Goal: Task Accomplishment & Management: Manage account settings

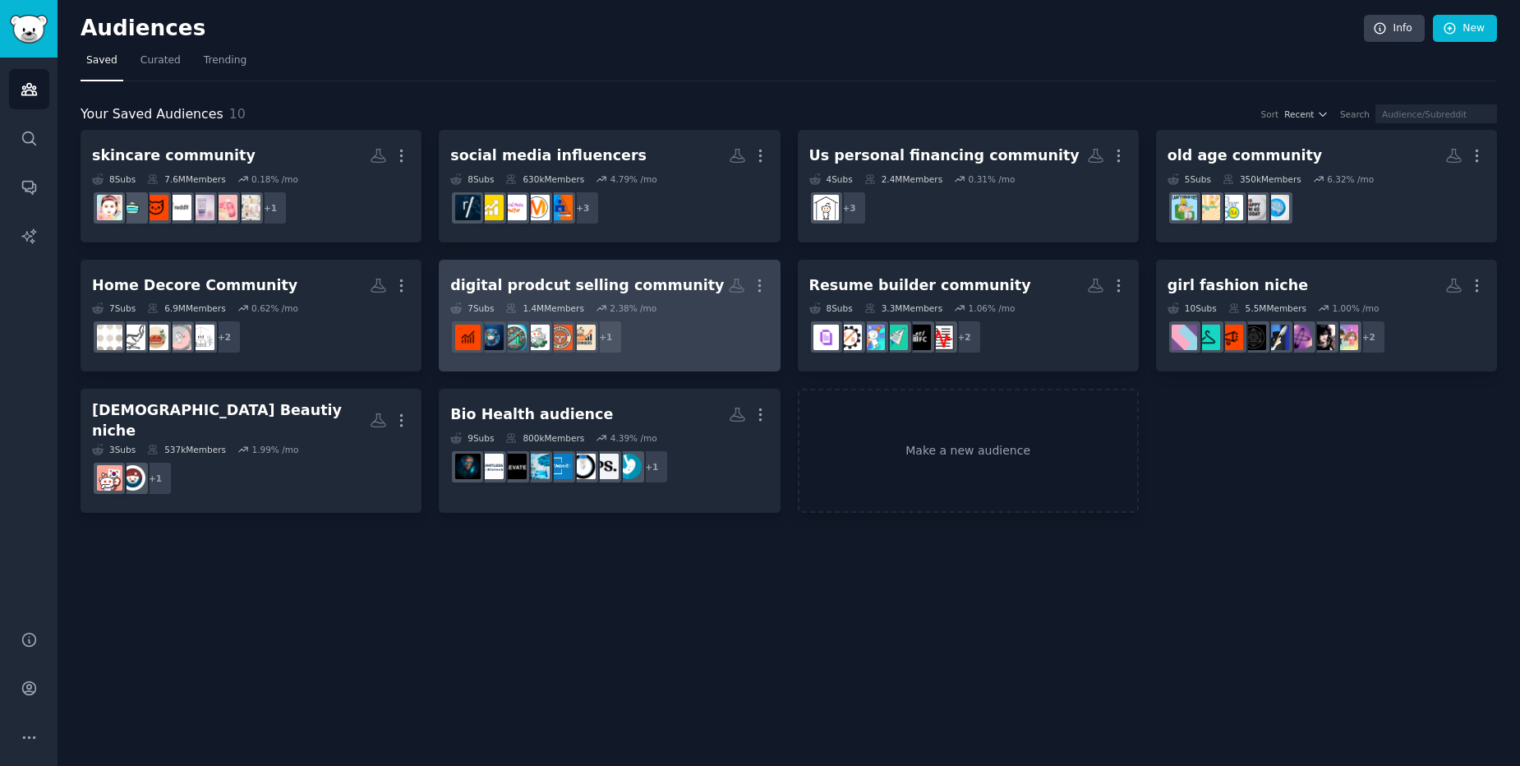
click at [686, 306] on div "7 Sub s 1.4M Members 2.38 % /mo" at bounding box center [609, 308] width 318 height 12
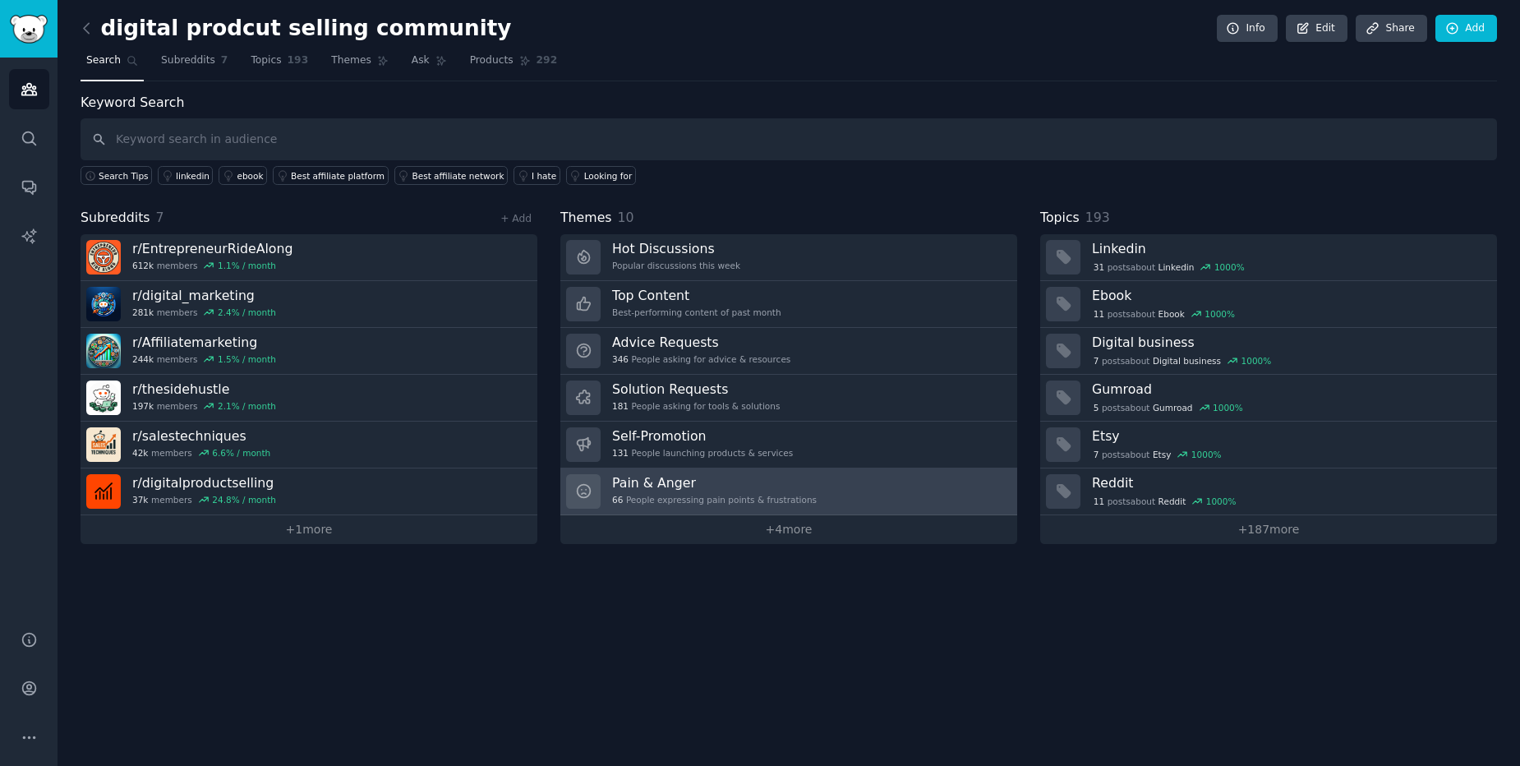
click at [651, 492] on div "Pain & Anger 66 People expressing pain points & frustrations" at bounding box center [714, 491] width 205 height 35
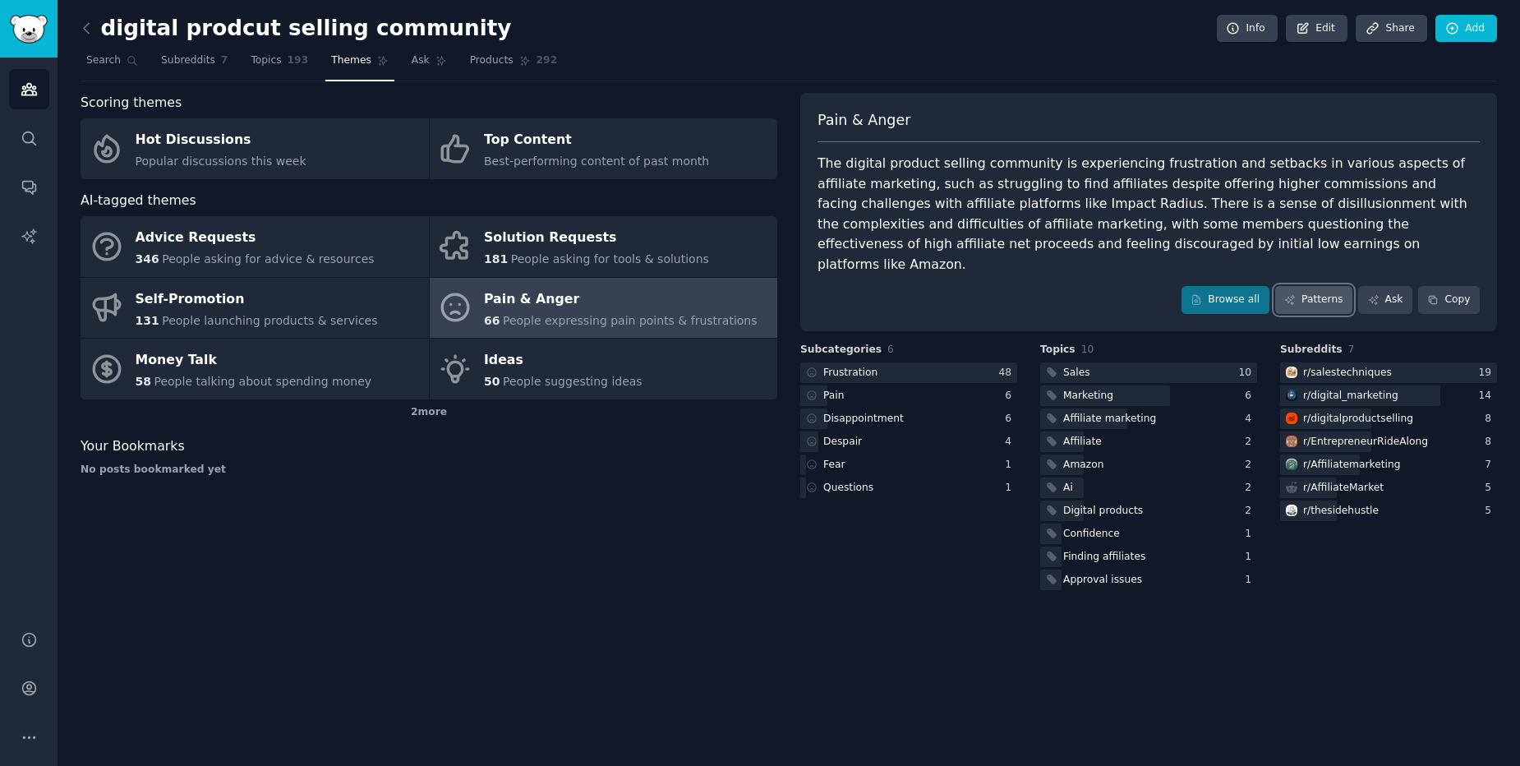
click at [1312, 286] on link "Patterns" at bounding box center [1314, 300] width 77 height 28
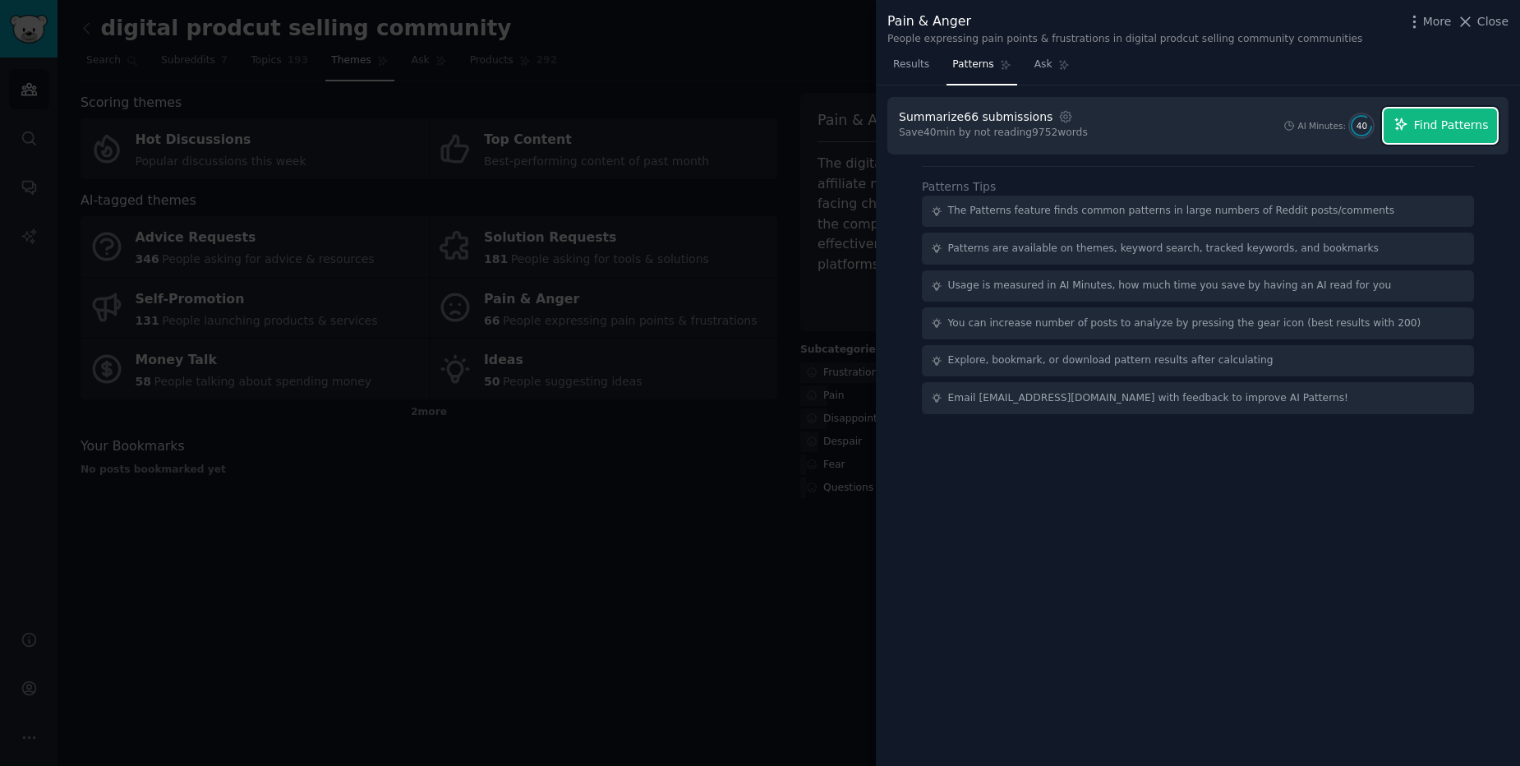
click at [1439, 135] on button "Find Patterns" at bounding box center [1440, 125] width 113 height 35
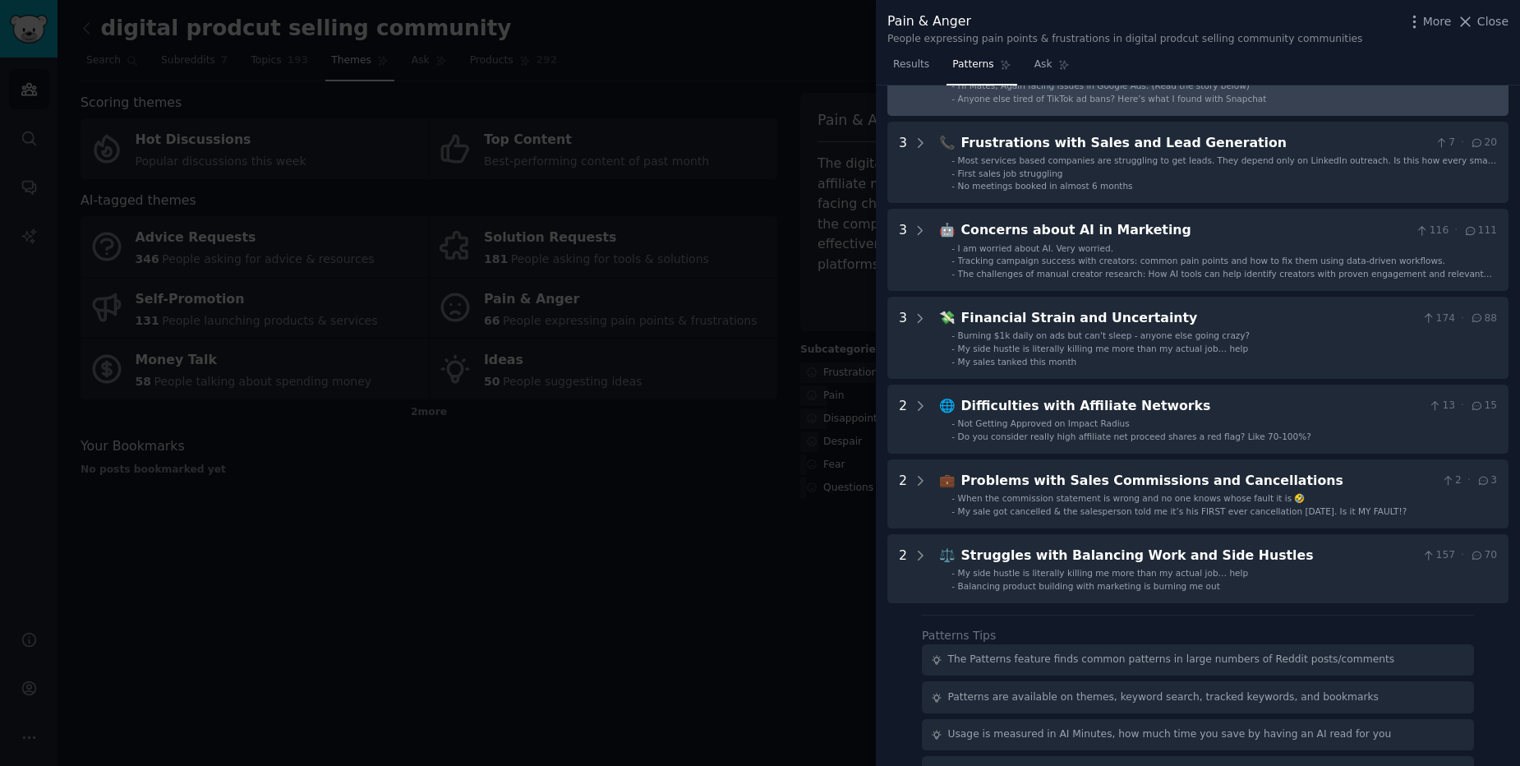
scroll to position [394, 0]
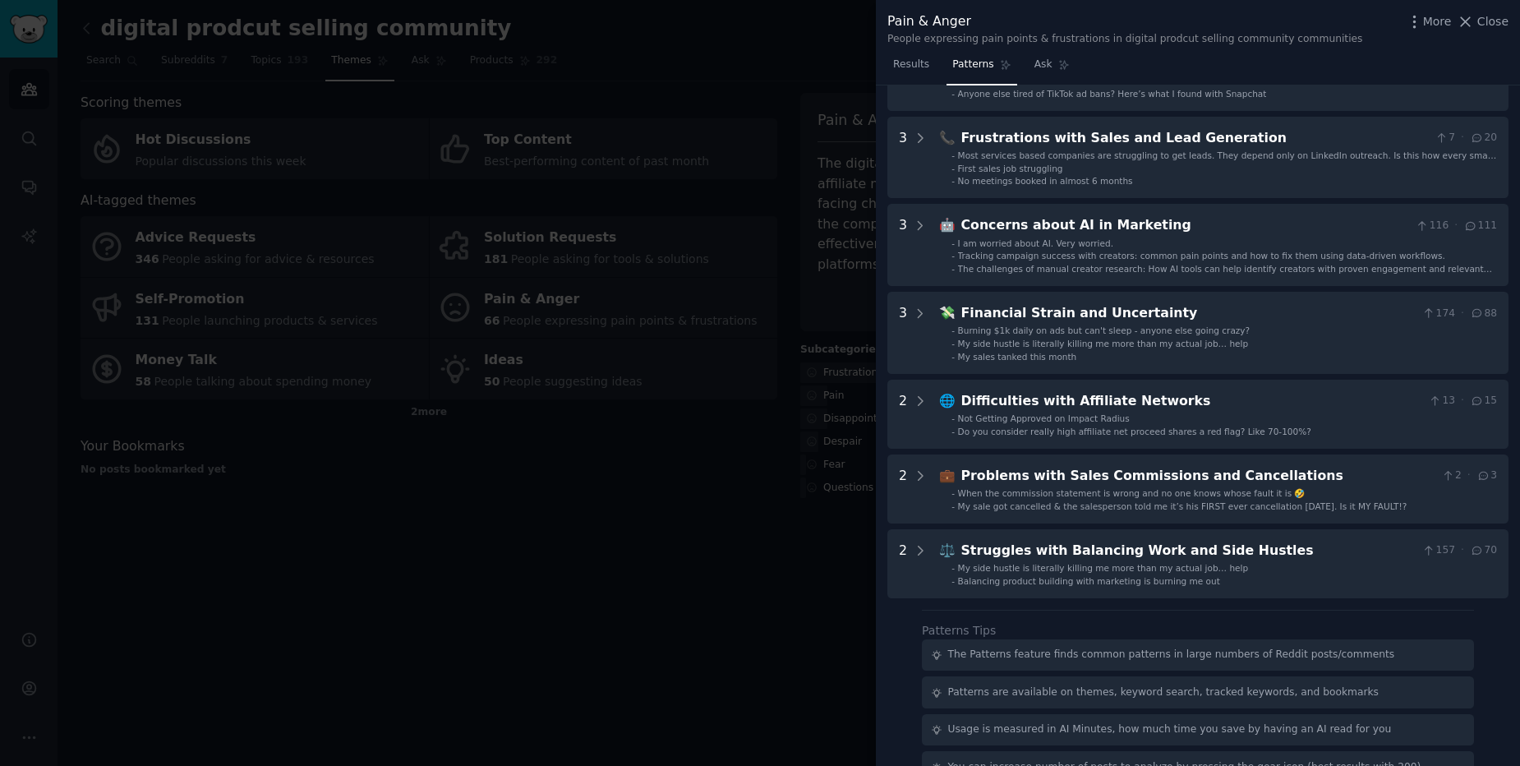
click at [678, 557] on div at bounding box center [760, 383] width 1520 height 766
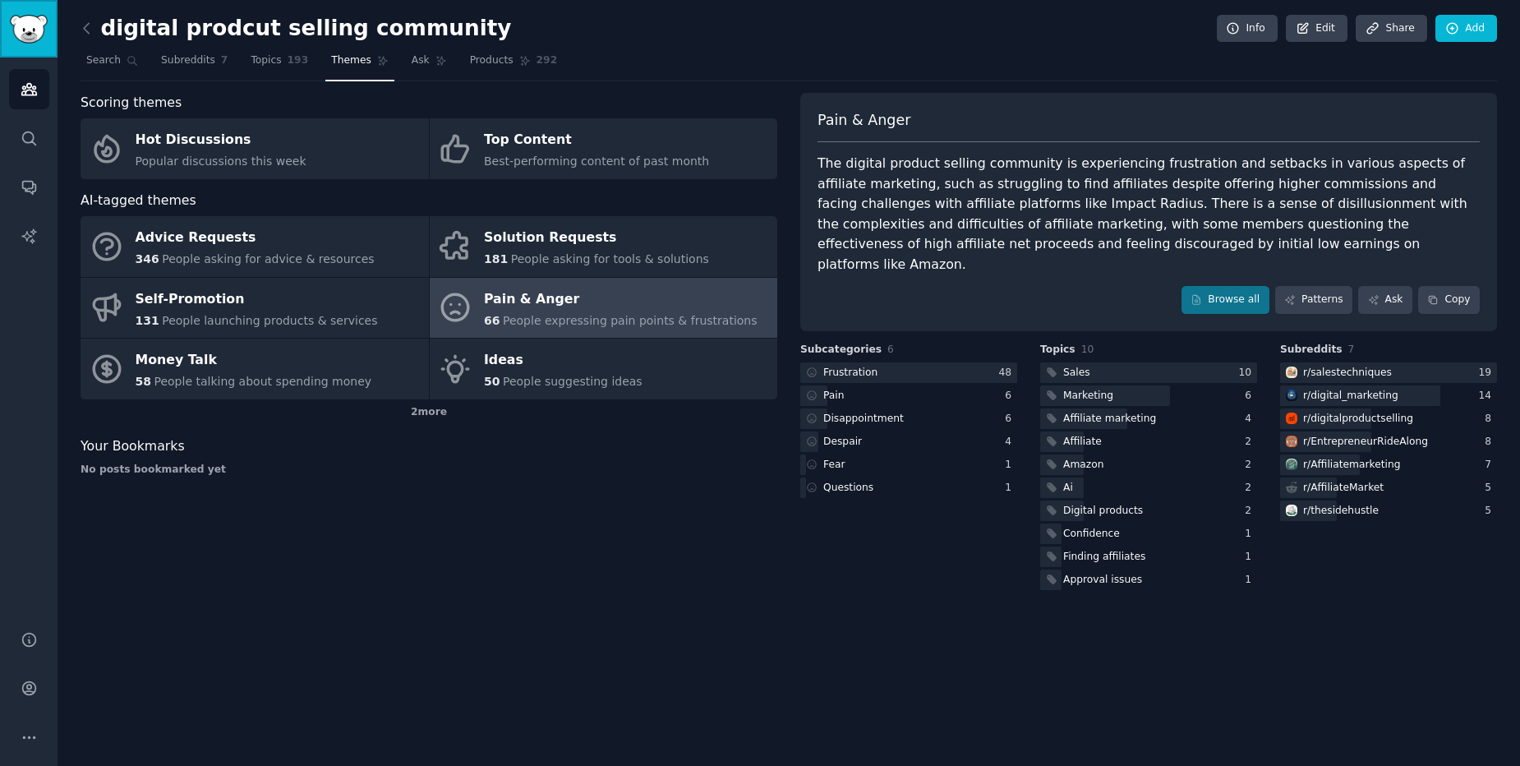
click at [24, 32] on img "Sidebar" at bounding box center [29, 29] width 38 height 29
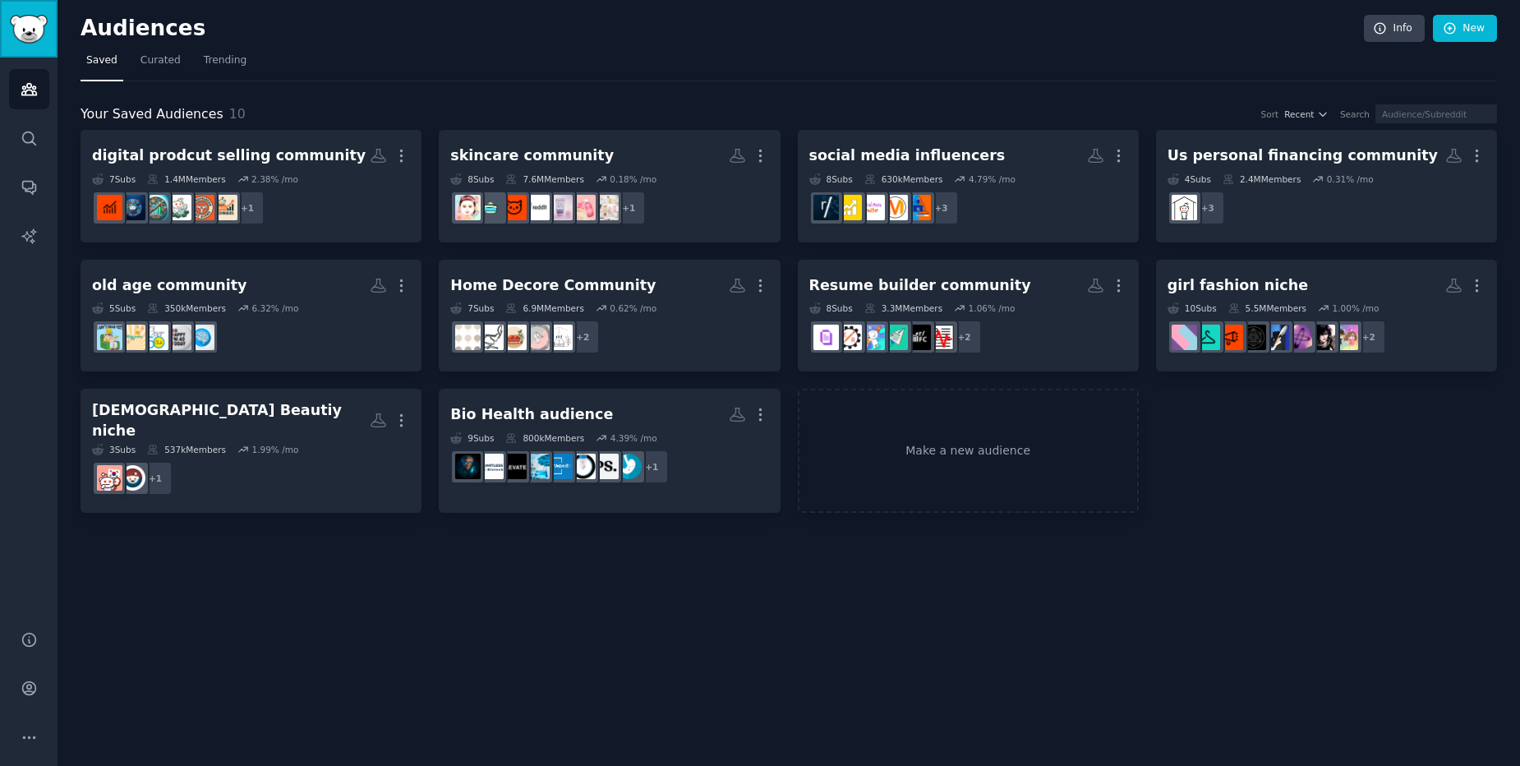
click at [40, 26] on img "Sidebar" at bounding box center [29, 29] width 38 height 29
click at [178, 58] on link "Curated" at bounding box center [161, 65] width 52 height 34
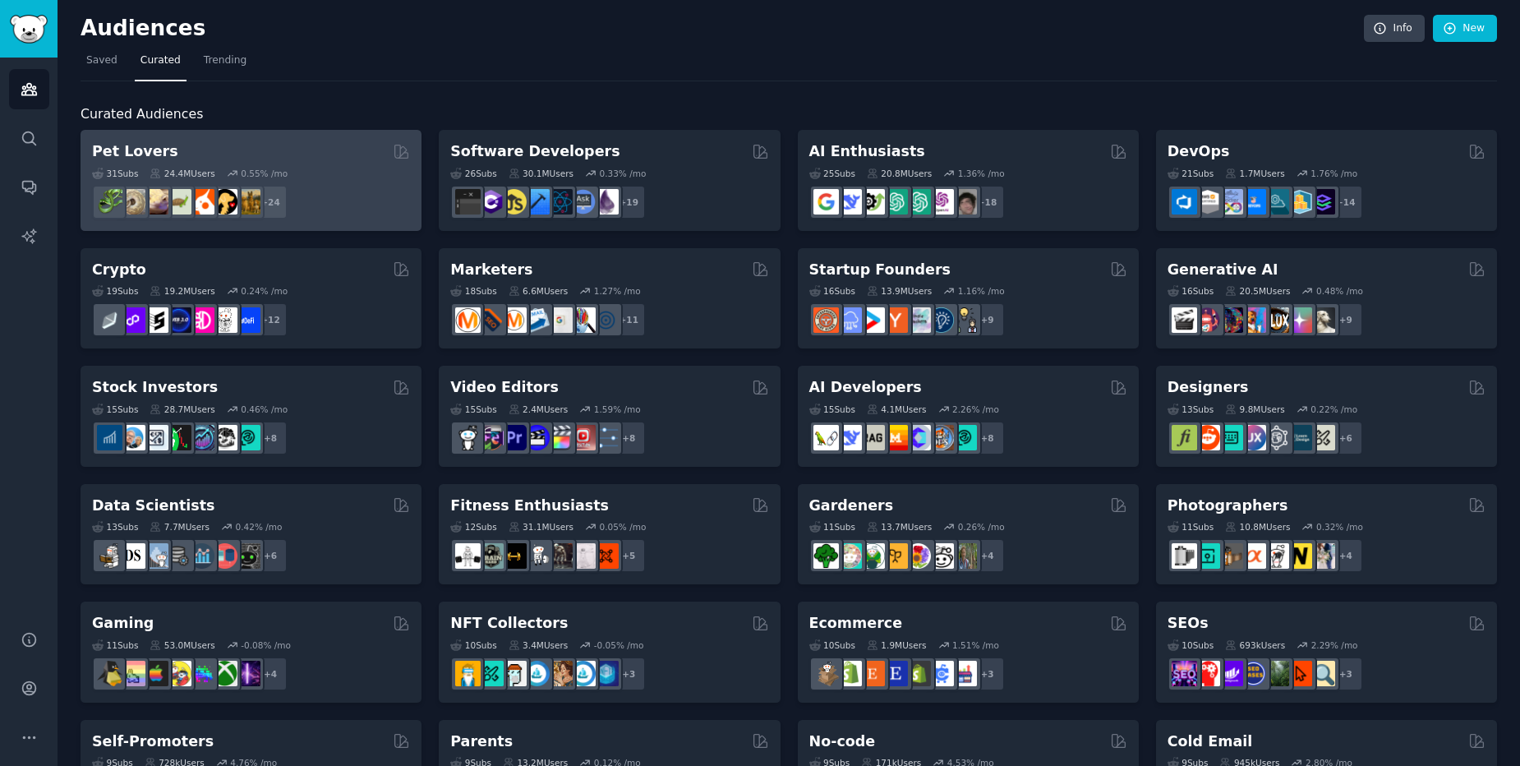
click at [210, 141] on div "Pet Lovers 31 Sub s 24.4M Users 0.55 % /mo + 24" at bounding box center [251, 180] width 341 height 101
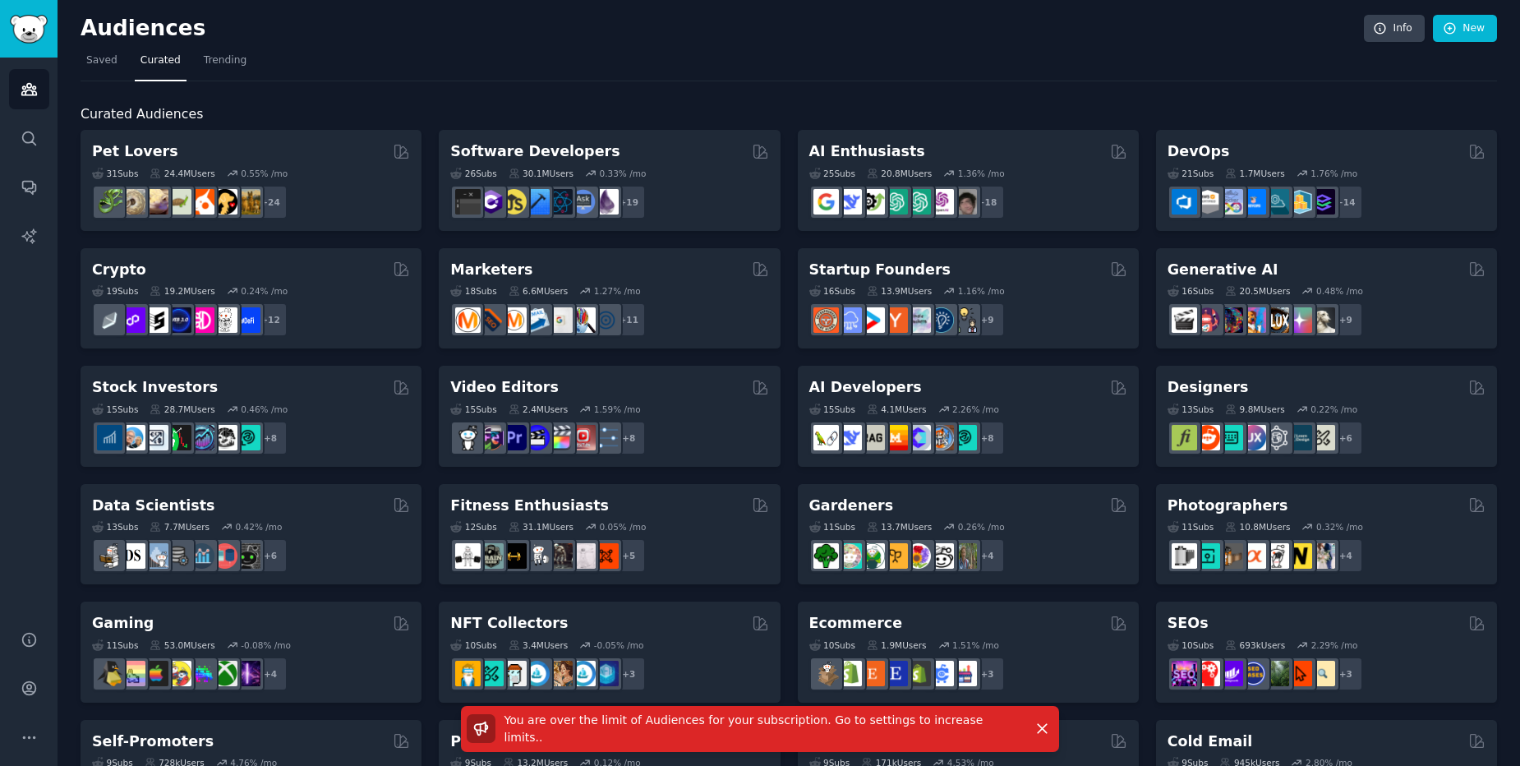
click at [31, 742] on div "You are over the limit of Audiences for your subscription. Go to settings to in…" at bounding box center [760, 736] width 1520 height 61
click at [31, 733] on div "You are over the limit of Audiences for your subscription. Go to settings to in…" at bounding box center [760, 736] width 1520 height 61
click at [25, 681] on icon "Sidebar" at bounding box center [29, 688] width 17 height 17
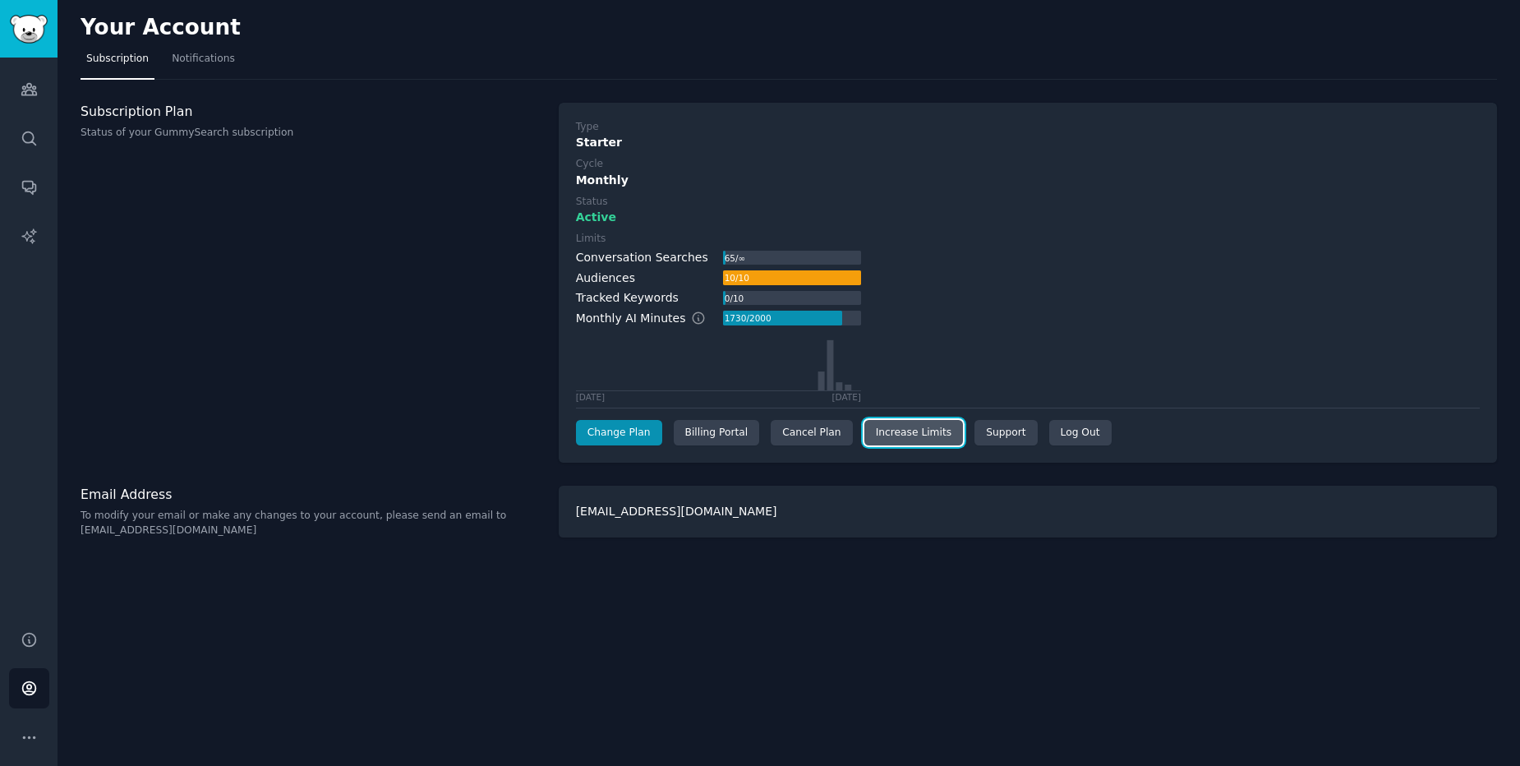
click at [916, 432] on link "Increase Limits" at bounding box center [914, 433] width 99 height 26
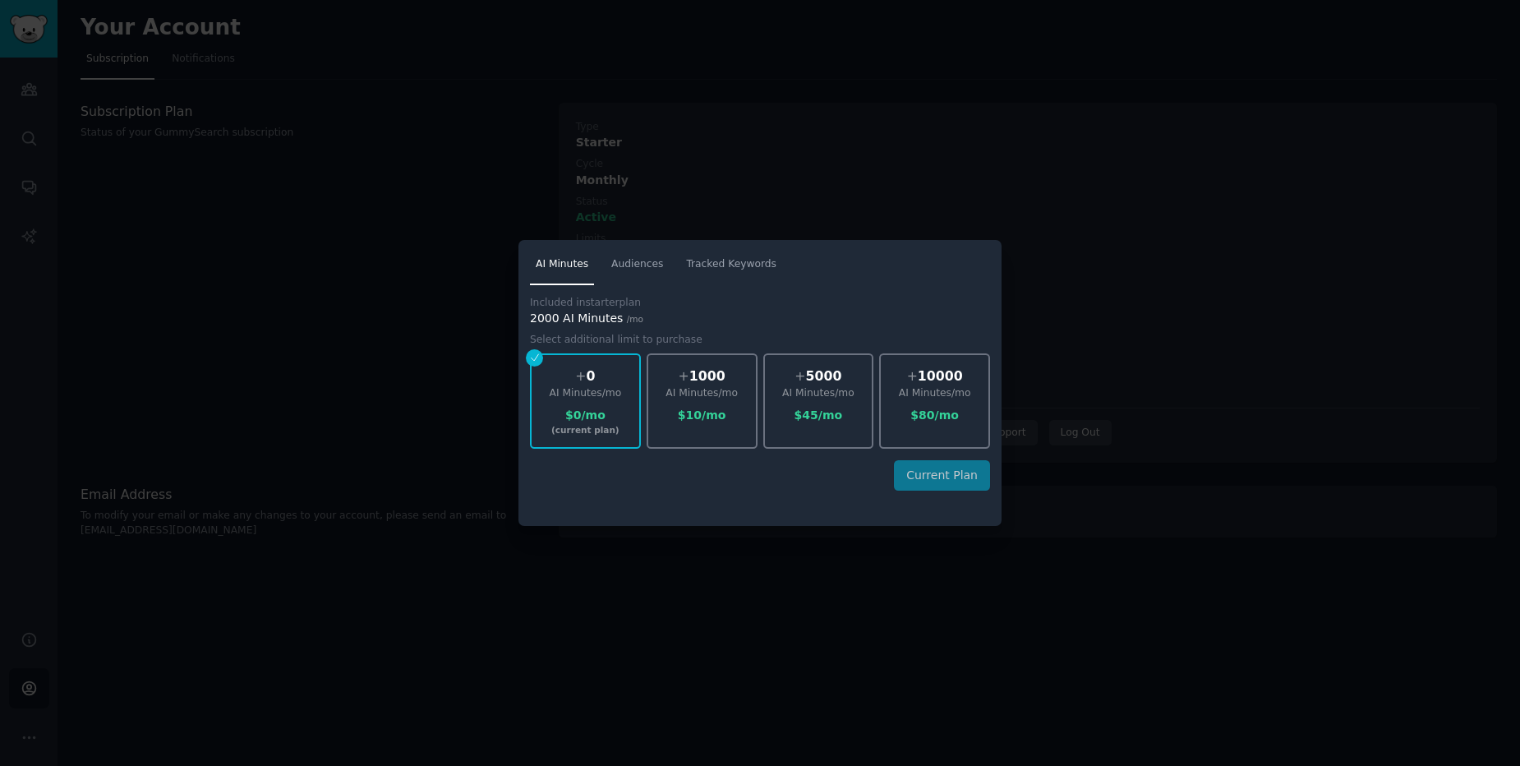
click at [1013, 96] on div at bounding box center [760, 383] width 1520 height 766
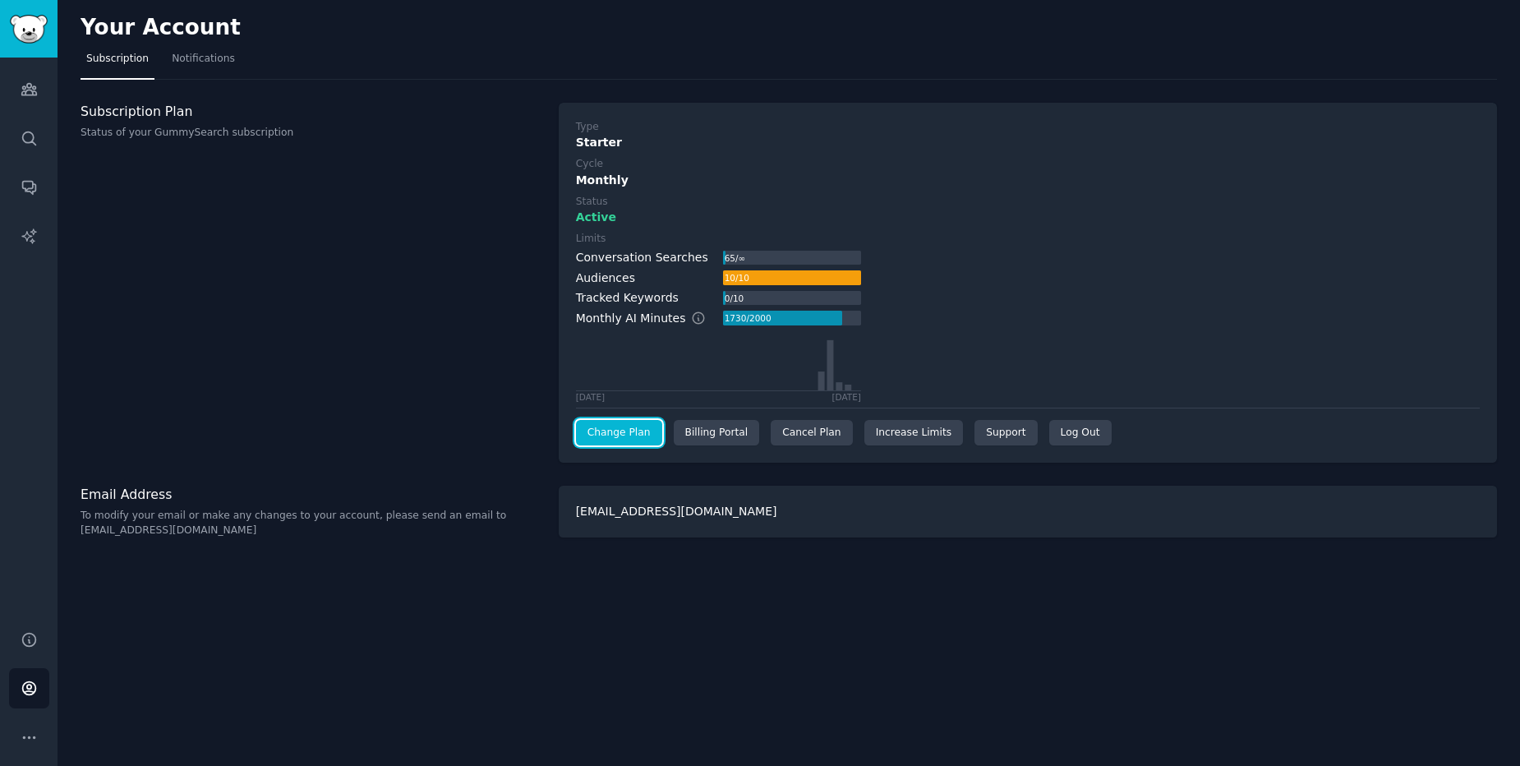
click at [625, 424] on link "Change Plan" at bounding box center [619, 433] width 86 height 26
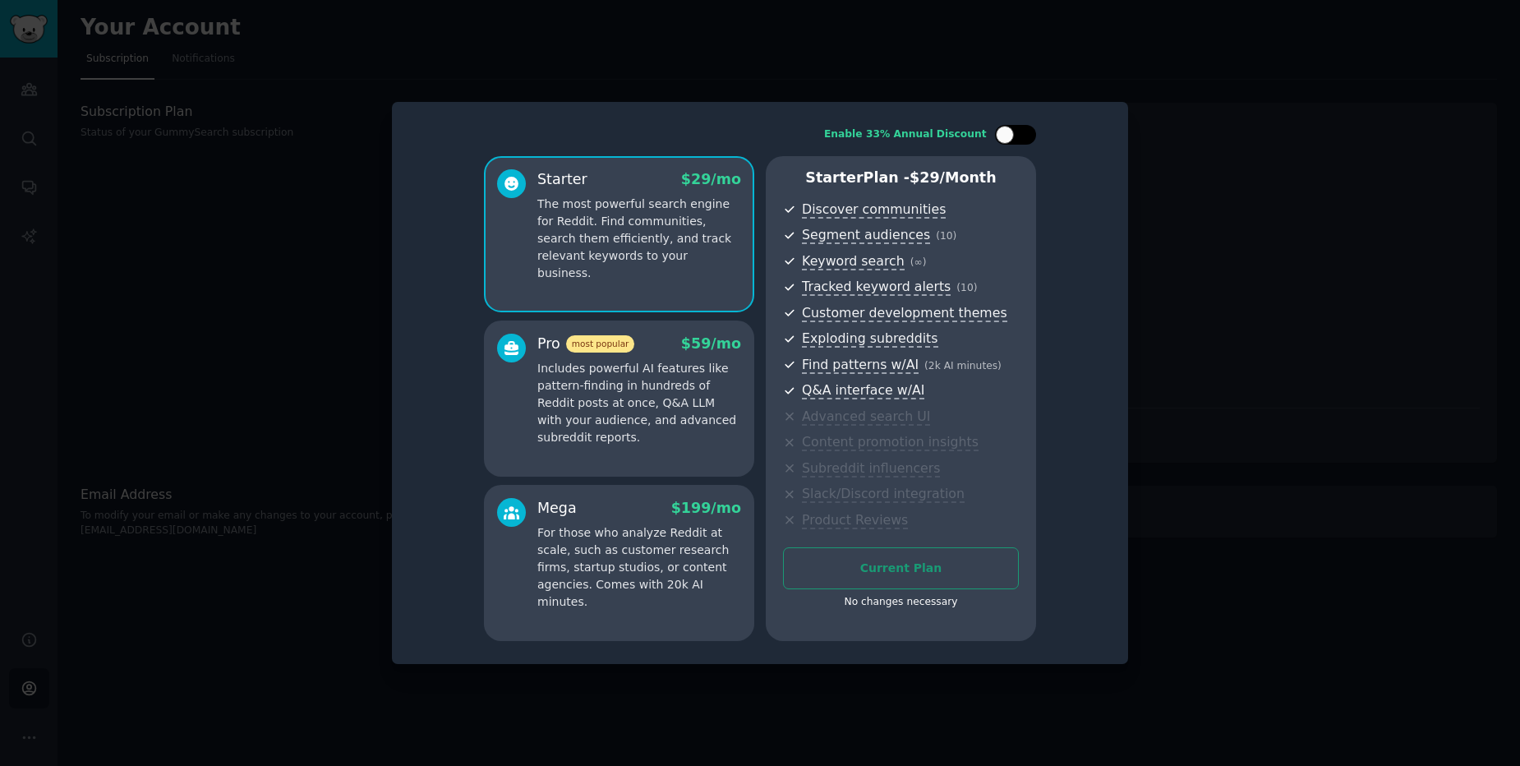
click at [1017, 139] on div at bounding box center [1015, 135] width 41 height 20
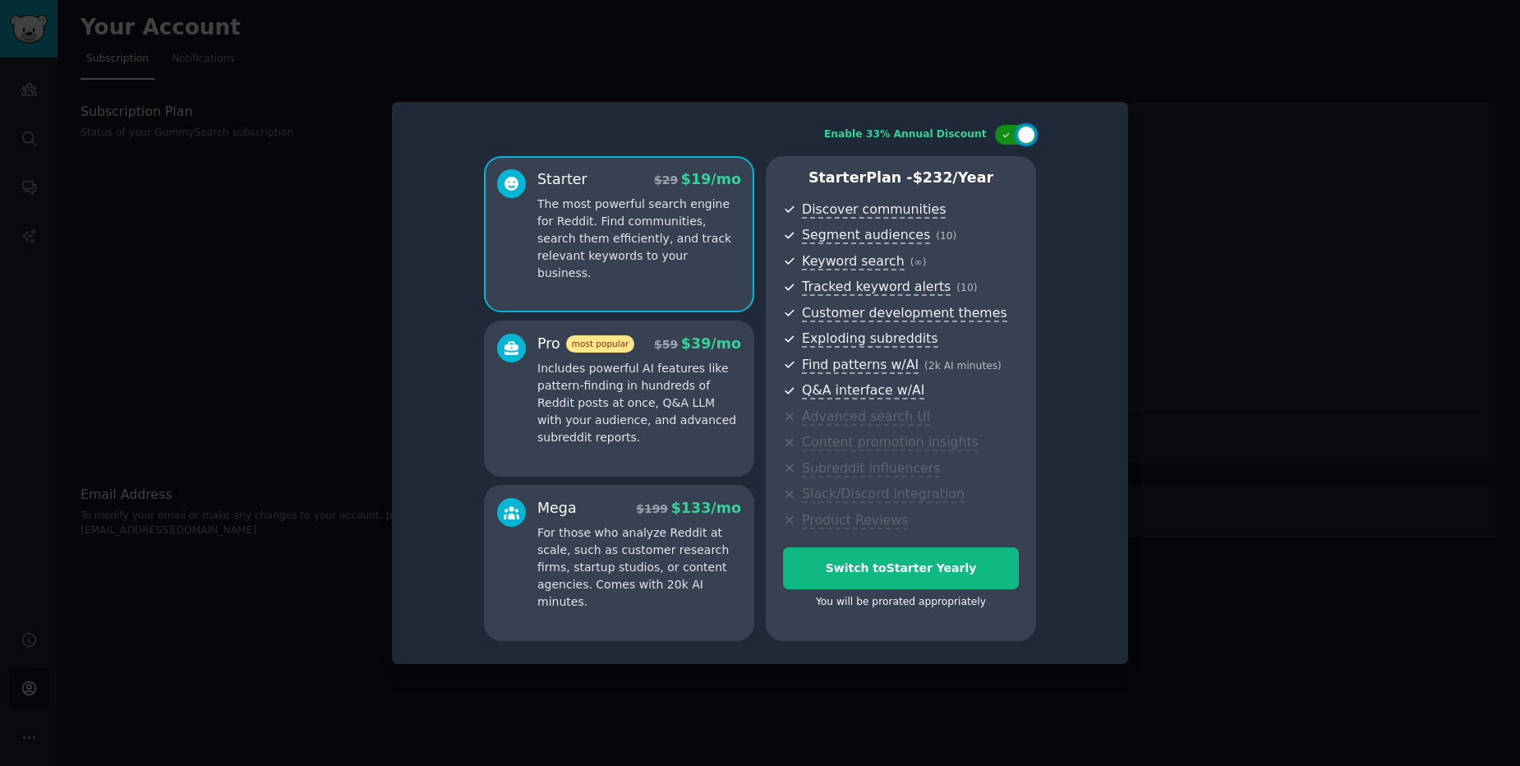
click at [1011, 136] on div at bounding box center [1008, 135] width 12 height 8
checkbox input "false"
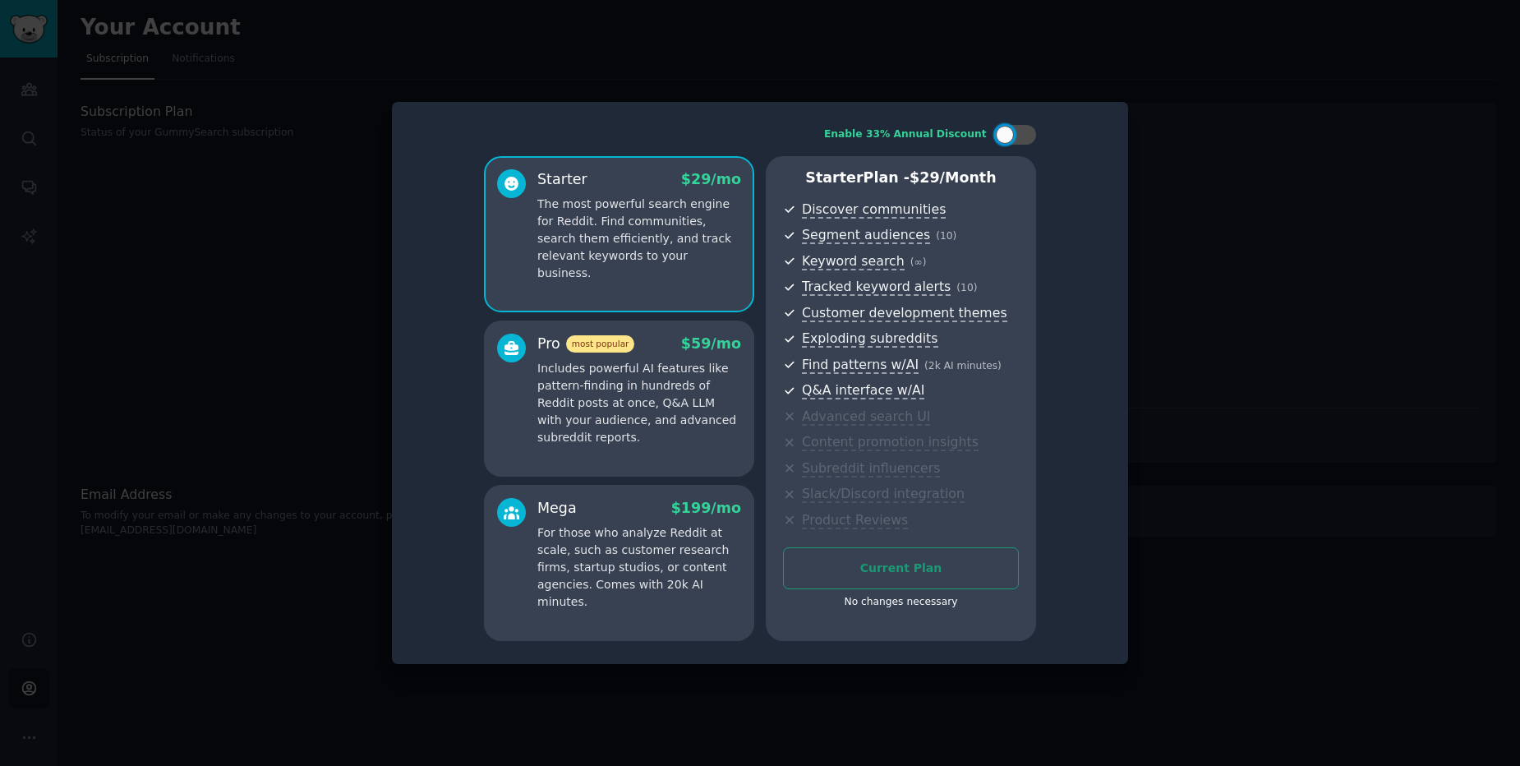
click at [317, 414] on div at bounding box center [760, 383] width 1520 height 766
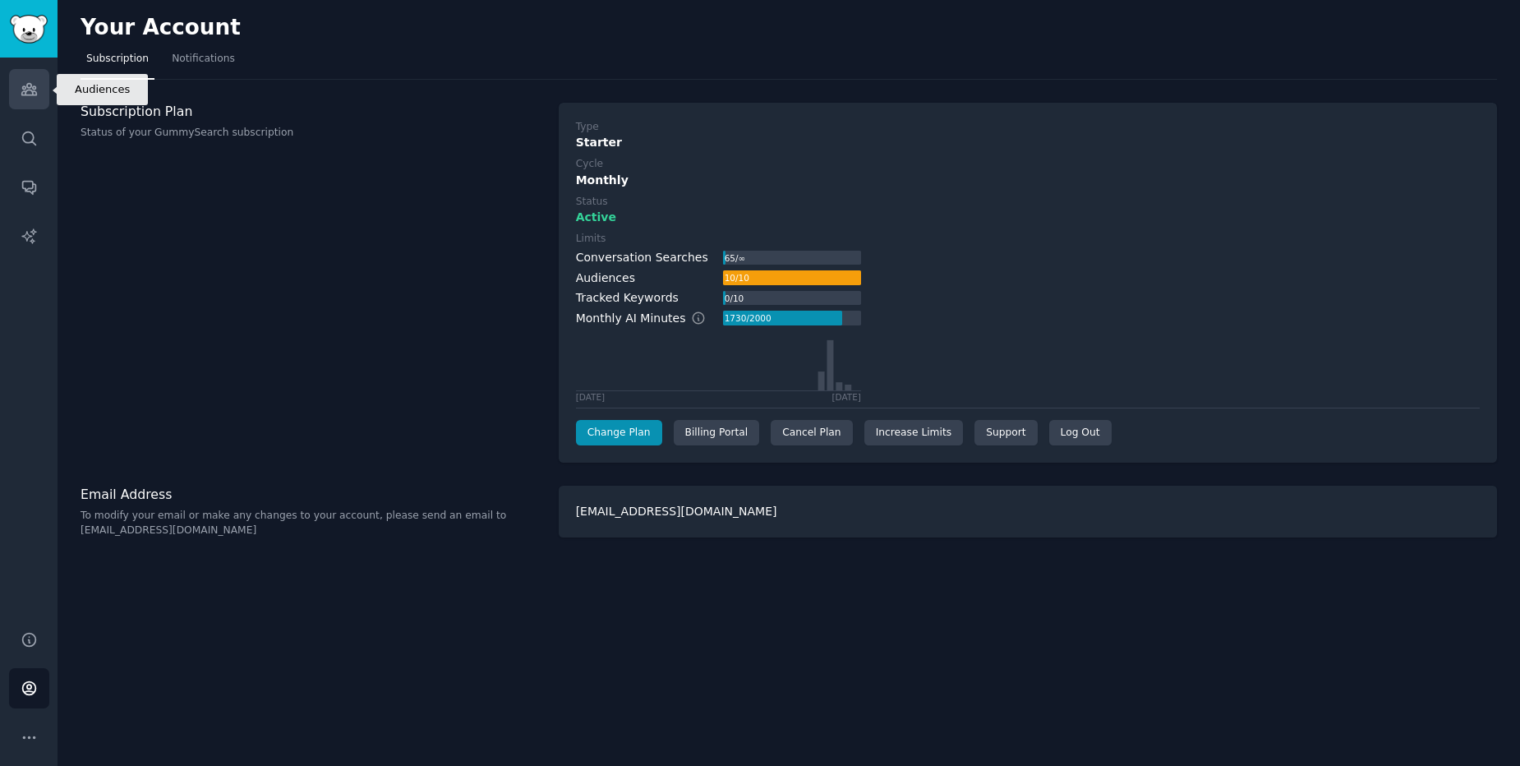
click at [35, 87] on icon "Sidebar" at bounding box center [28, 90] width 15 height 12
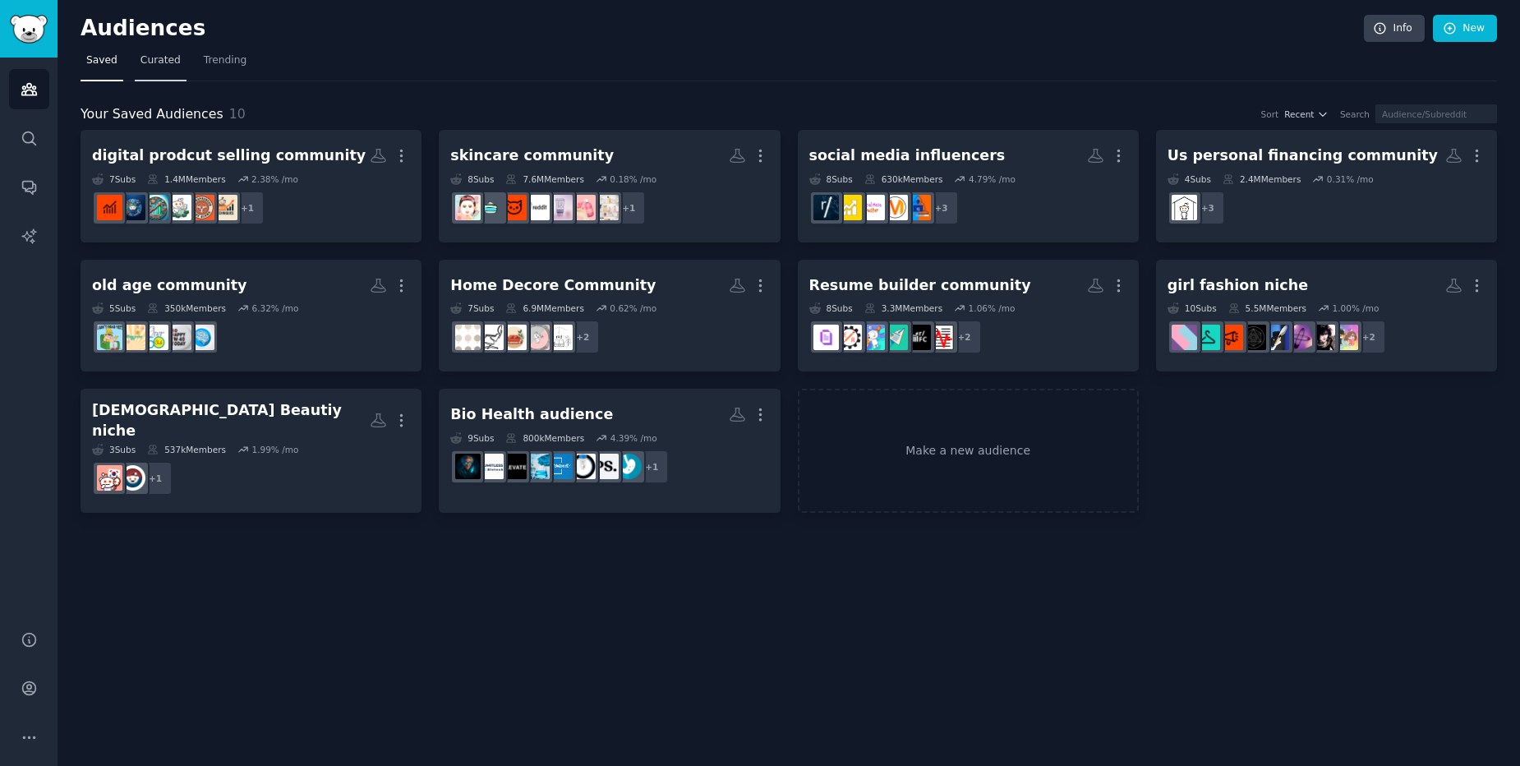
click at [159, 61] on span "Curated" at bounding box center [161, 60] width 40 height 15
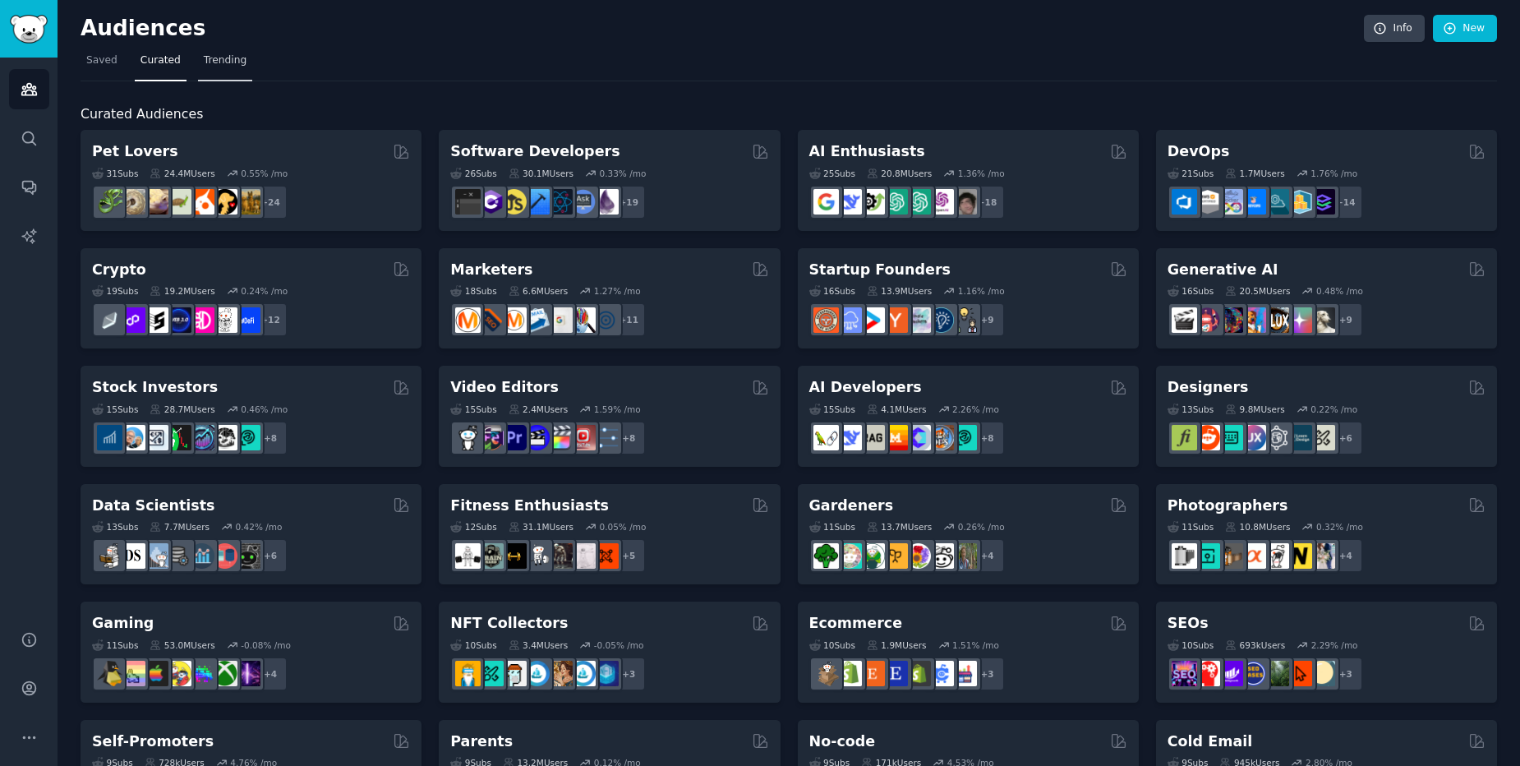
click at [232, 48] on link "Trending" at bounding box center [225, 65] width 54 height 34
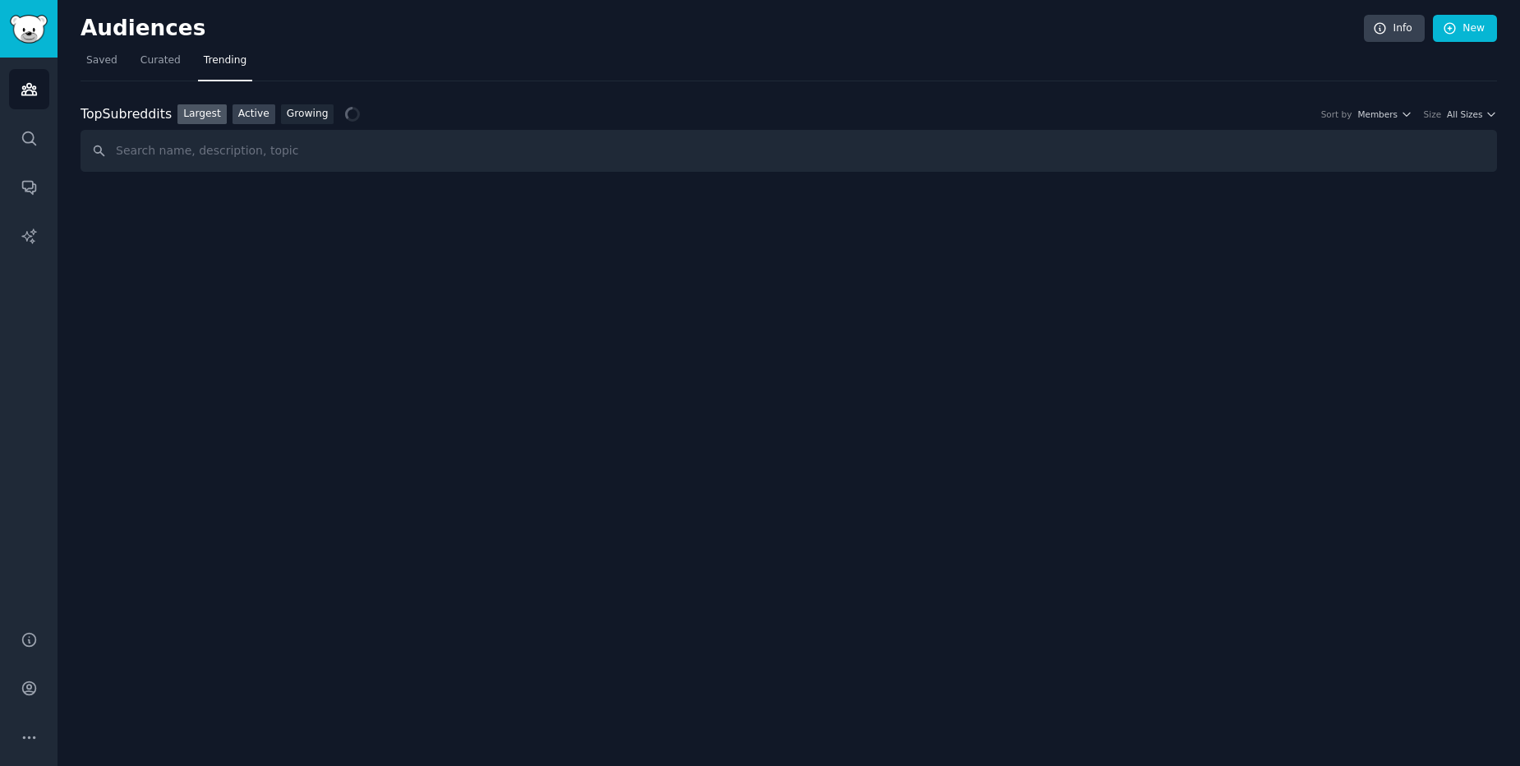
click at [248, 117] on link "Active" at bounding box center [254, 114] width 43 height 21
click at [1478, 119] on span "All Sizes" at bounding box center [1464, 114] width 35 height 12
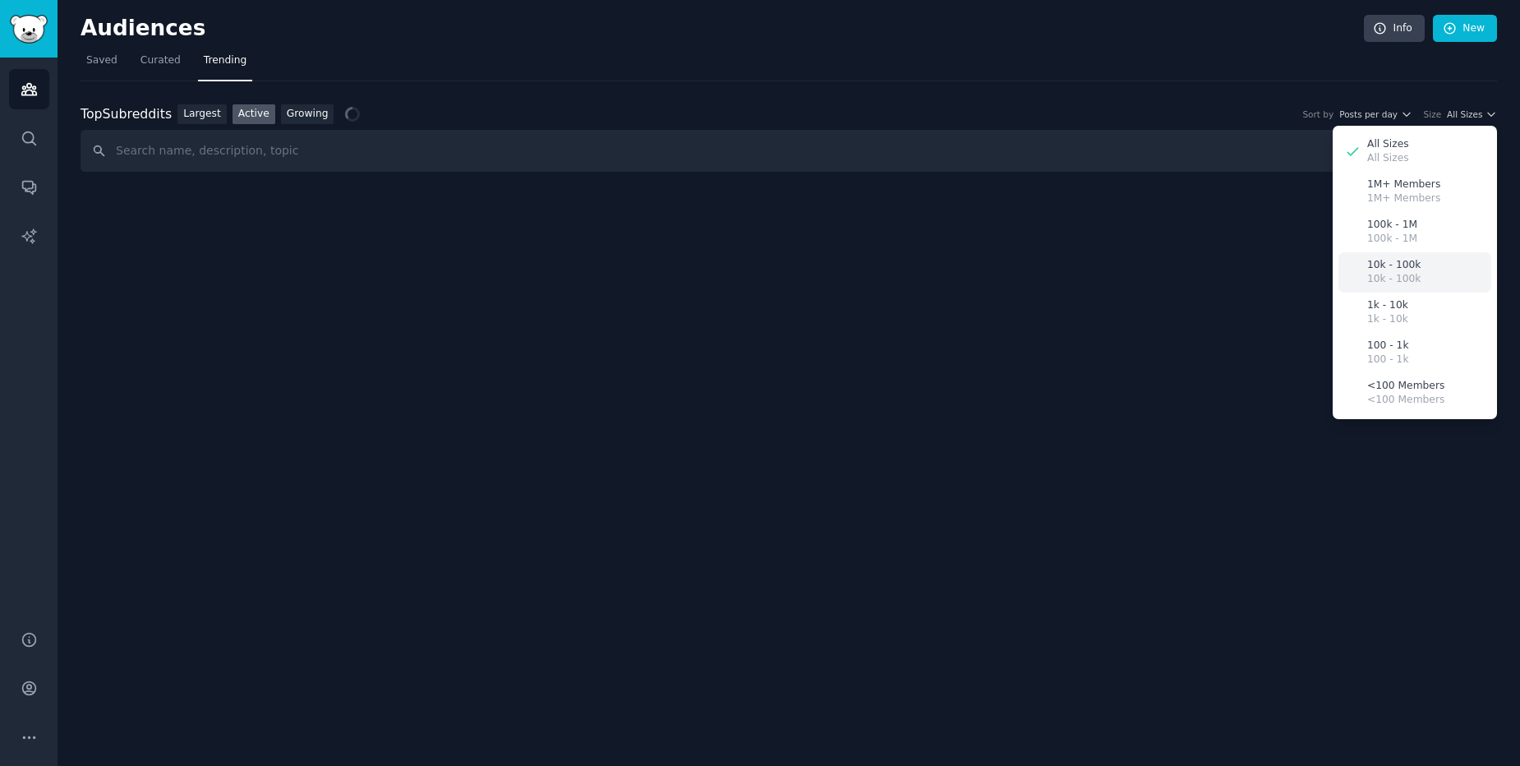
click at [1409, 266] on p "10k - 100k" at bounding box center [1394, 265] width 53 height 15
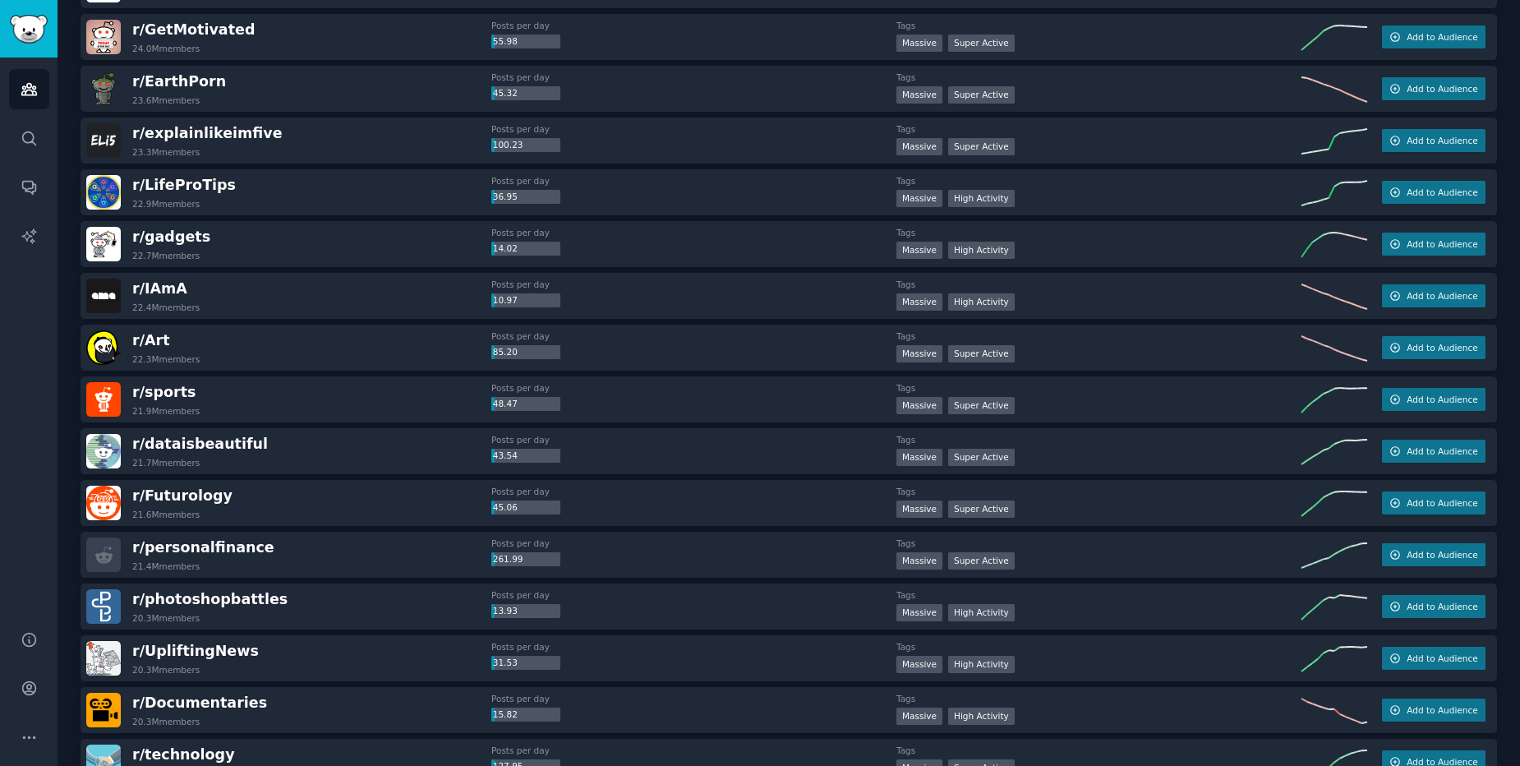
scroll to position [1282, 0]
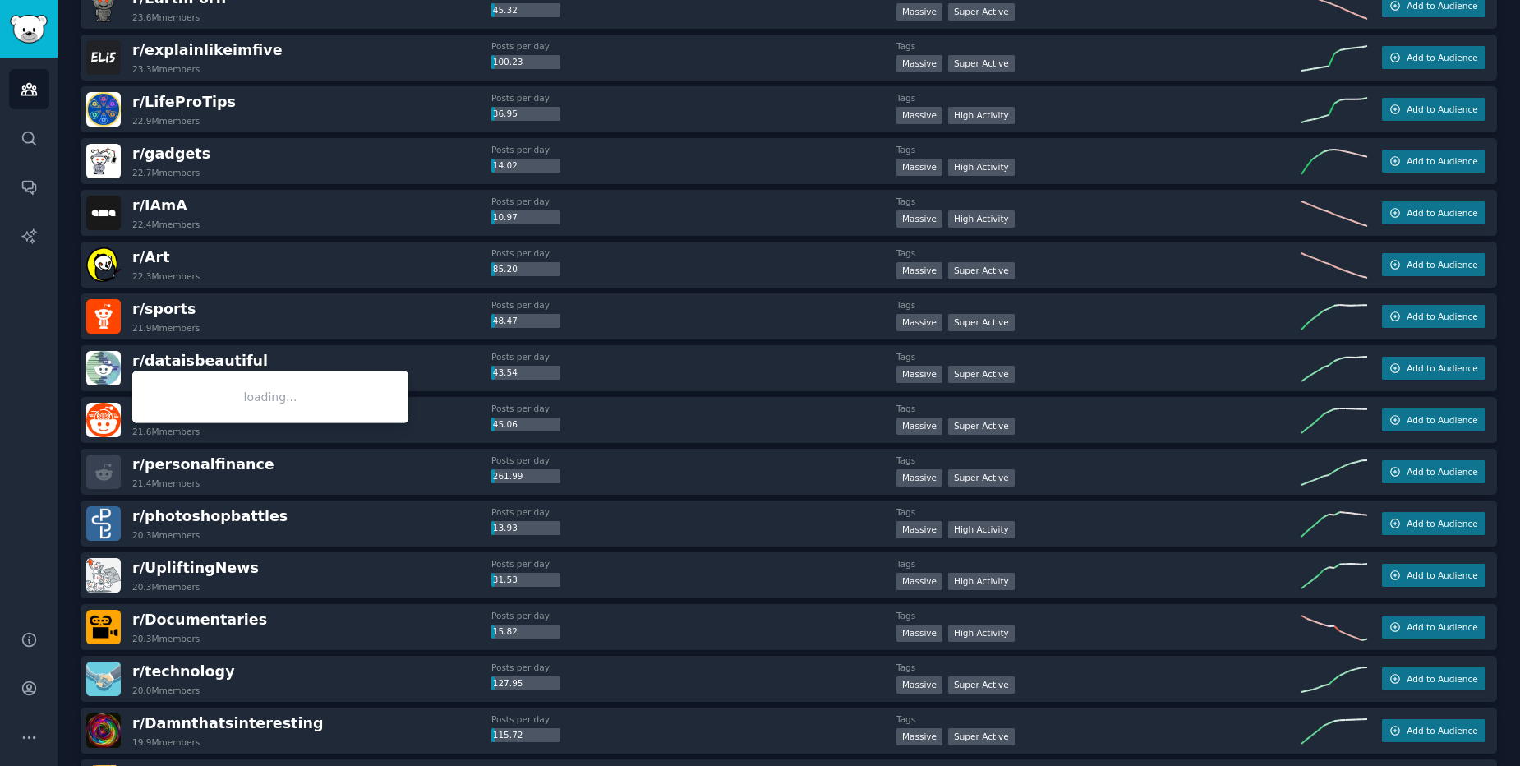
click at [164, 357] on span "r/ dataisbeautiful" at bounding box center [200, 361] width 136 height 16
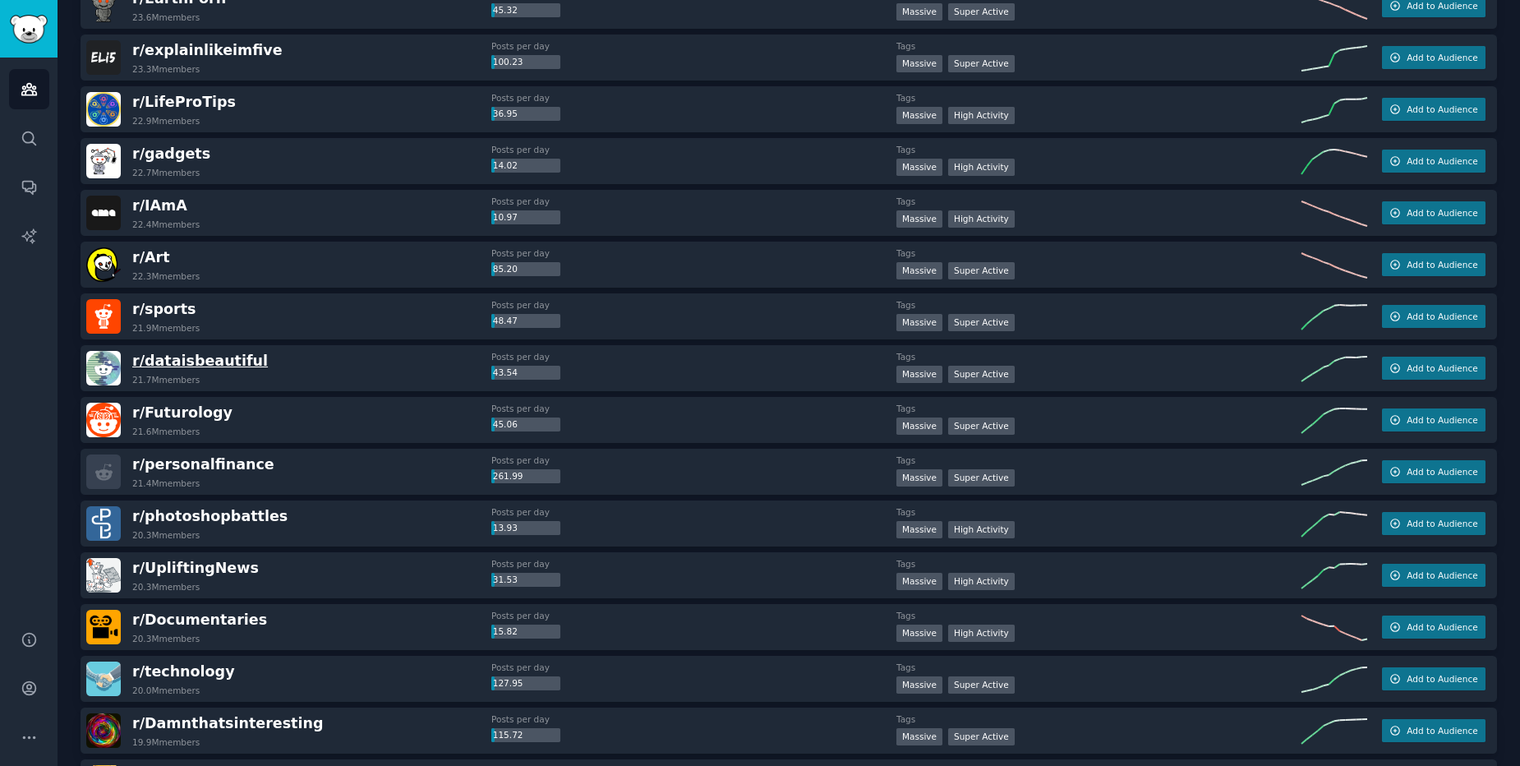
click at [199, 357] on span "r/ dataisbeautiful" at bounding box center [200, 361] width 136 height 16
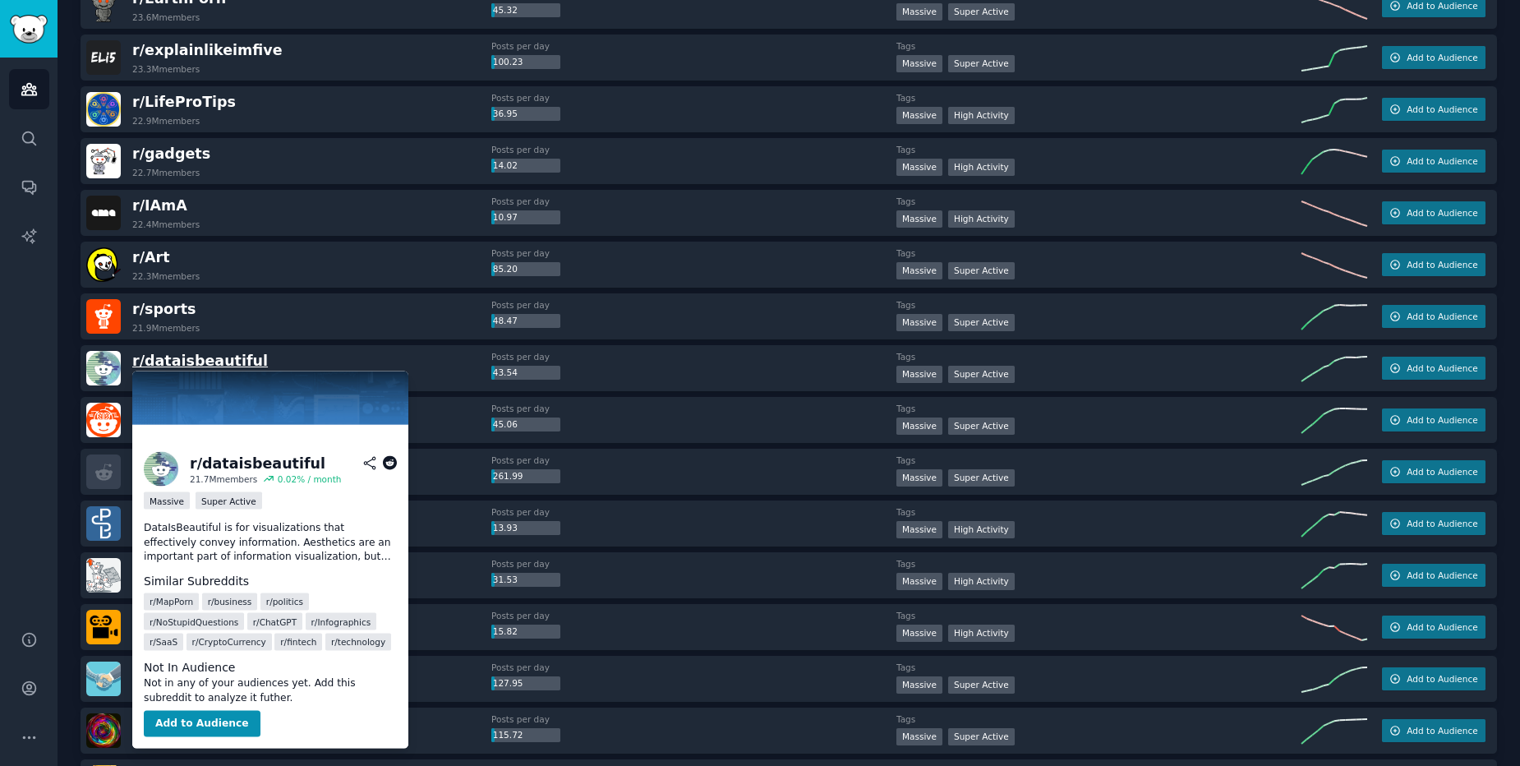
click at [222, 367] on span "r/ dataisbeautiful" at bounding box center [200, 361] width 136 height 16
click at [210, 730] on button "Add to Audience" at bounding box center [202, 724] width 117 height 26
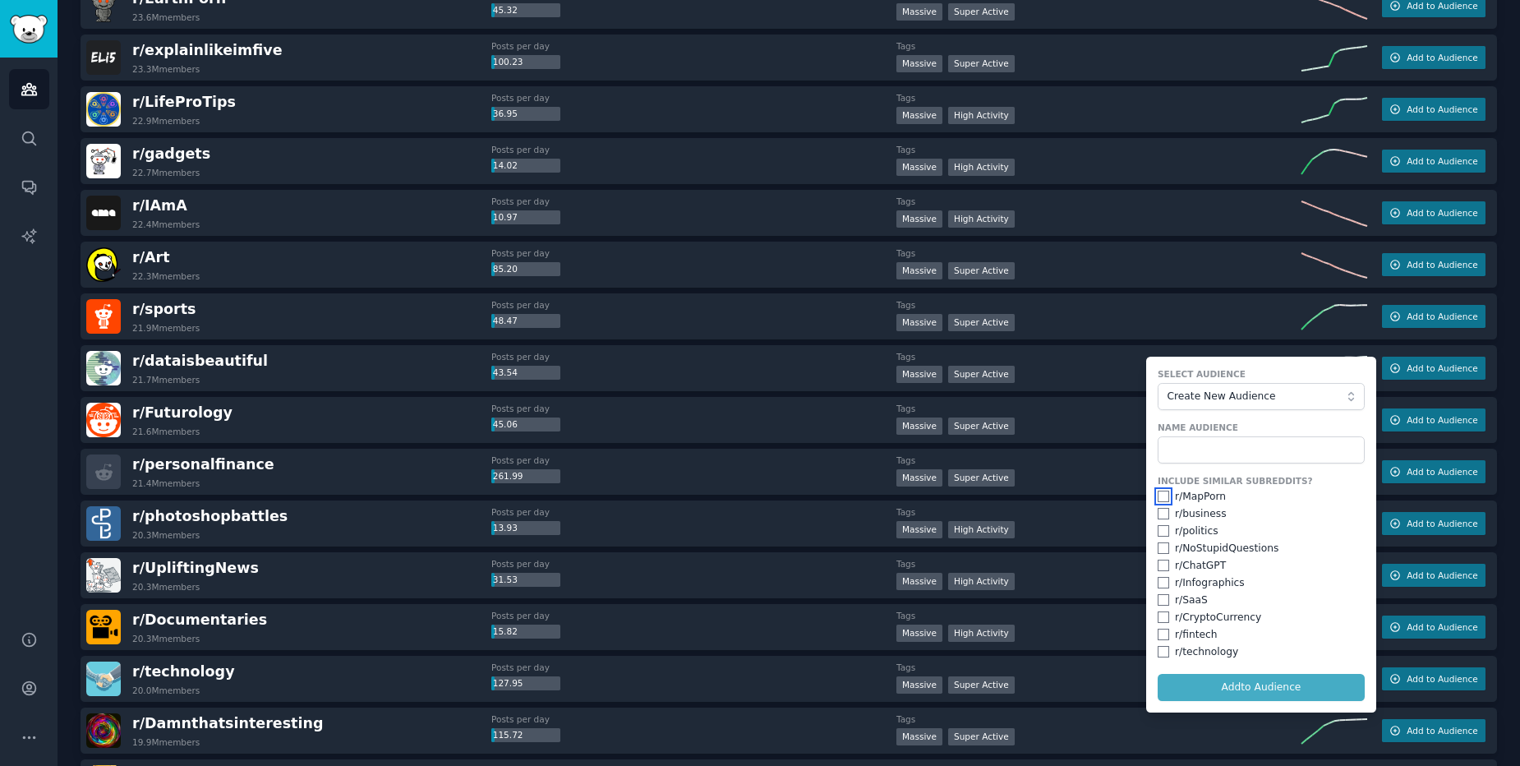
click at [1161, 495] on input "checkbox" at bounding box center [1164, 497] width 12 height 12
checkbox input "true"
click at [1160, 516] on input "checkbox" at bounding box center [1164, 514] width 12 height 12
checkbox input "true"
click at [1160, 584] on input "checkbox" at bounding box center [1164, 583] width 12 height 12
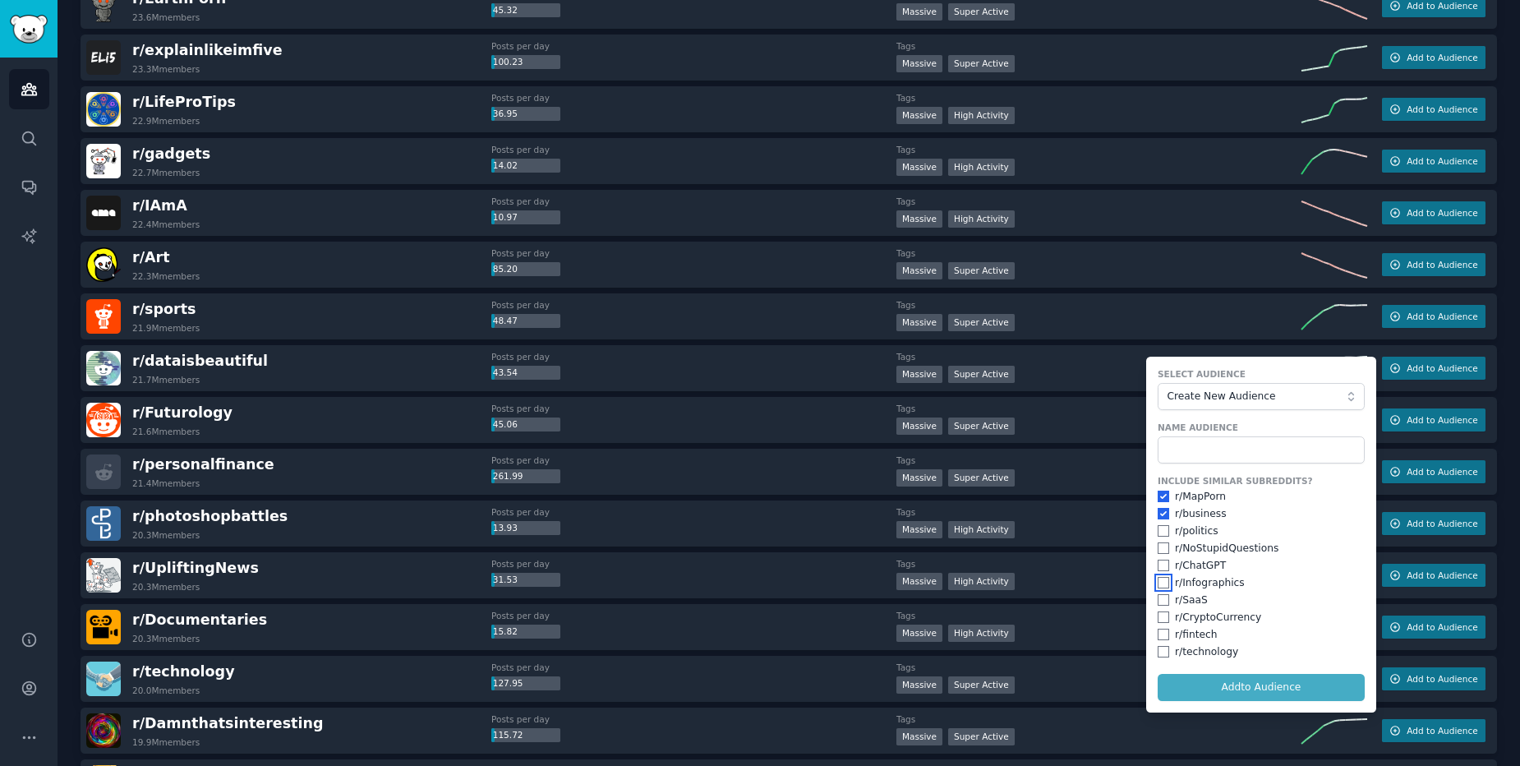
checkbox input "true"
click at [1167, 600] on div "r/ SaaS" at bounding box center [1261, 600] width 207 height 15
click at [1165, 603] on input "checkbox" at bounding box center [1164, 600] width 12 height 12
checkbox input "true"
click at [1158, 640] on input "checkbox" at bounding box center [1164, 635] width 12 height 12
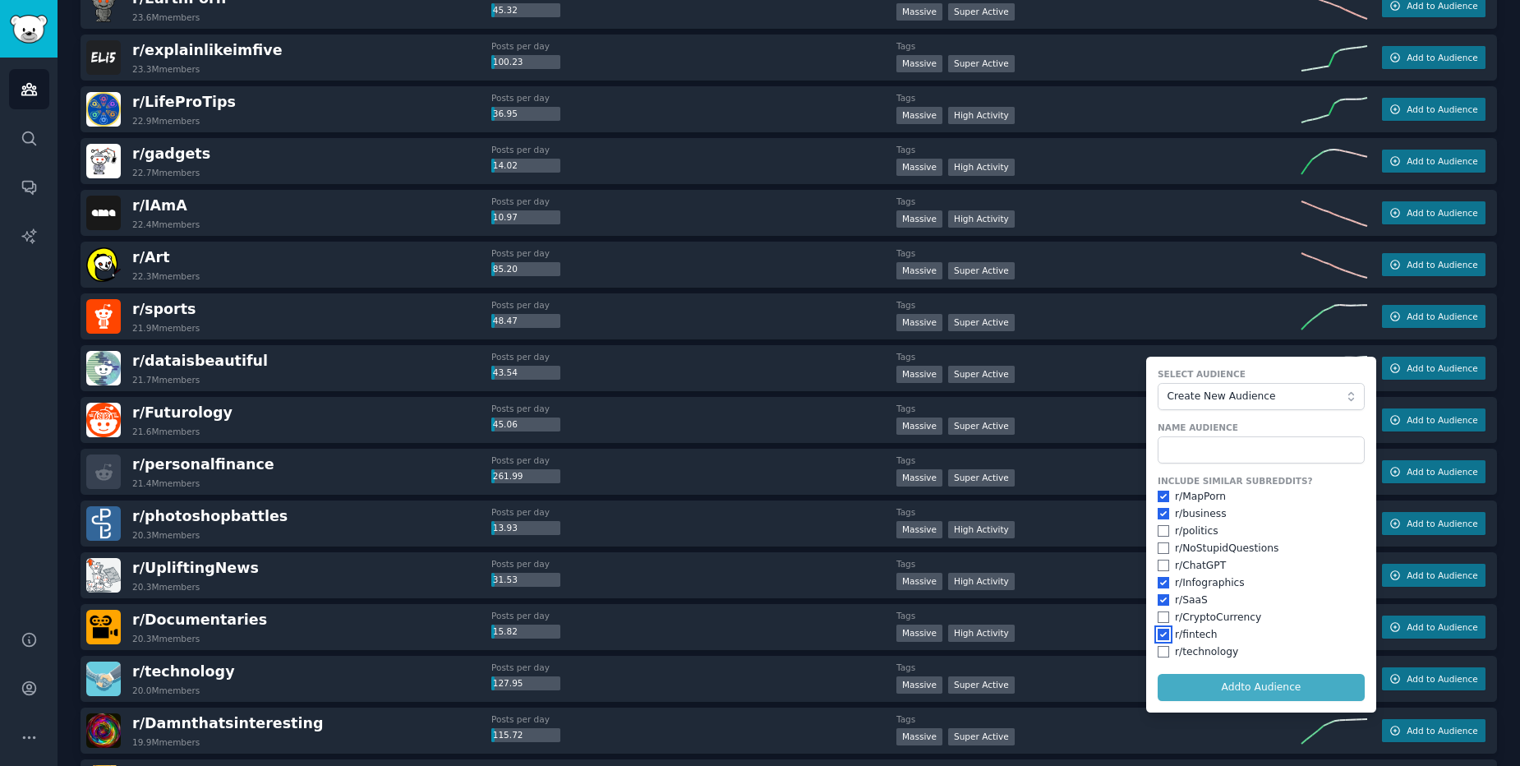
checkbox input "true"
click at [1158, 653] on input "checkbox" at bounding box center [1164, 652] width 12 height 12
checkbox input "true"
click at [1173, 692] on form "Select Audience Create New Audience Name Audience Include Similar Subreddits? r…" at bounding box center [1261, 535] width 230 height 356
click at [1225, 699] on form "Select Audience Create New Audience Name Audience Include Similar Subreddits? r…" at bounding box center [1261, 535] width 230 height 356
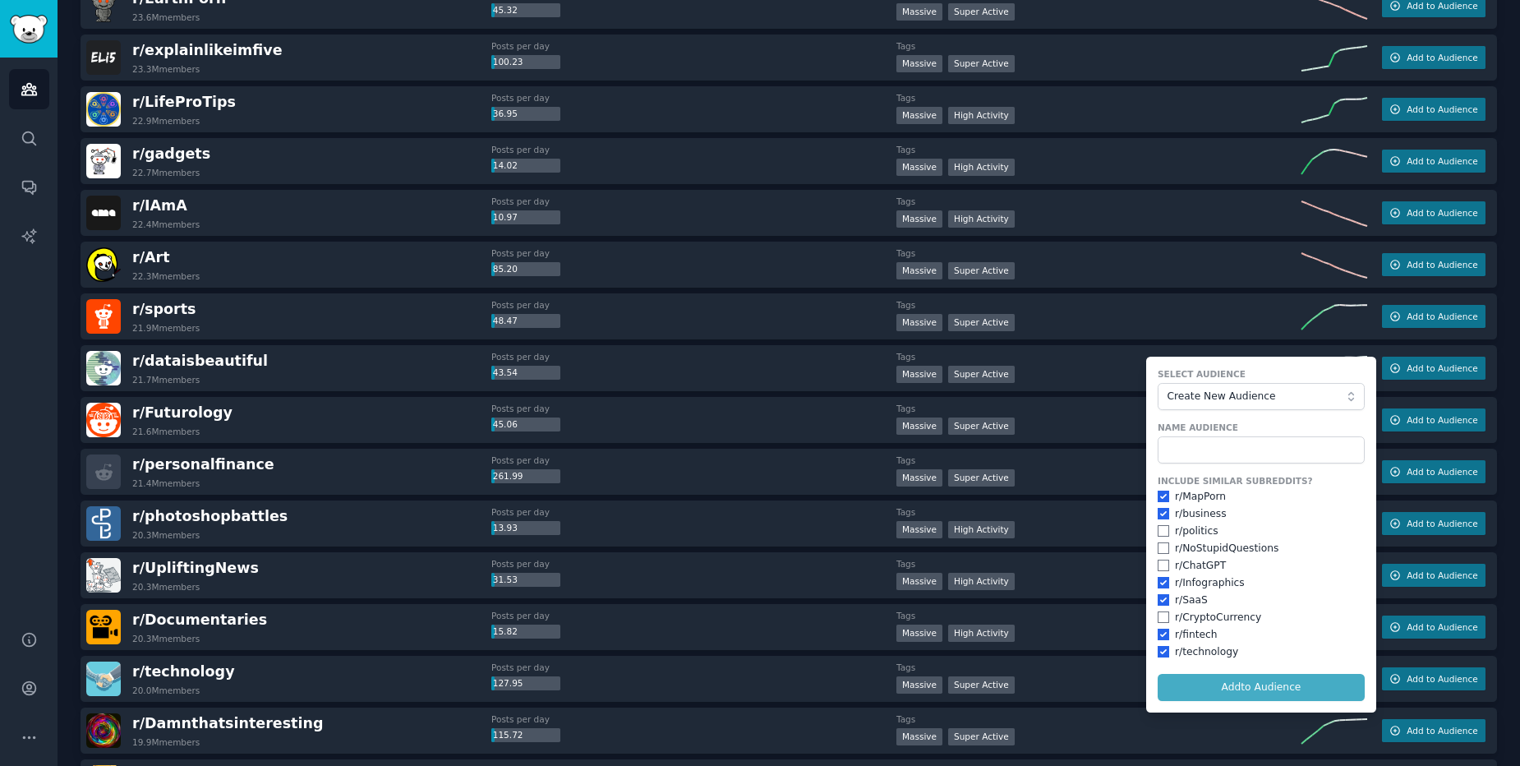
click at [1241, 690] on form "Select Audience Create New Audience Name Audience Include Similar Subreddits? r…" at bounding box center [1261, 535] width 230 height 356
click at [1260, 449] on input "text" at bounding box center [1261, 450] width 207 height 28
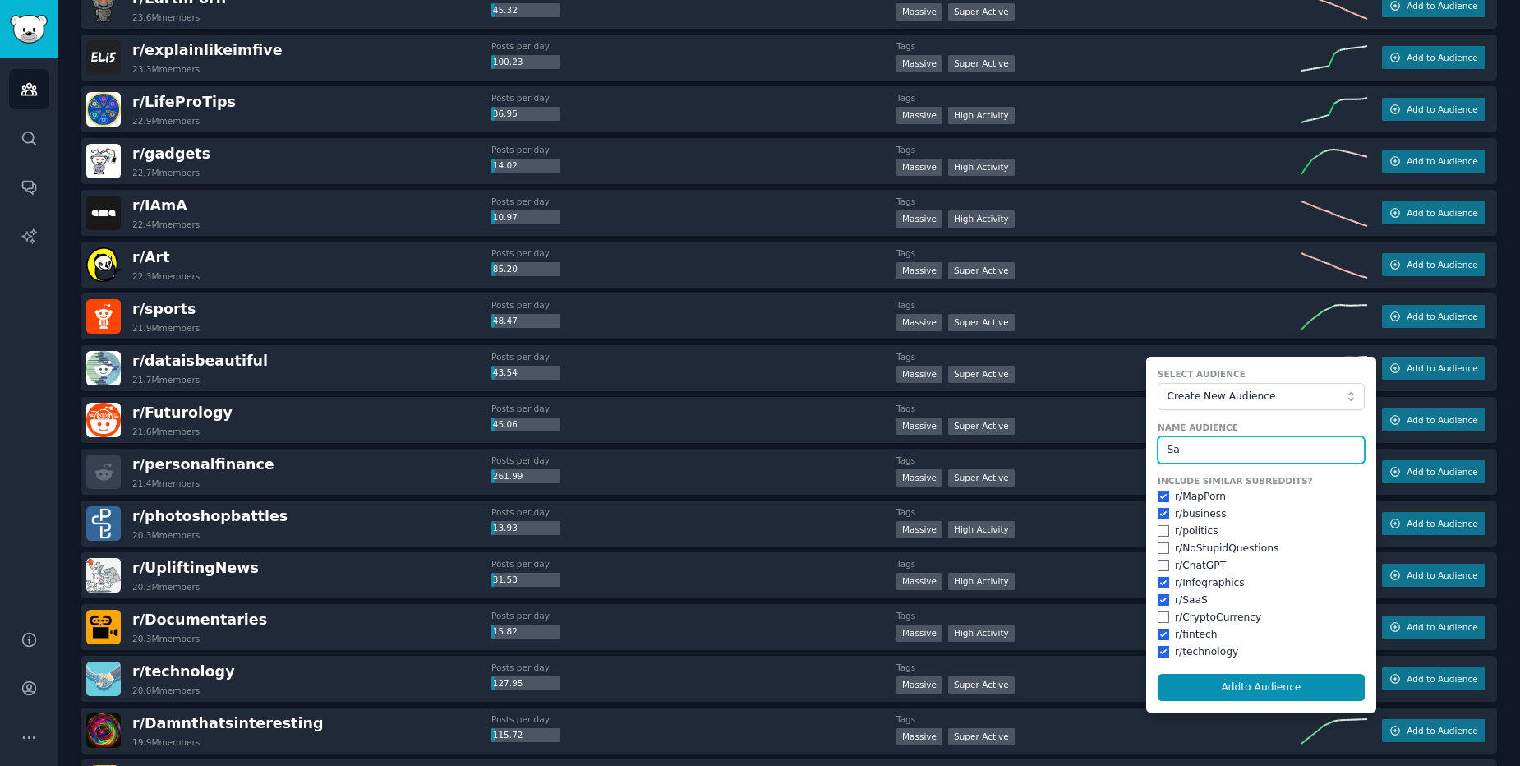
type input "S"
type input "Data Based community"
click at [1293, 691] on button "Add to Audience" at bounding box center [1261, 688] width 207 height 28
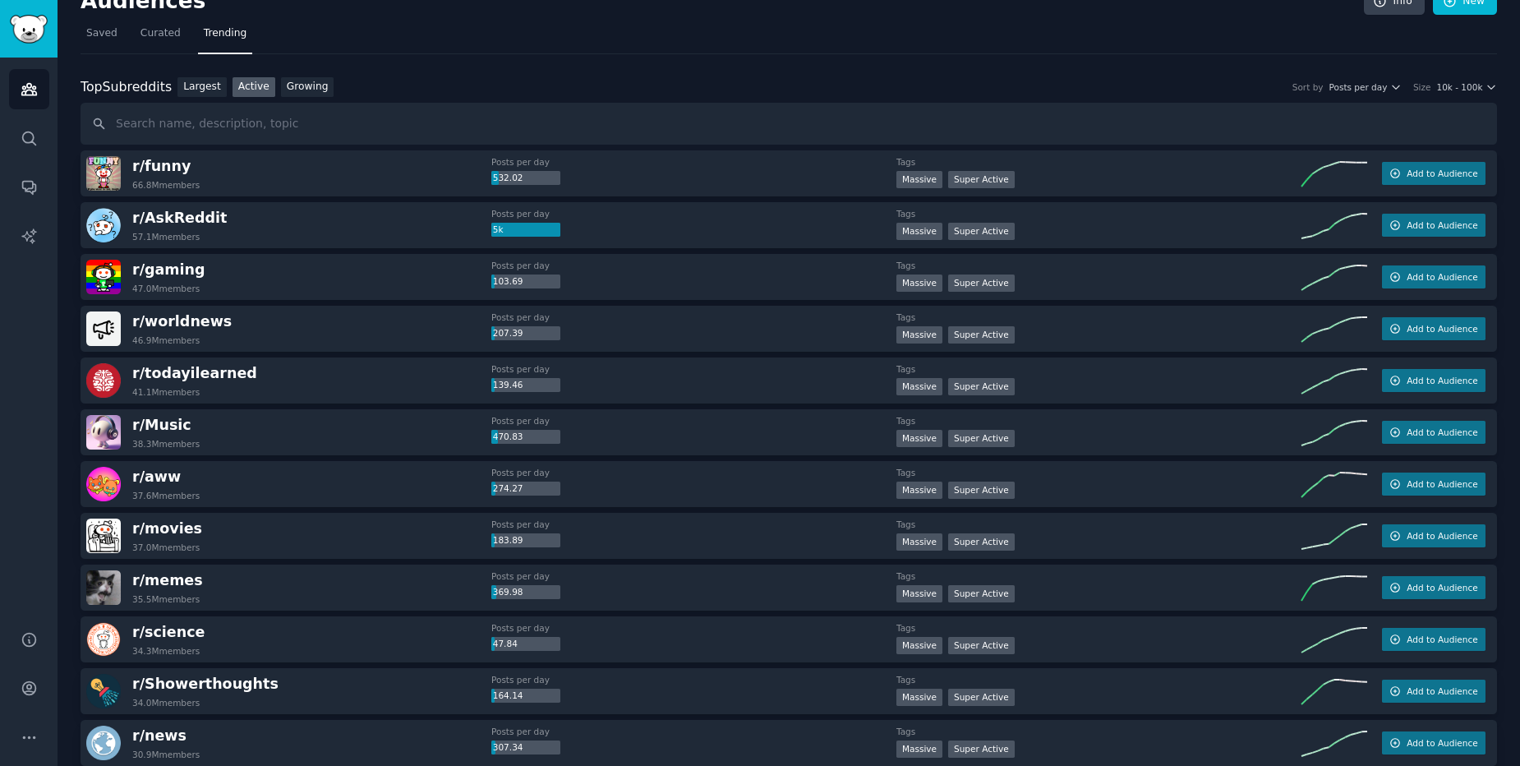
scroll to position [0, 0]
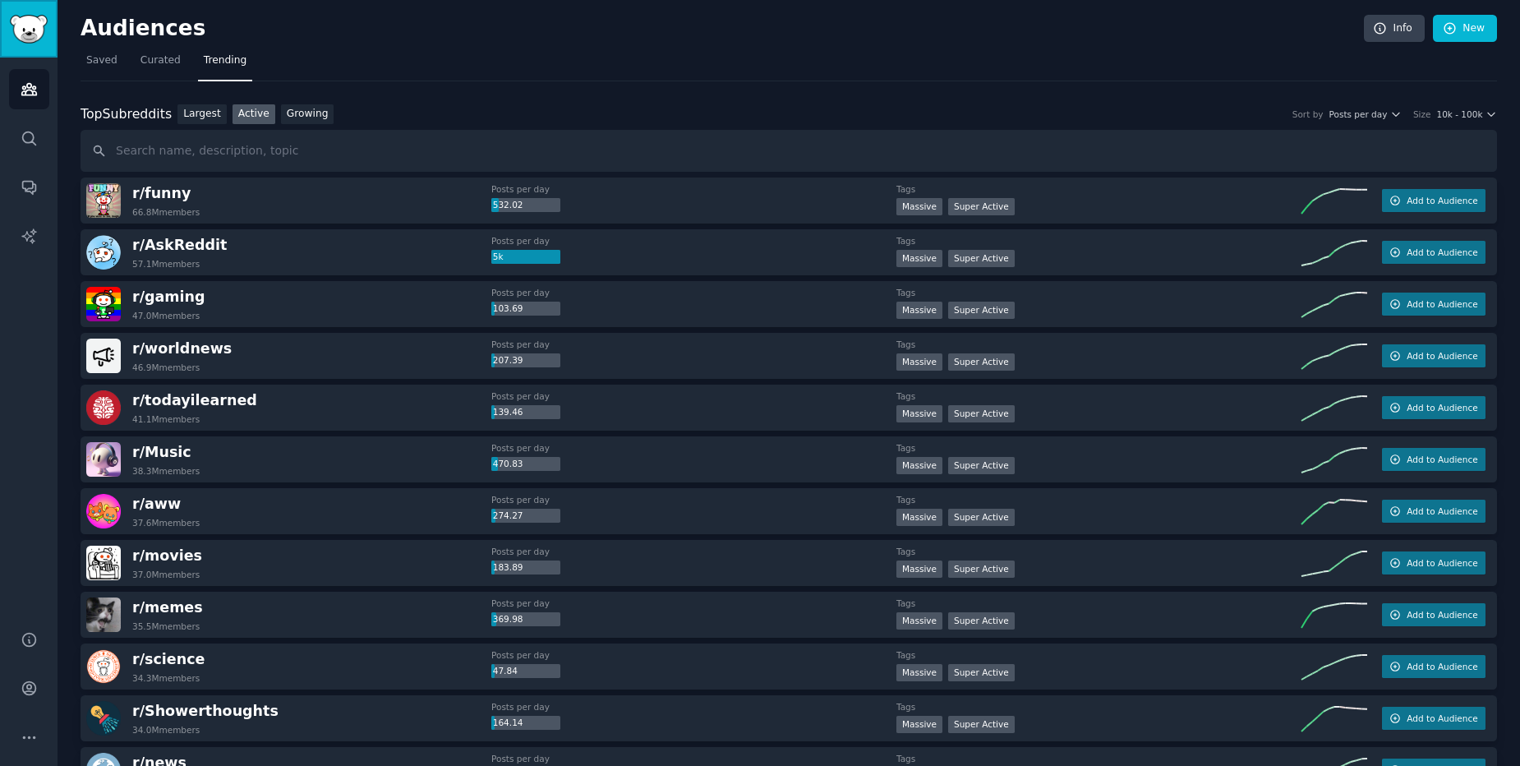
click at [24, 30] on img "Sidebar" at bounding box center [29, 29] width 38 height 29
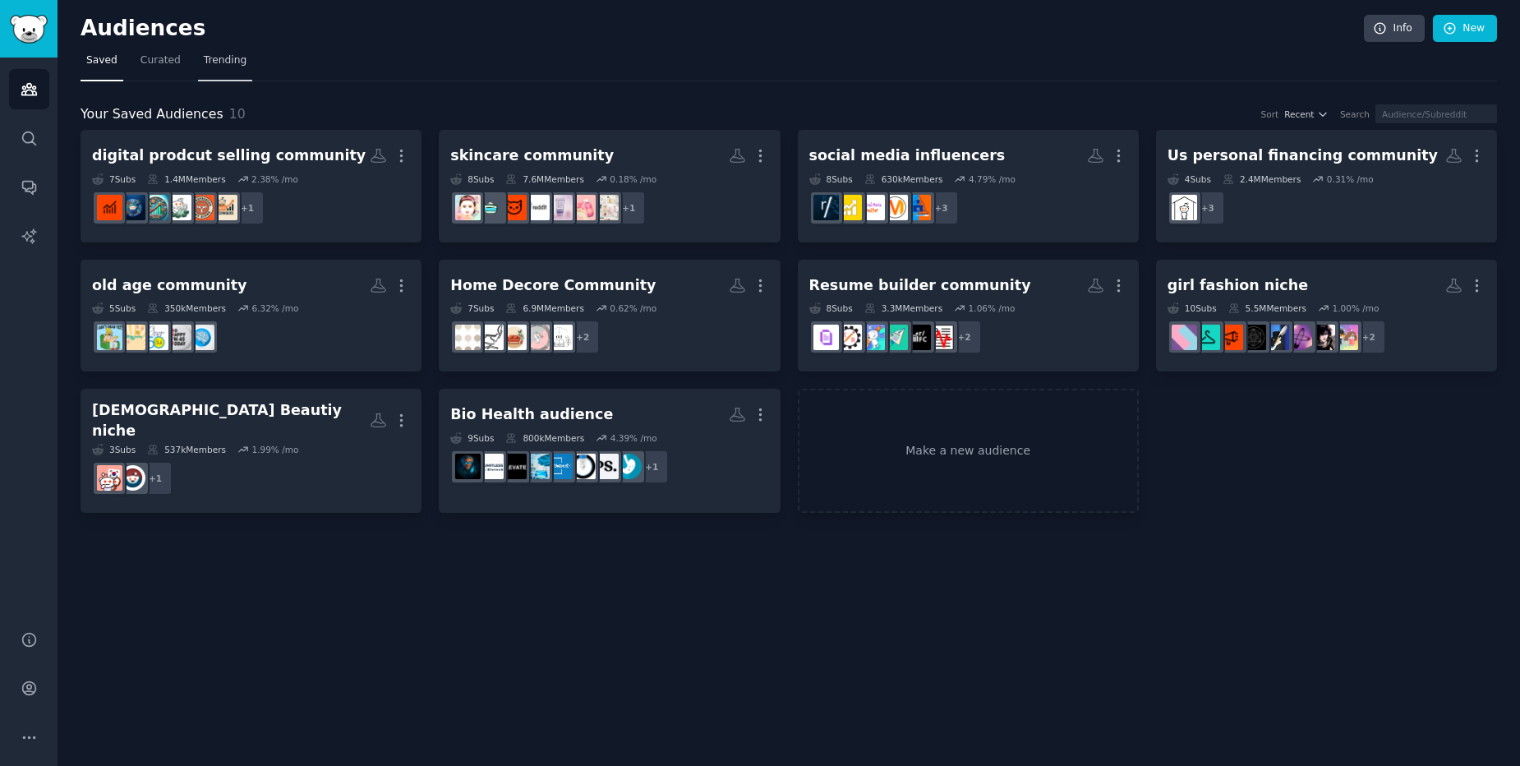
click at [219, 63] on span "Trending" at bounding box center [225, 60] width 43 height 15
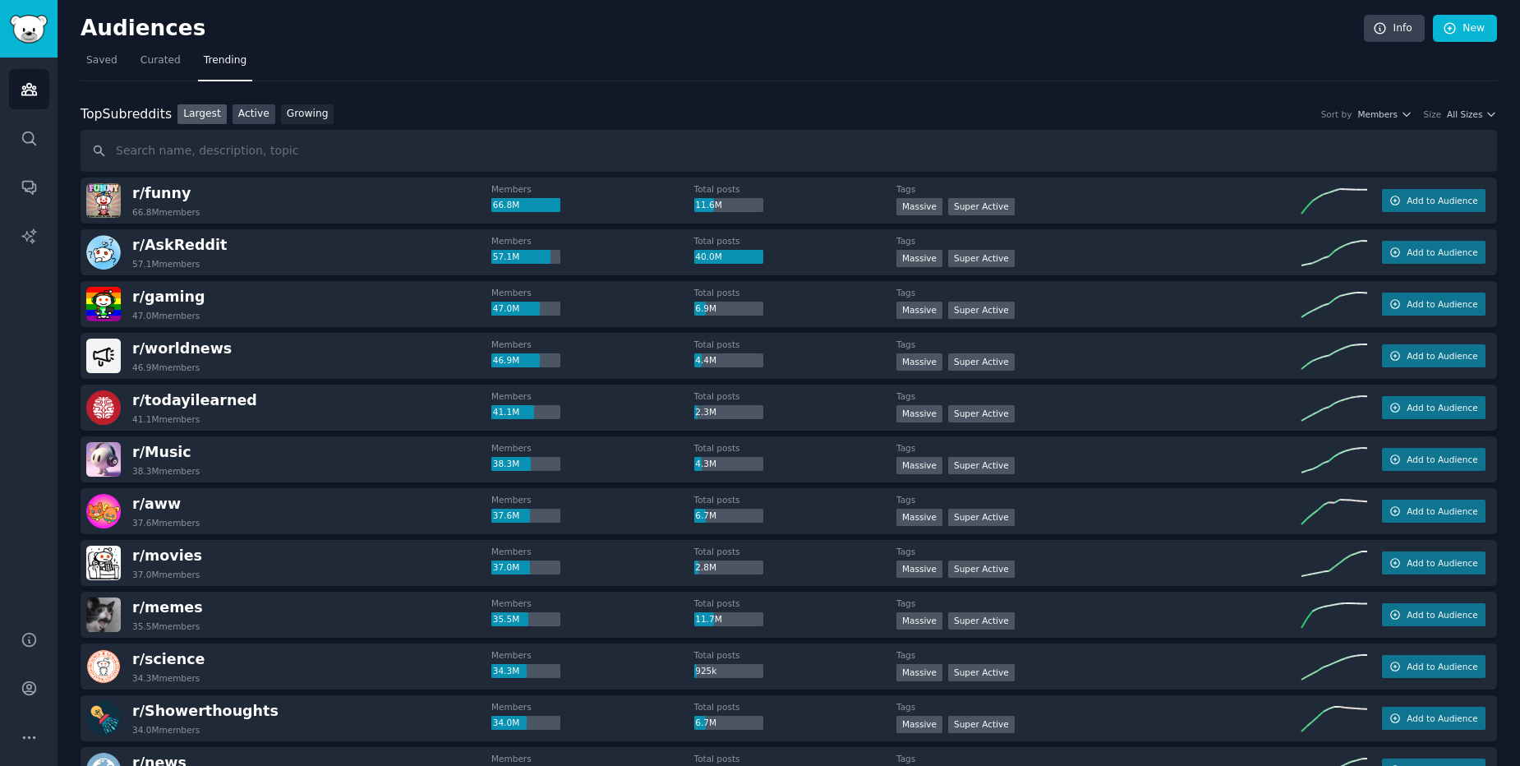
click at [245, 118] on link "Active" at bounding box center [254, 114] width 43 height 21
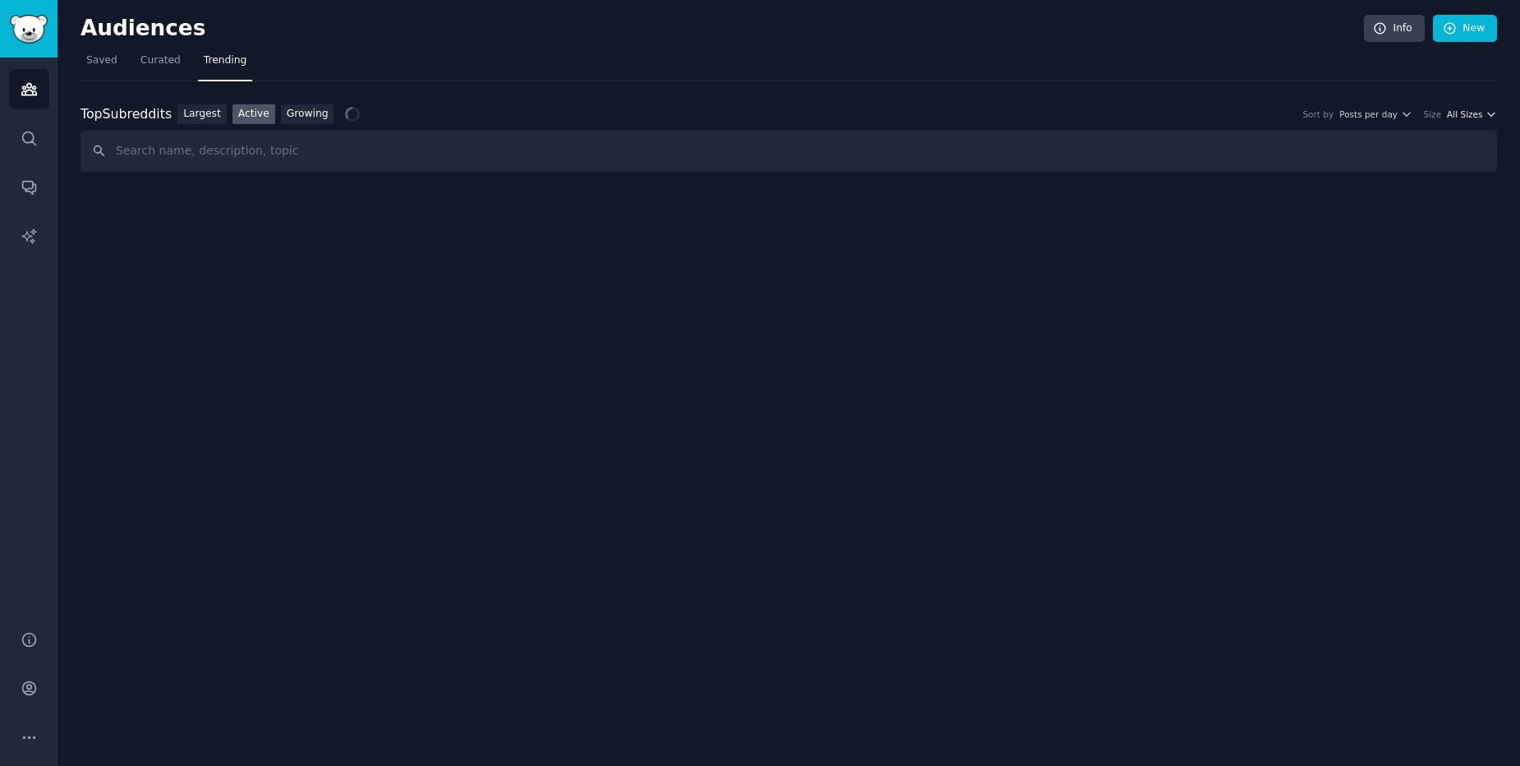
click at [1485, 113] on button "All Sizes" at bounding box center [1472, 114] width 50 height 12
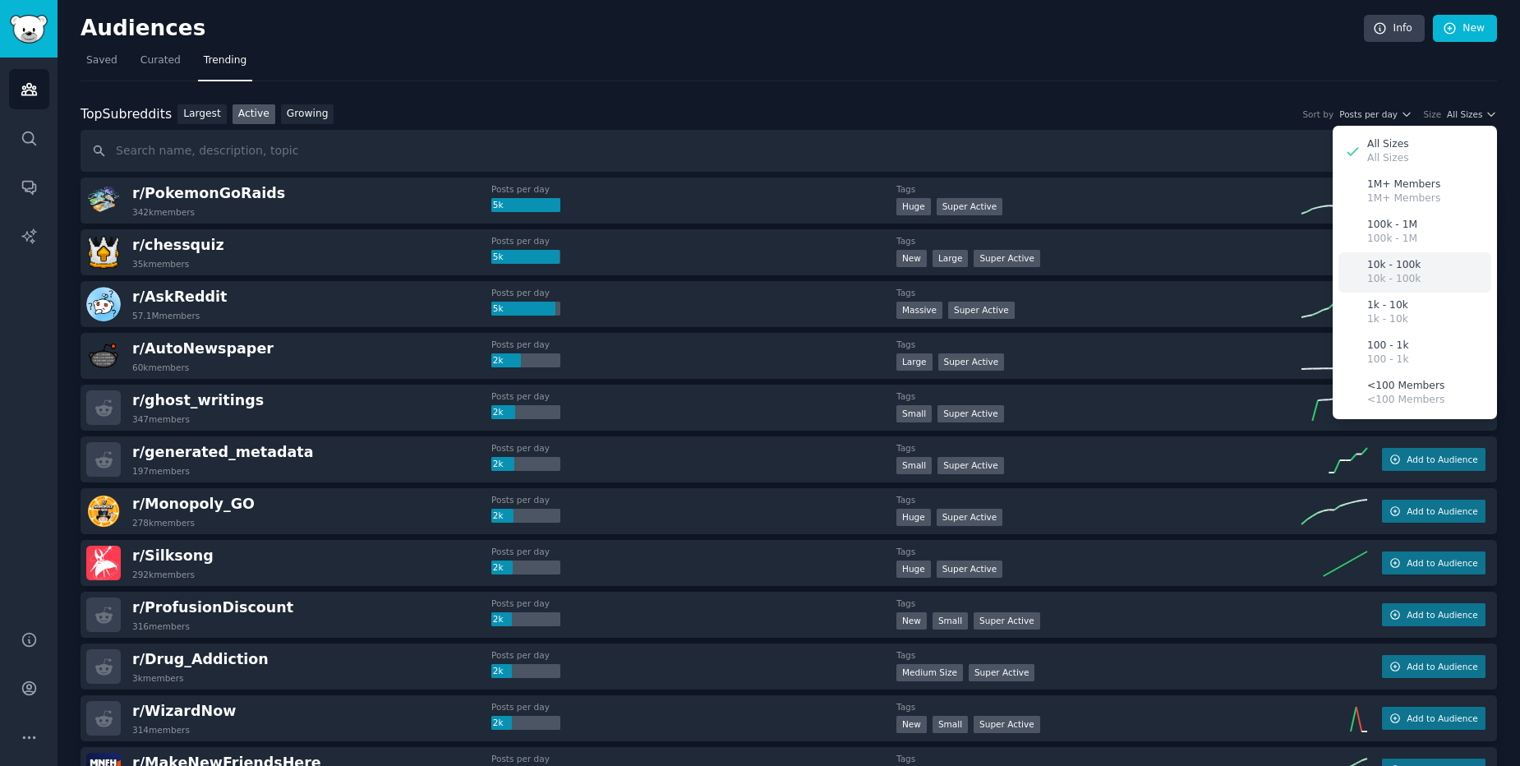
click at [1416, 271] on div "10k - 100k 10k - 100k" at bounding box center [1415, 272] width 153 height 40
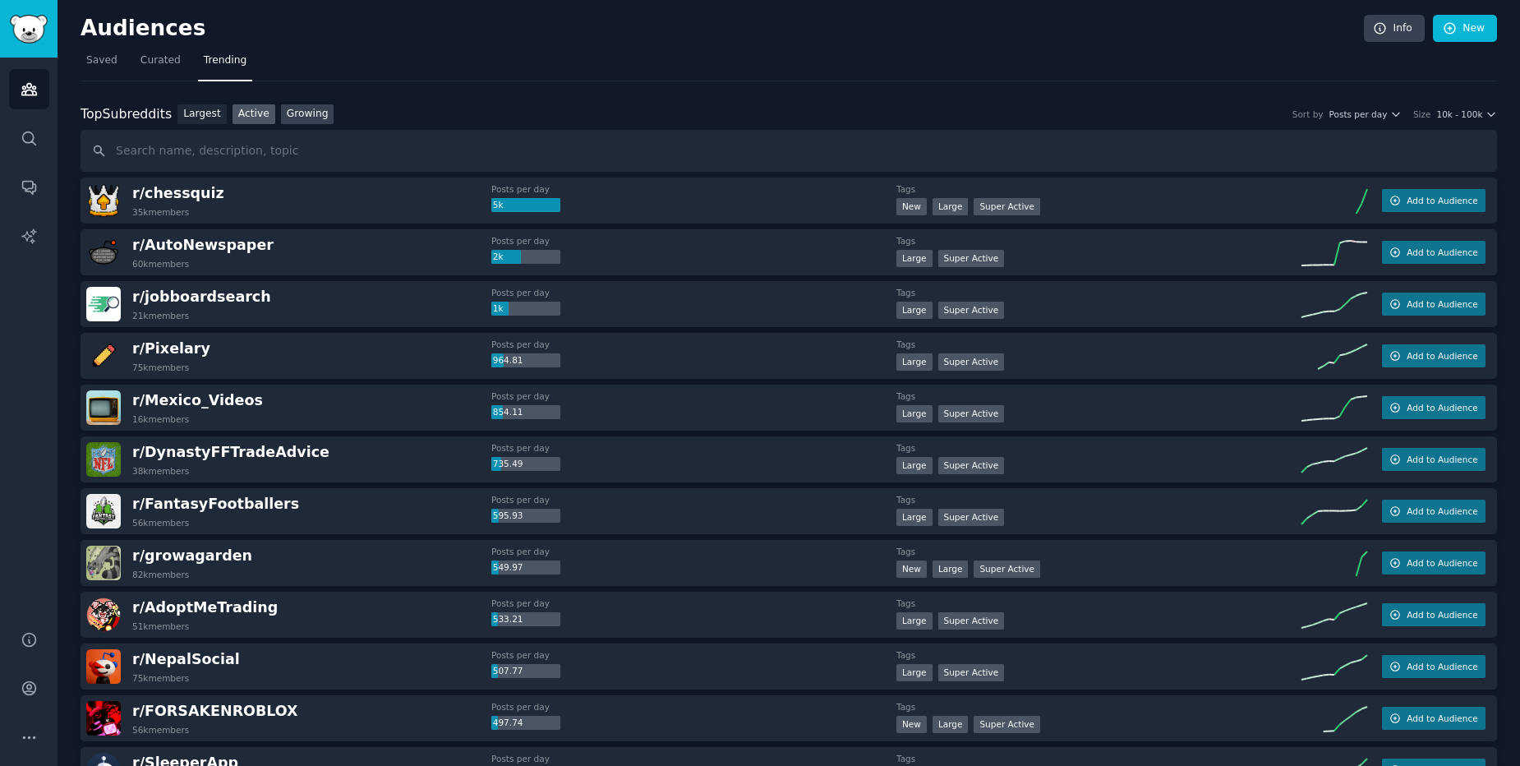
click at [294, 111] on link "Growing" at bounding box center [307, 114] width 53 height 21
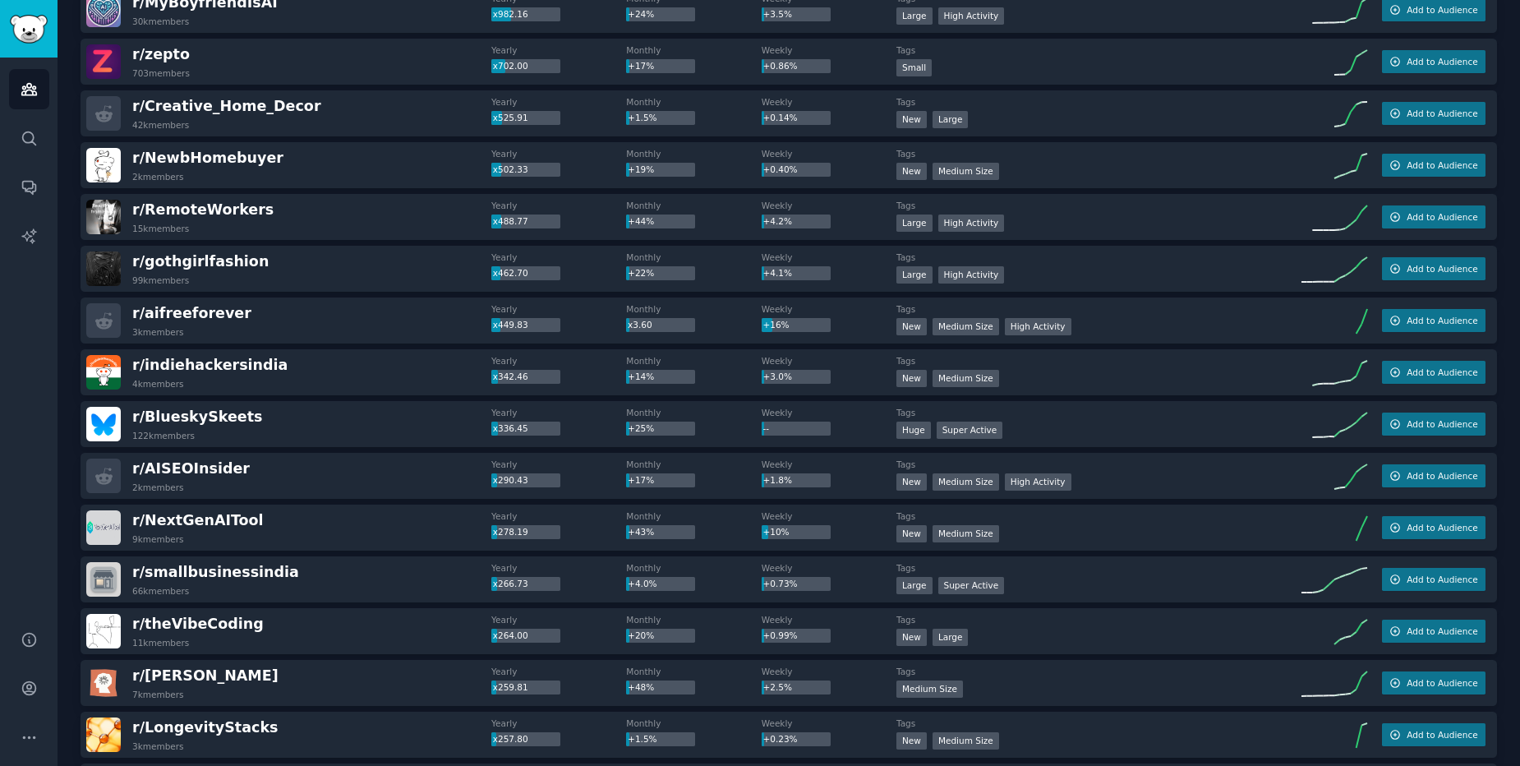
scroll to position [592, 0]
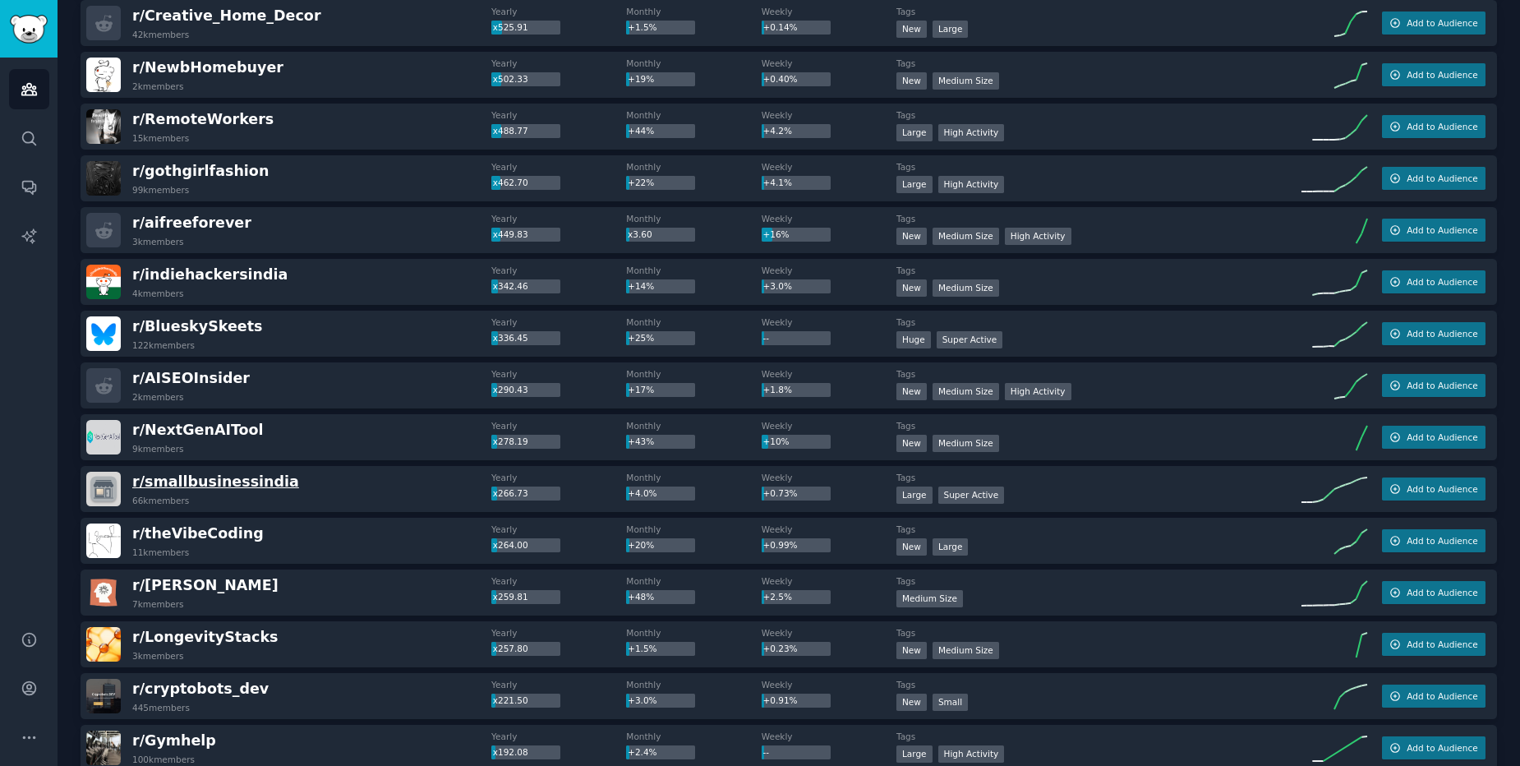
click at [217, 478] on span "r/ smallbusinessindia" at bounding box center [215, 481] width 167 height 16
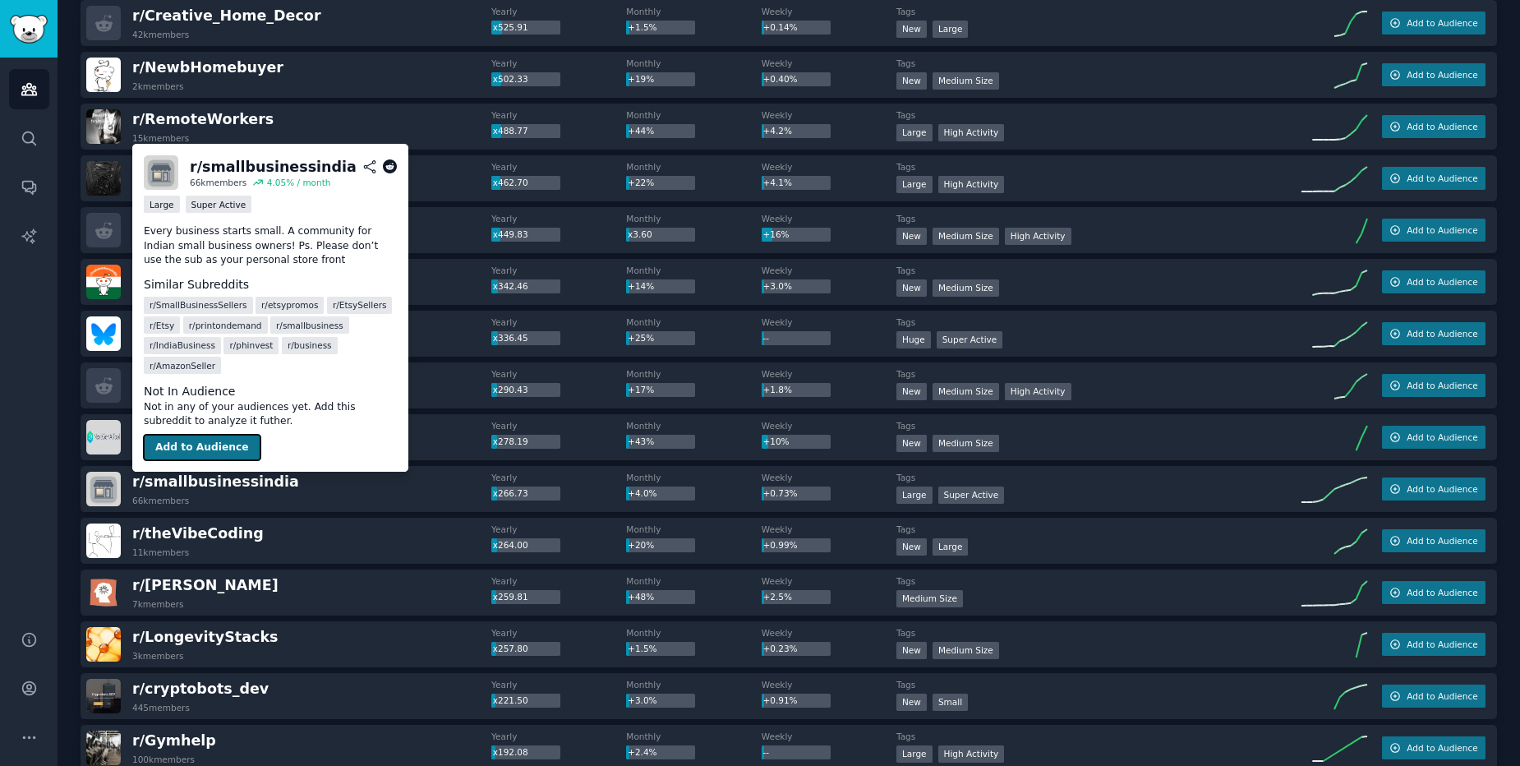
click at [189, 450] on button "Add to Audience" at bounding box center [202, 448] width 117 height 26
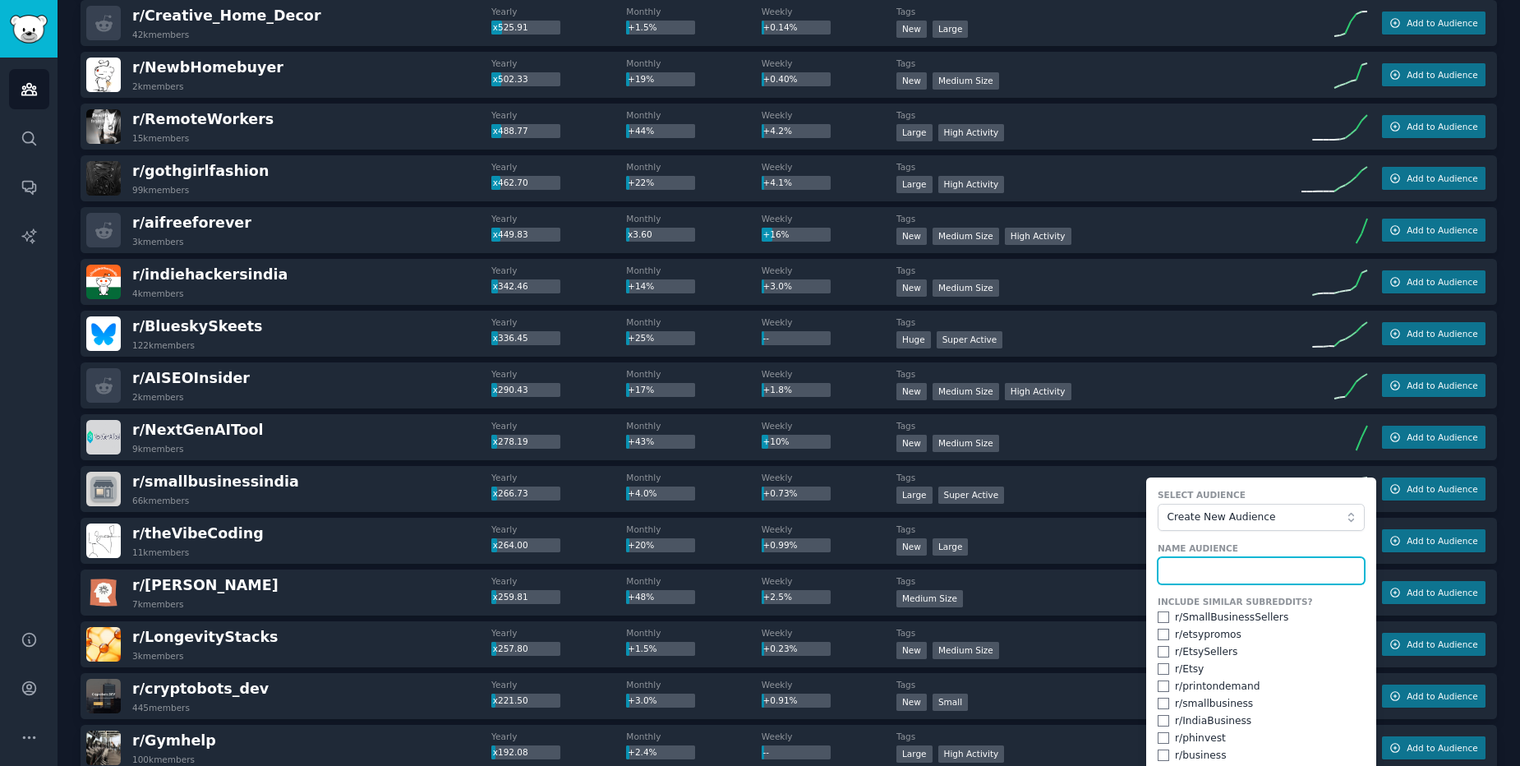
scroll to position [690, 0]
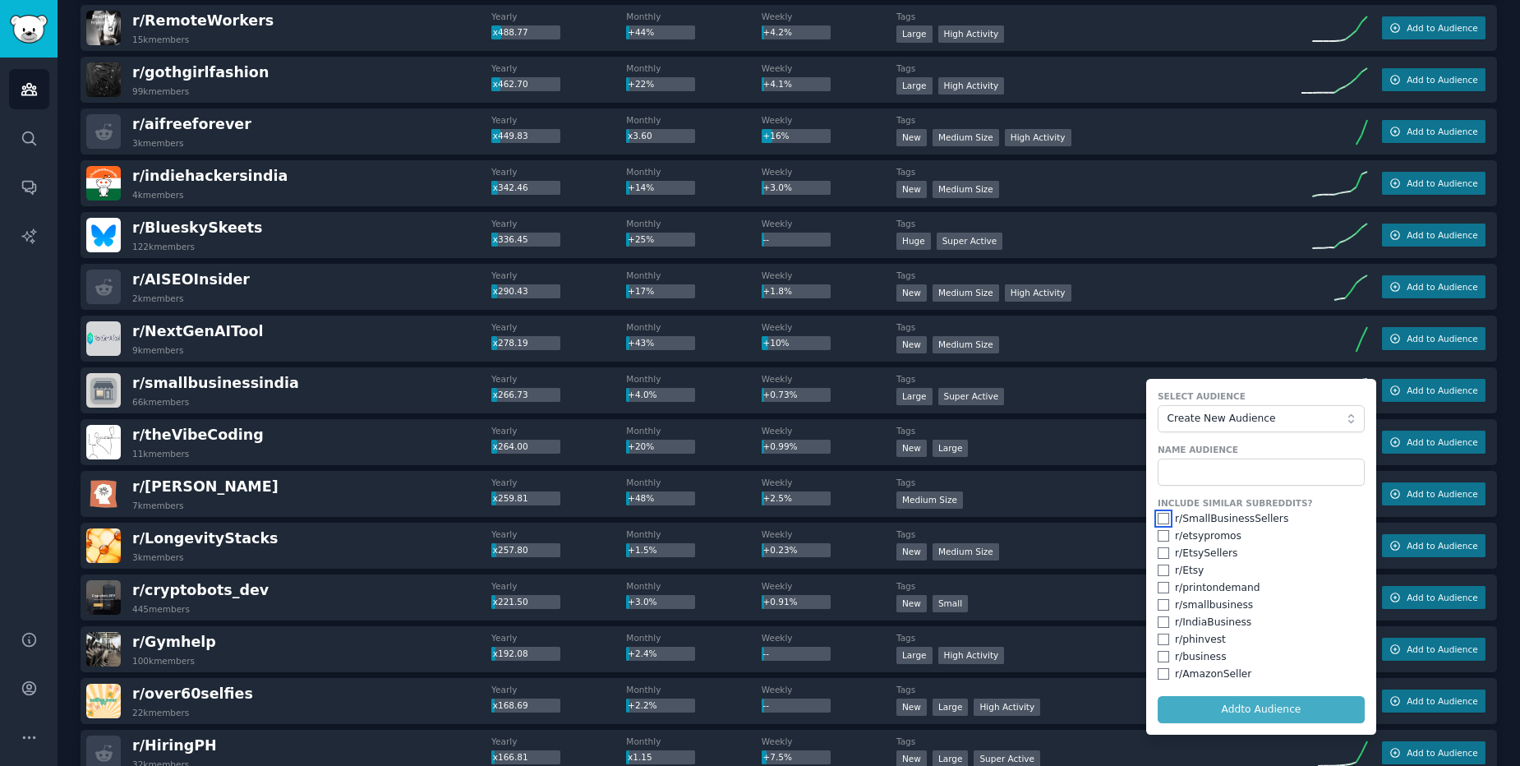
click at [1161, 514] on input "checkbox" at bounding box center [1164, 519] width 12 height 12
checkbox input "true"
click at [1158, 533] on input "checkbox" at bounding box center [1164, 536] width 12 height 12
checkbox input "true"
click at [1158, 551] on input "checkbox" at bounding box center [1164, 553] width 12 height 12
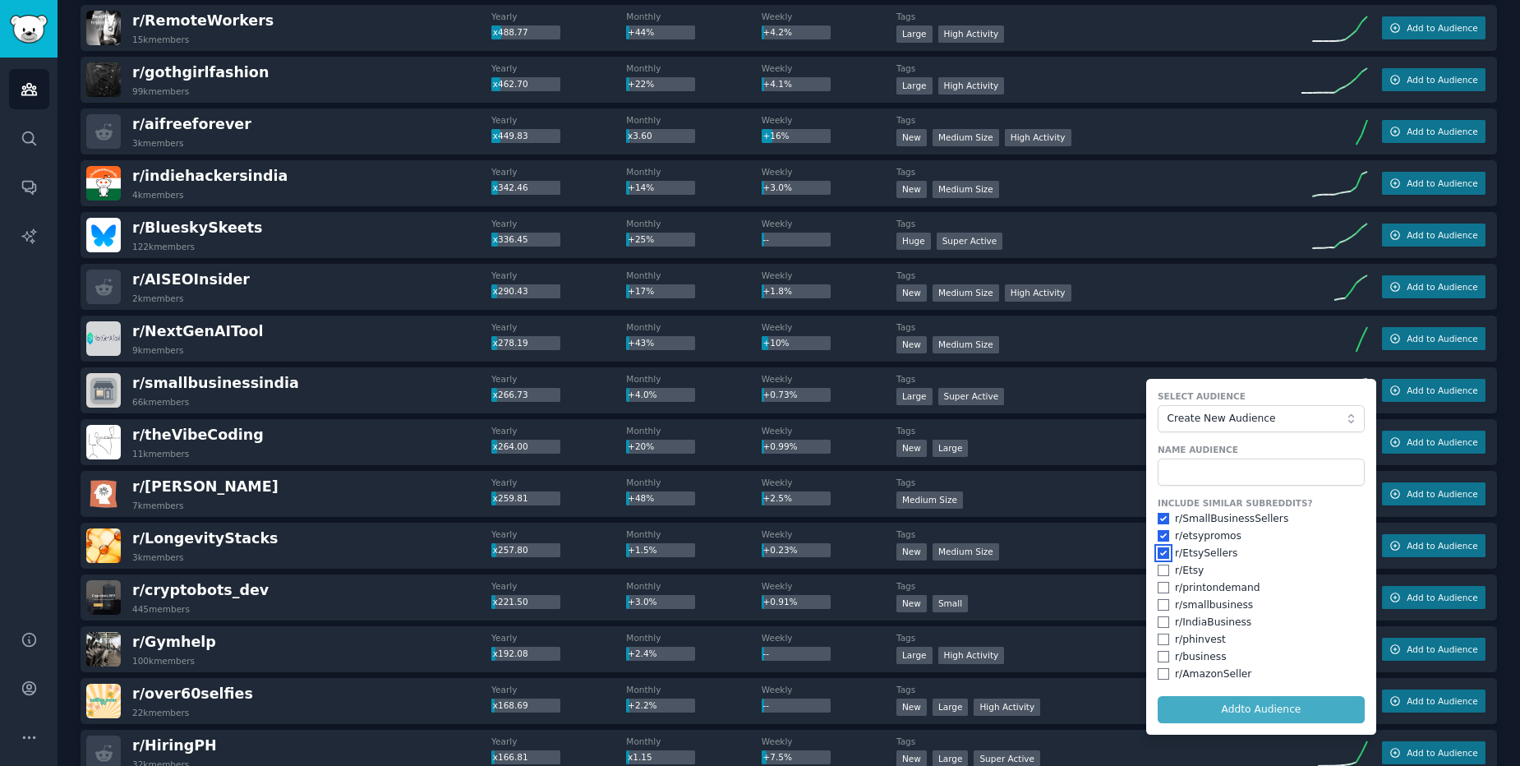
checkbox input "true"
click at [1160, 586] on input "checkbox" at bounding box center [1164, 588] width 12 height 12
checkbox input "true"
click at [1160, 564] on div "r/ Etsy" at bounding box center [1261, 571] width 207 height 15
click at [1160, 567] on input "checkbox" at bounding box center [1164, 571] width 12 height 12
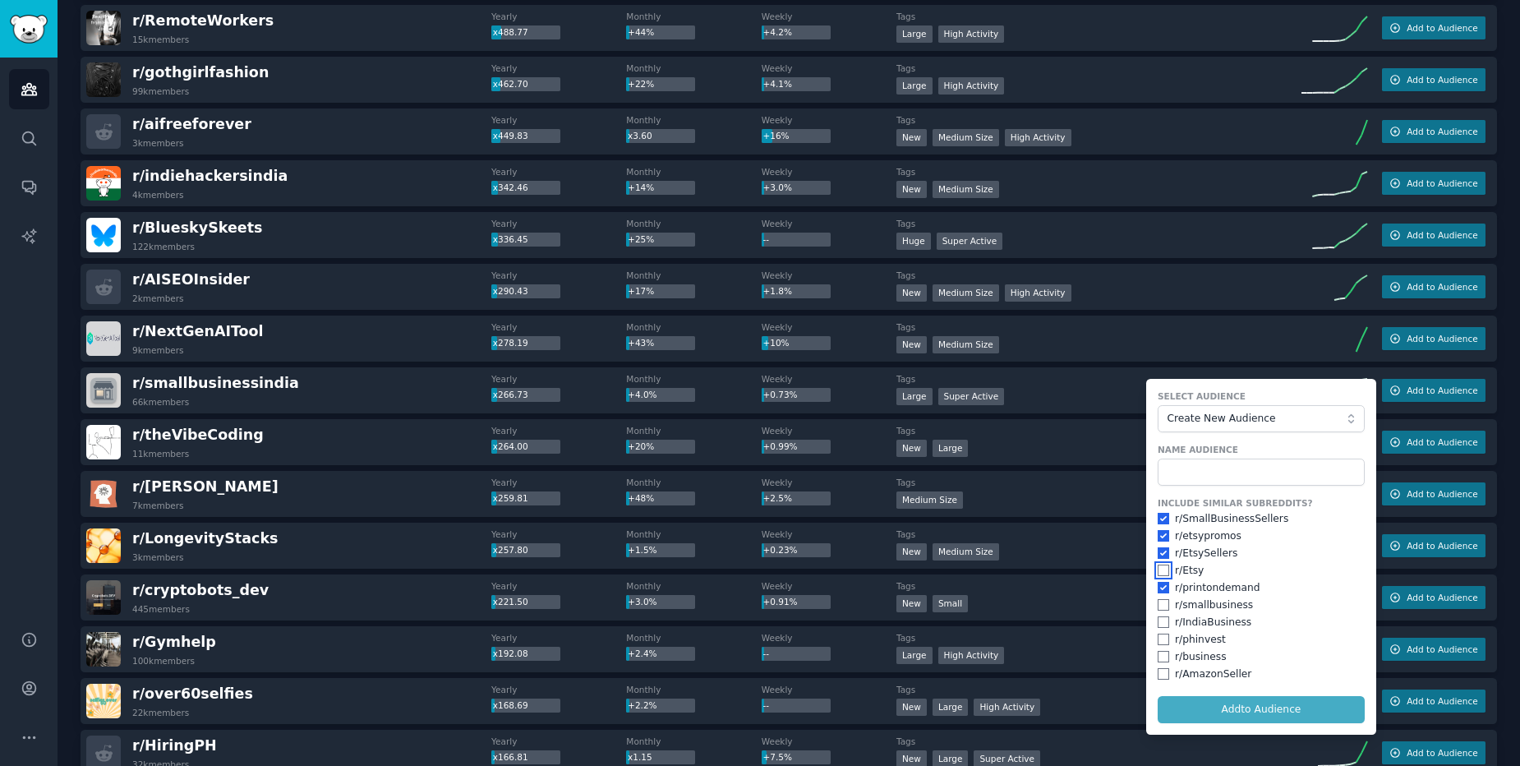
checkbox input "true"
click at [1158, 610] on input "checkbox" at bounding box center [1164, 605] width 12 height 12
checkbox input "true"
click at [1158, 636] on input "checkbox" at bounding box center [1164, 640] width 12 height 12
checkbox input "true"
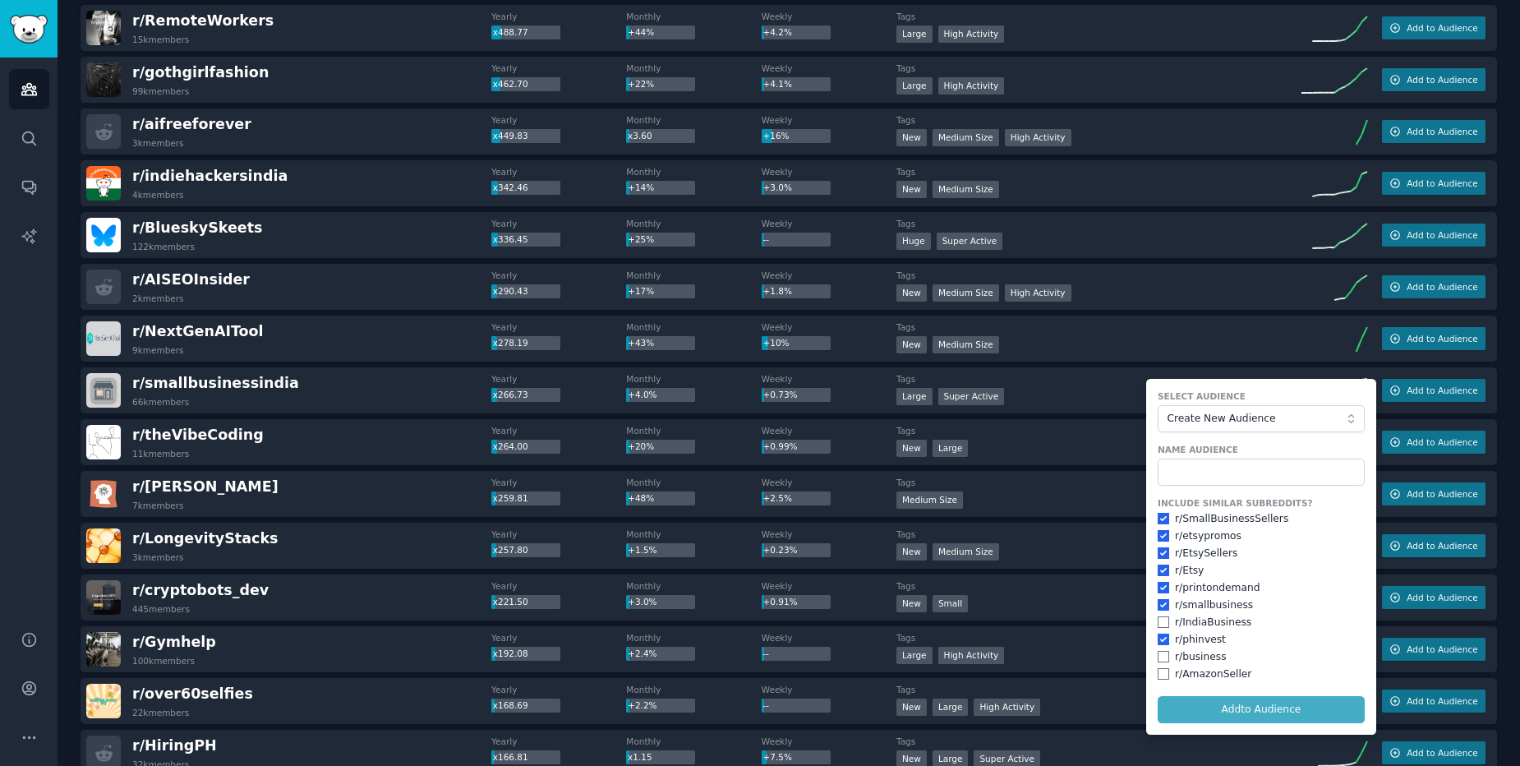
click at [1165, 674] on div "r/ AmazonSeller" at bounding box center [1261, 674] width 207 height 15
click at [1225, 468] on input "text" at bounding box center [1261, 473] width 207 height 28
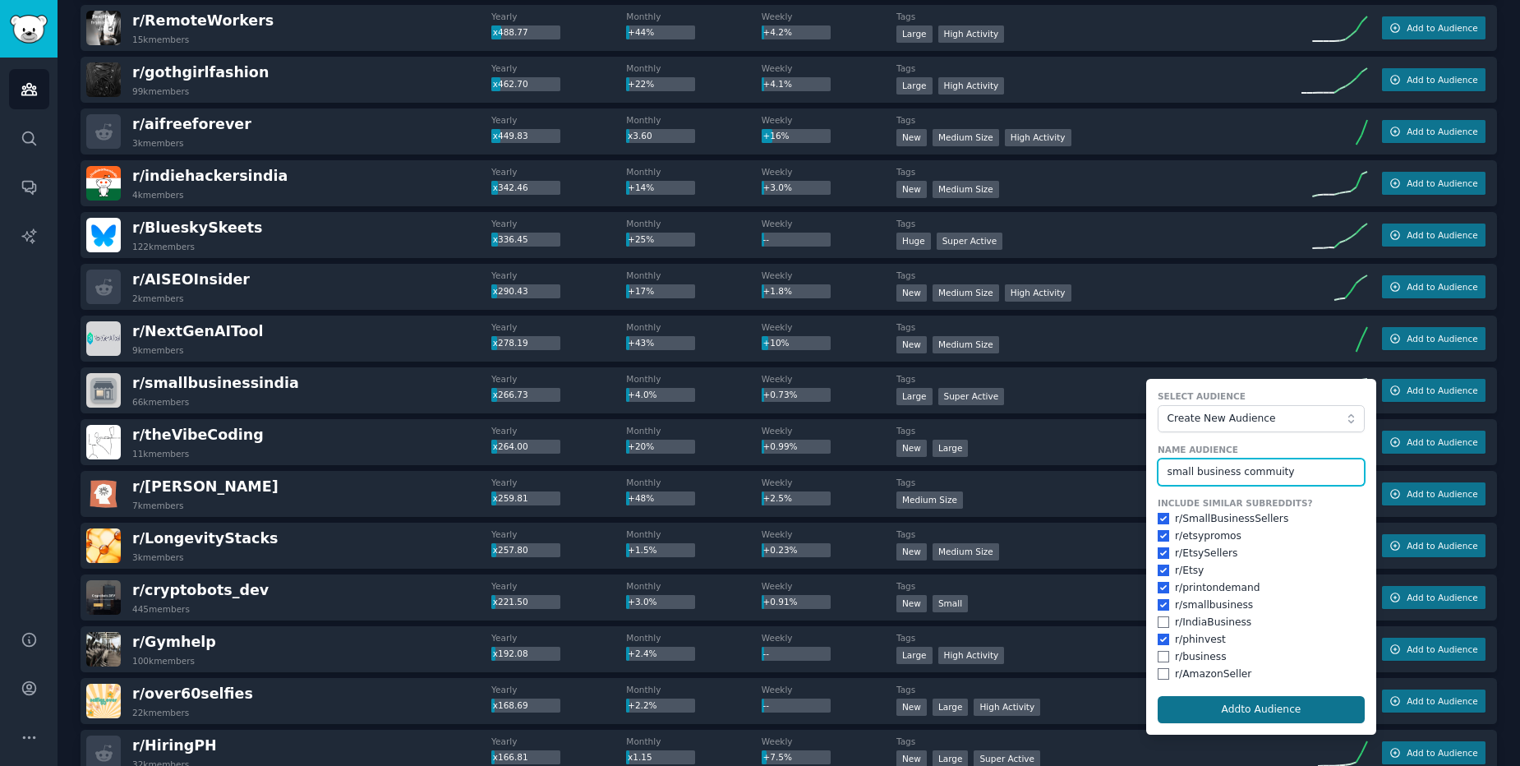
type input "small business commuity"
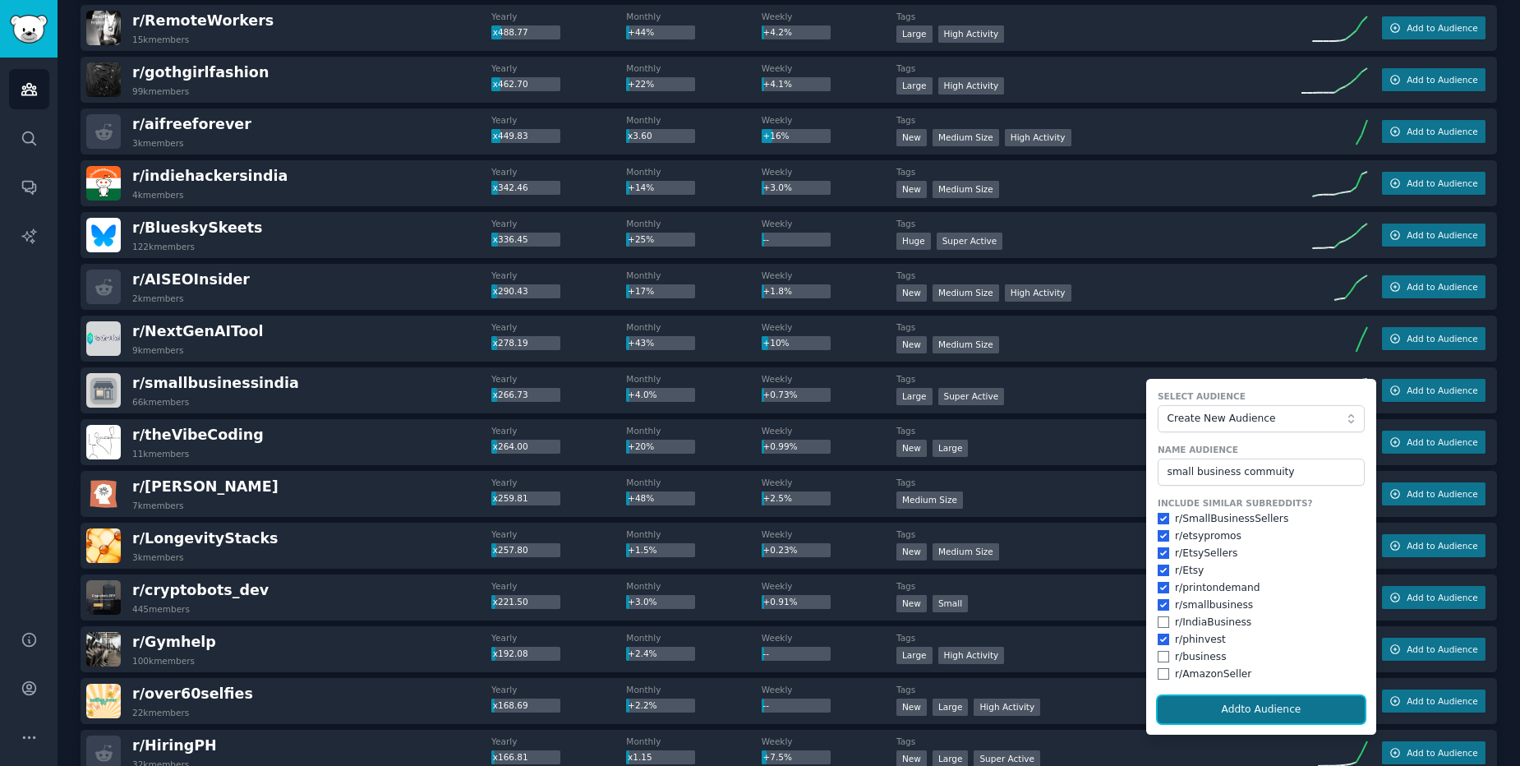
click at [1229, 697] on button "Add to Audience" at bounding box center [1261, 710] width 207 height 28
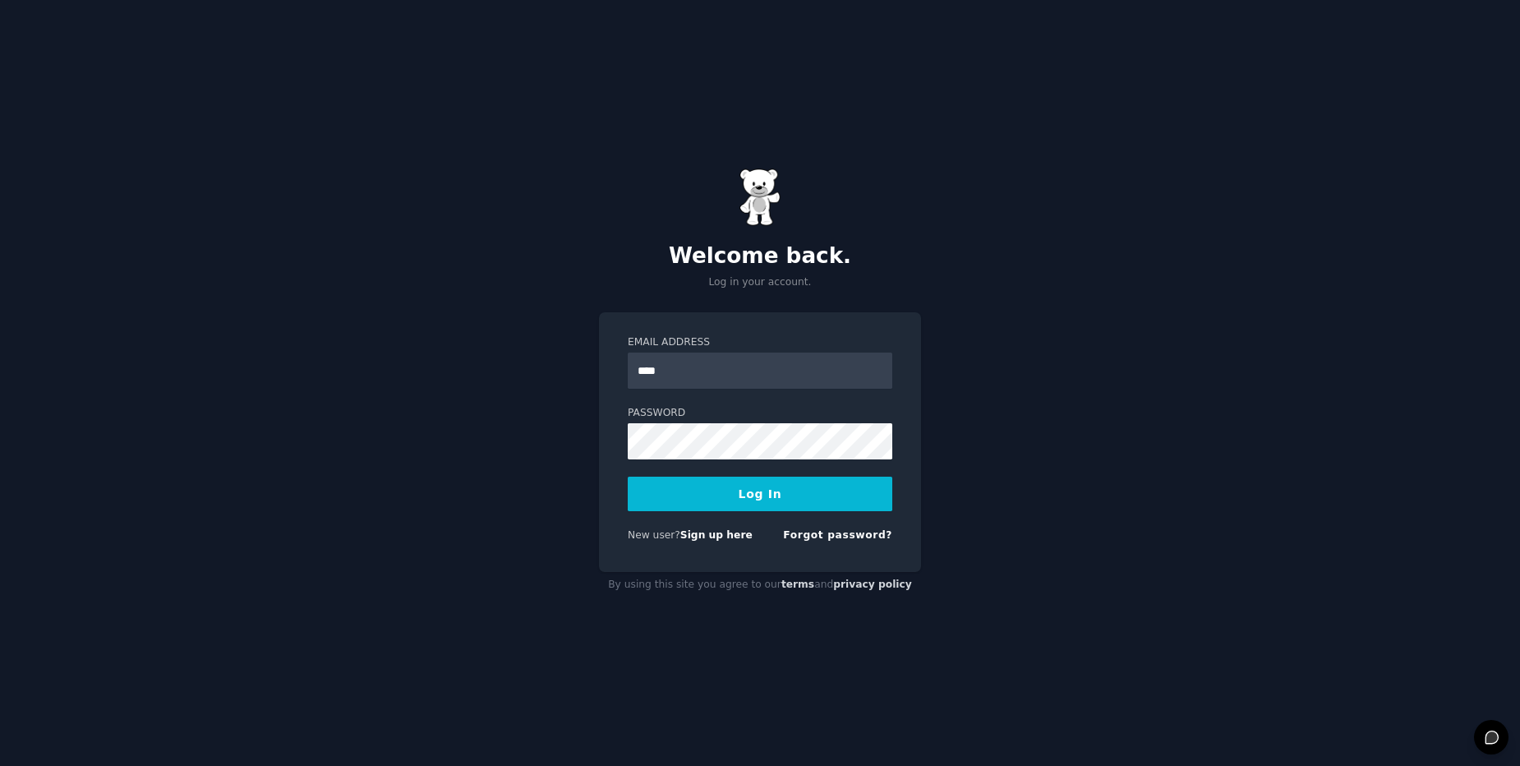
type input "**********"
click at [833, 504] on button "Log In" at bounding box center [760, 494] width 265 height 35
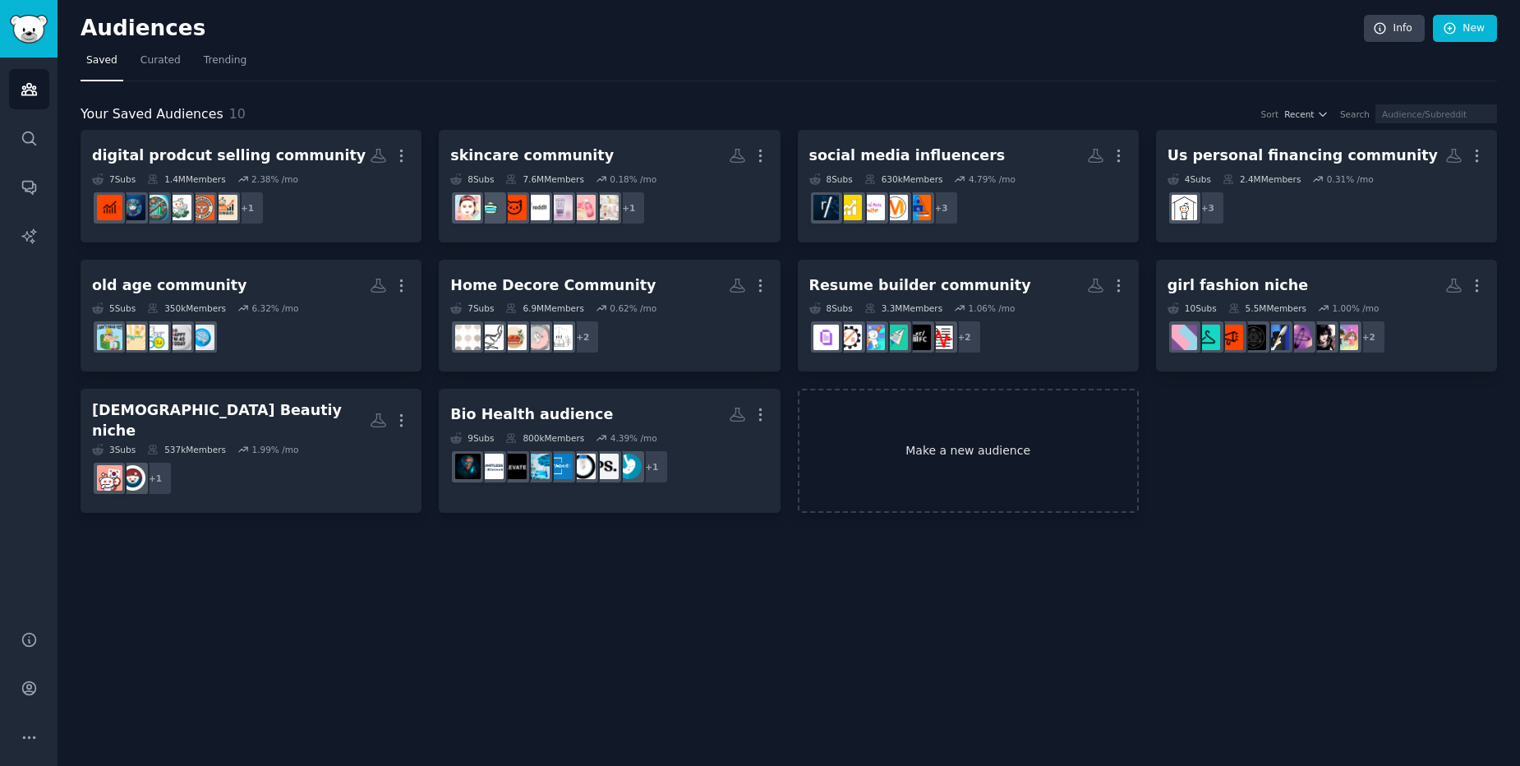
click at [900, 432] on link "Make a new audience" at bounding box center [968, 451] width 341 height 124
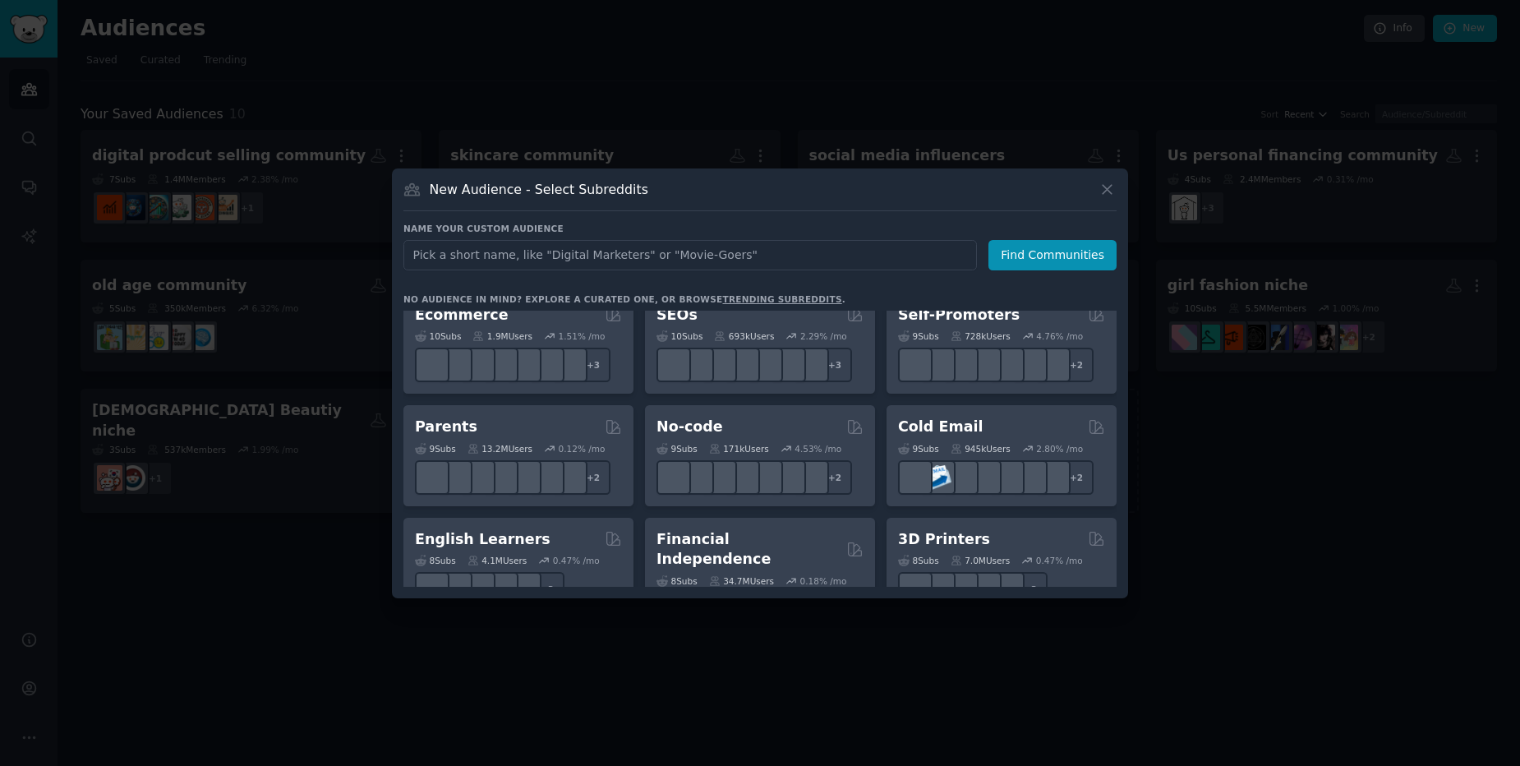
scroll to position [789, 0]
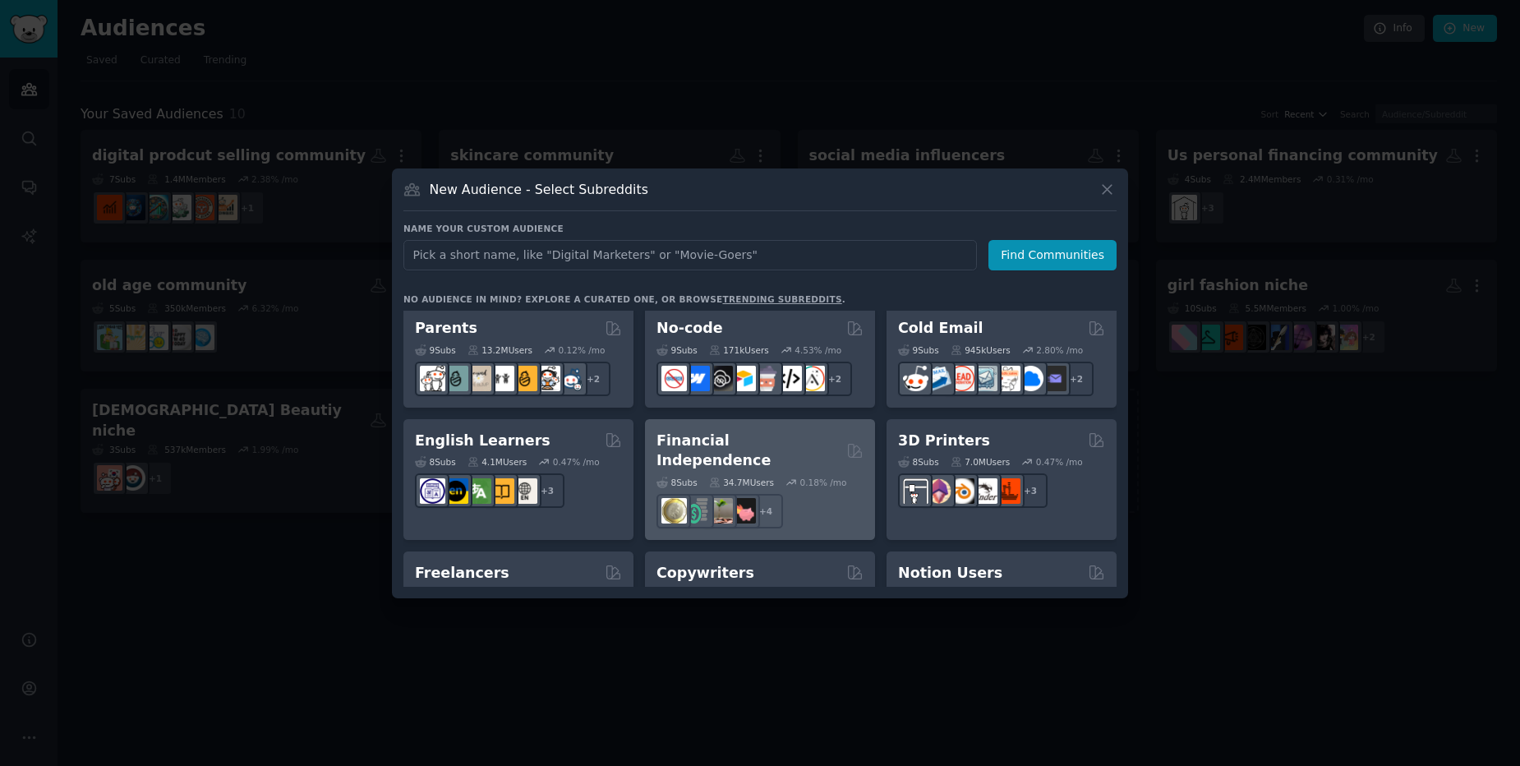
click at [744, 432] on h2 "Financial Independence" at bounding box center [749, 451] width 184 height 40
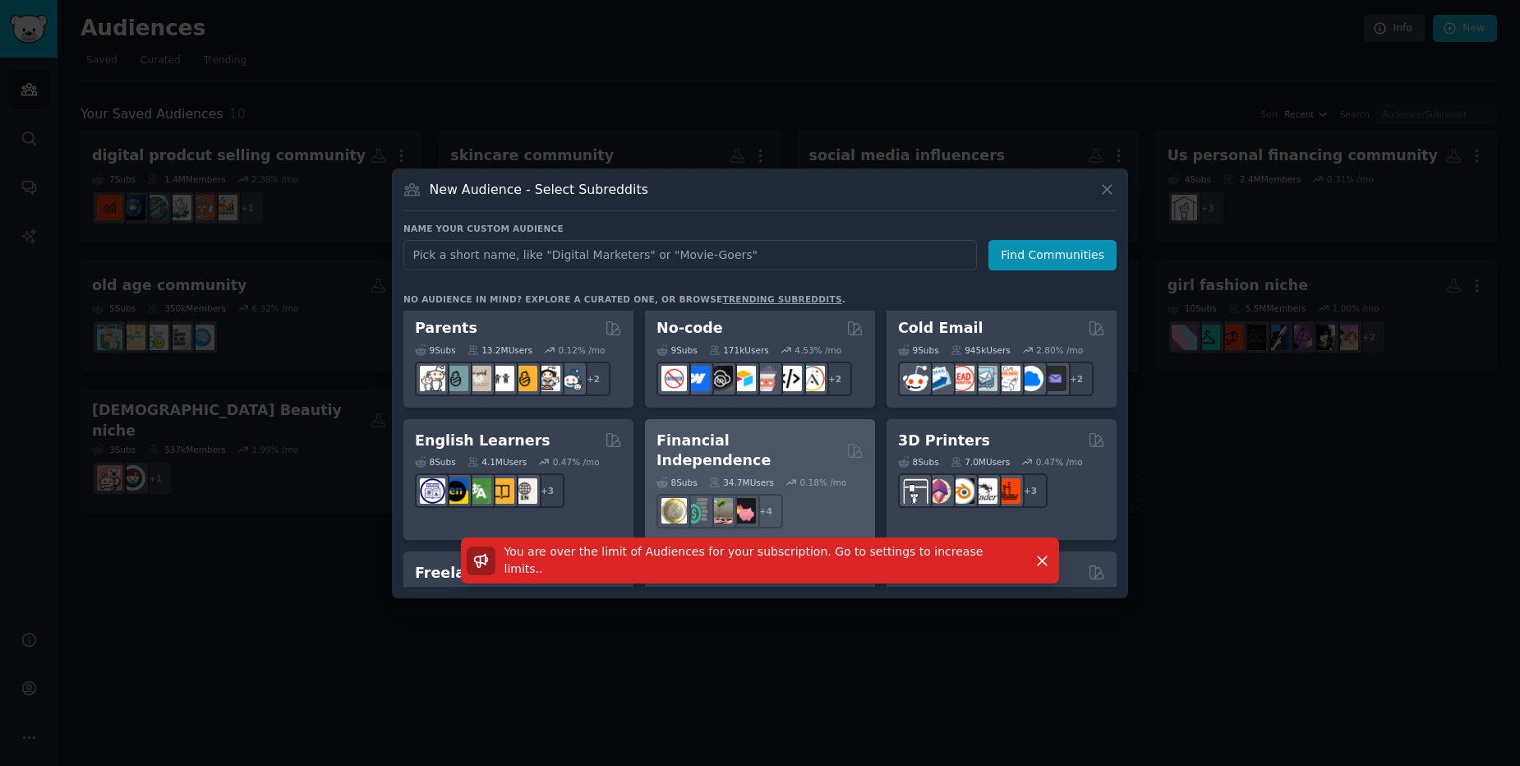
click at [807, 494] on div "+ 4" at bounding box center [760, 511] width 207 height 35
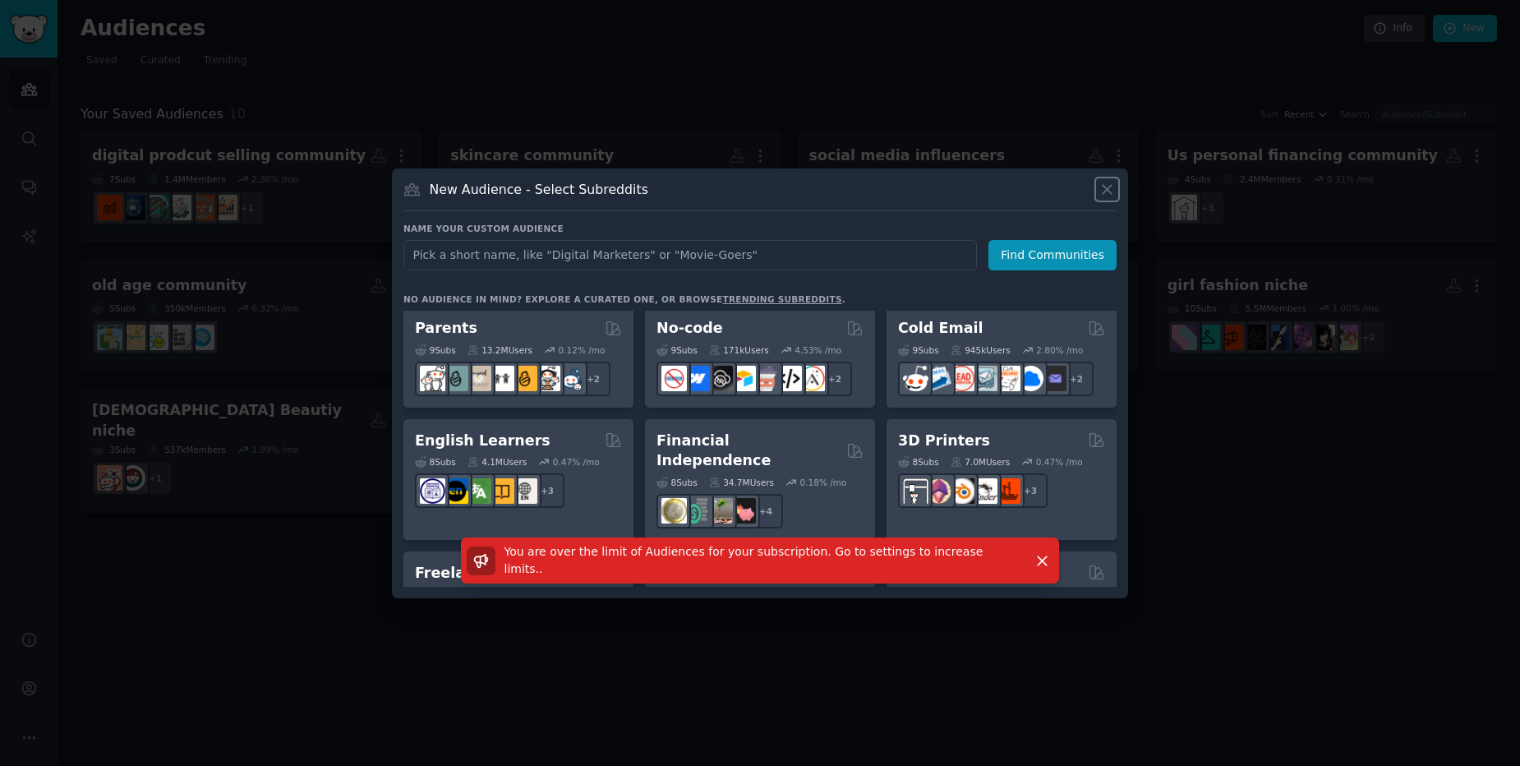
click at [1102, 194] on icon at bounding box center [1107, 189] width 17 height 17
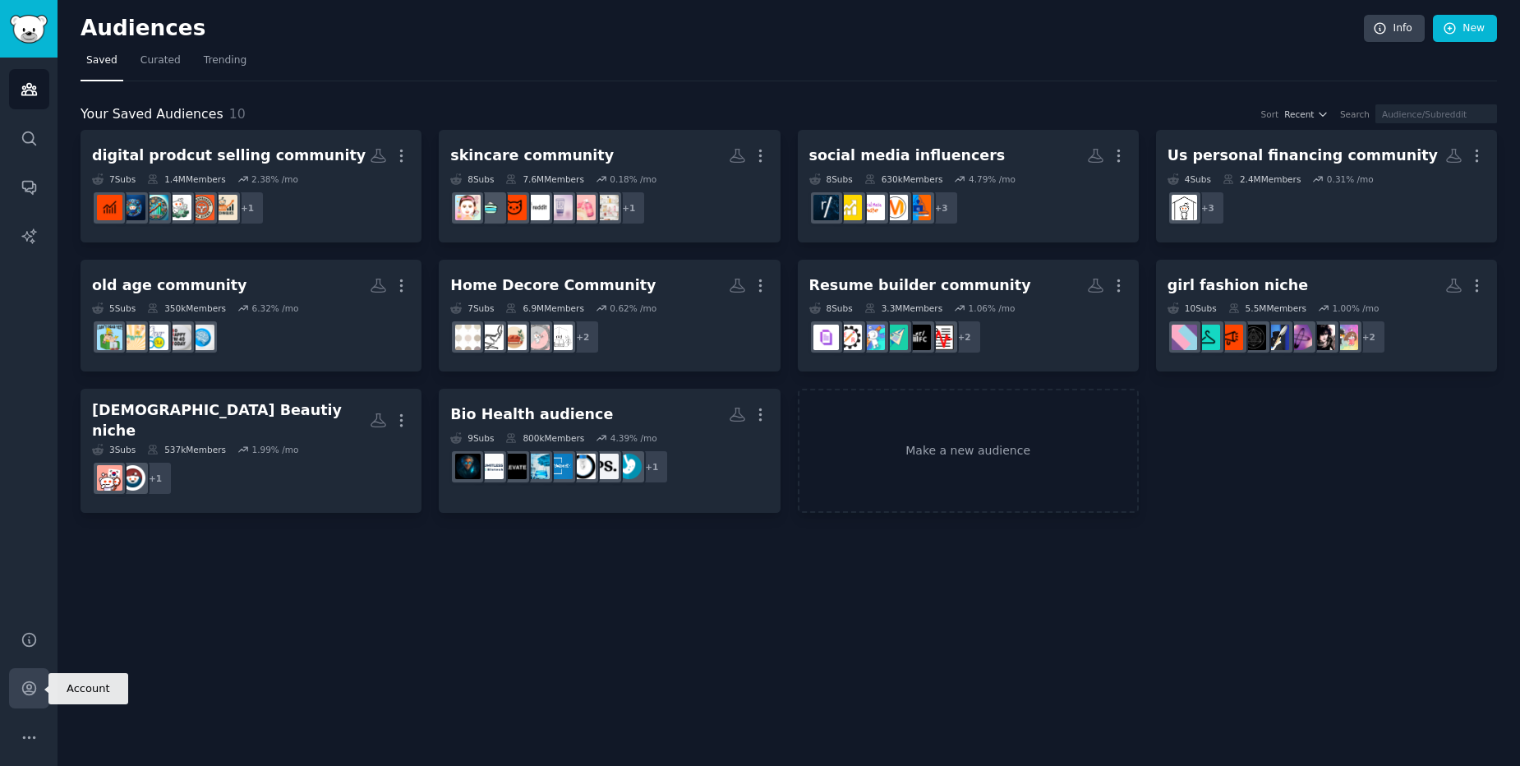
click at [29, 701] on link "Account" at bounding box center [29, 688] width 40 height 40
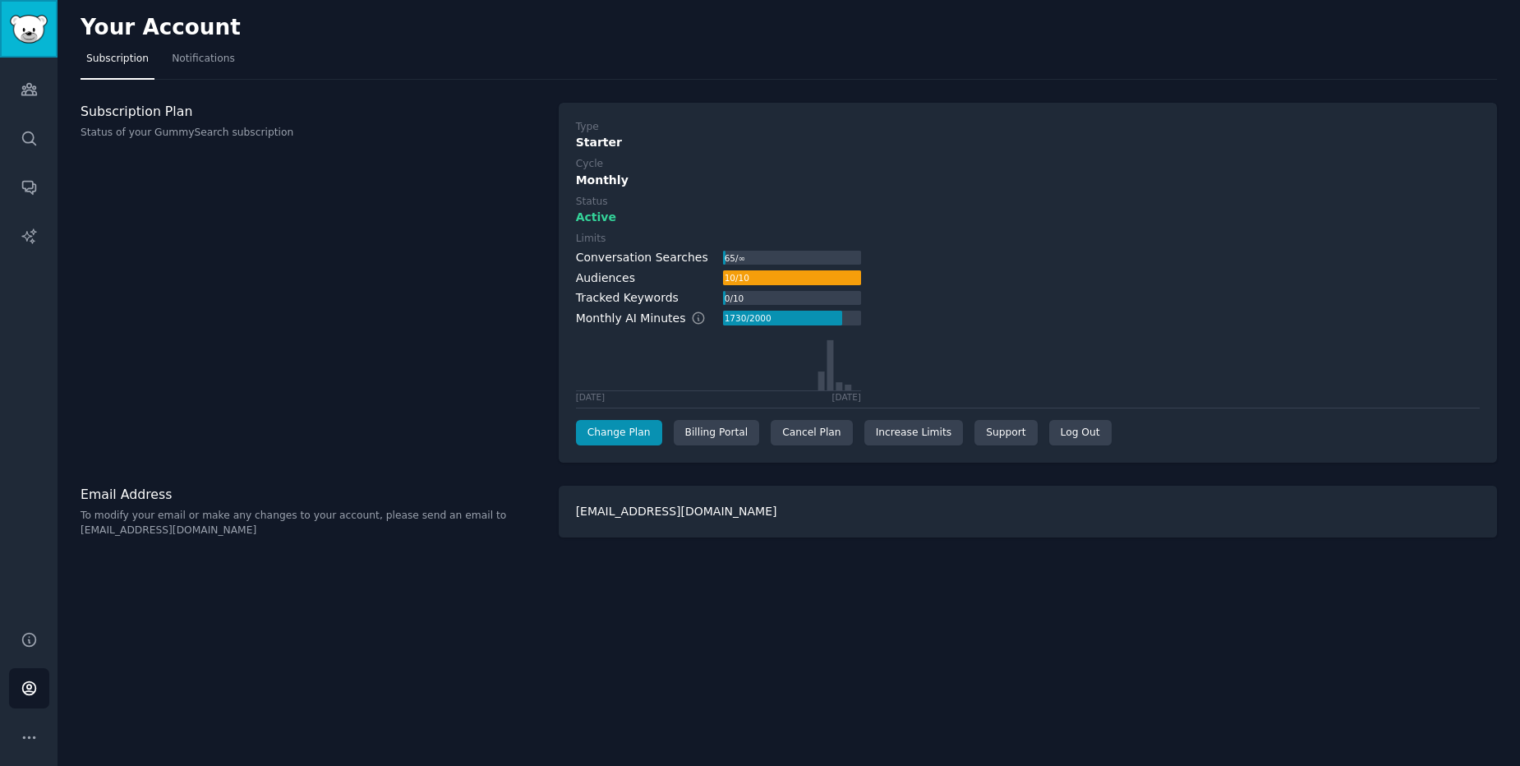
click at [45, 38] on img "Sidebar" at bounding box center [29, 29] width 38 height 29
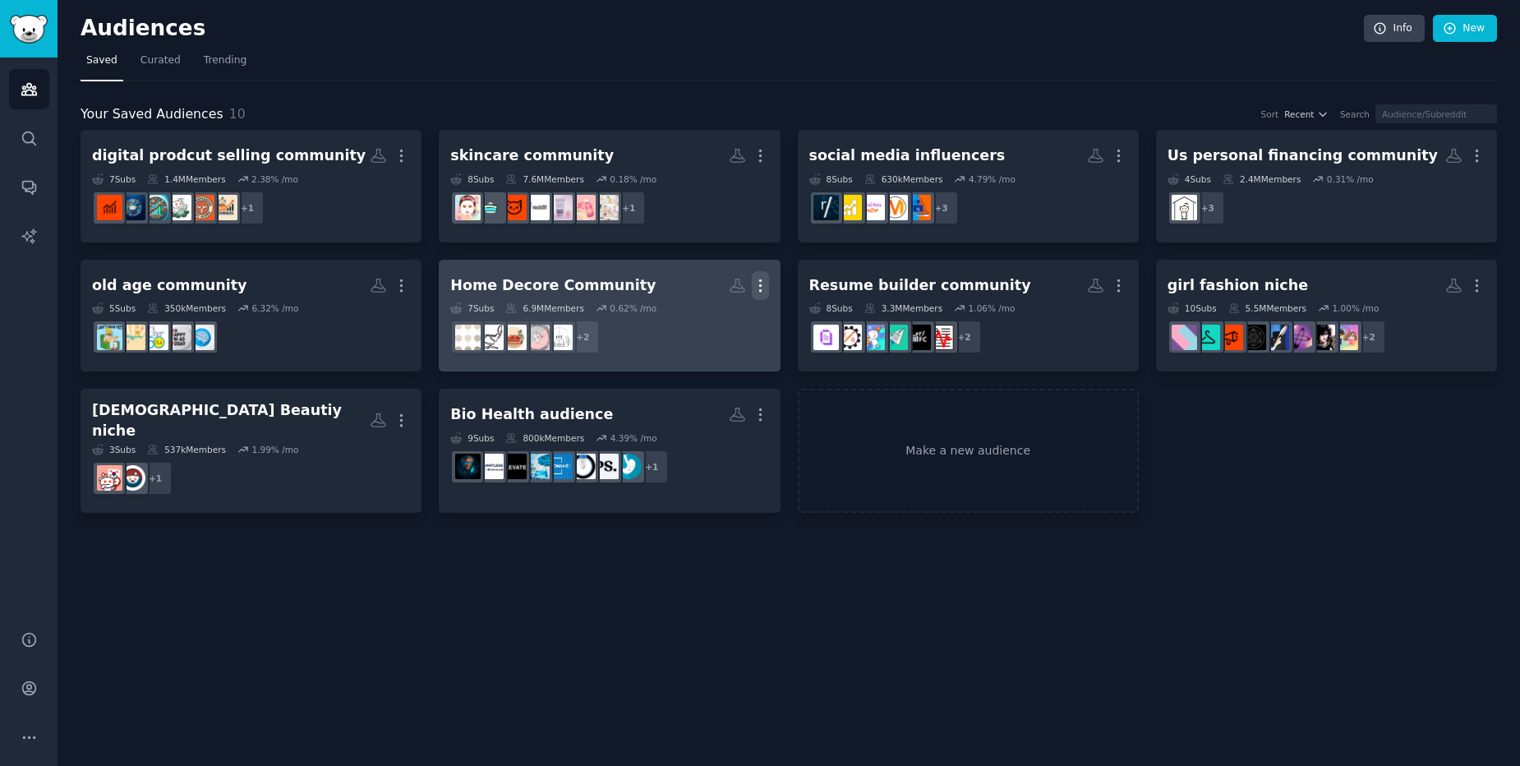
click at [754, 283] on icon "button" at bounding box center [760, 285] width 17 height 17
click at [720, 328] on p "Delete" at bounding box center [716, 319] width 38 height 17
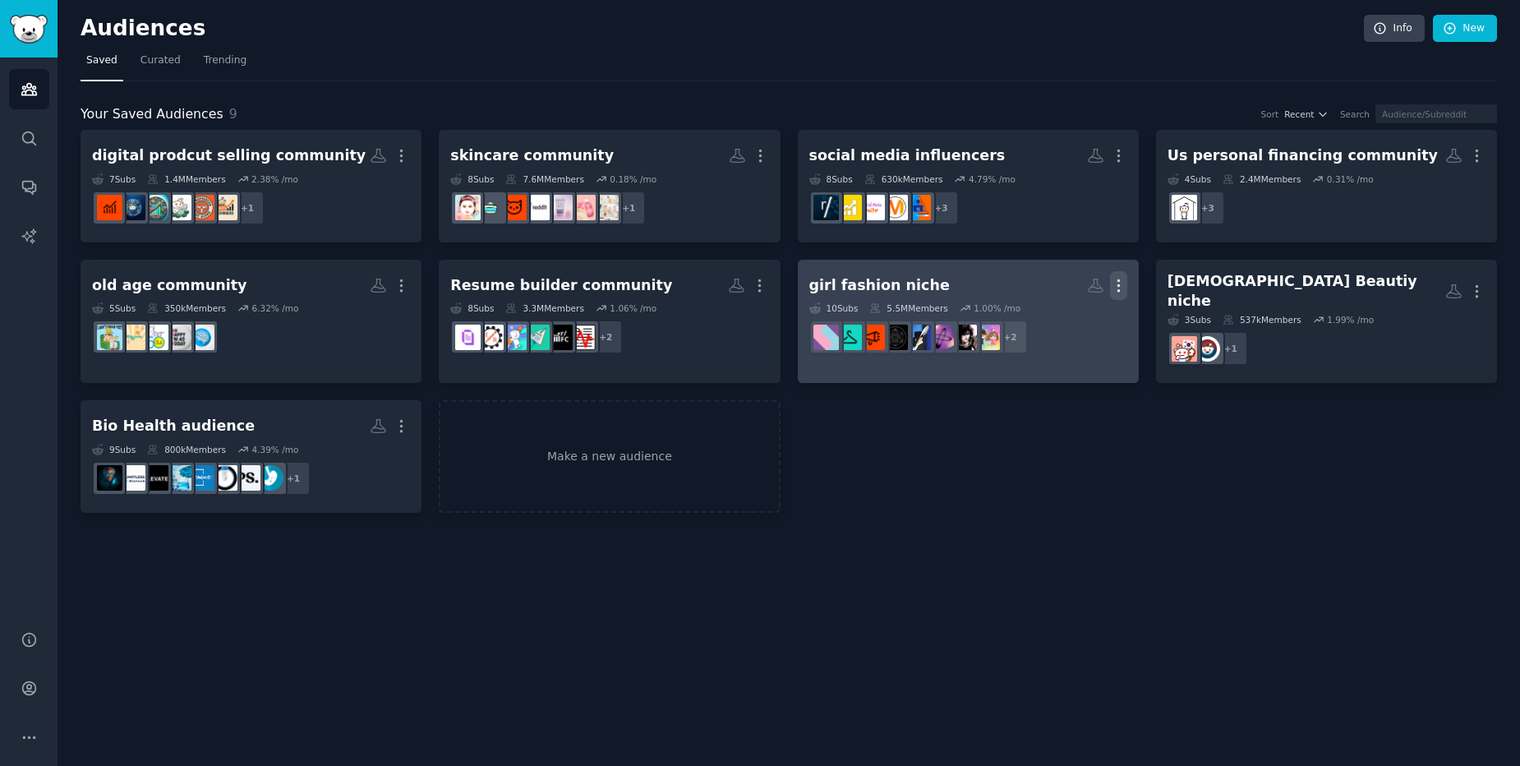
click at [1122, 284] on icon "button" at bounding box center [1118, 285] width 17 height 17
click at [1089, 324] on p "Delete" at bounding box center [1074, 319] width 38 height 17
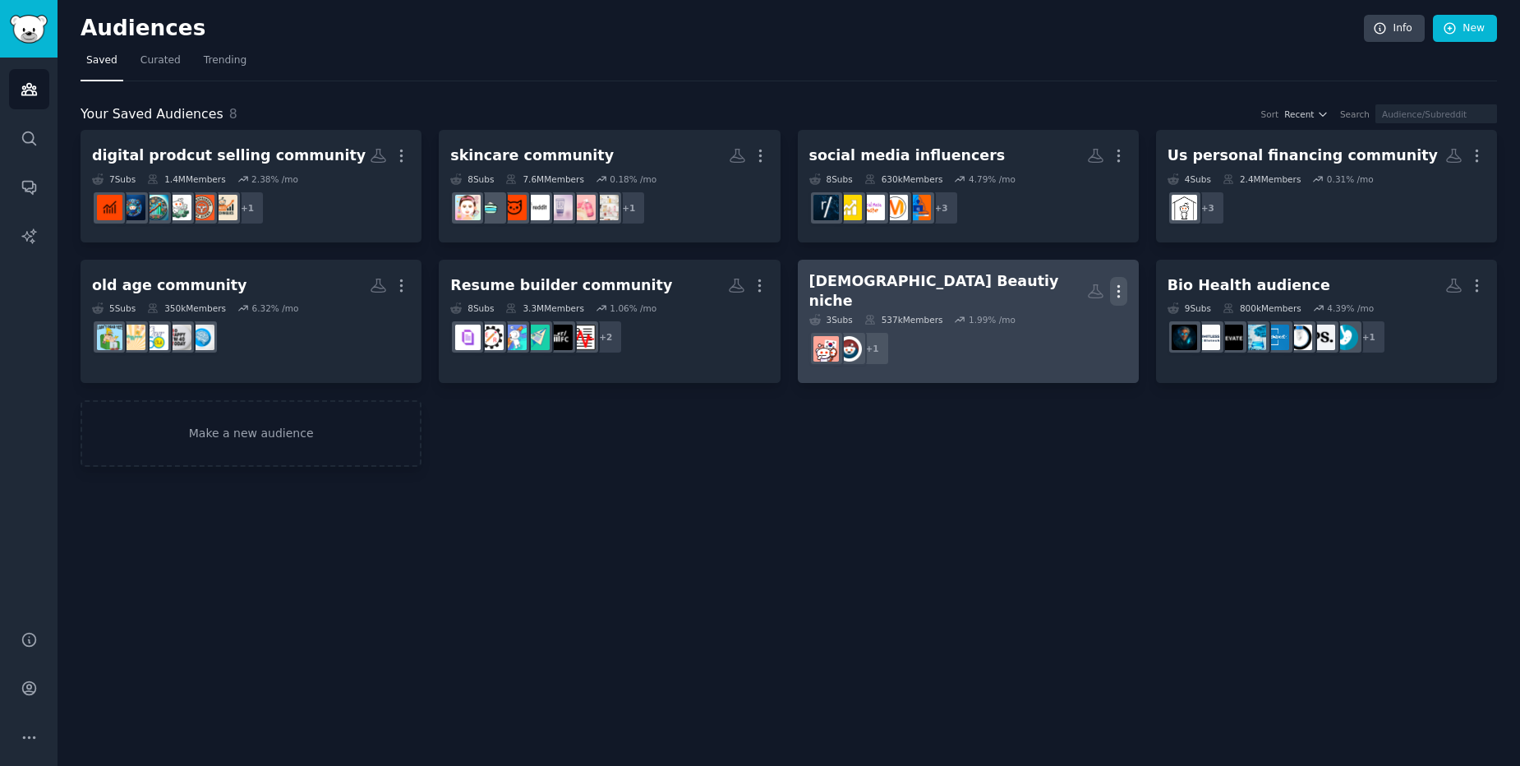
click at [1110, 297] on button "More" at bounding box center [1118, 291] width 17 height 29
click at [1086, 318] on p "Delete" at bounding box center [1074, 325] width 38 height 17
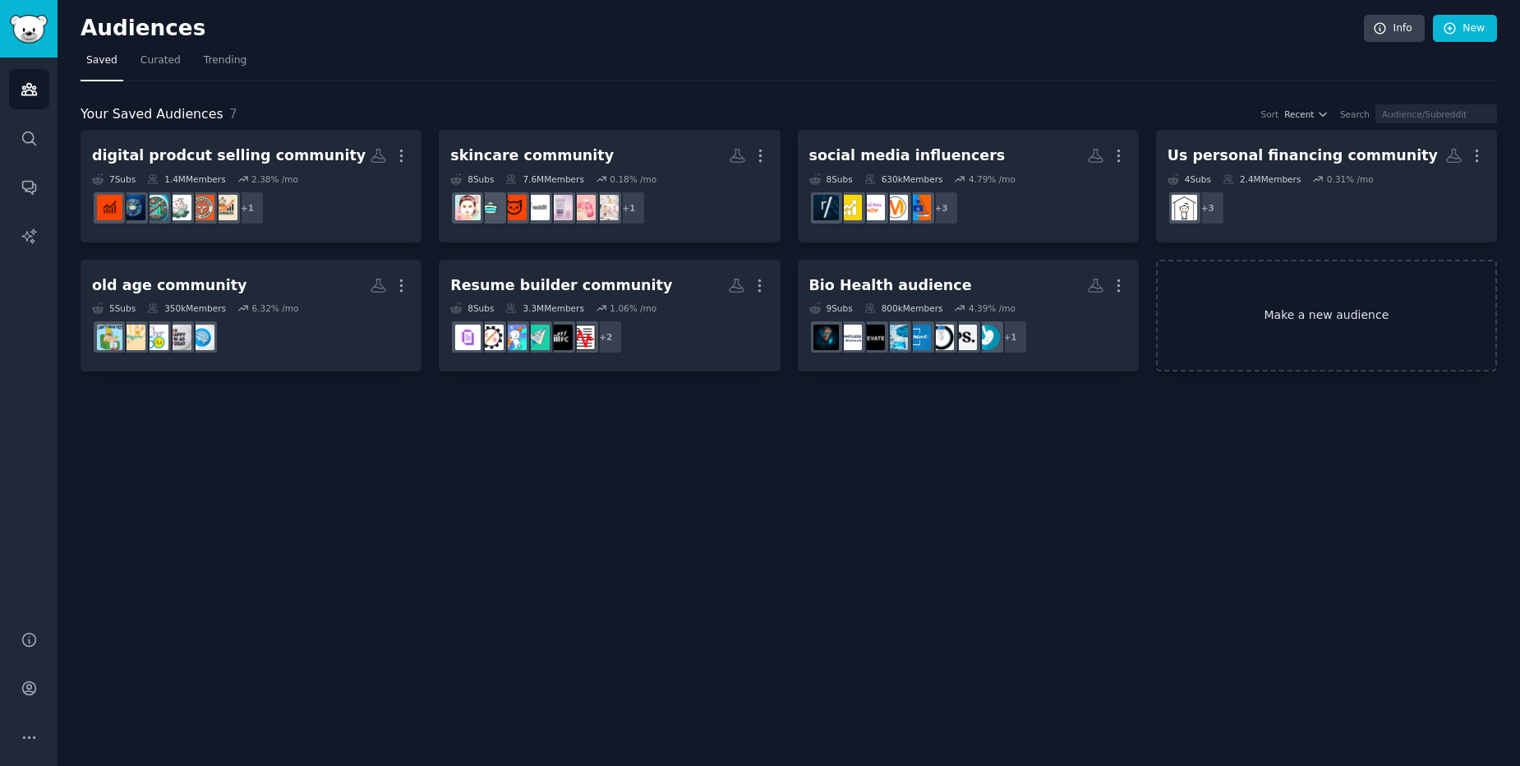
click at [1292, 338] on link "Make a new audience" at bounding box center [1326, 316] width 341 height 113
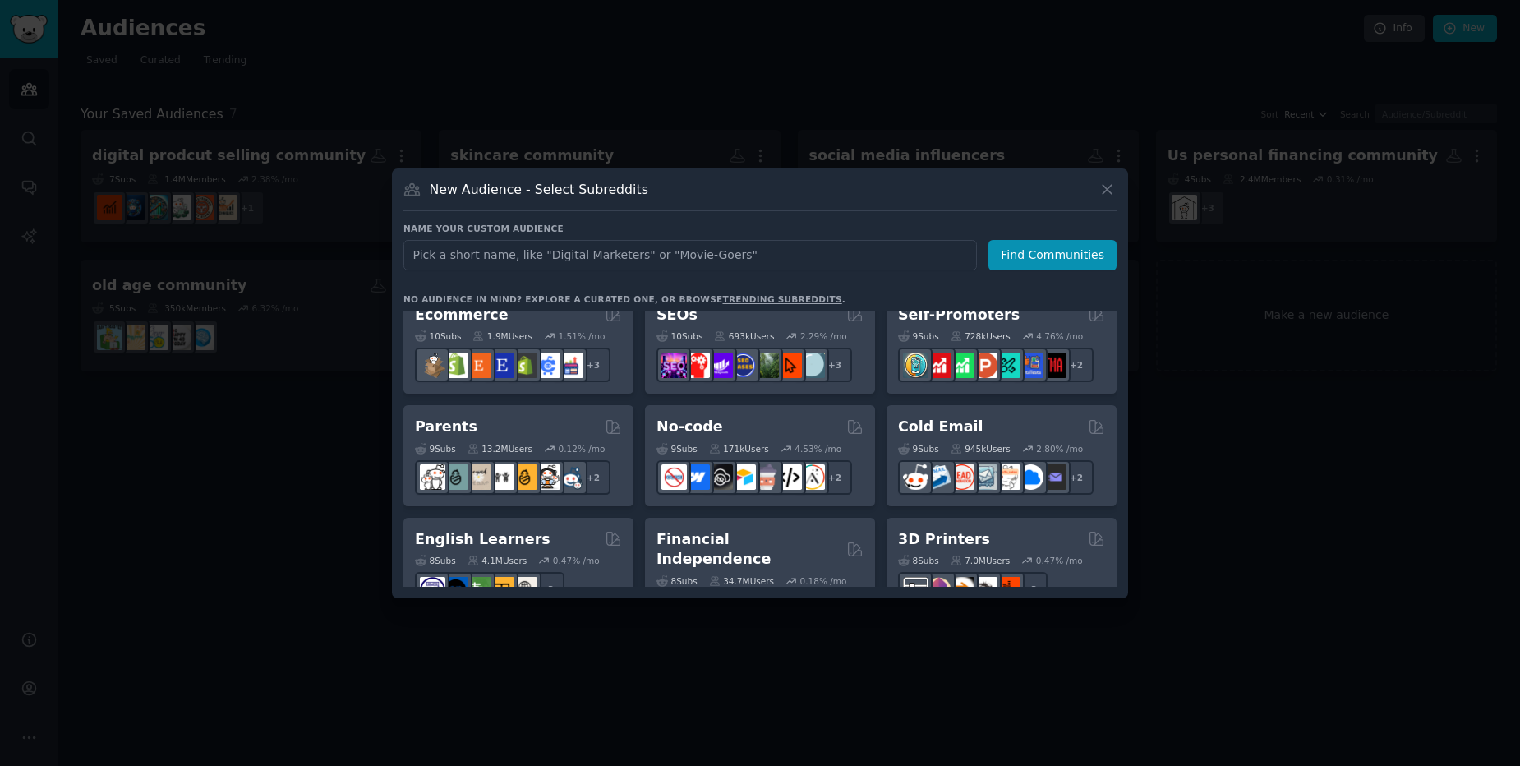
scroll to position [789, 0]
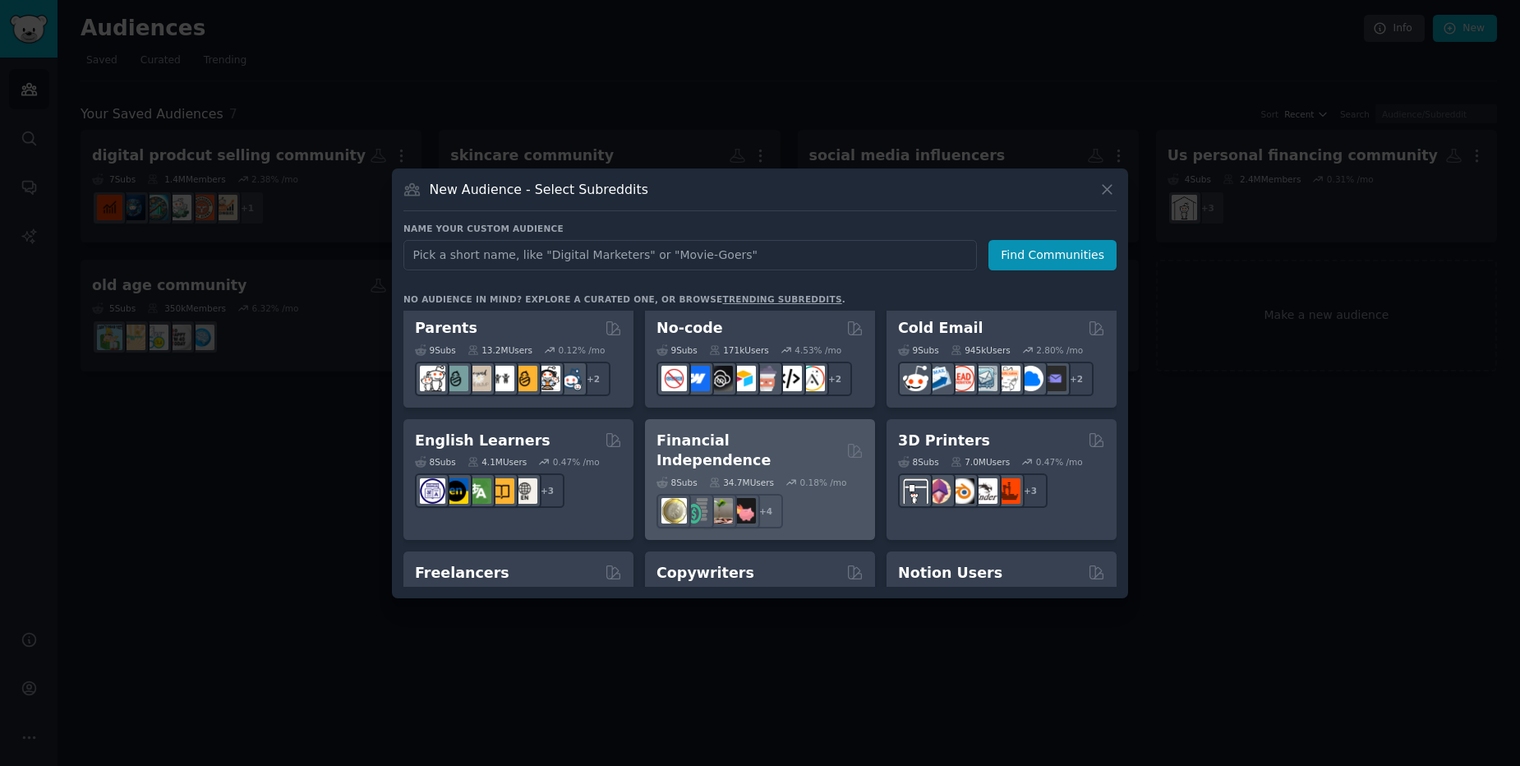
click at [783, 471] on div "8 Sub s 34.7M Users 0.18 % /mo + 4" at bounding box center [760, 500] width 207 height 58
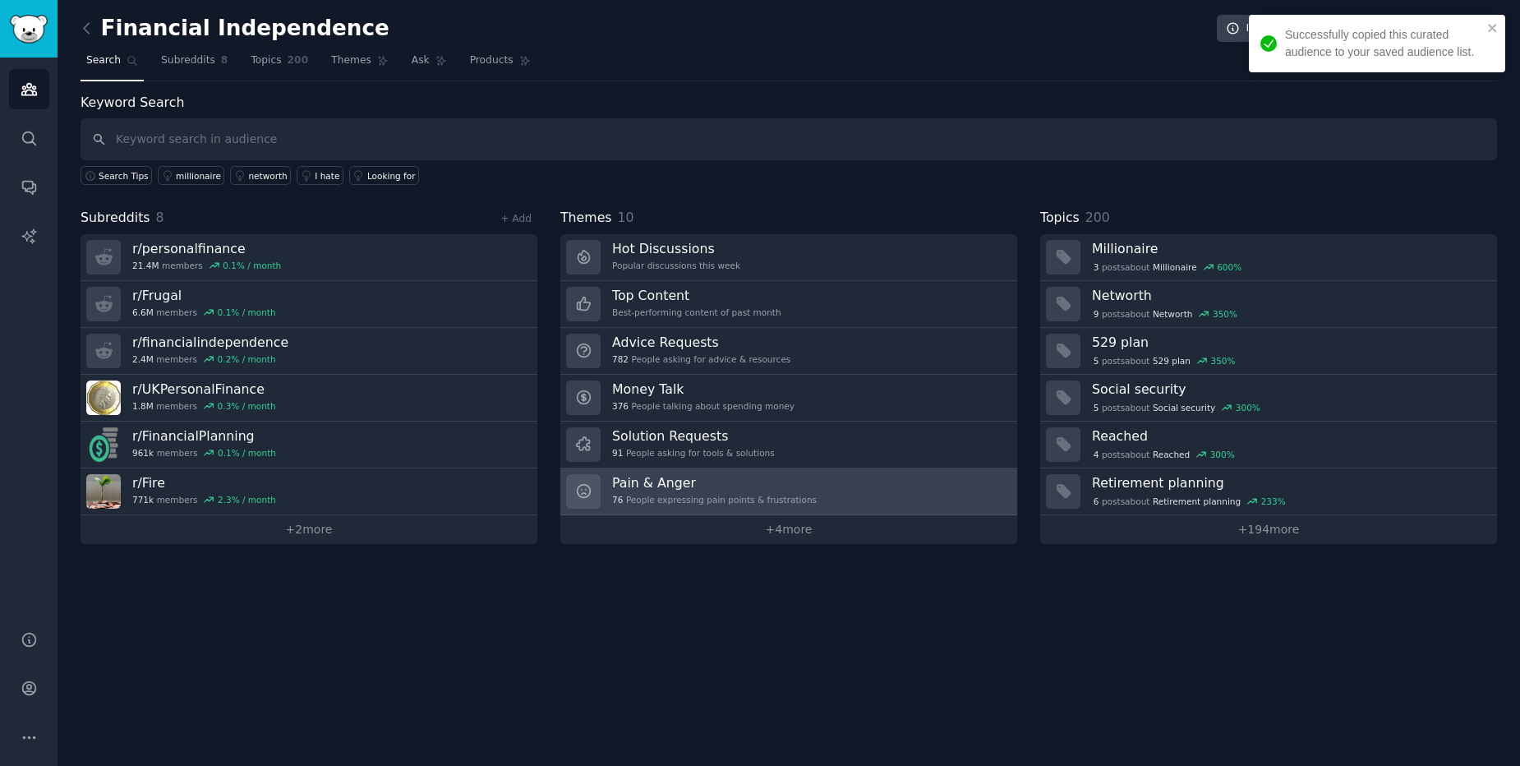
click at [778, 497] on div "76 People expressing pain points & frustrations" at bounding box center [714, 500] width 205 height 12
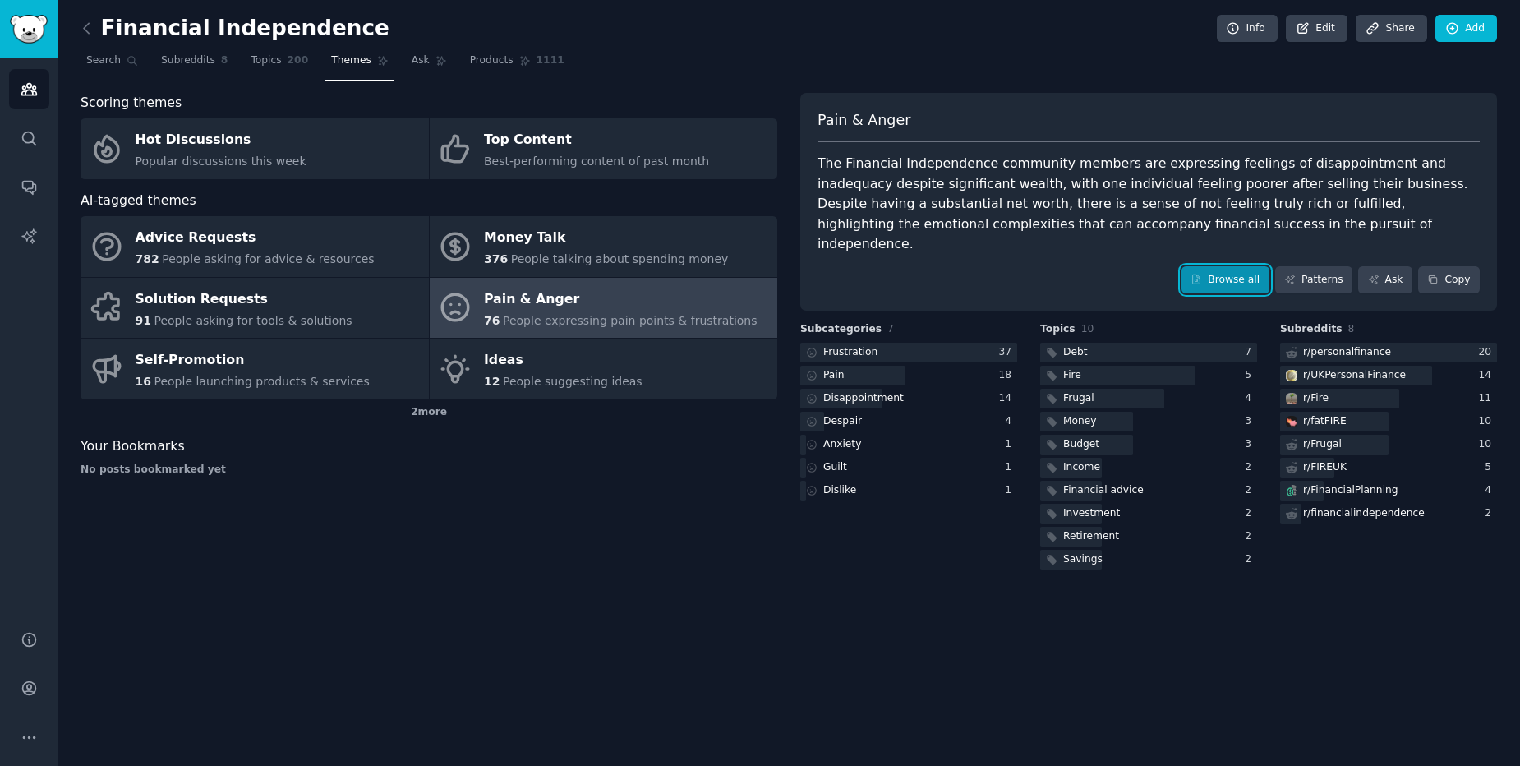
click at [1229, 266] on link "Browse all" at bounding box center [1226, 280] width 88 height 28
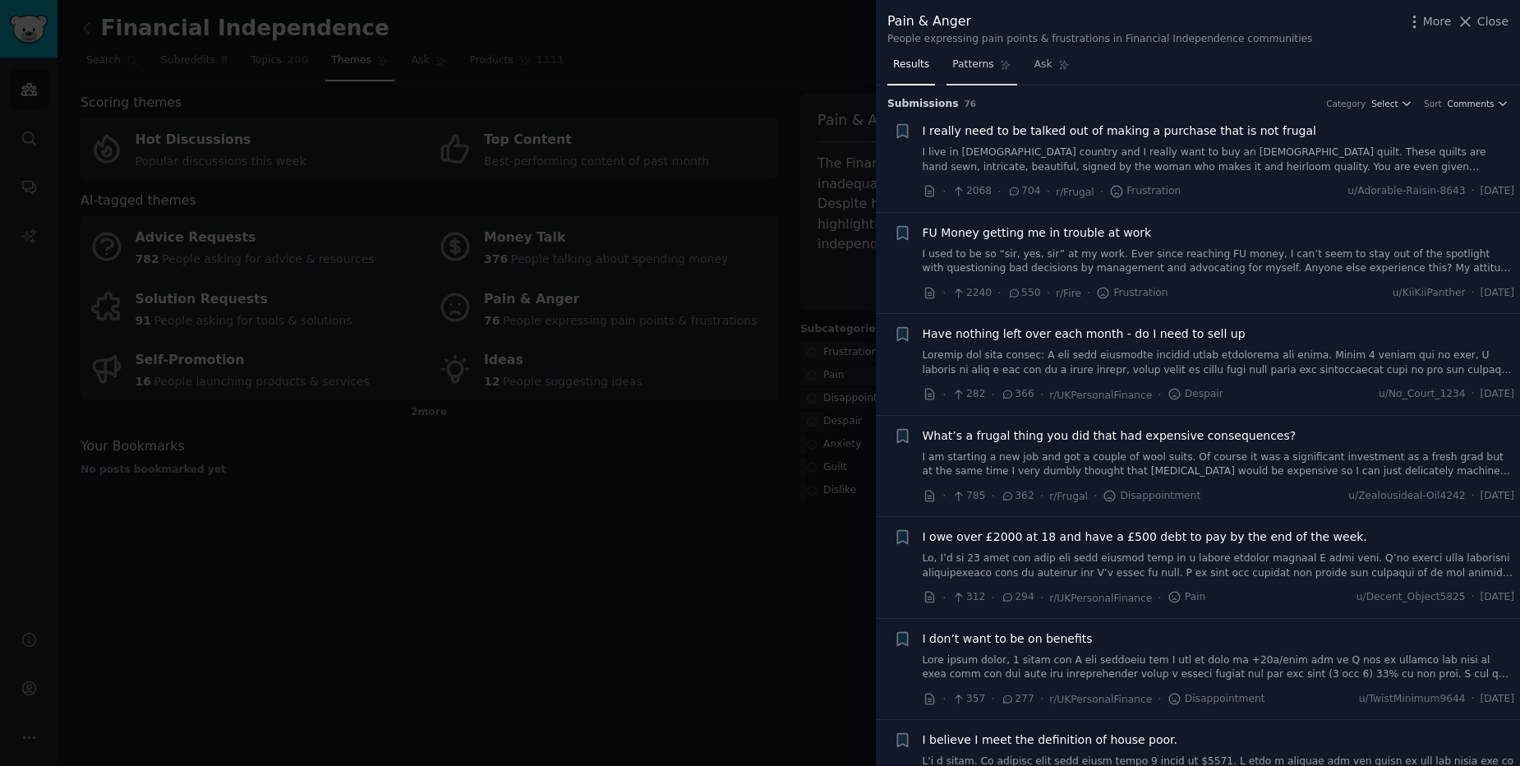
click at [970, 61] on span "Patterns" at bounding box center [973, 65] width 41 height 15
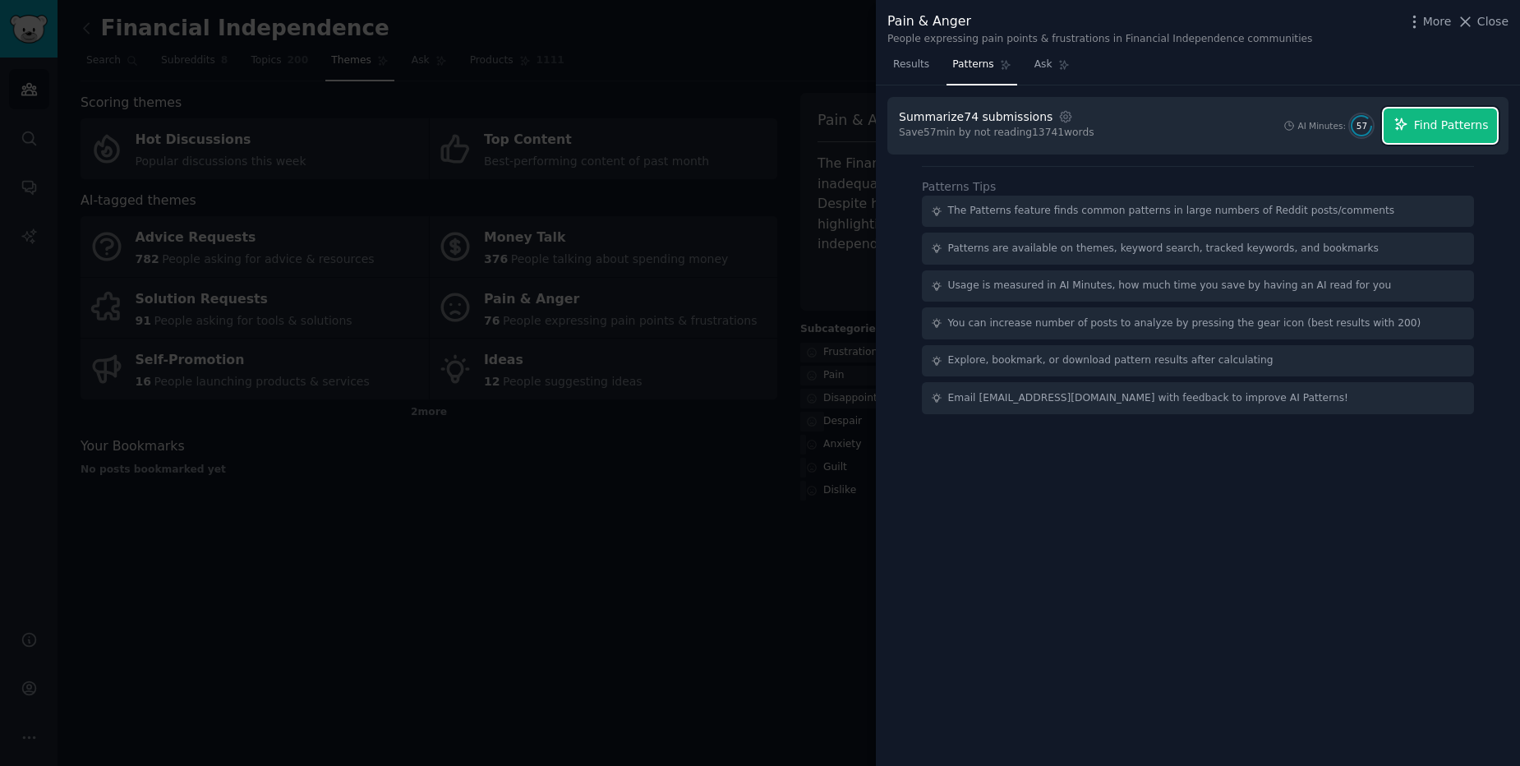
click at [1453, 117] on span "Find Patterns" at bounding box center [1451, 125] width 75 height 17
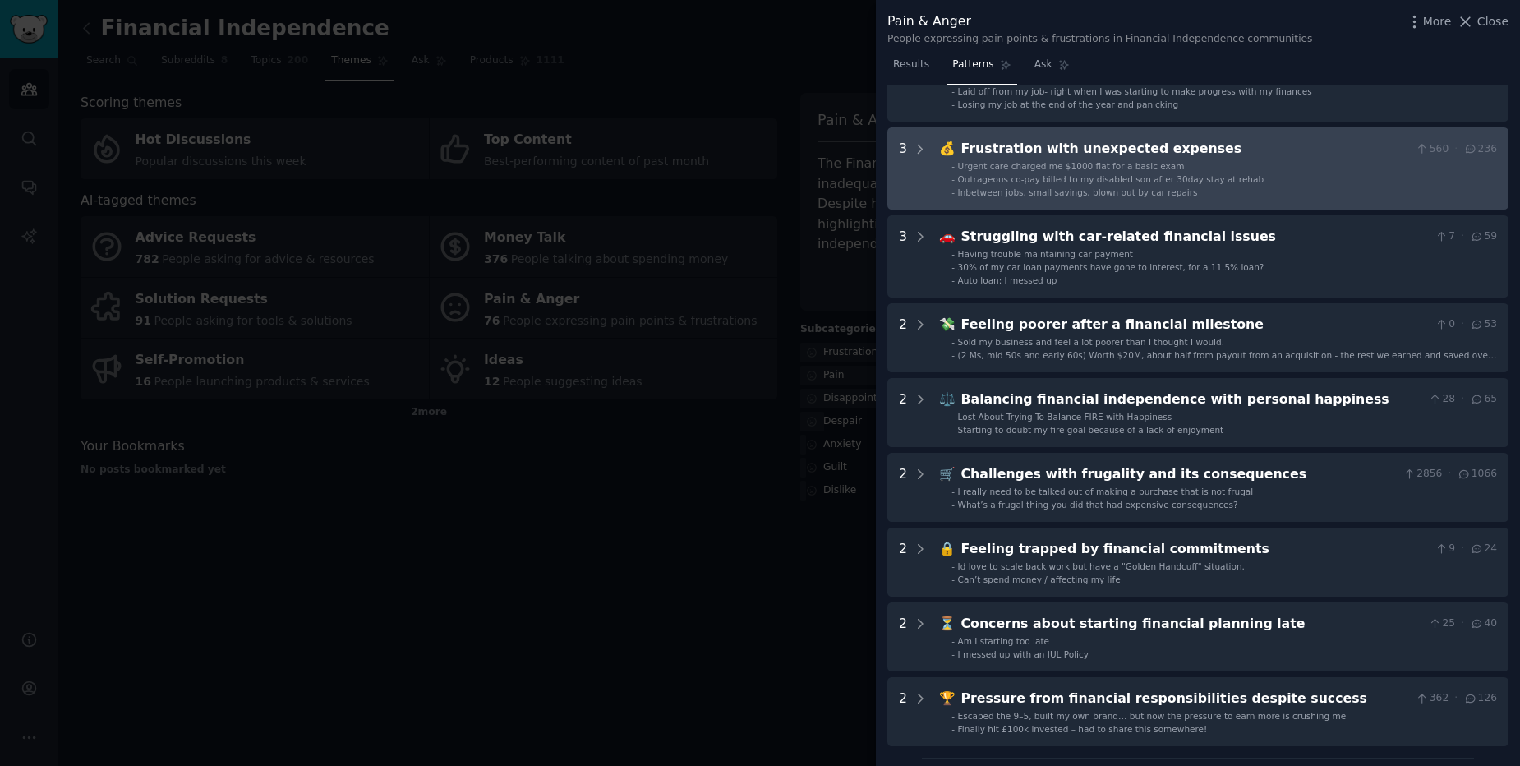
scroll to position [296, 0]
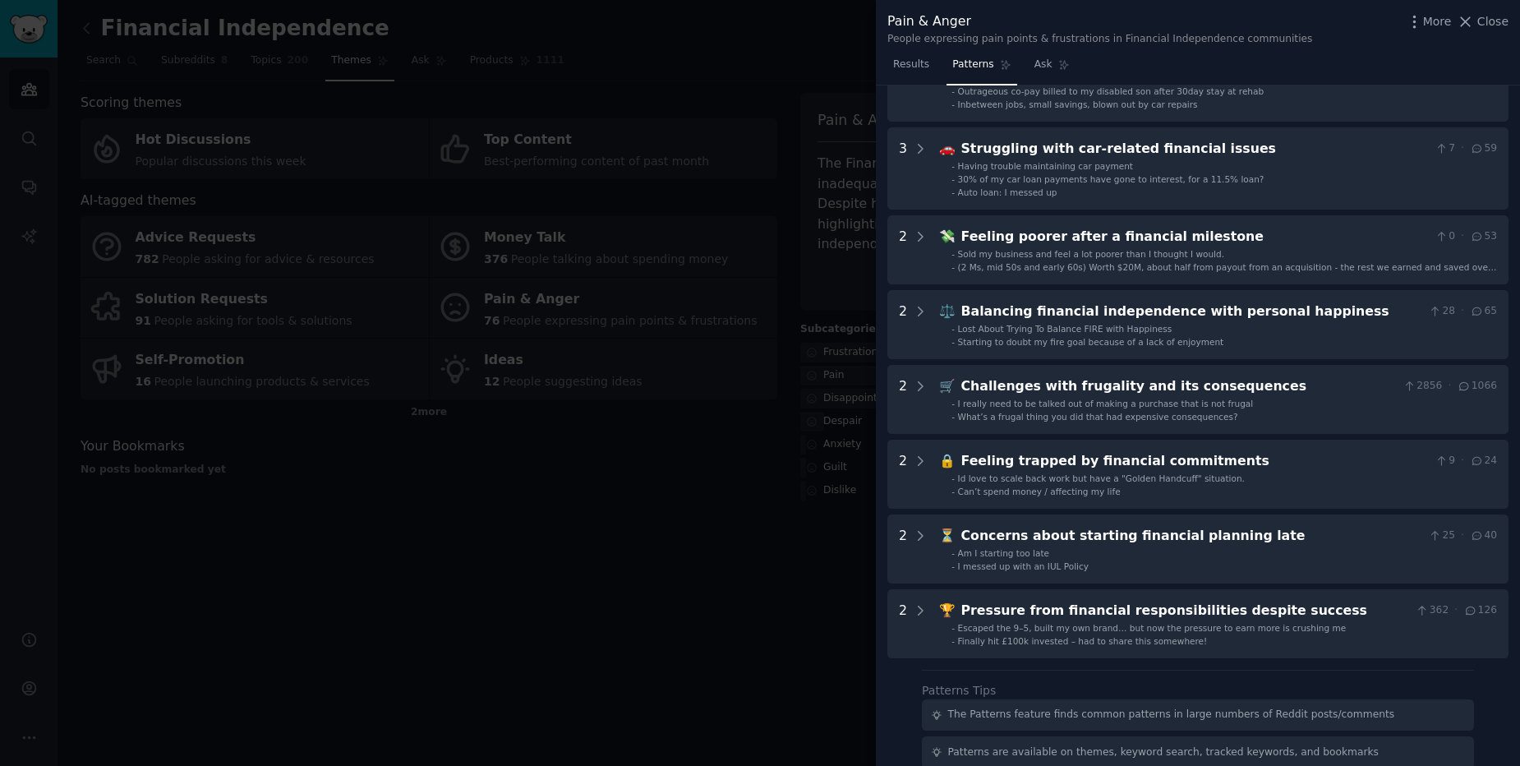
click at [837, 533] on div at bounding box center [760, 383] width 1520 height 766
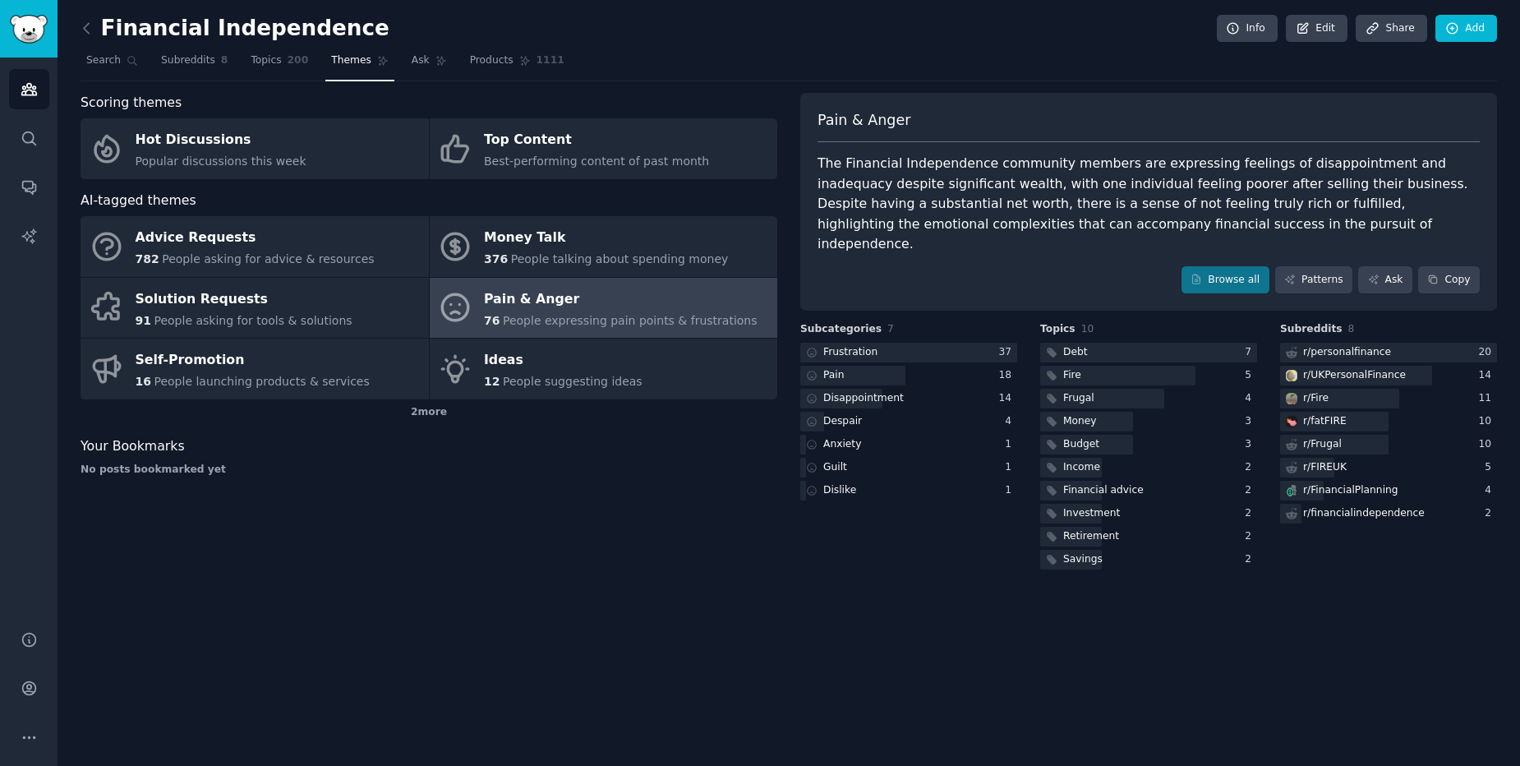
click at [96, 38] on link at bounding box center [91, 29] width 21 height 26
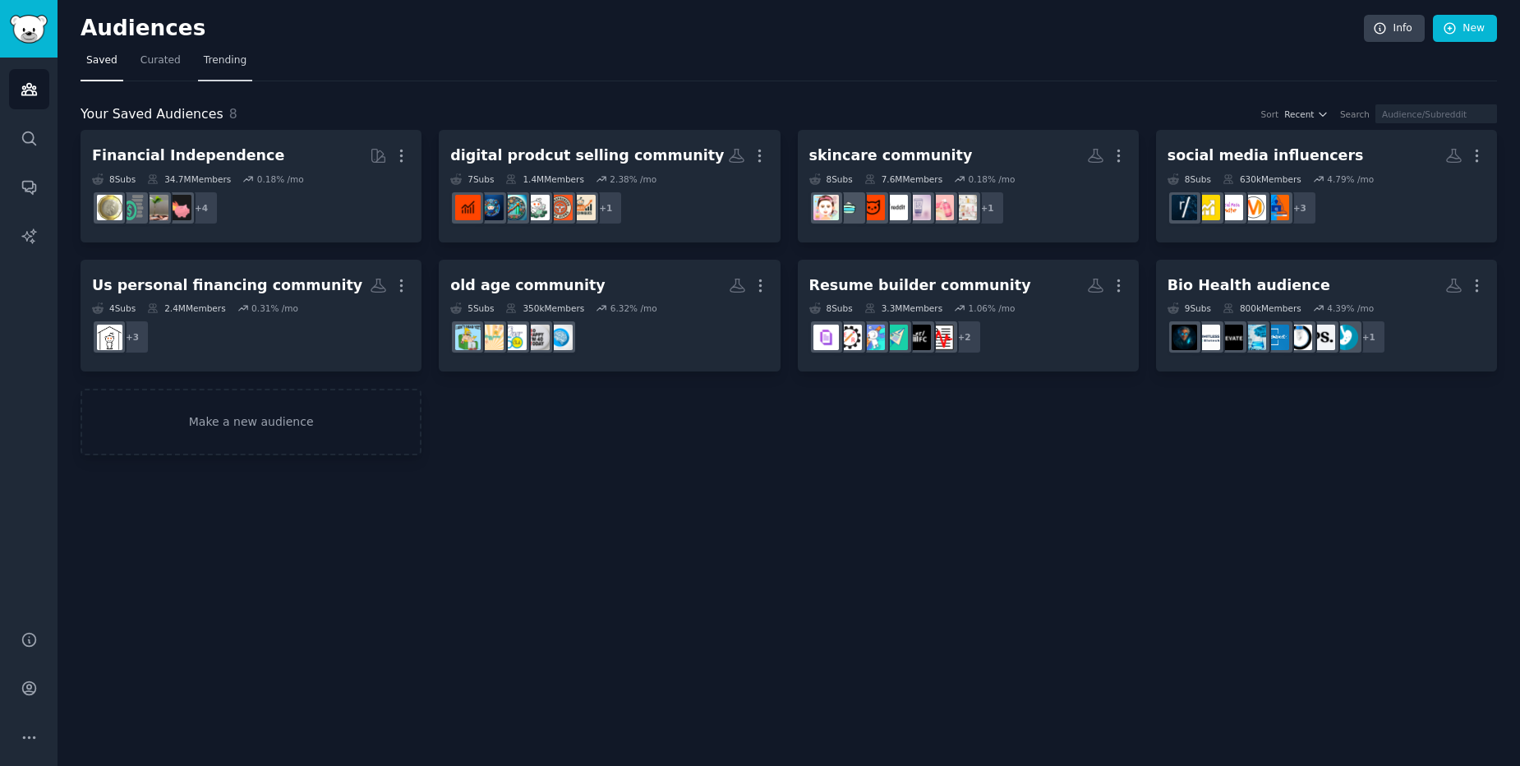
click at [221, 73] on link "Trending" at bounding box center [225, 65] width 54 height 34
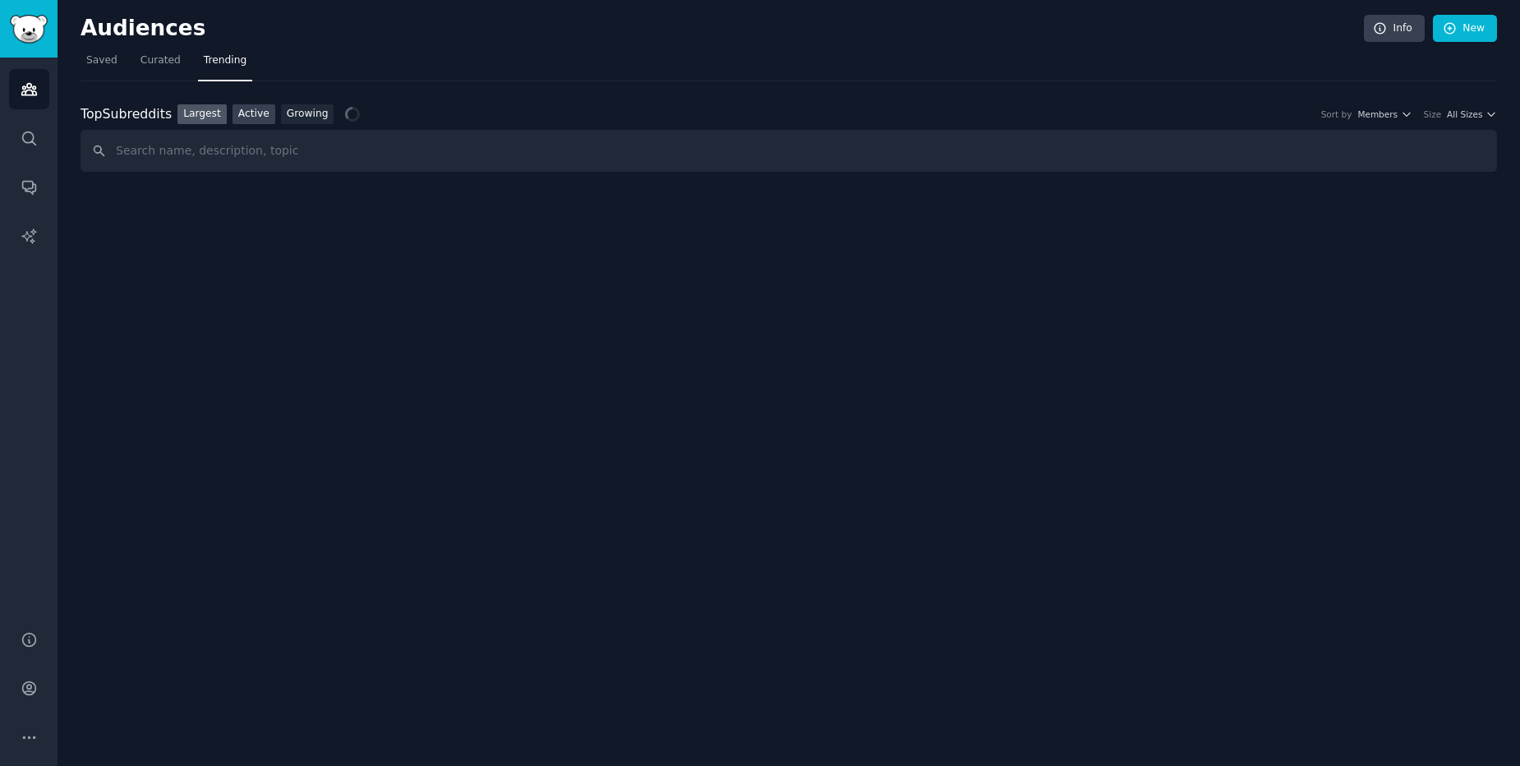
click at [262, 110] on link "Active" at bounding box center [254, 114] width 43 height 21
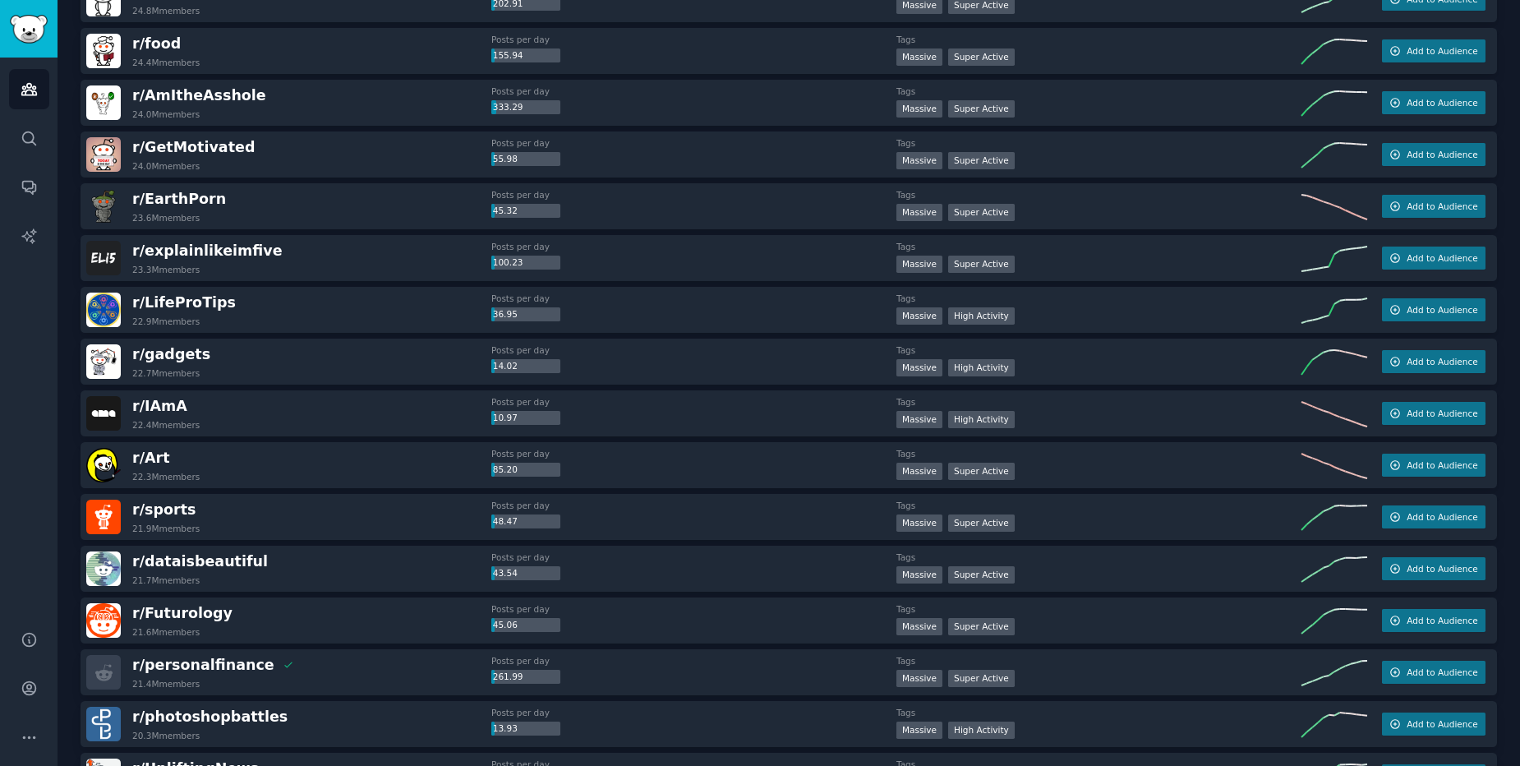
scroll to position [1085, 0]
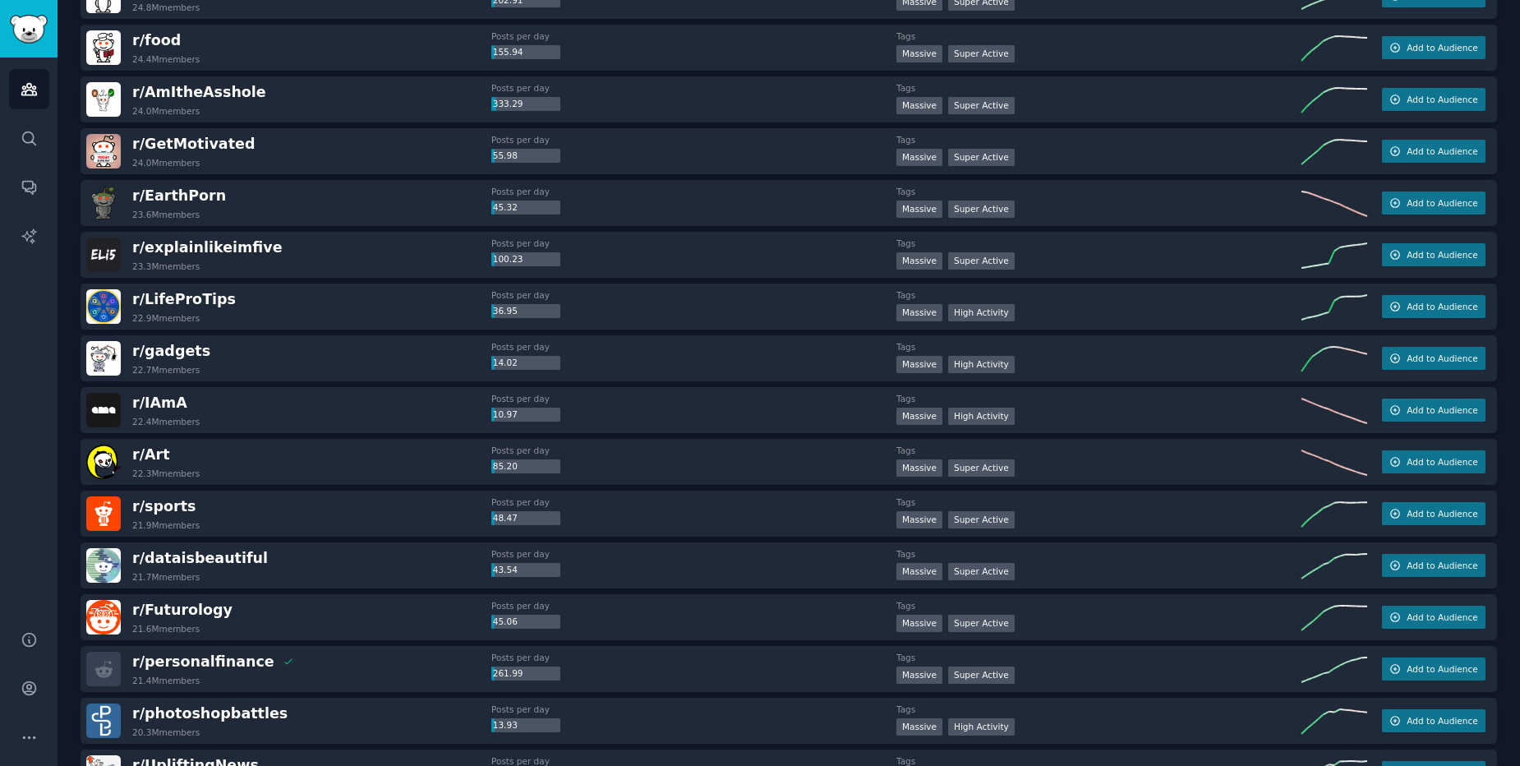
click at [264, 570] on div "r/ dataisbeautiful 21.7M members" at bounding box center [288, 565] width 405 height 35
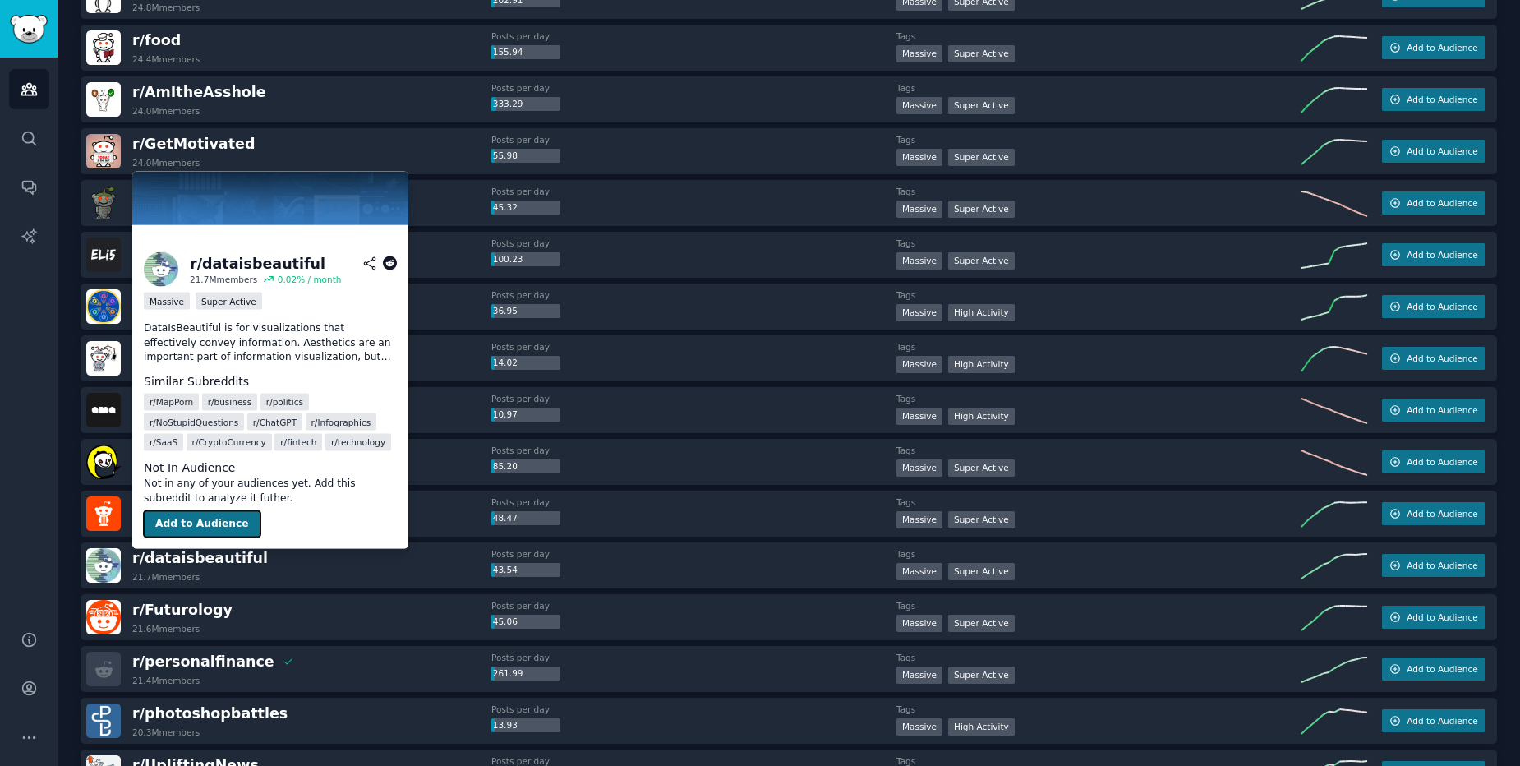
click at [195, 518] on button "Add to Audience" at bounding box center [202, 524] width 117 height 26
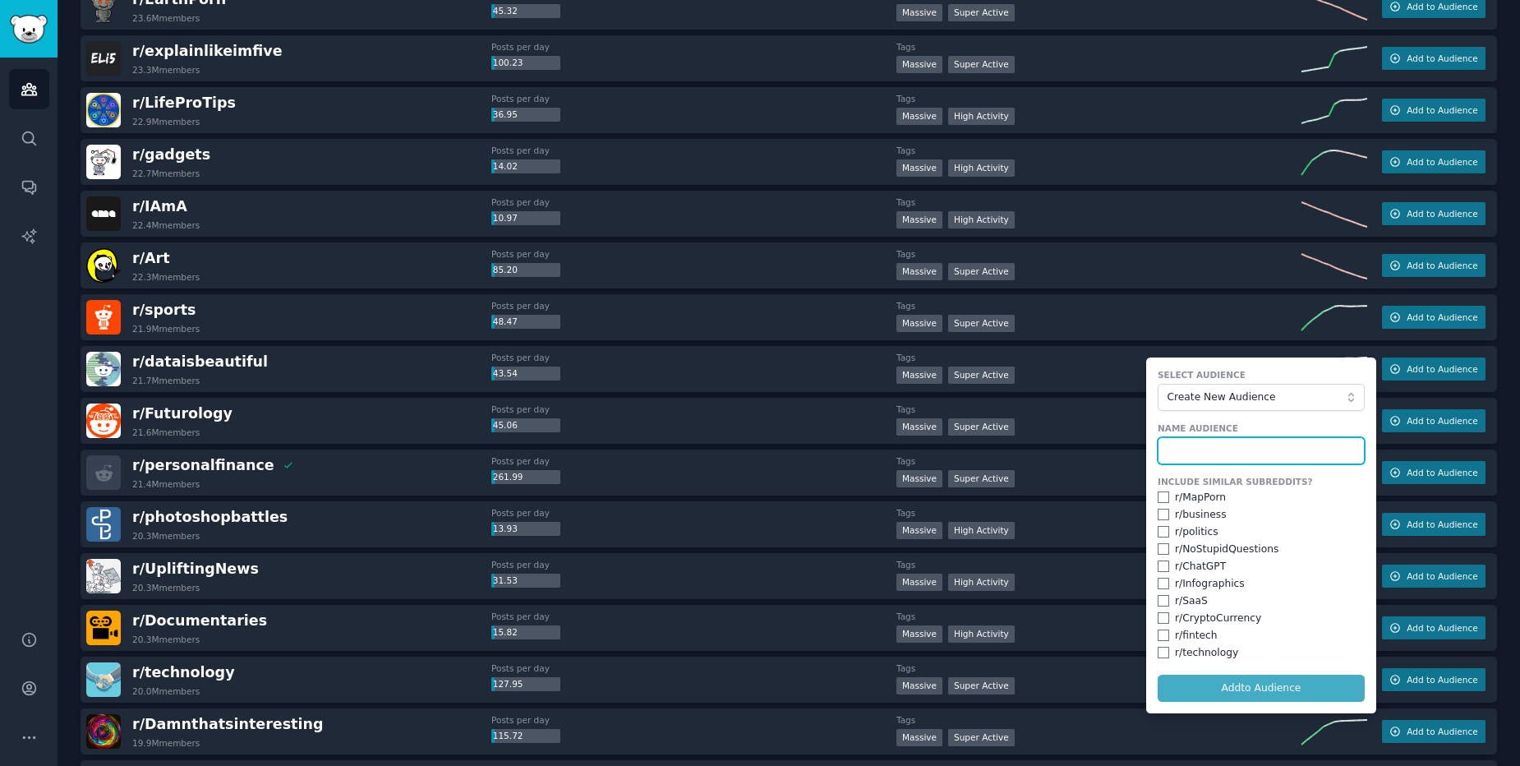
scroll to position [1282, 0]
click at [1162, 497] on input "checkbox" at bounding box center [1164, 497] width 12 height 12
checkbox input "true"
click at [1161, 514] on input "checkbox" at bounding box center [1164, 514] width 12 height 12
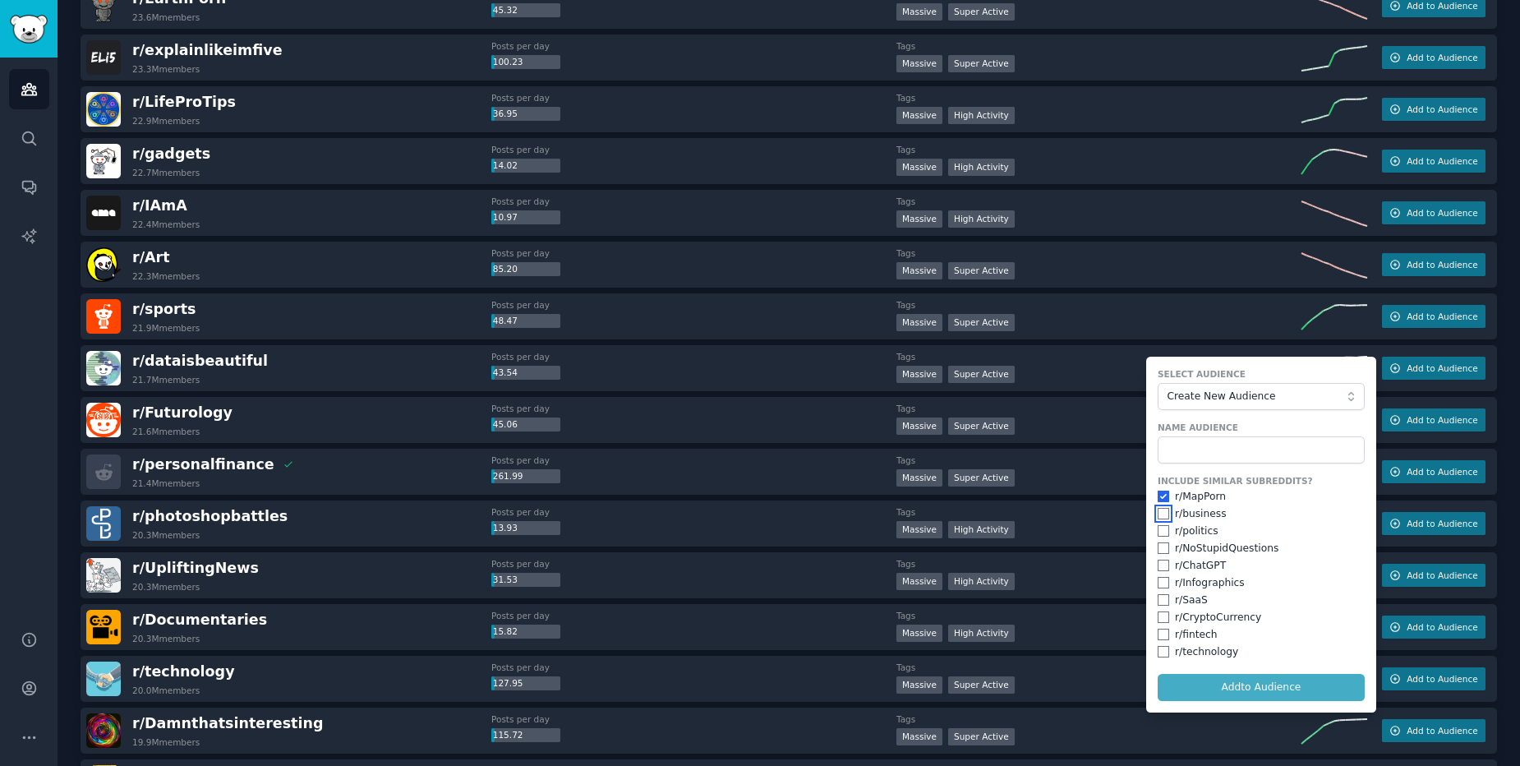
click at [1161, 514] on input "checkbox" at bounding box center [1164, 514] width 12 height 12
checkbox input "true"
click at [1162, 588] on input "checkbox" at bounding box center [1164, 583] width 12 height 12
checkbox input "true"
click at [1159, 603] on input "checkbox" at bounding box center [1164, 600] width 12 height 12
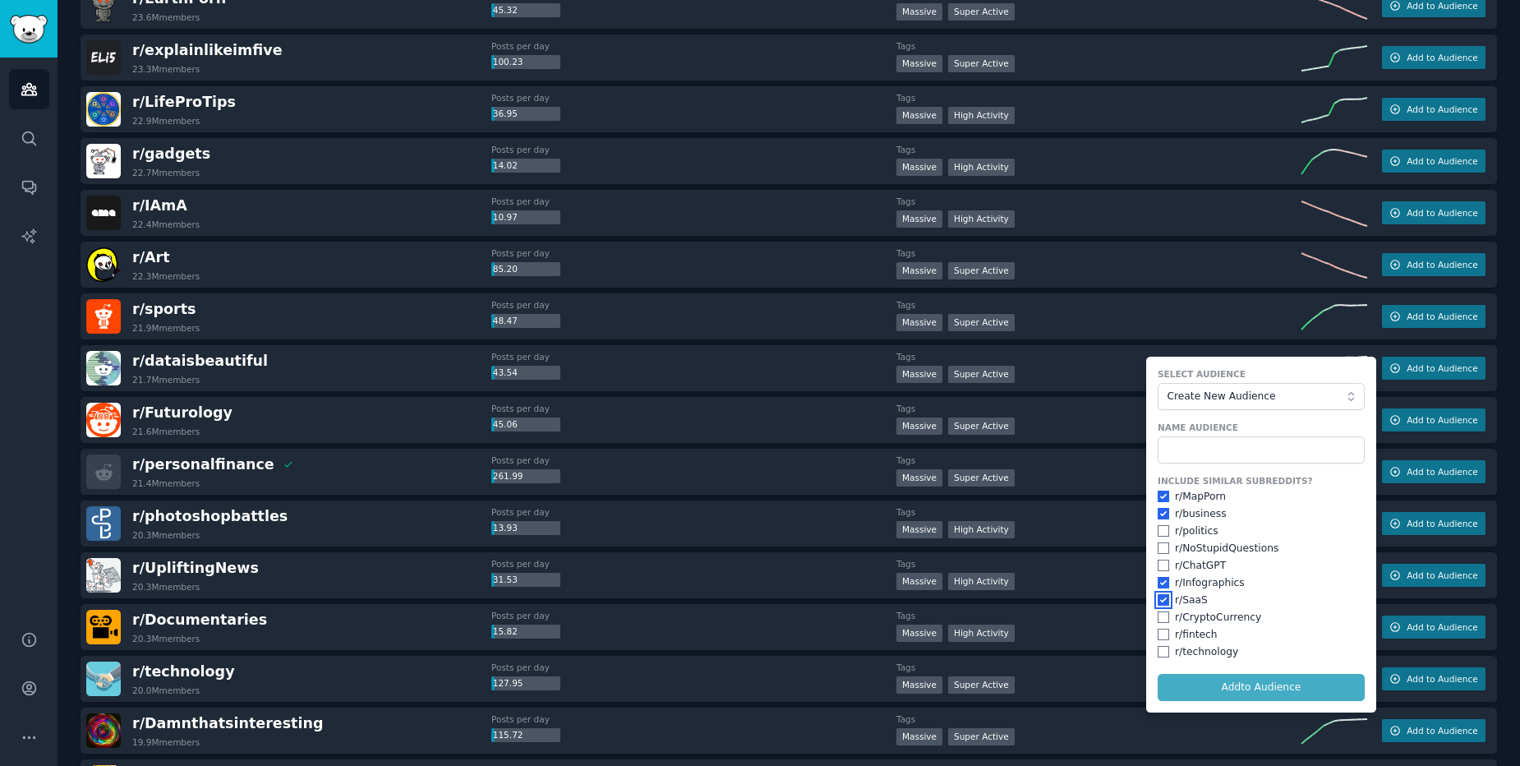
checkbox input "true"
click at [1160, 634] on input "checkbox" at bounding box center [1164, 635] width 12 height 12
checkbox input "true"
click at [1217, 690] on form "Select Audience Create New Audience Name Audience Include Similar Subreddits? r…" at bounding box center [1261, 535] width 230 height 356
click at [1197, 460] on input "text" at bounding box center [1261, 450] width 207 height 28
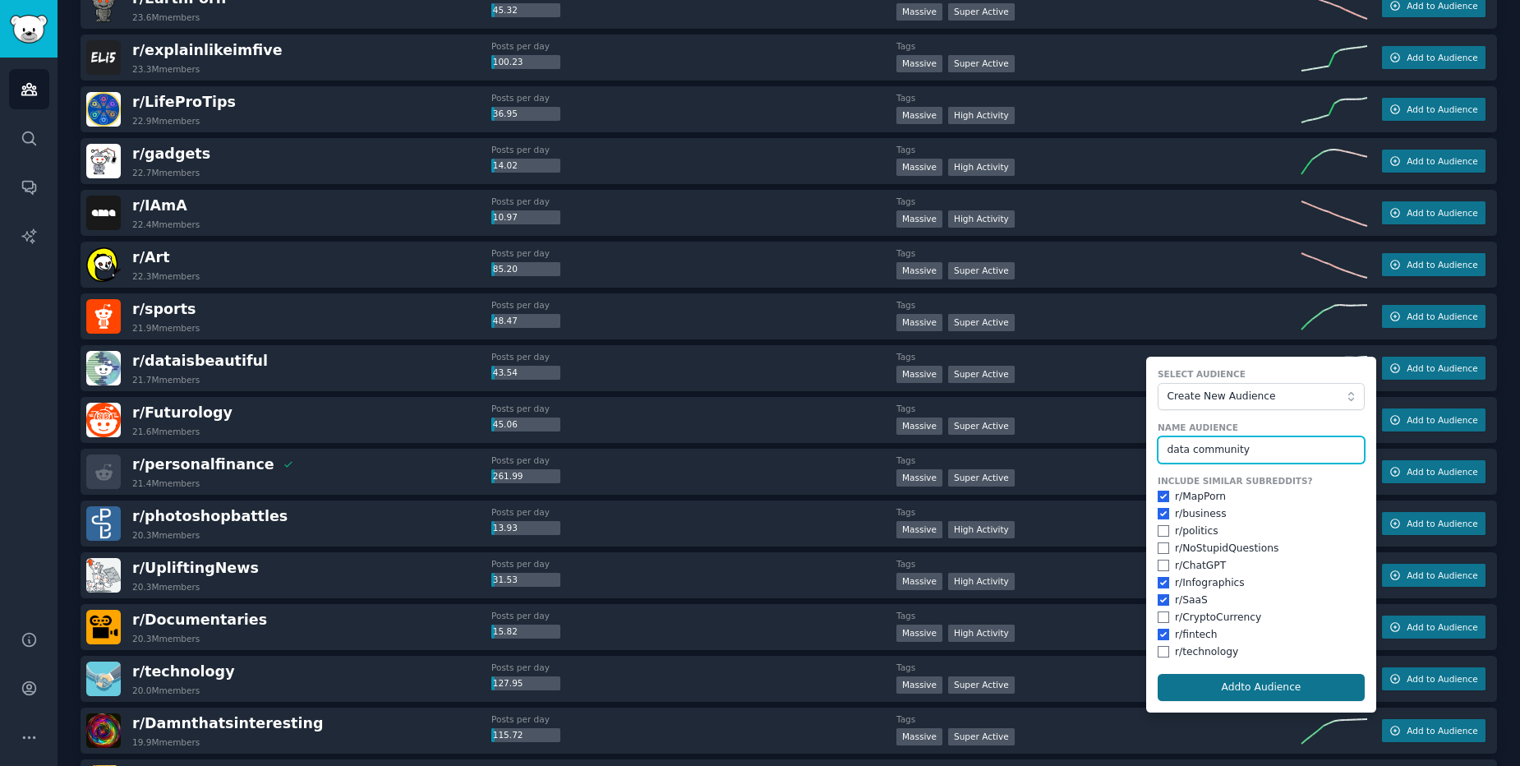
type input "data community"
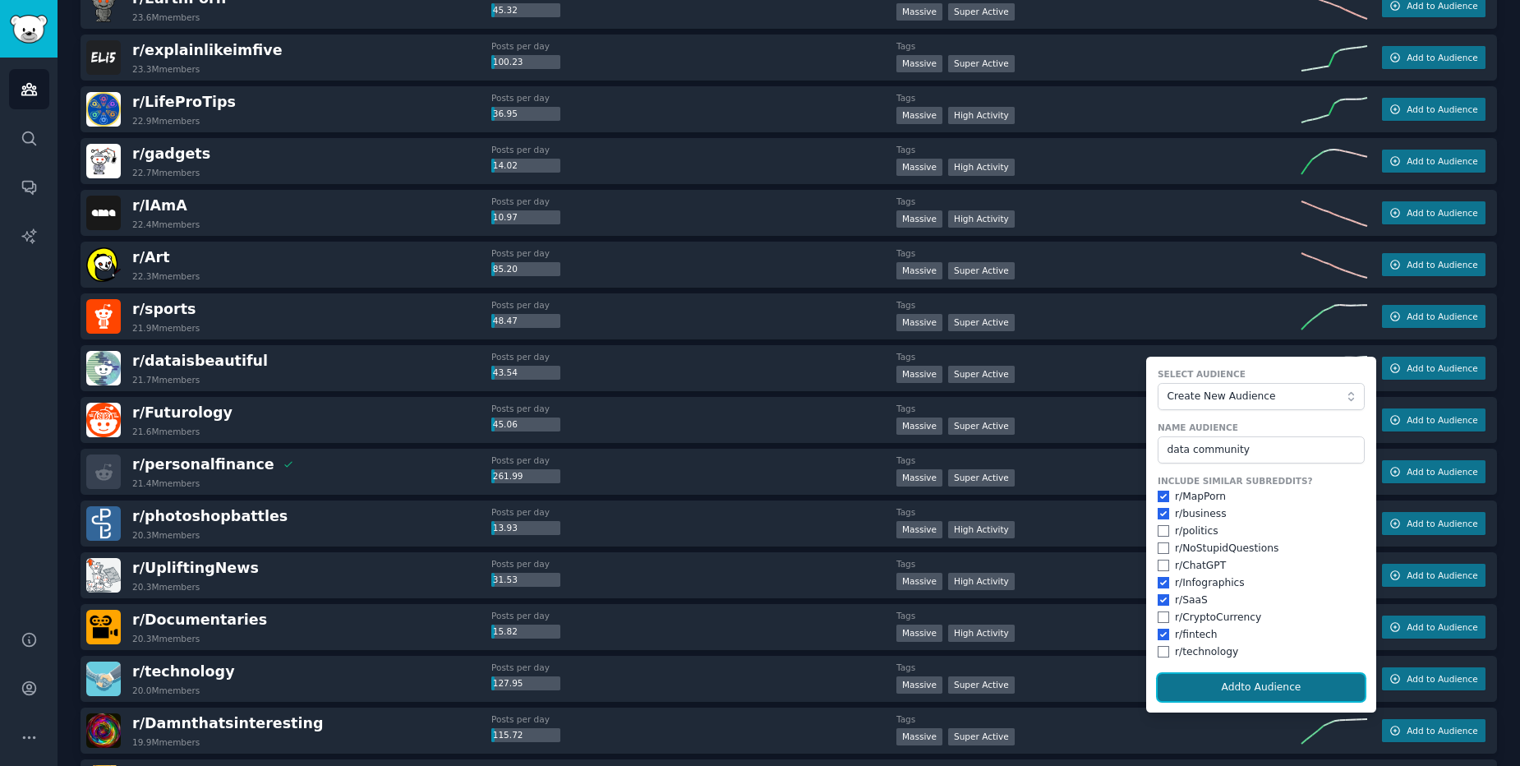
click at [1315, 685] on button "Add to Audience" at bounding box center [1261, 688] width 207 height 28
checkbox input "false"
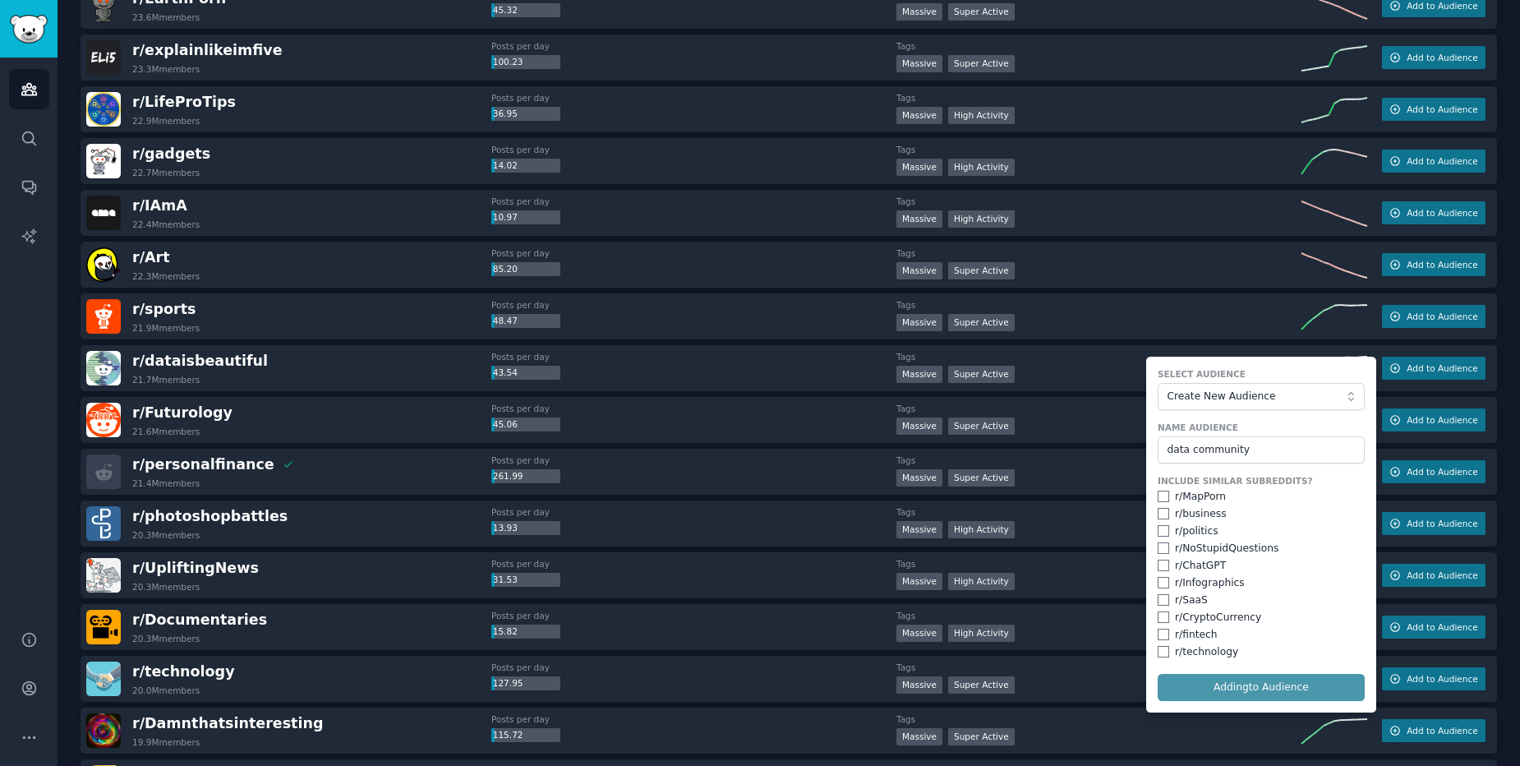
checkbox input "false"
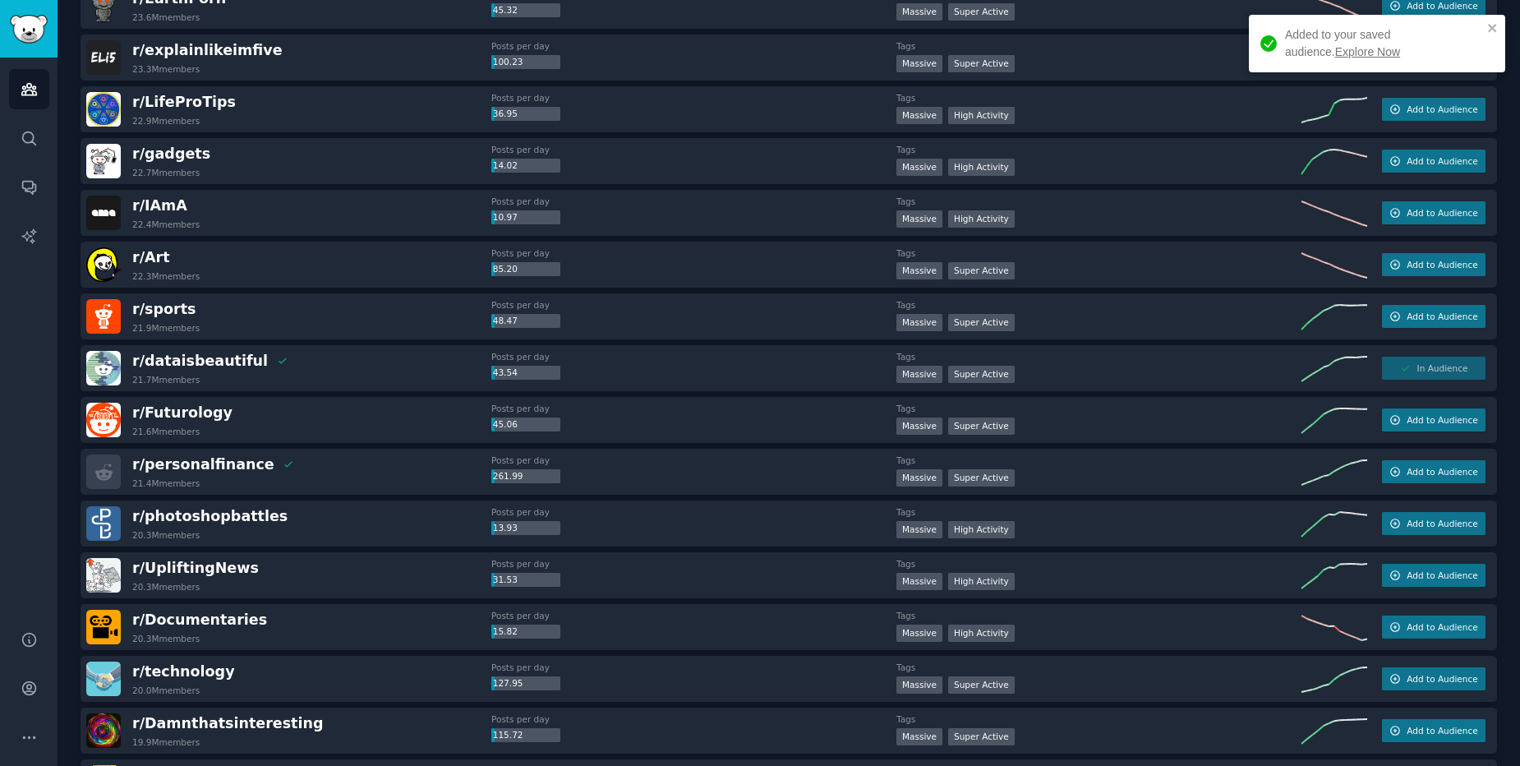
click at [1340, 50] on link "Explore Now" at bounding box center [1368, 51] width 65 height 13
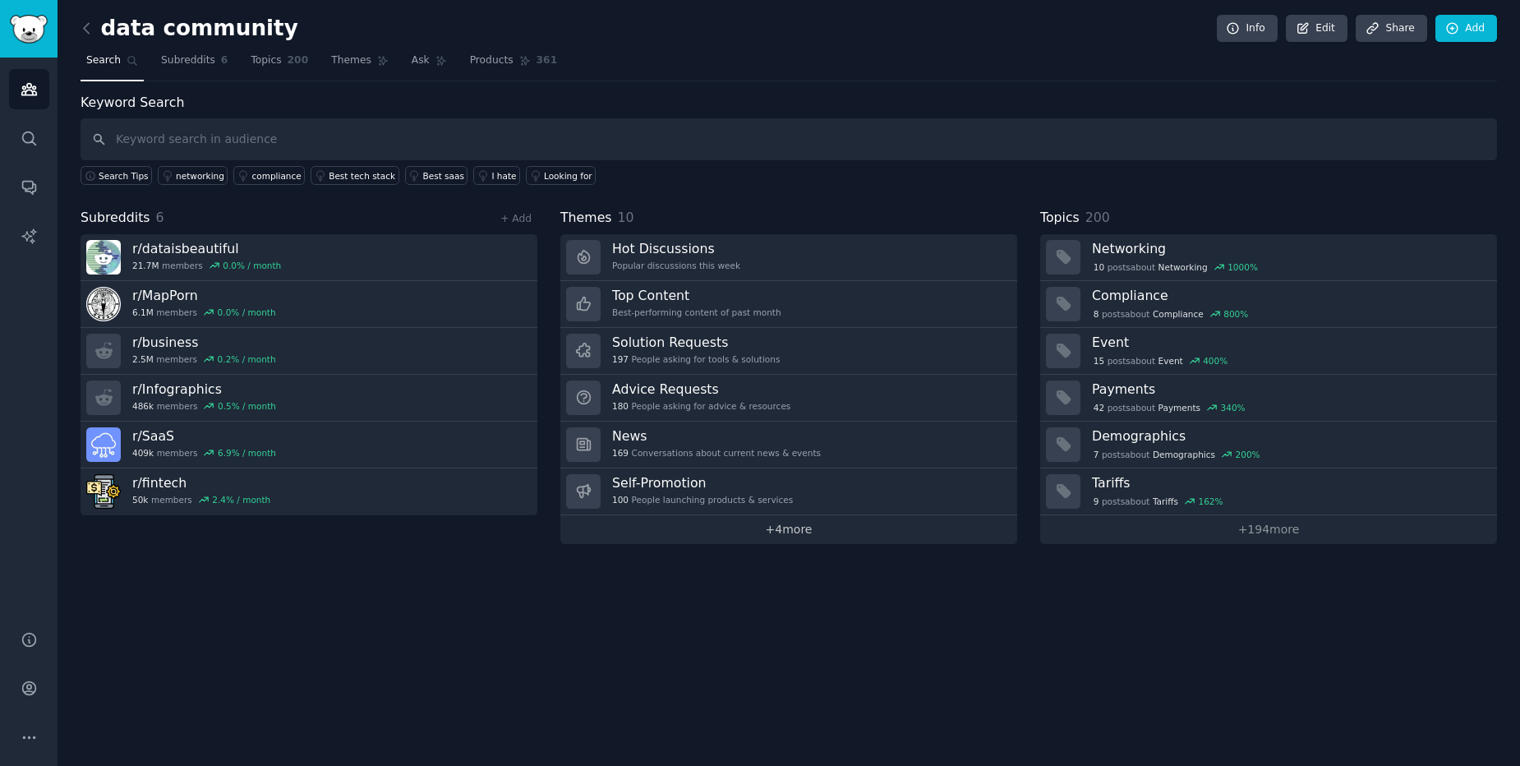
click at [737, 525] on link "+ 4 more" at bounding box center [789, 529] width 457 height 29
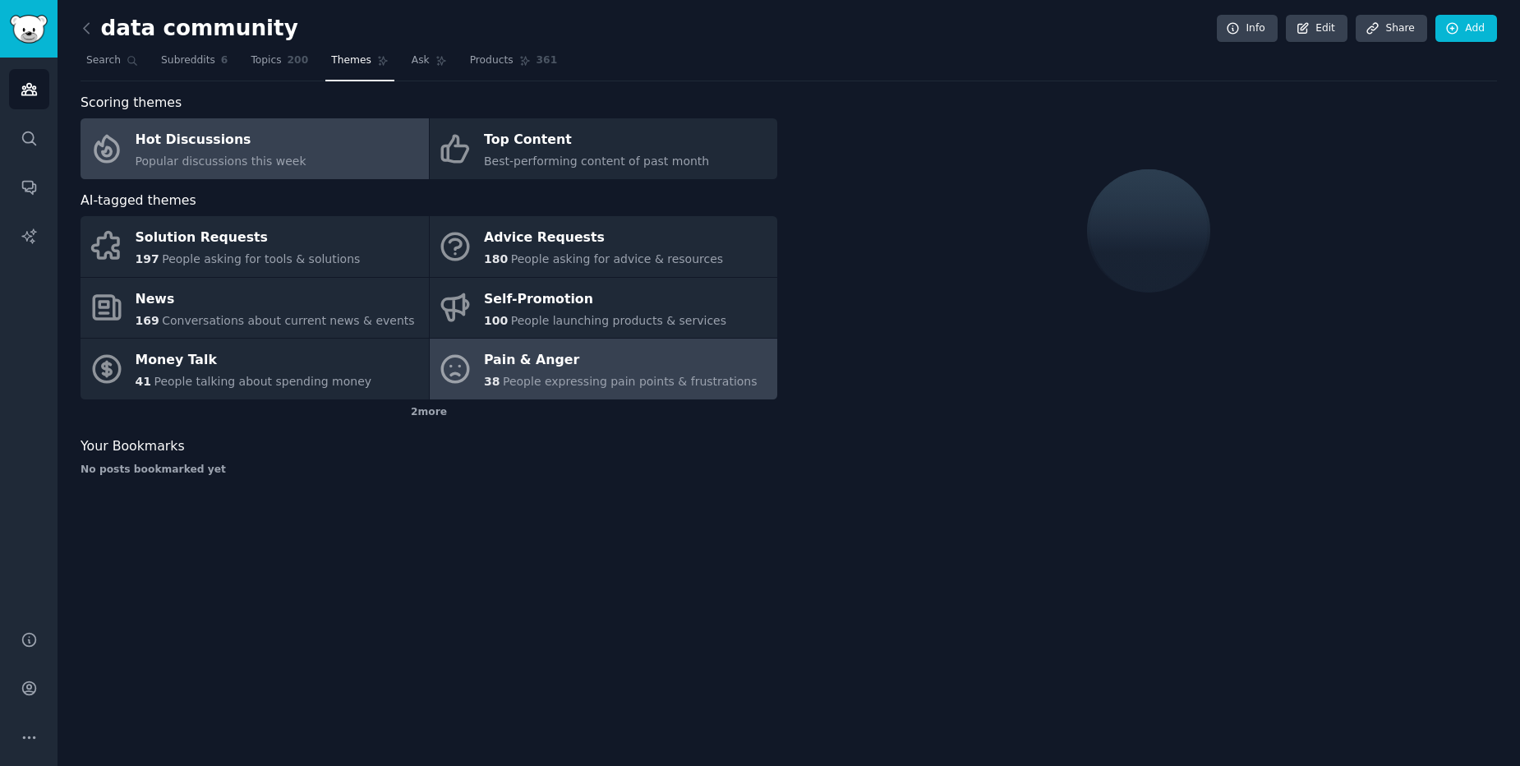
click at [577, 370] on div "Pain & Anger" at bounding box center [621, 361] width 274 height 26
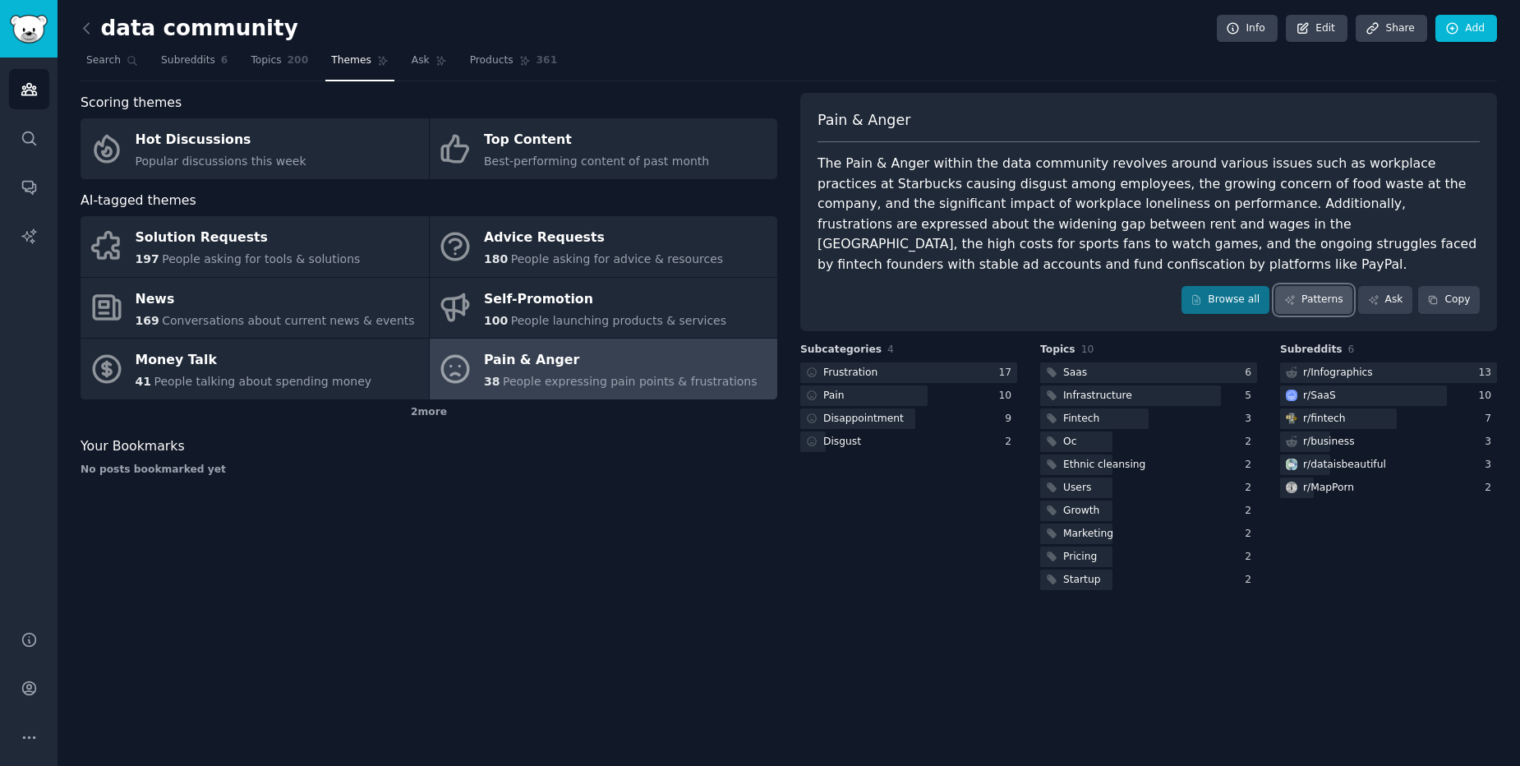
click at [1341, 286] on link "Patterns" at bounding box center [1314, 300] width 77 height 28
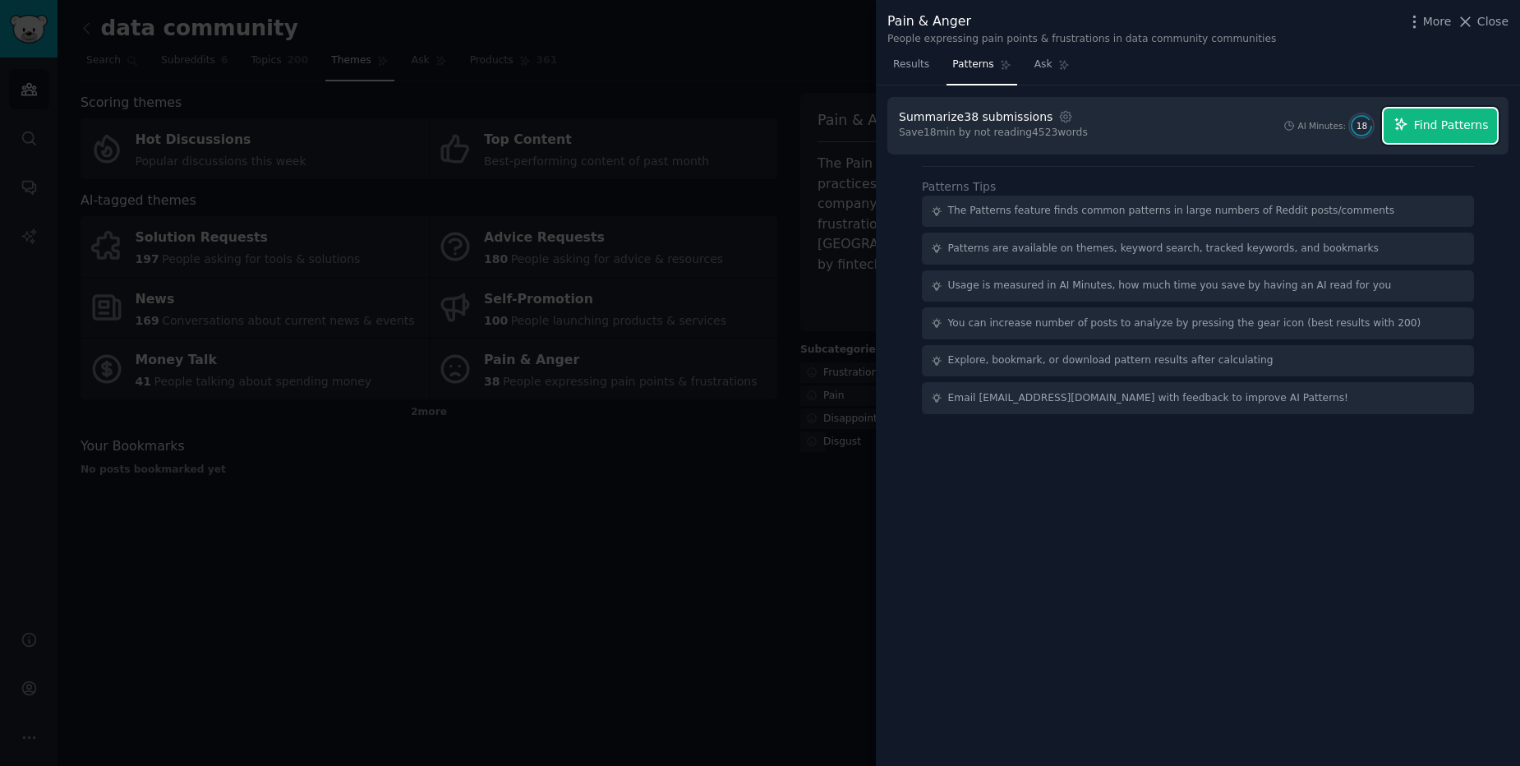
click at [1454, 134] on button "Find Patterns" at bounding box center [1440, 125] width 113 height 35
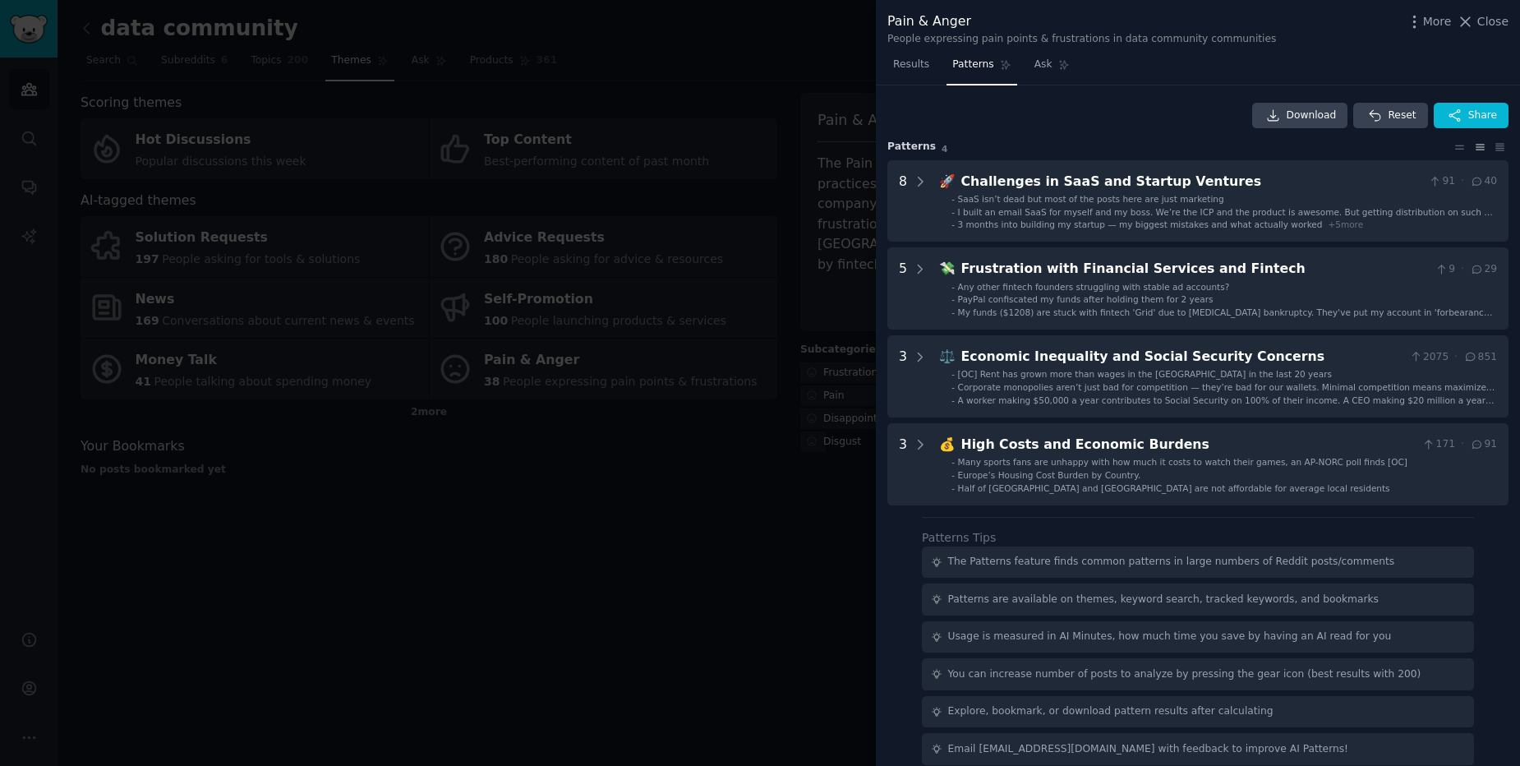
click at [750, 298] on div at bounding box center [760, 383] width 1520 height 766
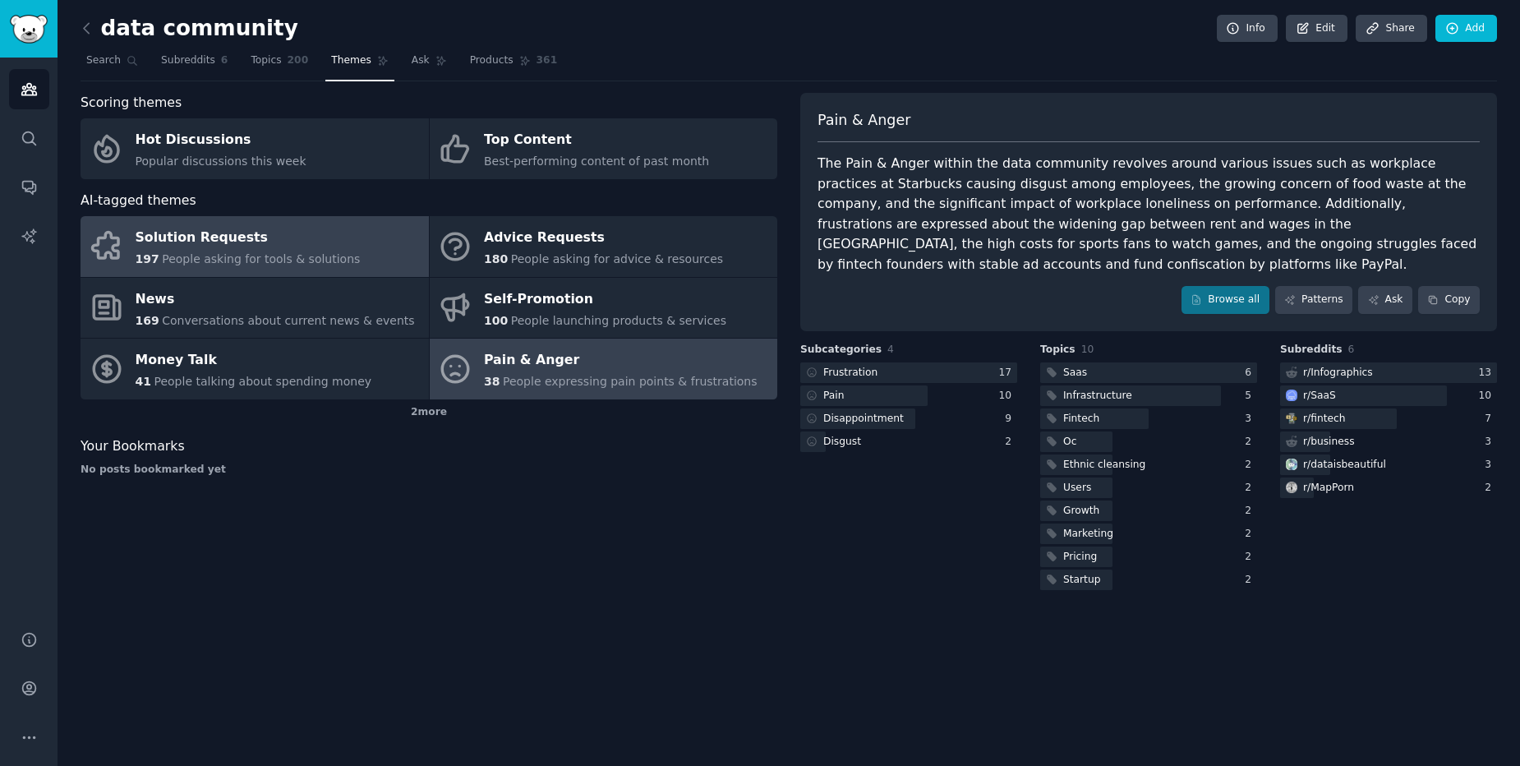
click at [185, 263] on span "People asking for tools & solutions" at bounding box center [261, 258] width 198 height 13
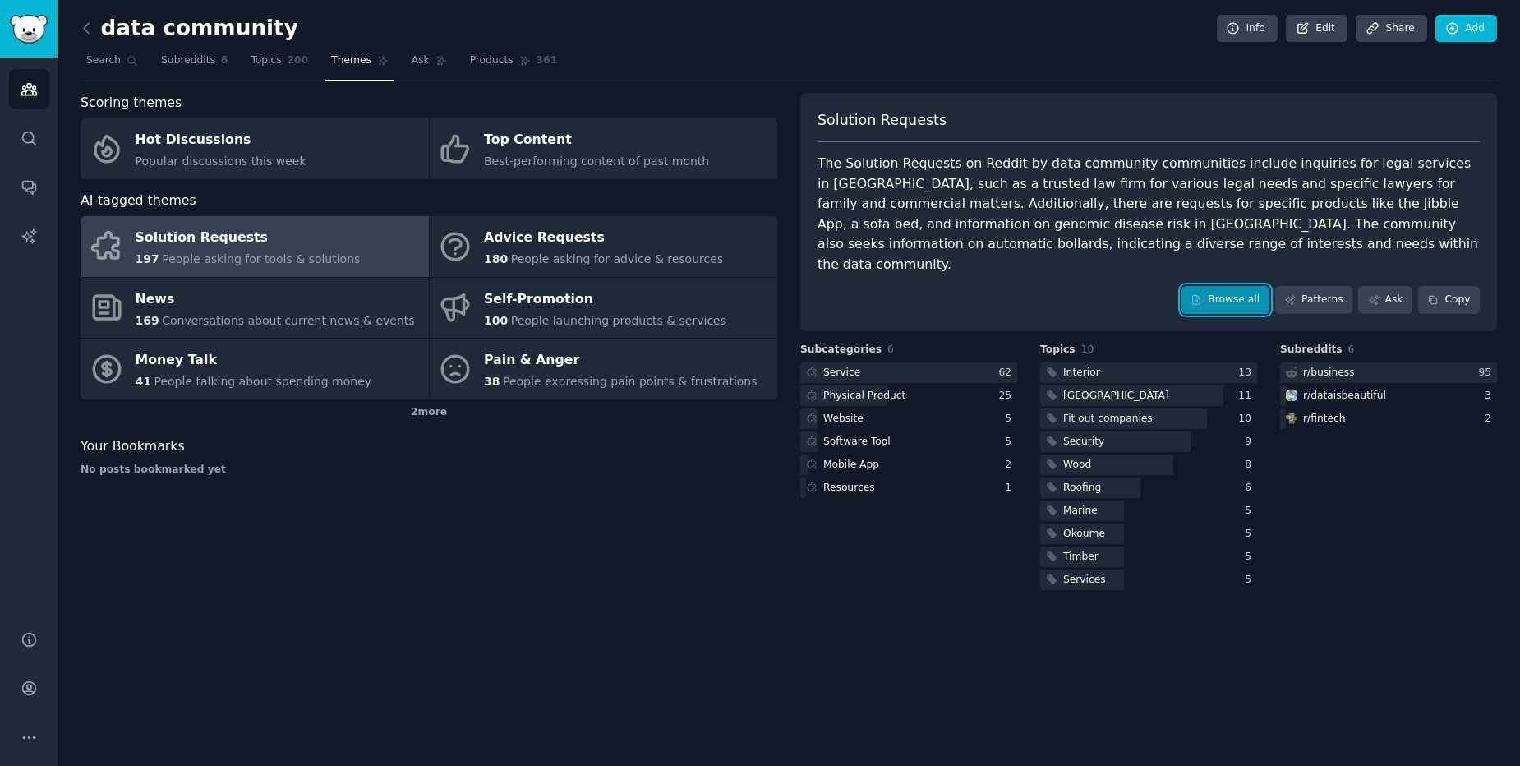
click at [1230, 286] on link "Browse all" at bounding box center [1226, 300] width 88 height 28
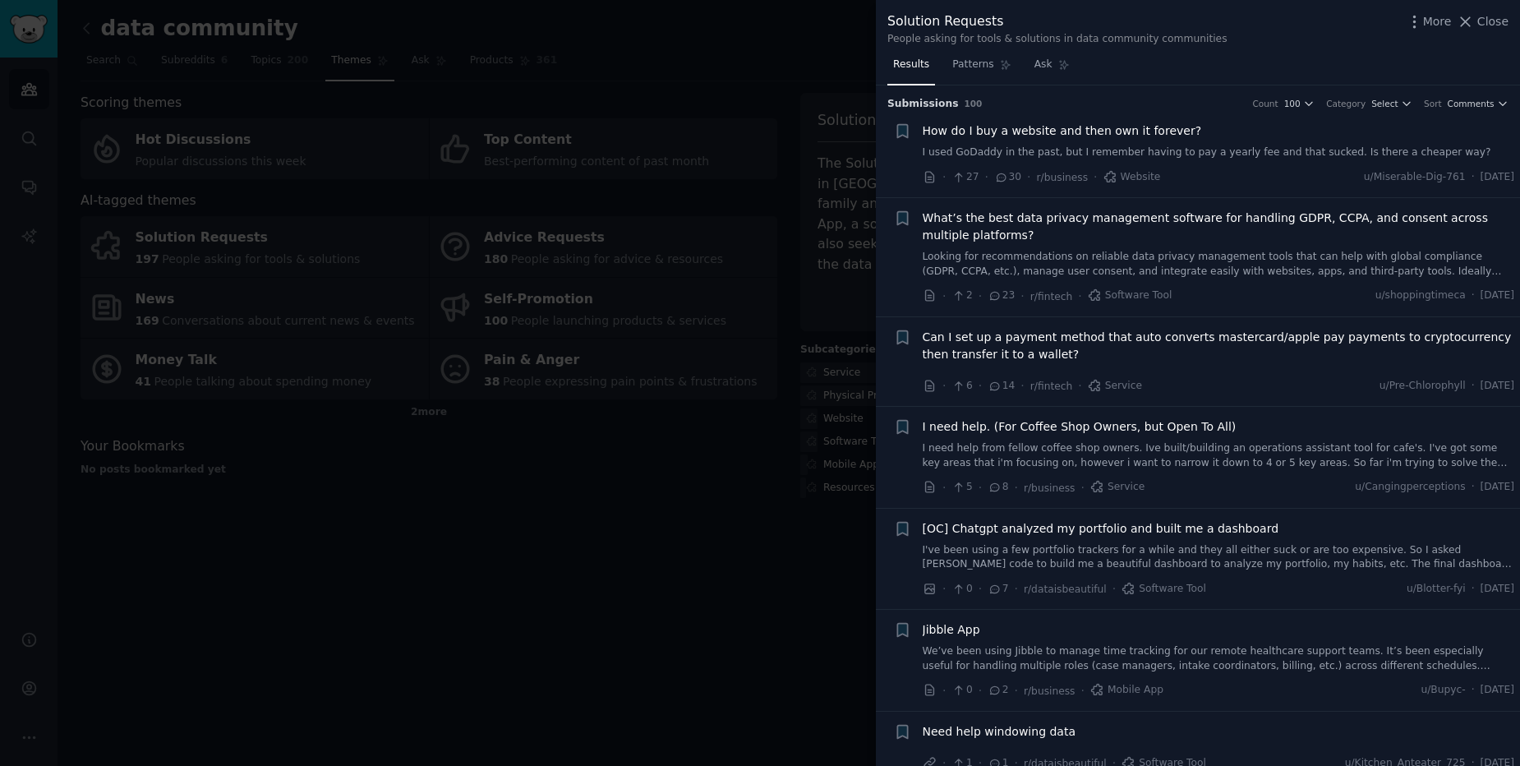
click at [1253, 159] on link "I used GoDaddy in the past, but I remember having to pay a yearly fee and that …" at bounding box center [1219, 152] width 593 height 15
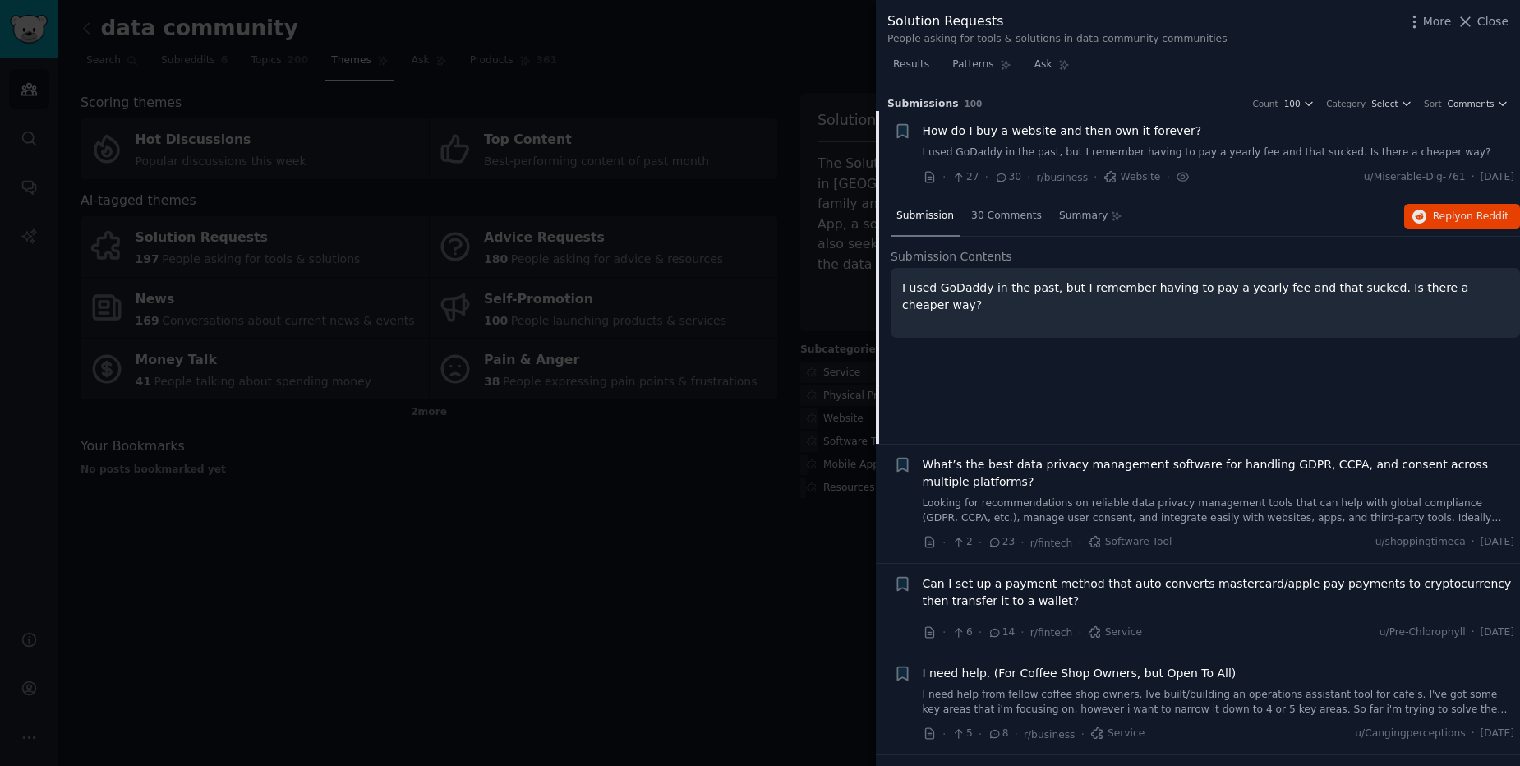
scroll to position [26, 0]
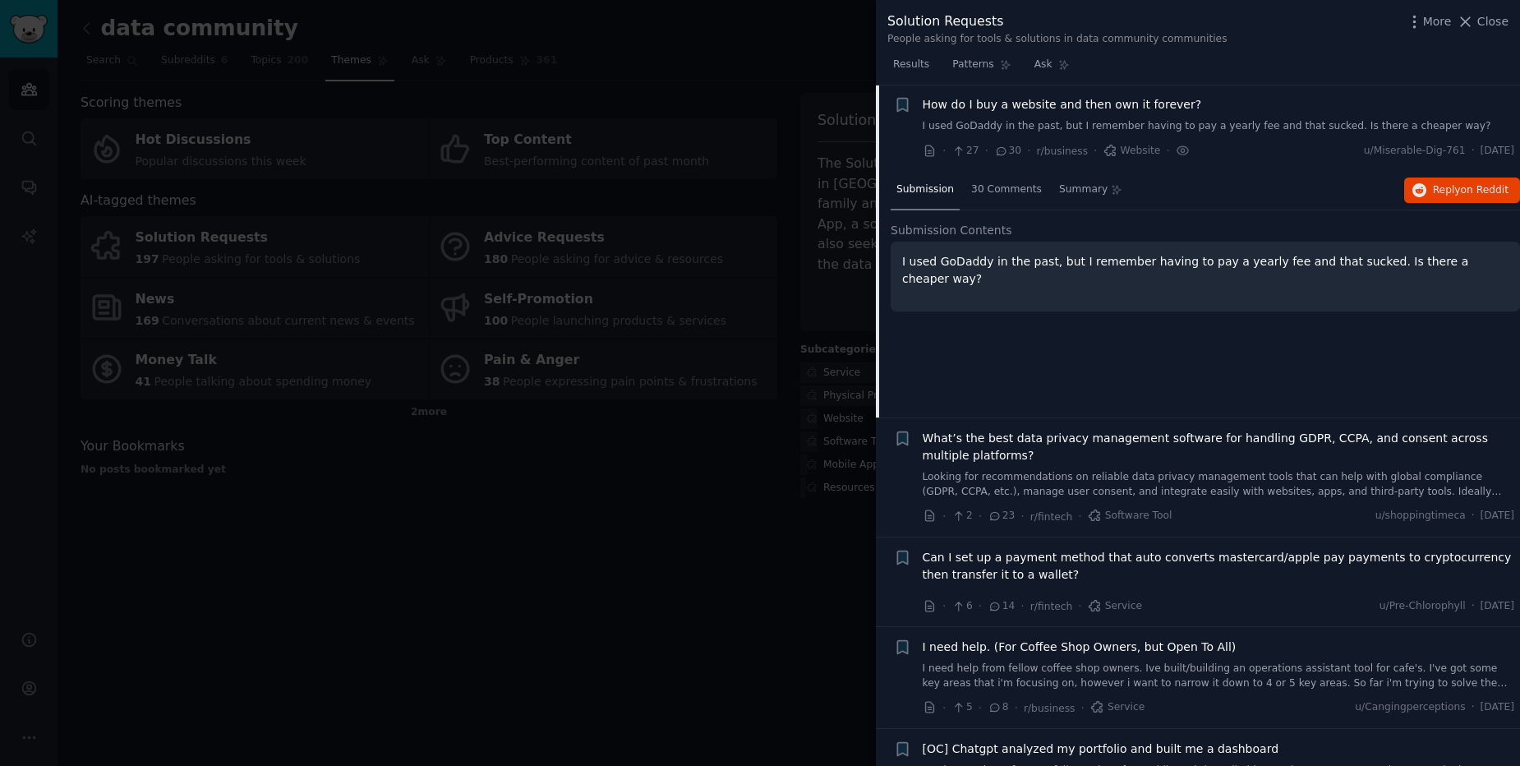
click at [1268, 114] on div "How do I buy a website and then own it forever? I used GoDaddy in the past, but…" at bounding box center [1219, 115] width 593 height 38
click at [1264, 125] on link "I used GoDaddy in the past, but I remember having to pay a yearly fee and that …" at bounding box center [1219, 126] width 593 height 15
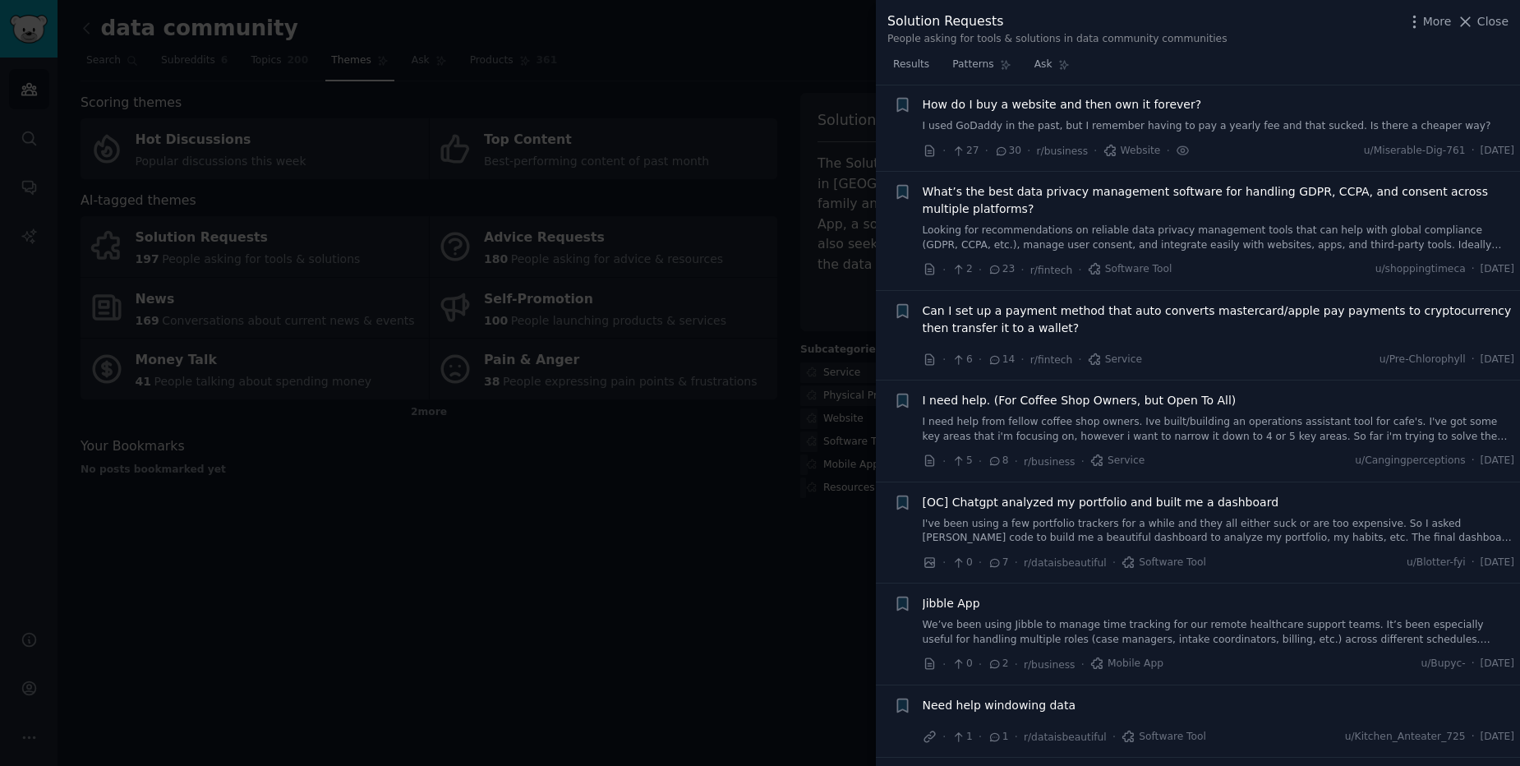
click at [1264, 125] on link "I used GoDaddy in the past, but I remember having to pay a yearly fee and that …" at bounding box center [1219, 126] width 593 height 15
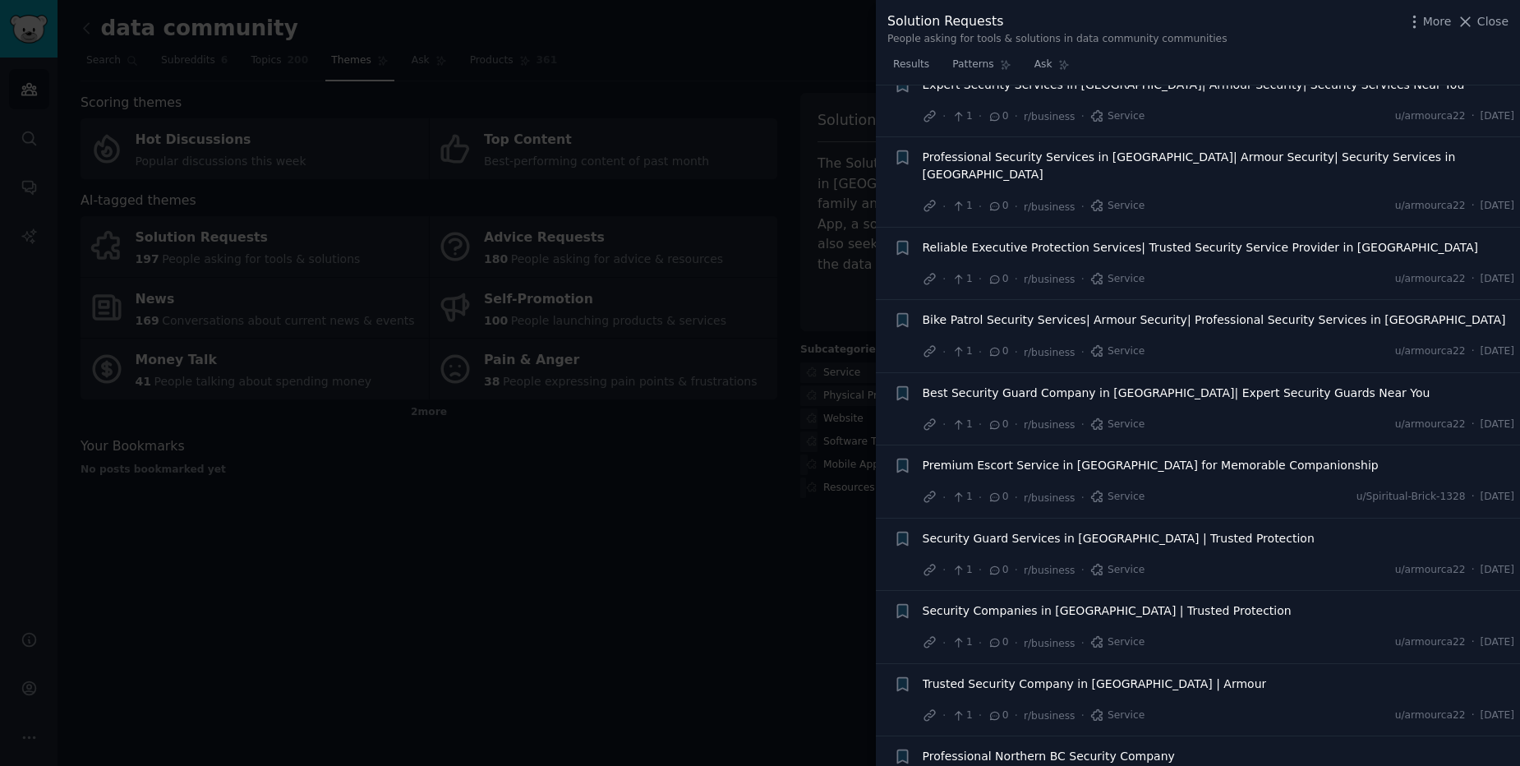
scroll to position [3478, 0]
click at [758, 602] on div at bounding box center [760, 383] width 1520 height 766
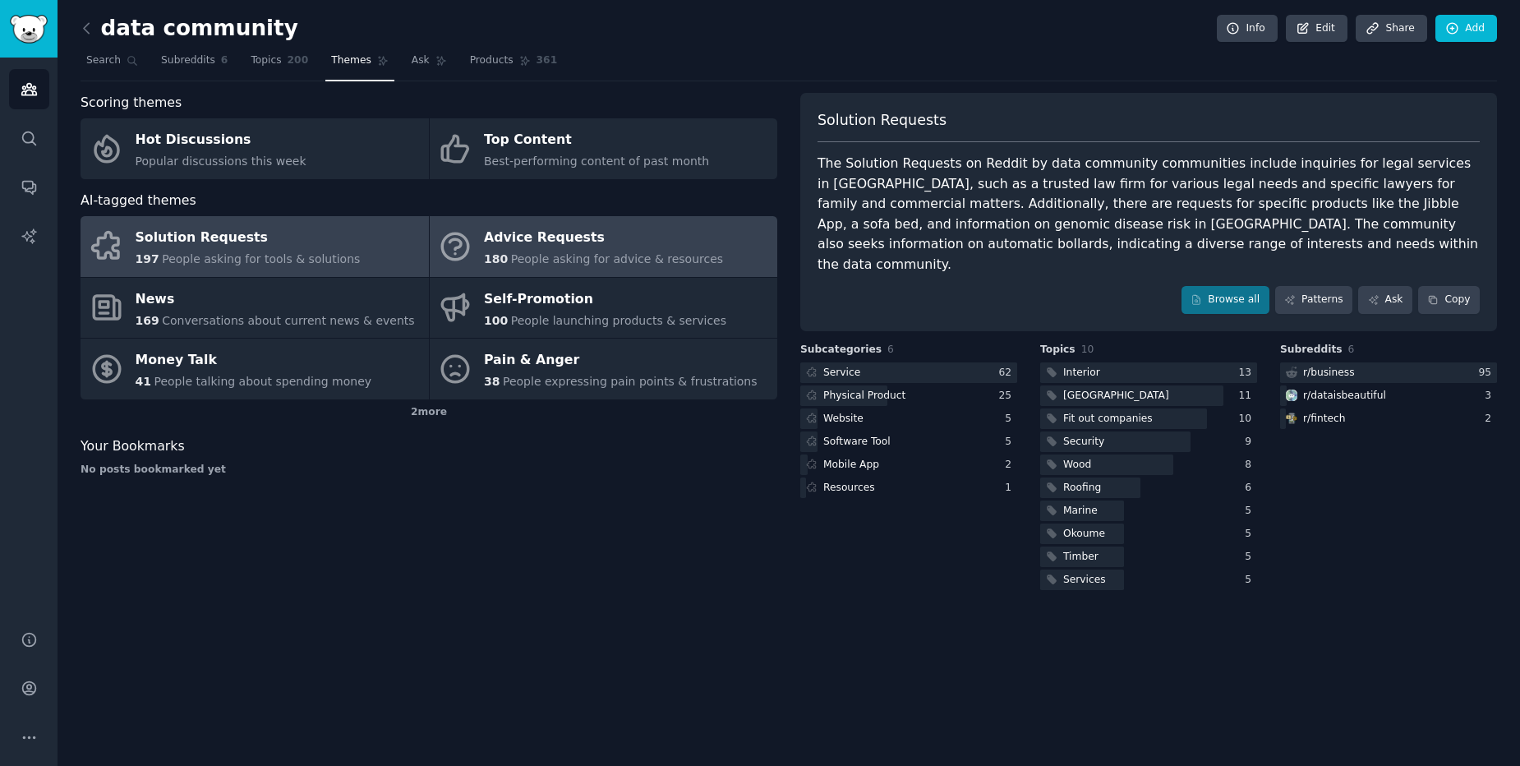
click at [527, 247] on div "Advice Requests" at bounding box center [603, 238] width 239 height 26
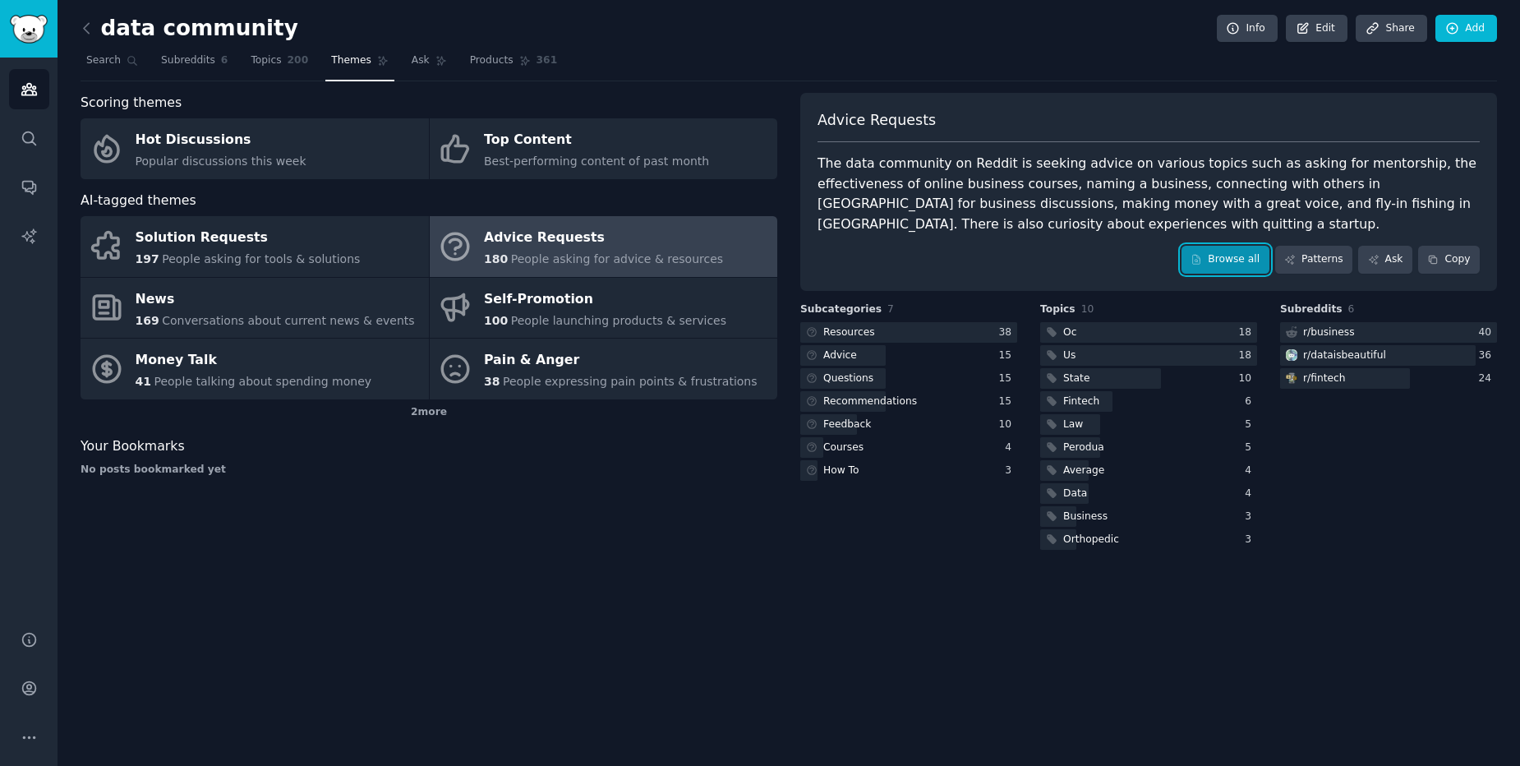
click at [1222, 265] on link "Browse all" at bounding box center [1226, 260] width 88 height 28
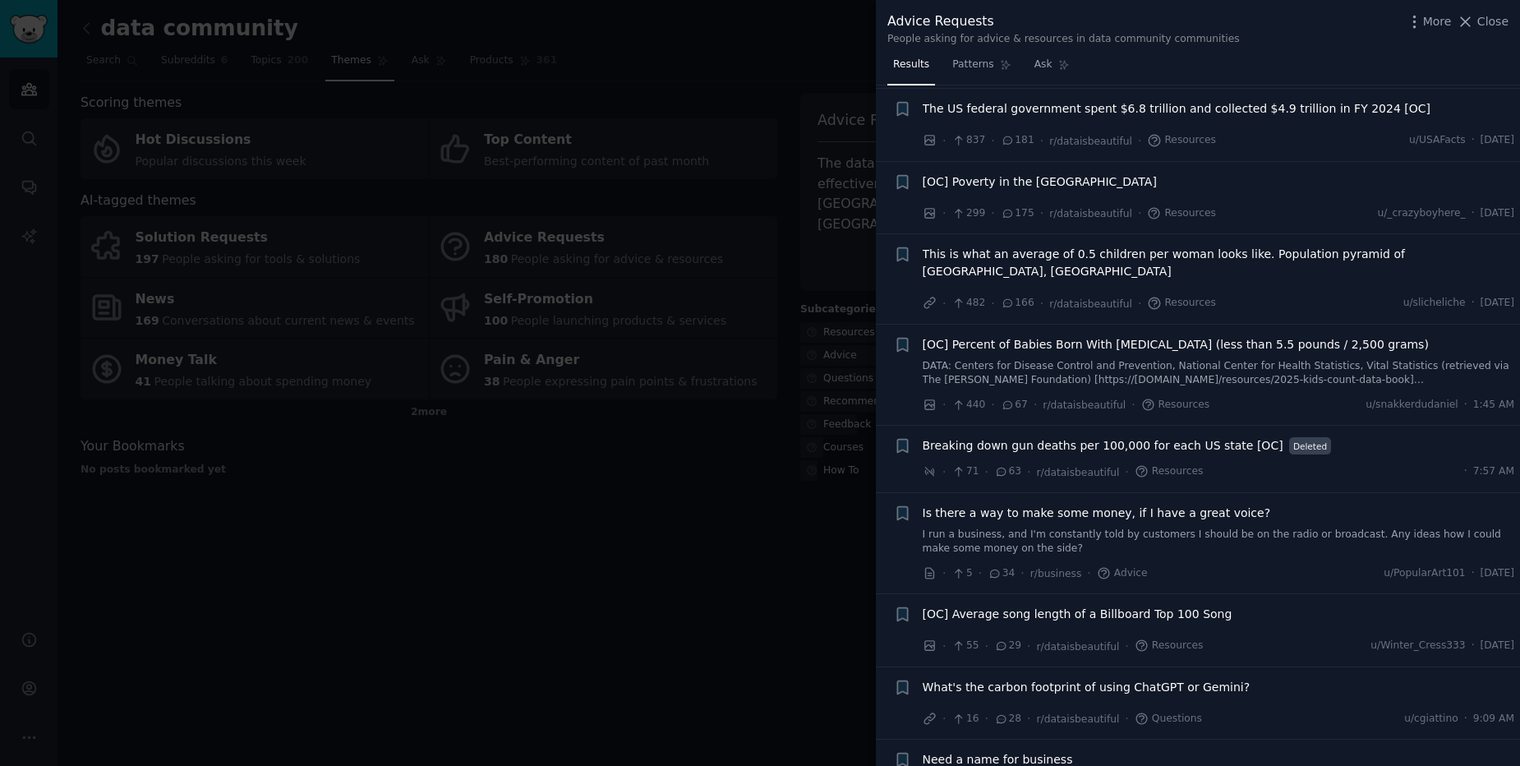
scroll to position [592, 0]
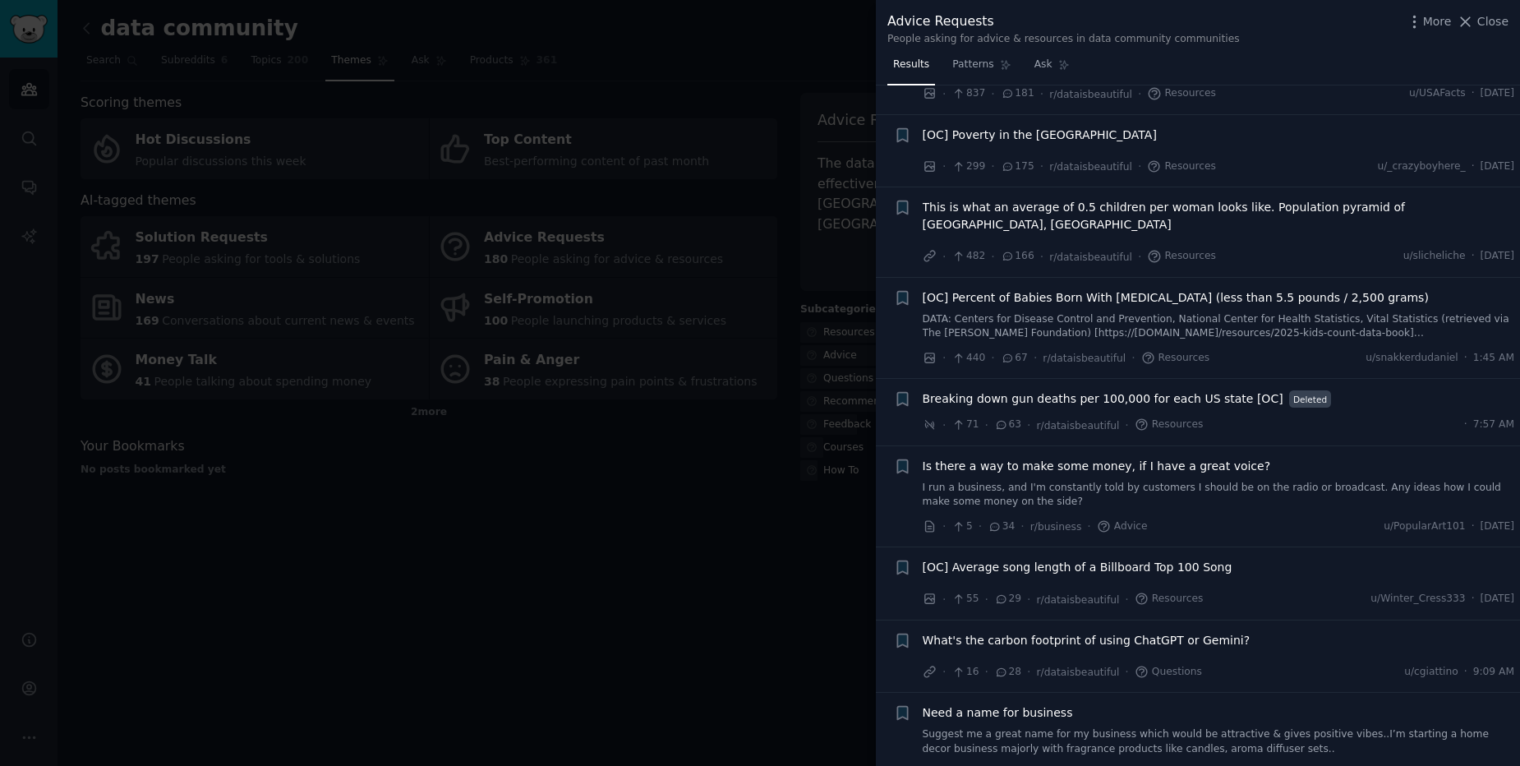
click at [663, 518] on div at bounding box center [760, 383] width 1520 height 766
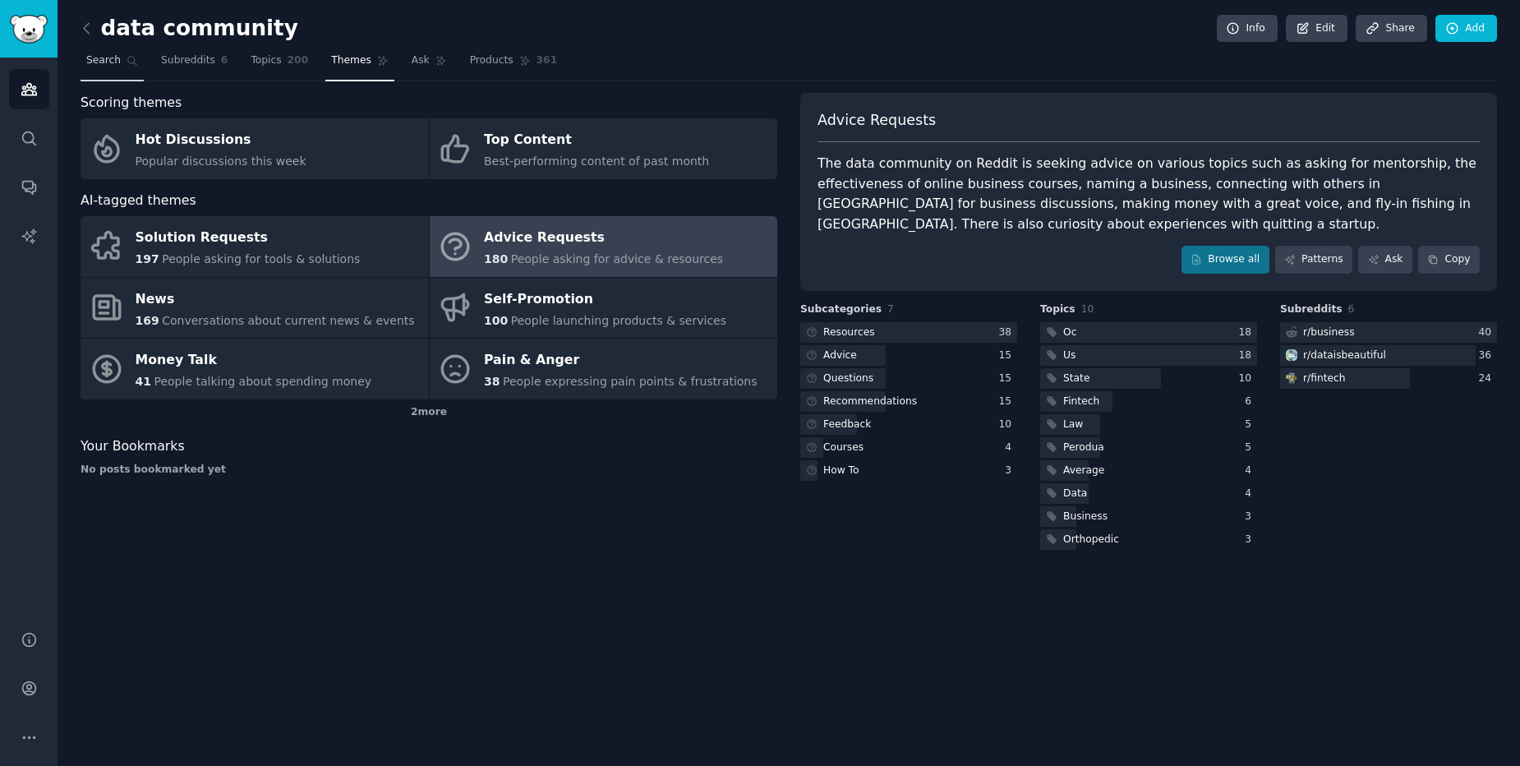
click at [101, 61] on span "Search" at bounding box center [103, 60] width 35 height 15
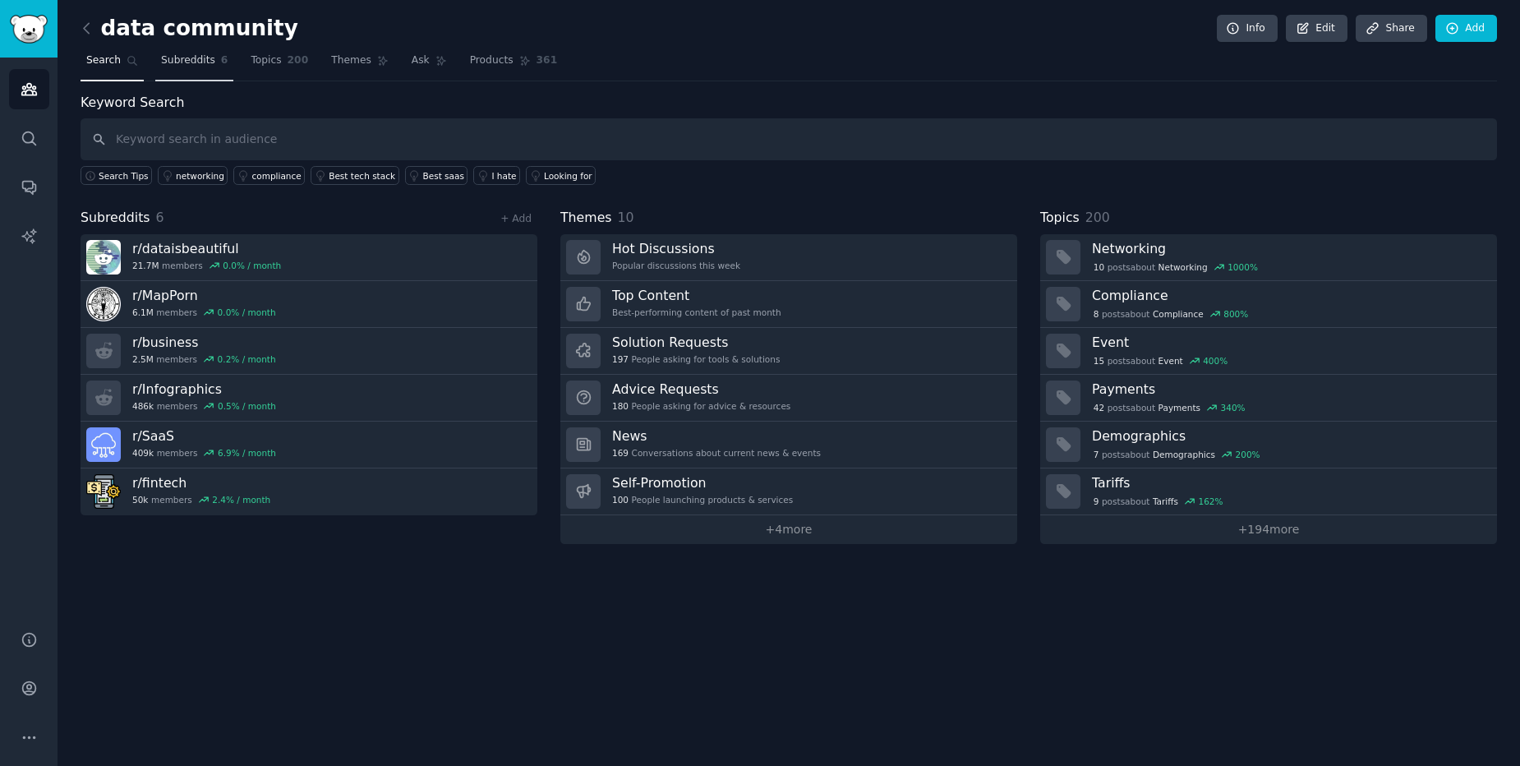
click at [164, 70] on link "Subreddits 6" at bounding box center [194, 65] width 78 height 34
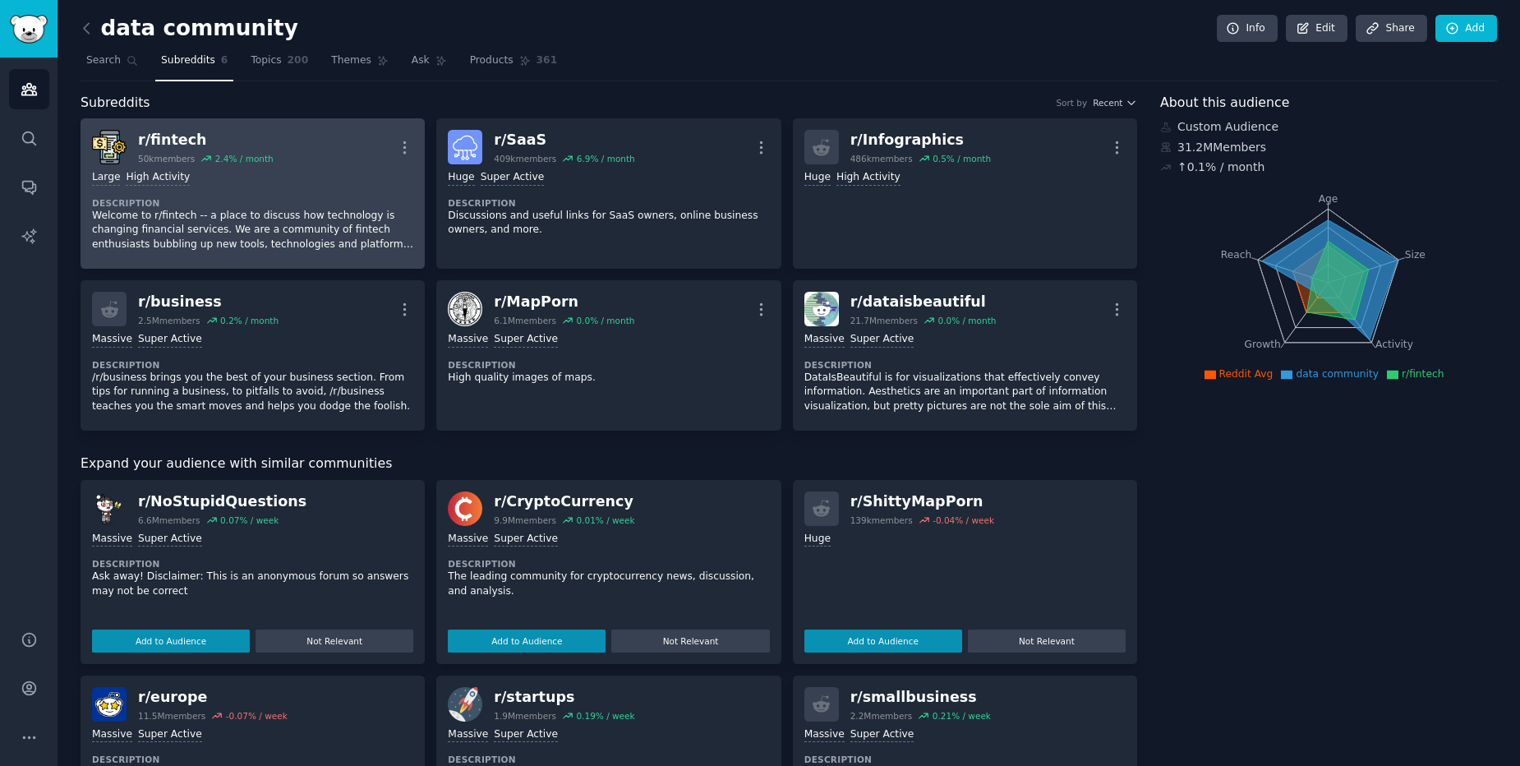
click at [304, 155] on div "r/ fintech 50k members 2.4 % / month More" at bounding box center [252, 147] width 321 height 35
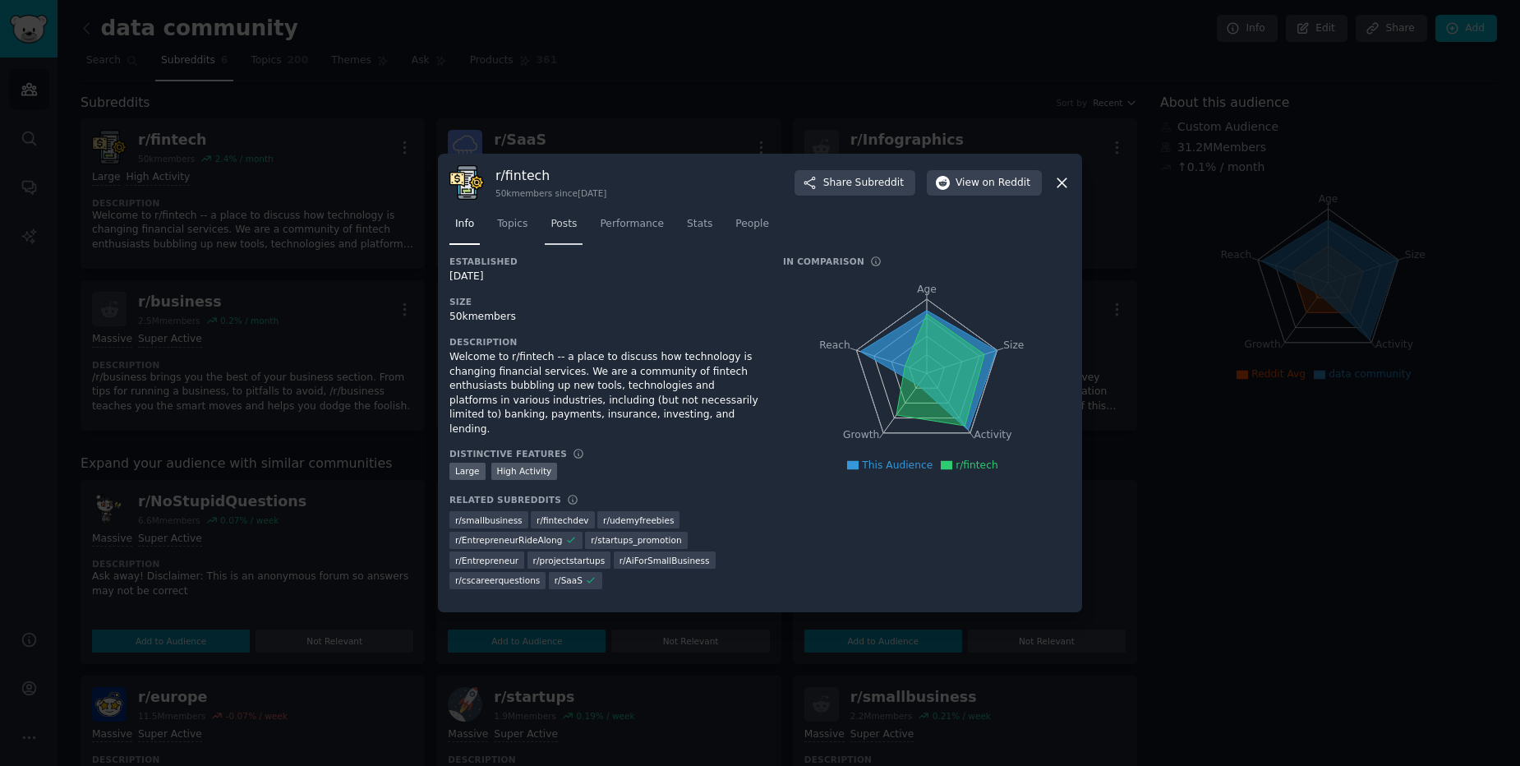
click at [567, 245] on link "Posts" at bounding box center [564, 228] width 38 height 34
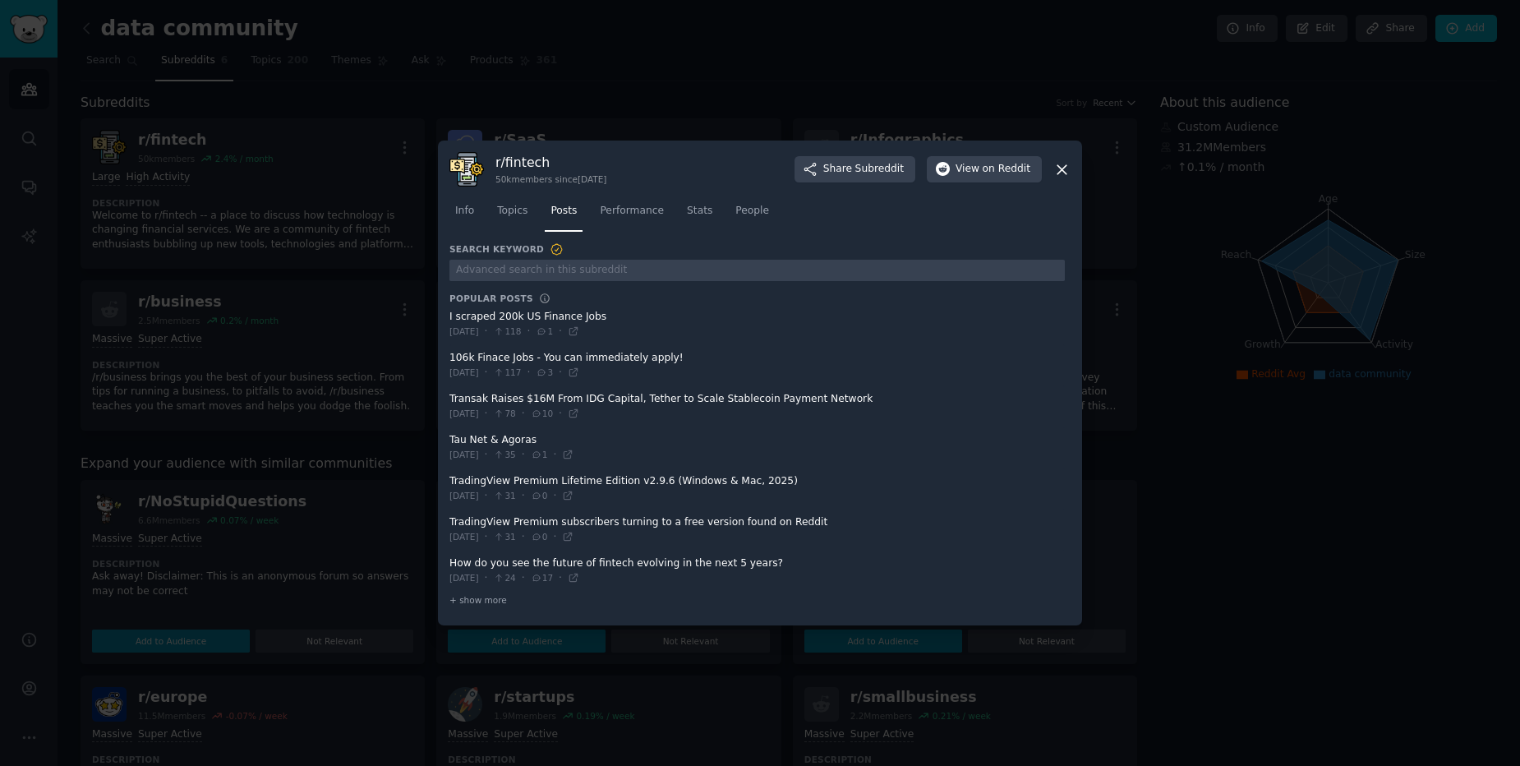
click at [203, 535] on div at bounding box center [760, 383] width 1520 height 766
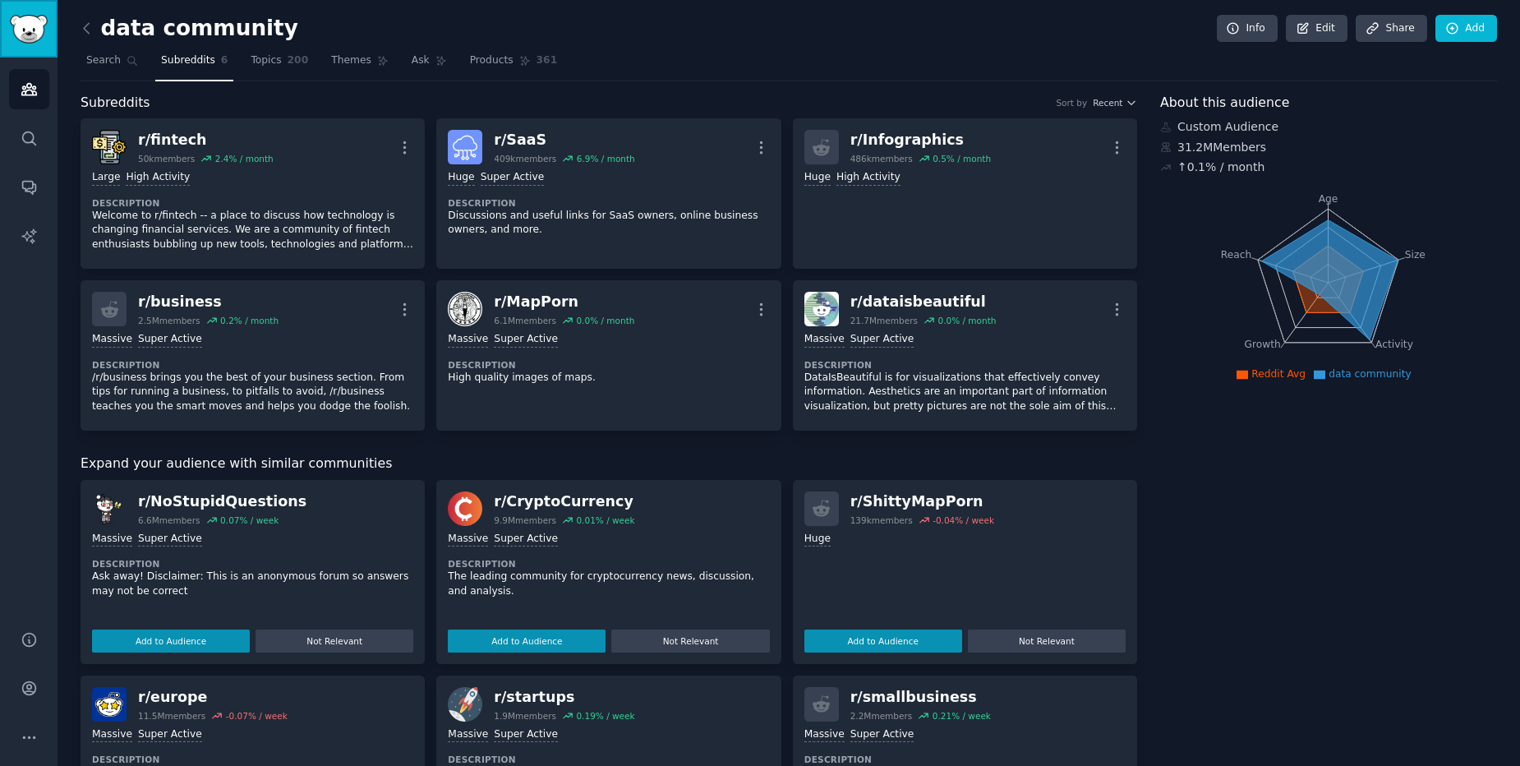
click at [30, 38] on img "Sidebar" at bounding box center [29, 29] width 38 height 29
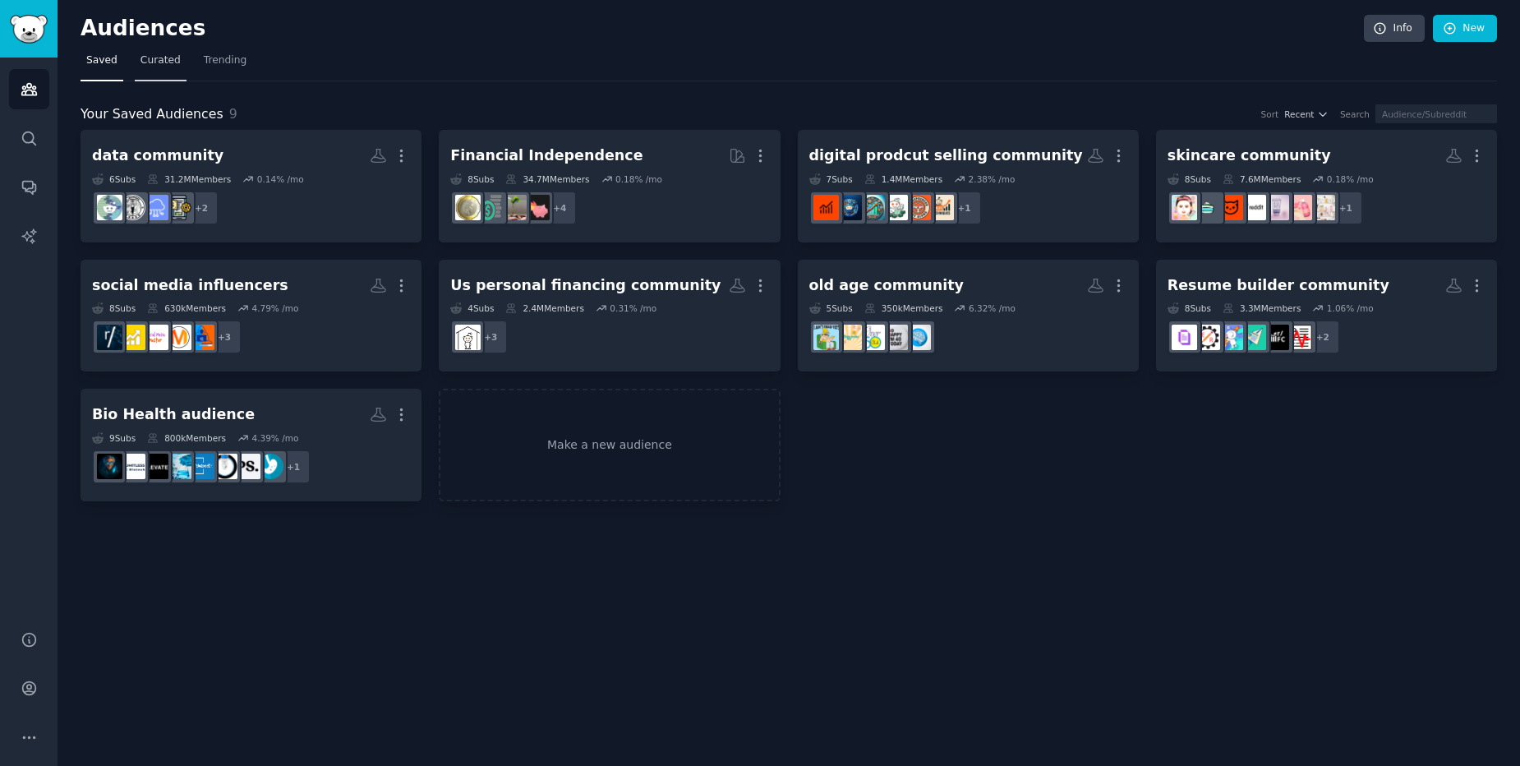
click at [160, 54] on span "Curated" at bounding box center [161, 60] width 40 height 15
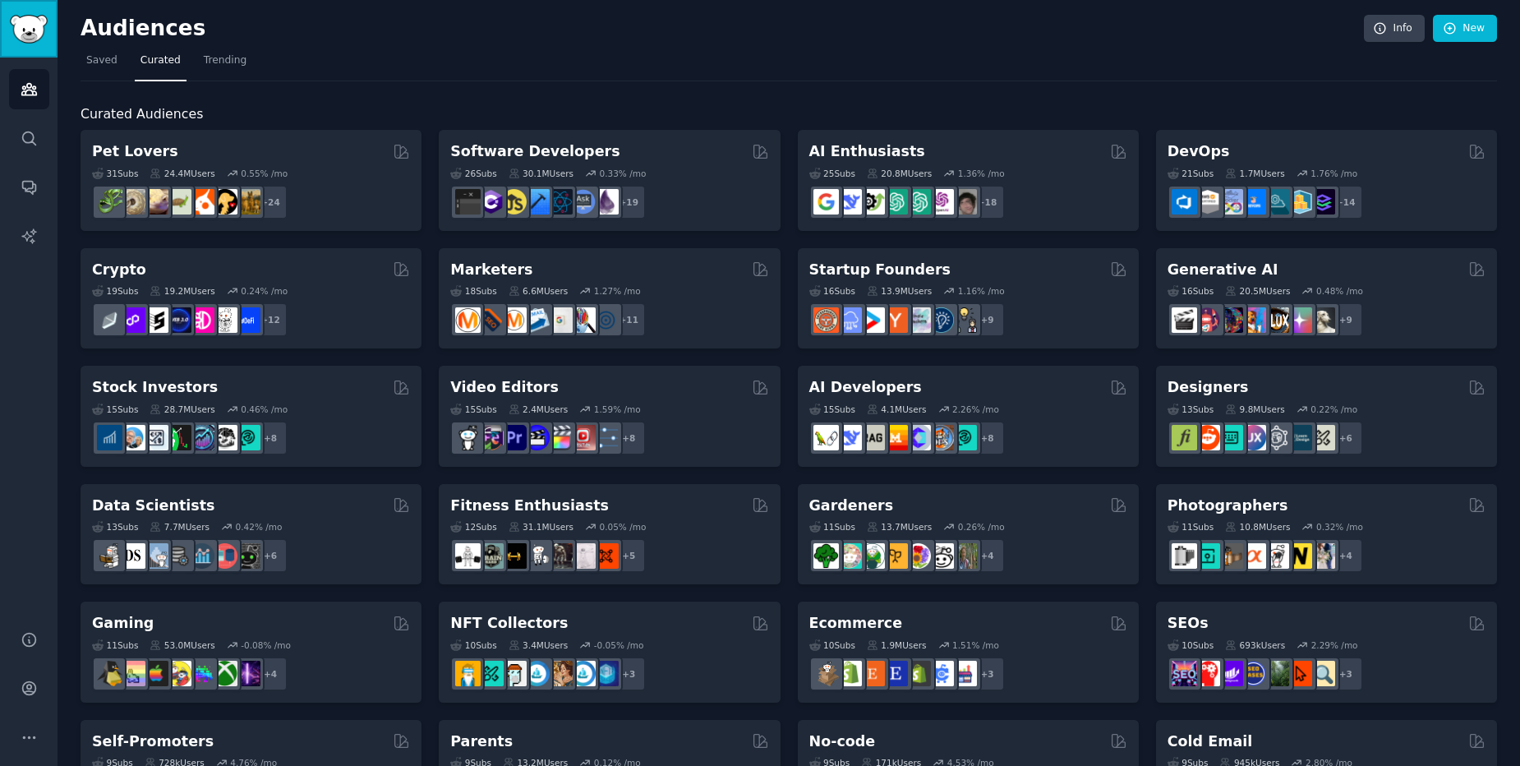
click at [30, 39] on img "Sidebar" at bounding box center [29, 29] width 38 height 29
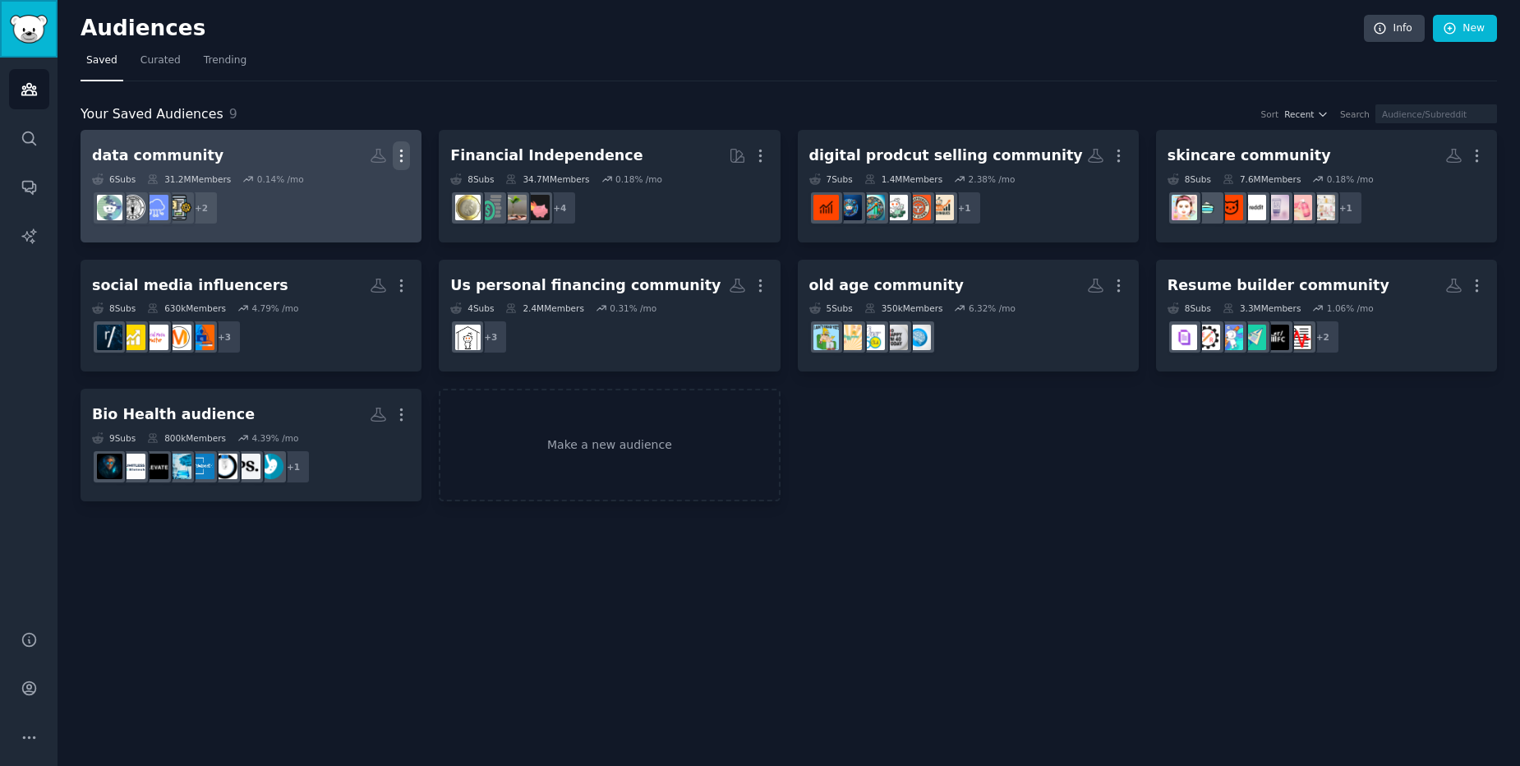
click at [398, 159] on icon "button" at bounding box center [401, 155] width 17 height 17
click at [372, 199] on div "Delete" at bounding box center [346, 190] width 78 height 35
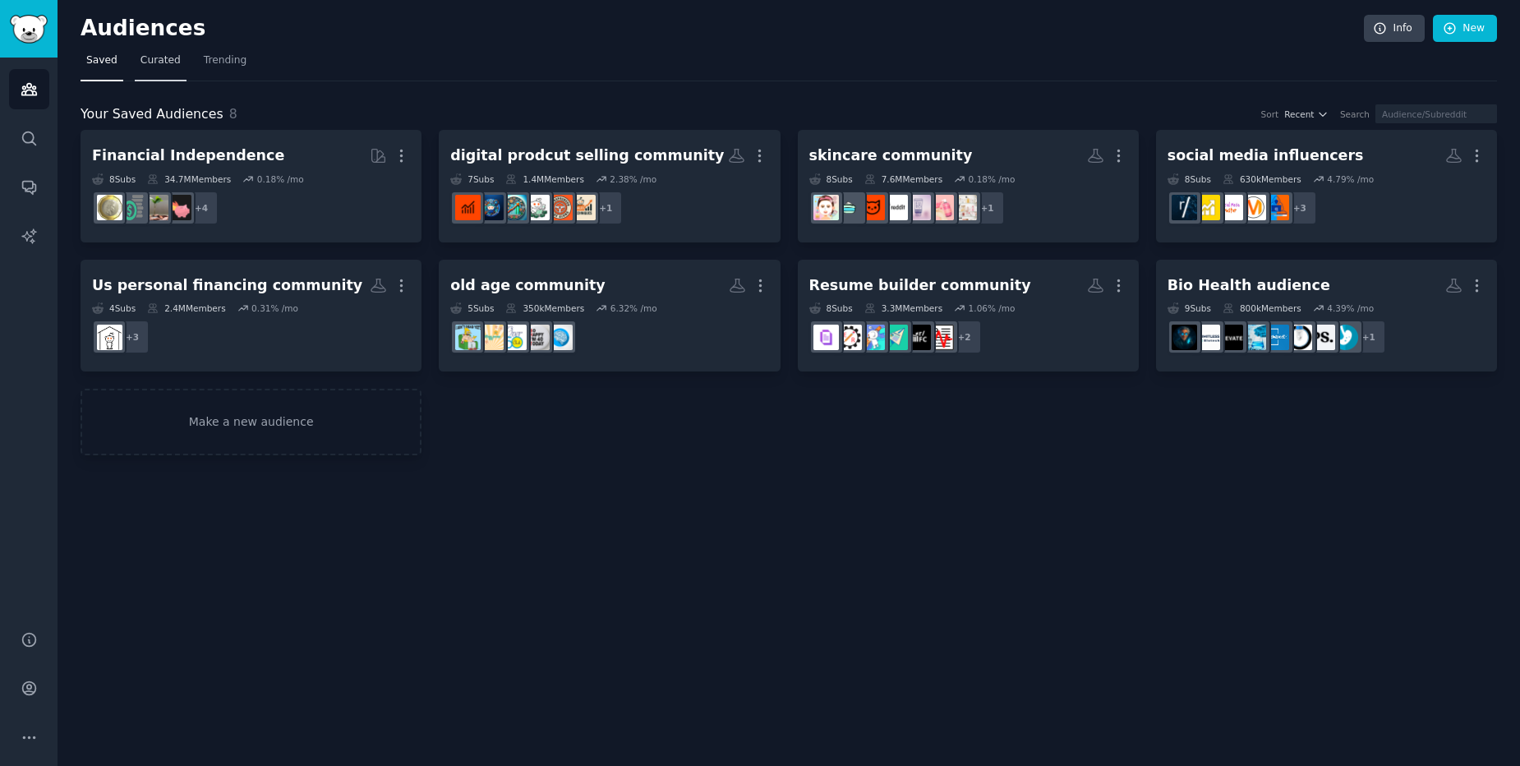
click at [163, 66] on span "Curated" at bounding box center [161, 60] width 40 height 15
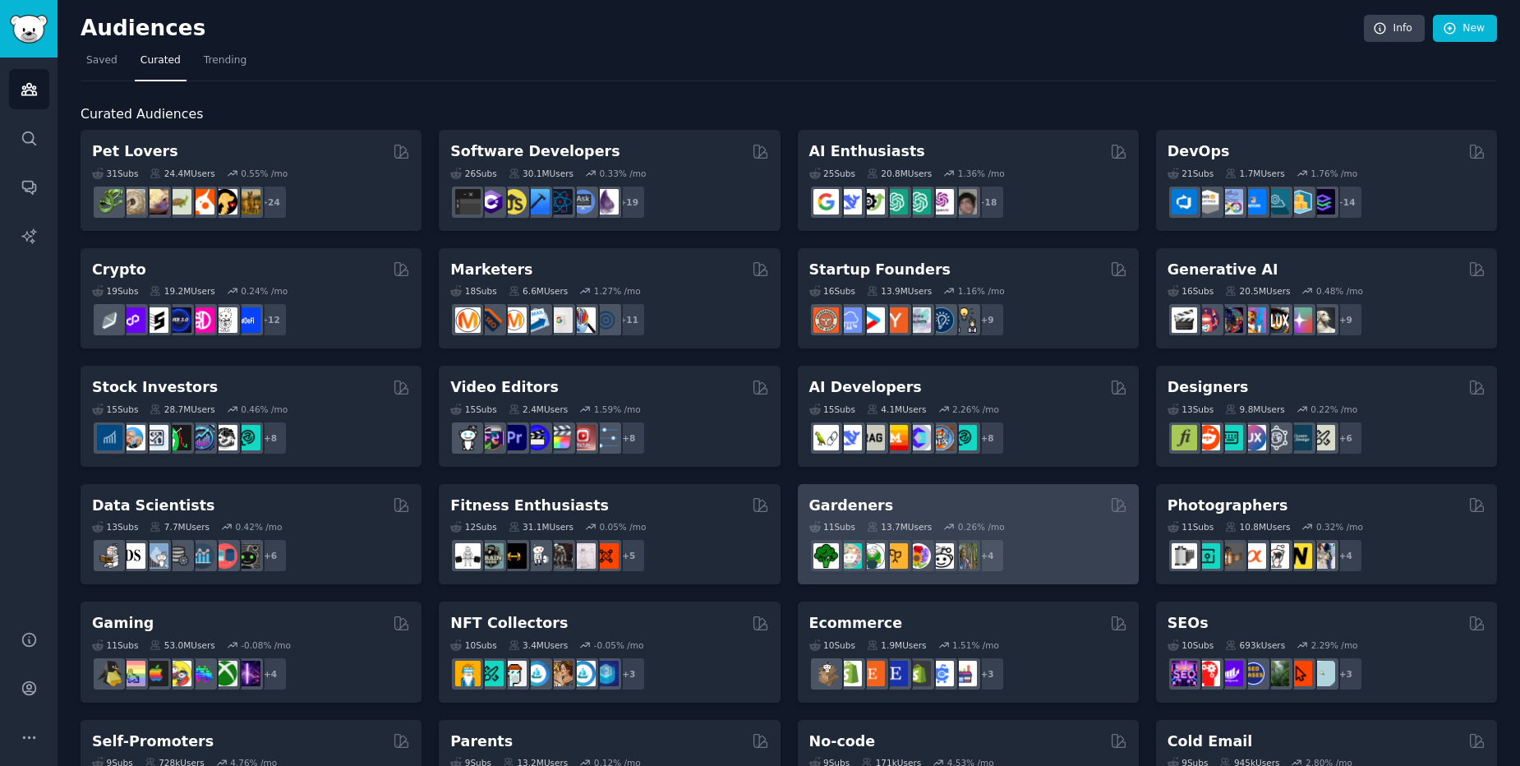
click at [976, 510] on div "Gardeners" at bounding box center [969, 506] width 318 height 21
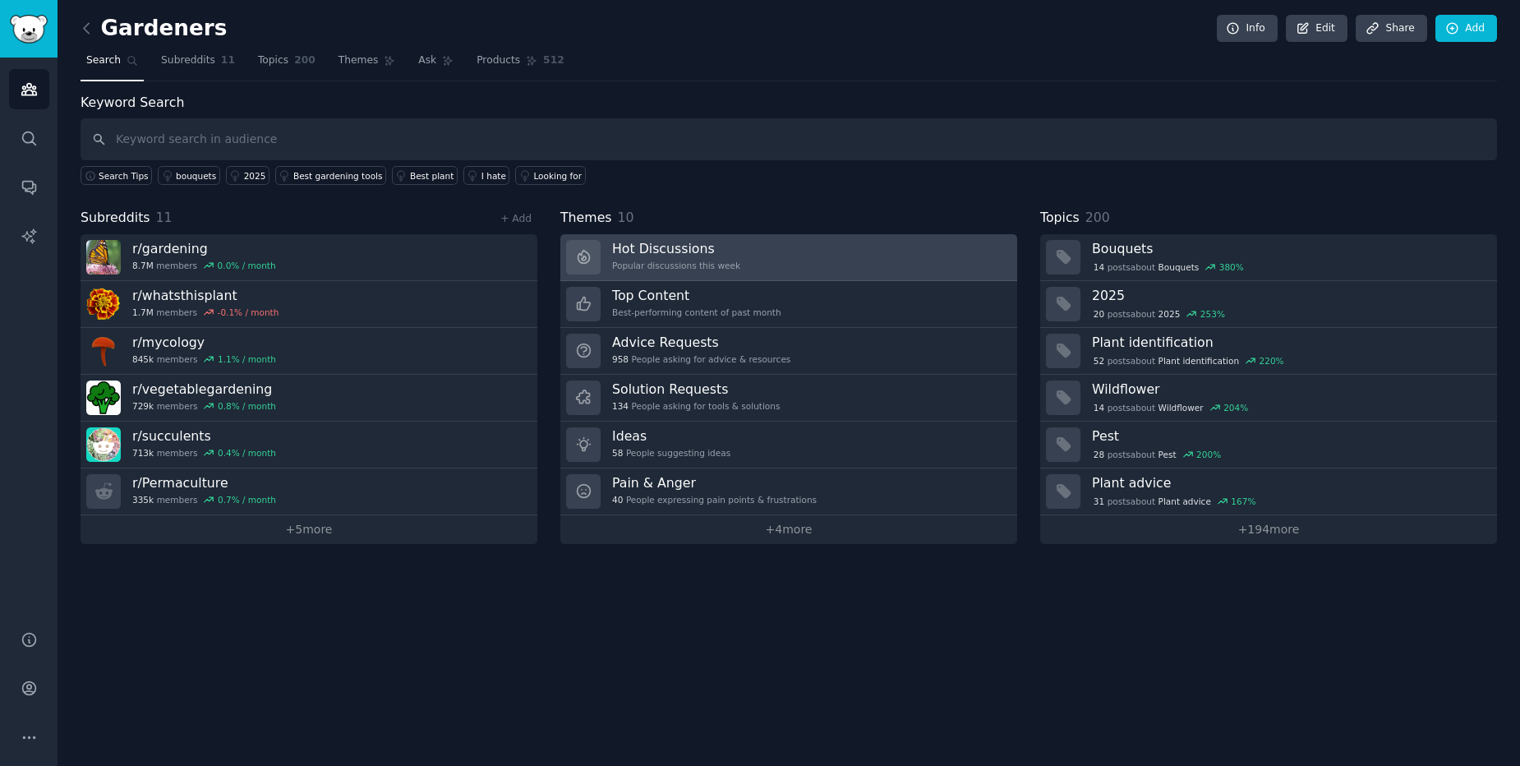
click at [830, 241] on link "Hot Discussions Popular discussions this week" at bounding box center [789, 257] width 457 height 47
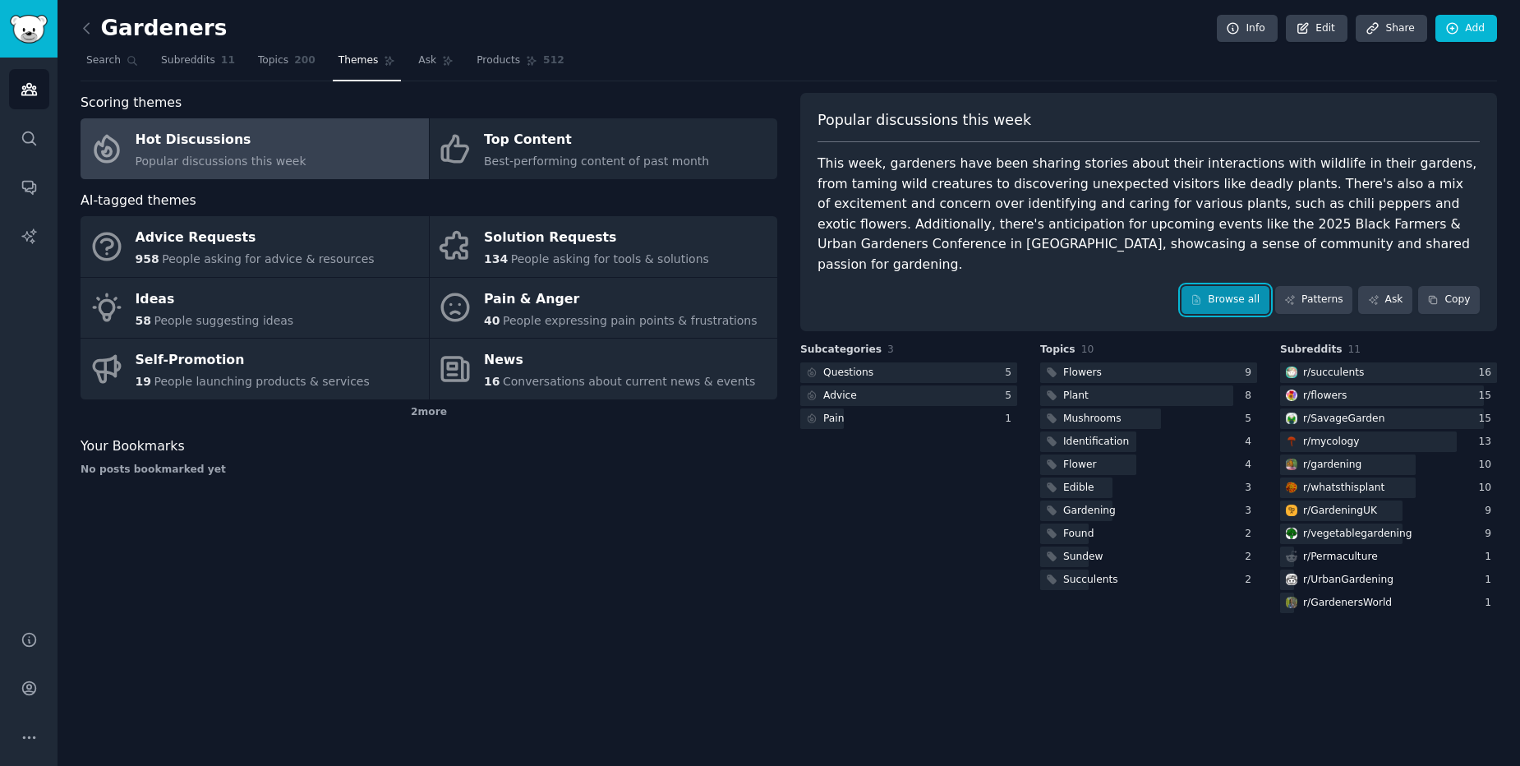
click at [1252, 286] on link "Browse all" at bounding box center [1226, 300] width 88 height 28
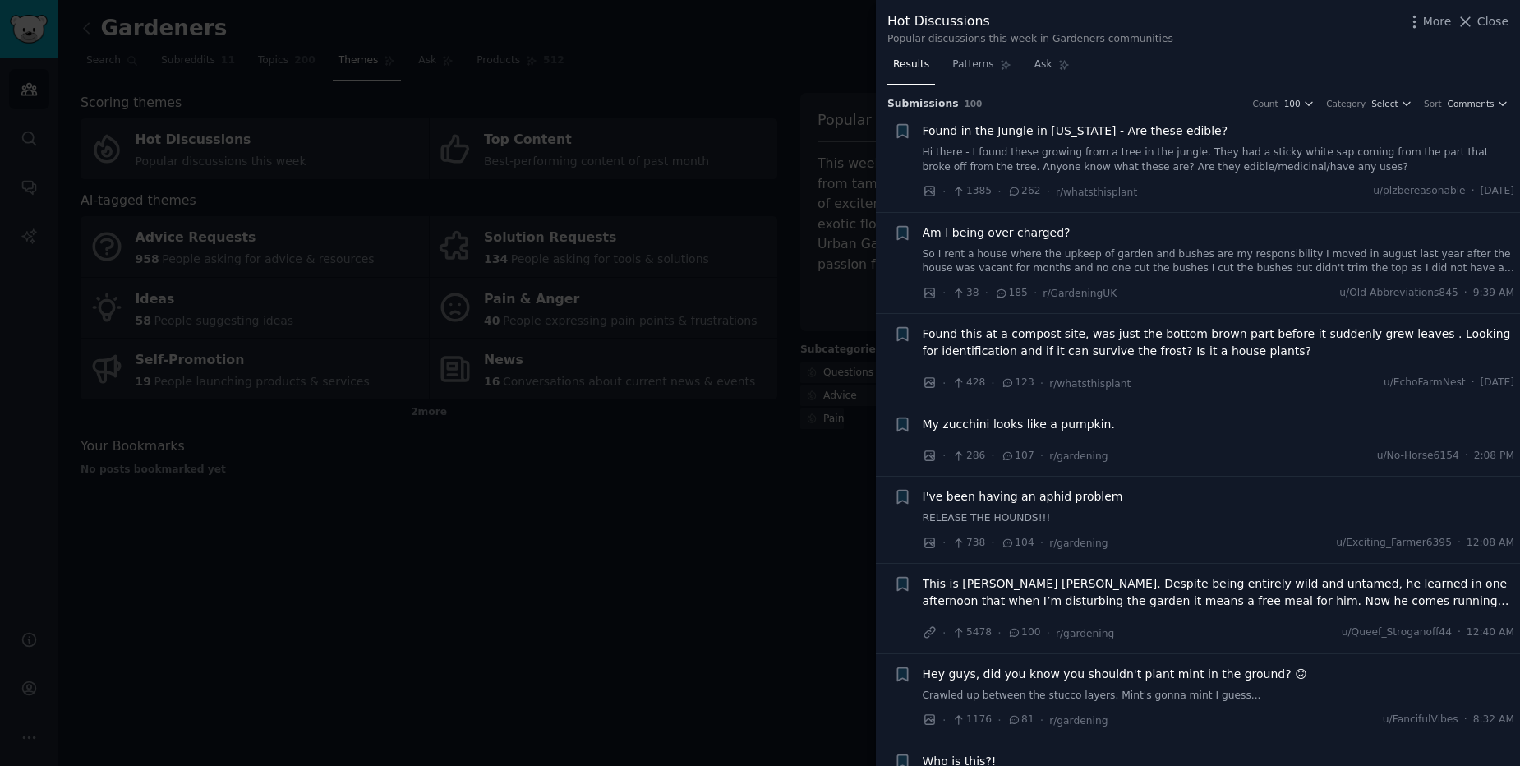
click at [851, 508] on div at bounding box center [760, 383] width 1520 height 766
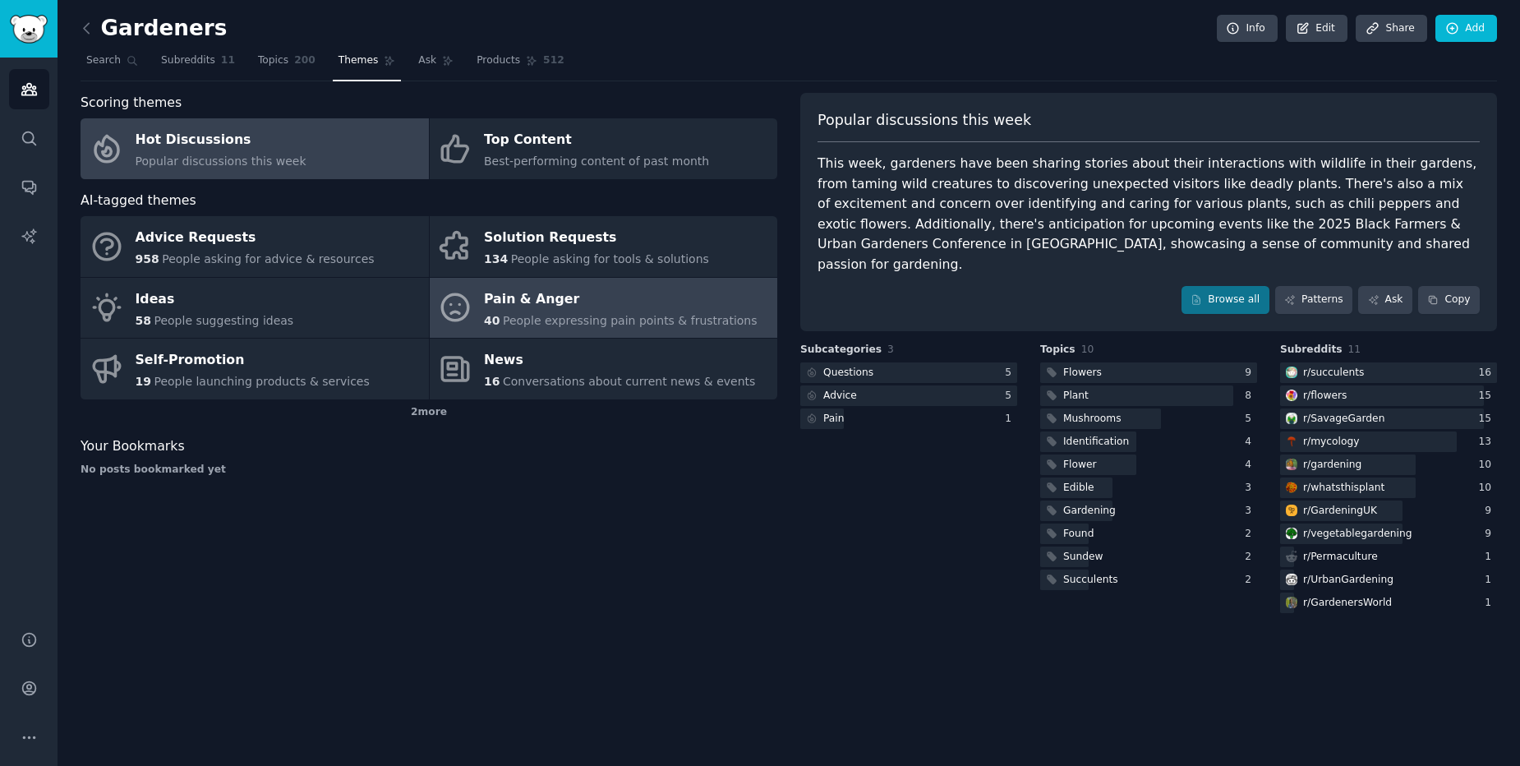
click at [519, 326] on span "People expressing pain points & frustrations" at bounding box center [630, 320] width 255 height 13
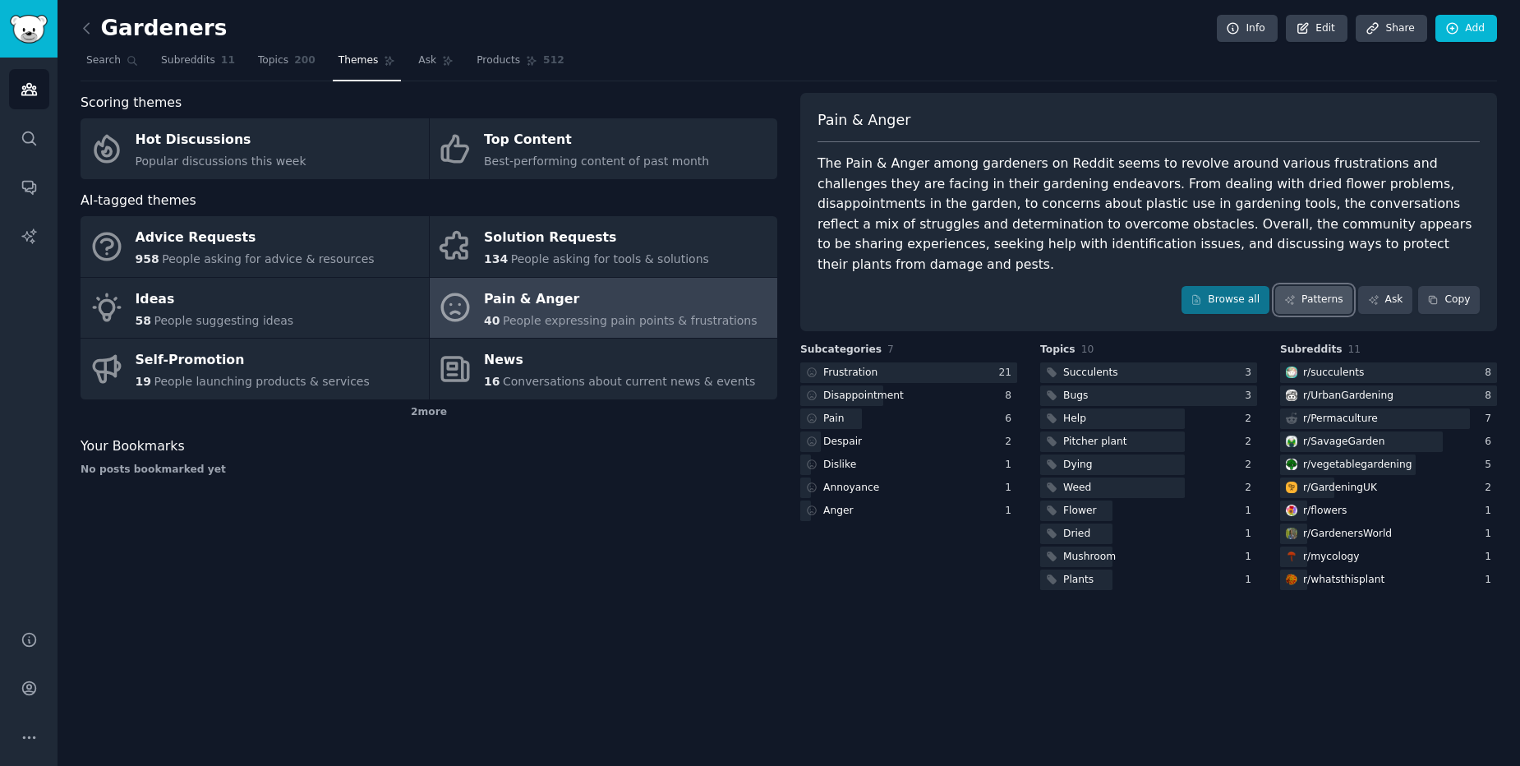
click at [1301, 286] on link "Patterns" at bounding box center [1314, 300] width 77 height 28
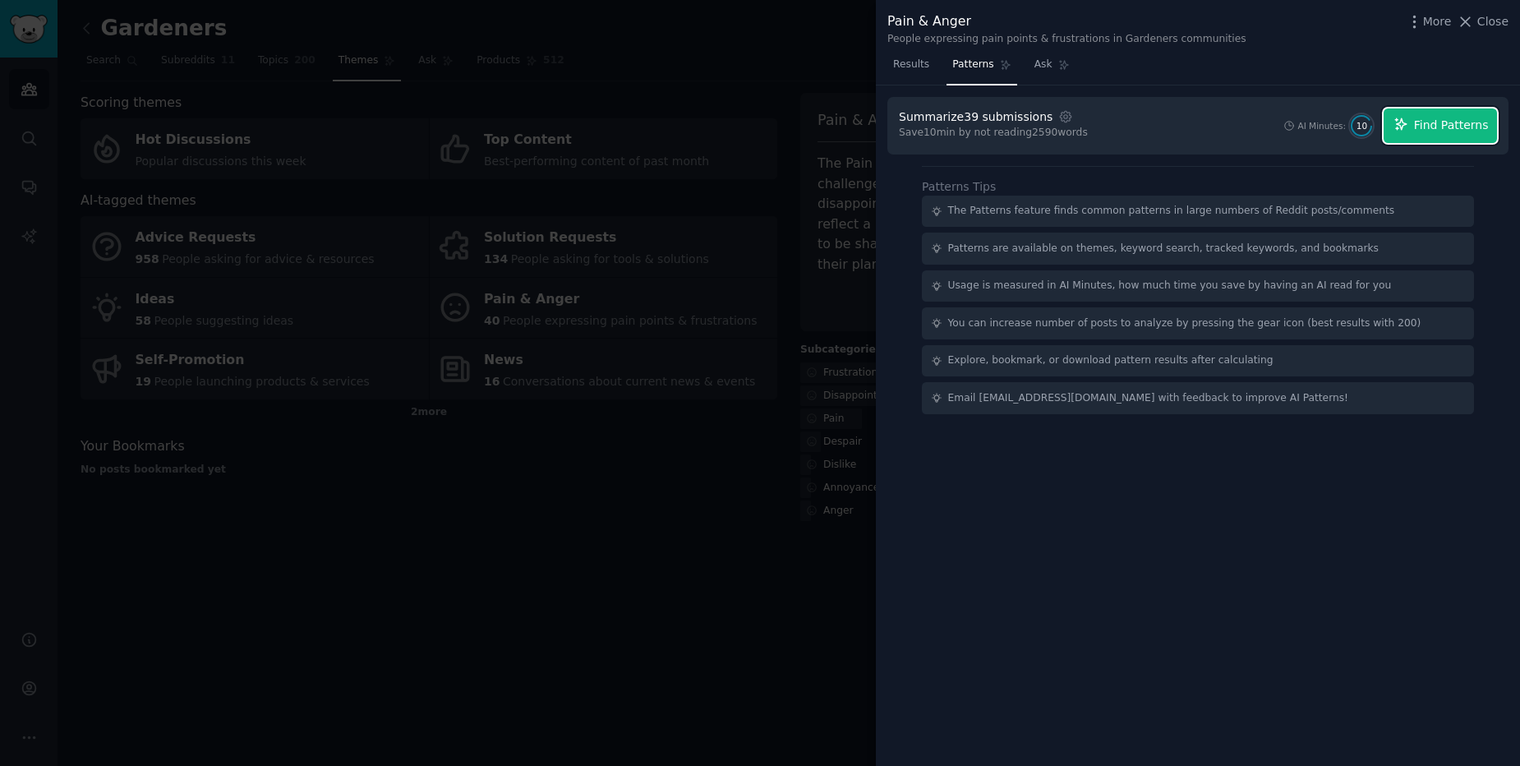
click at [1409, 118] on icon "button" at bounding box center [1401, 124] width 15 height 15
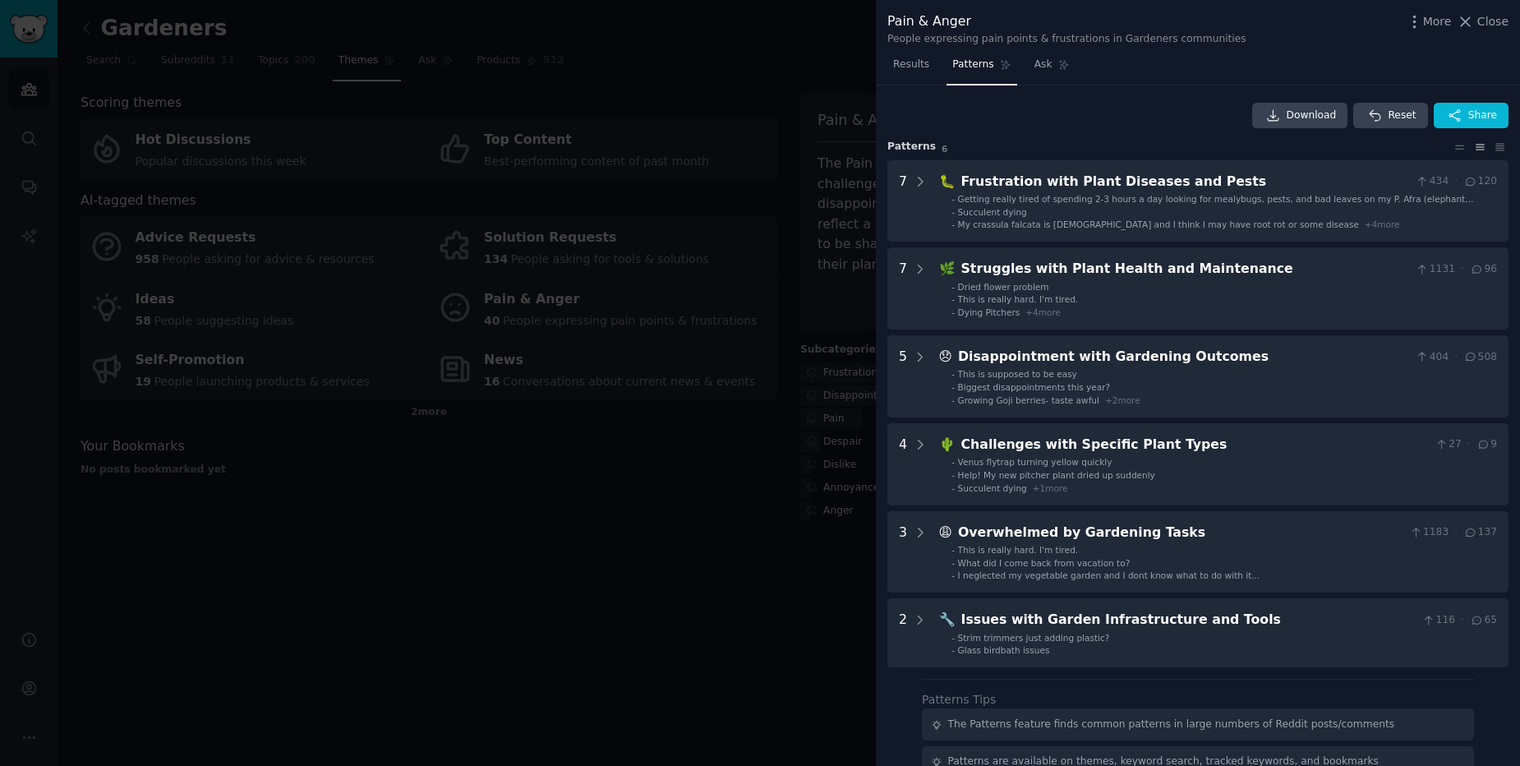
click at [675, 489] on div at bounding box center [760, 383] width 1520 height 766
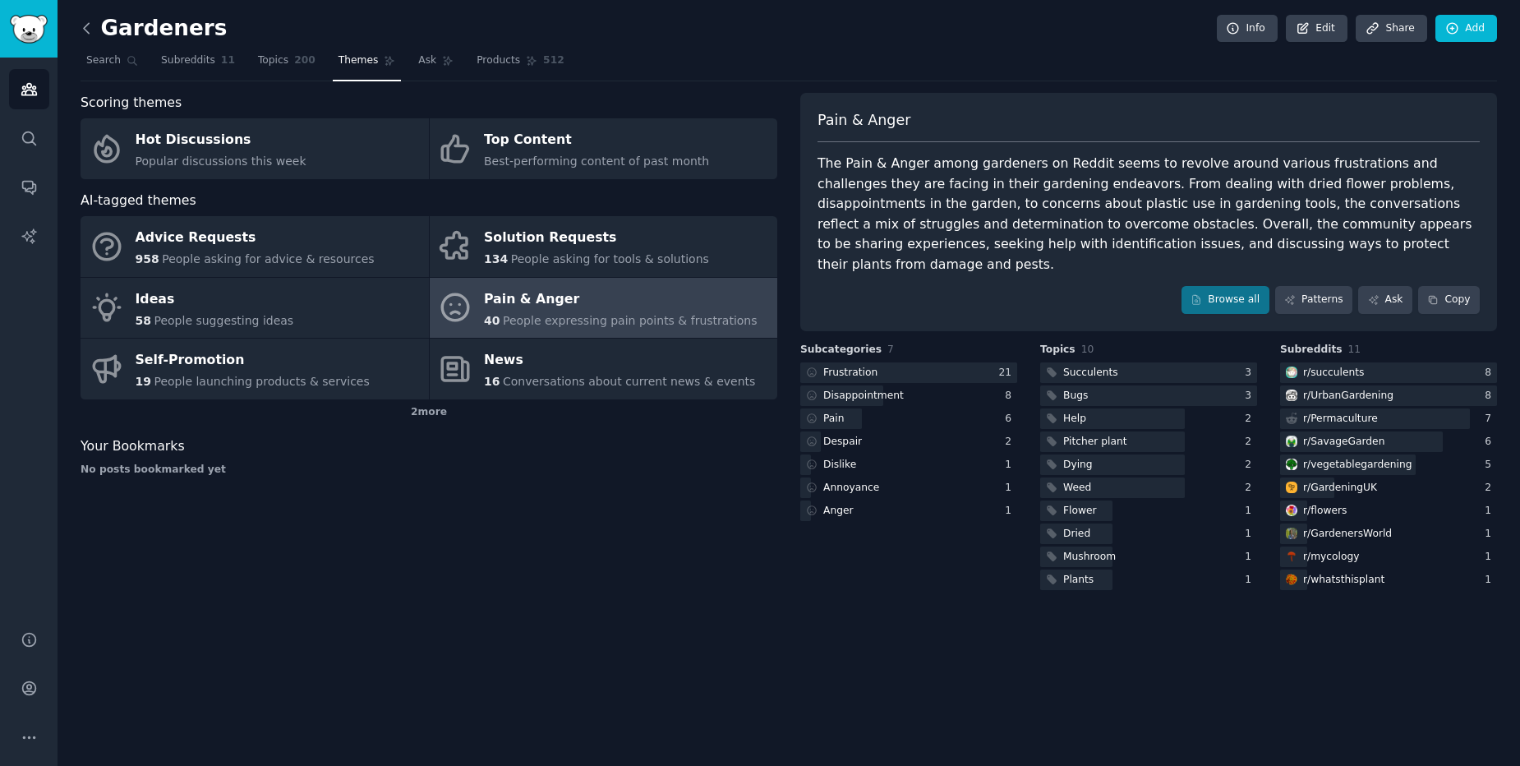
click at [86, 20] on icon at bounding box center [86, 28] width 17 height 17
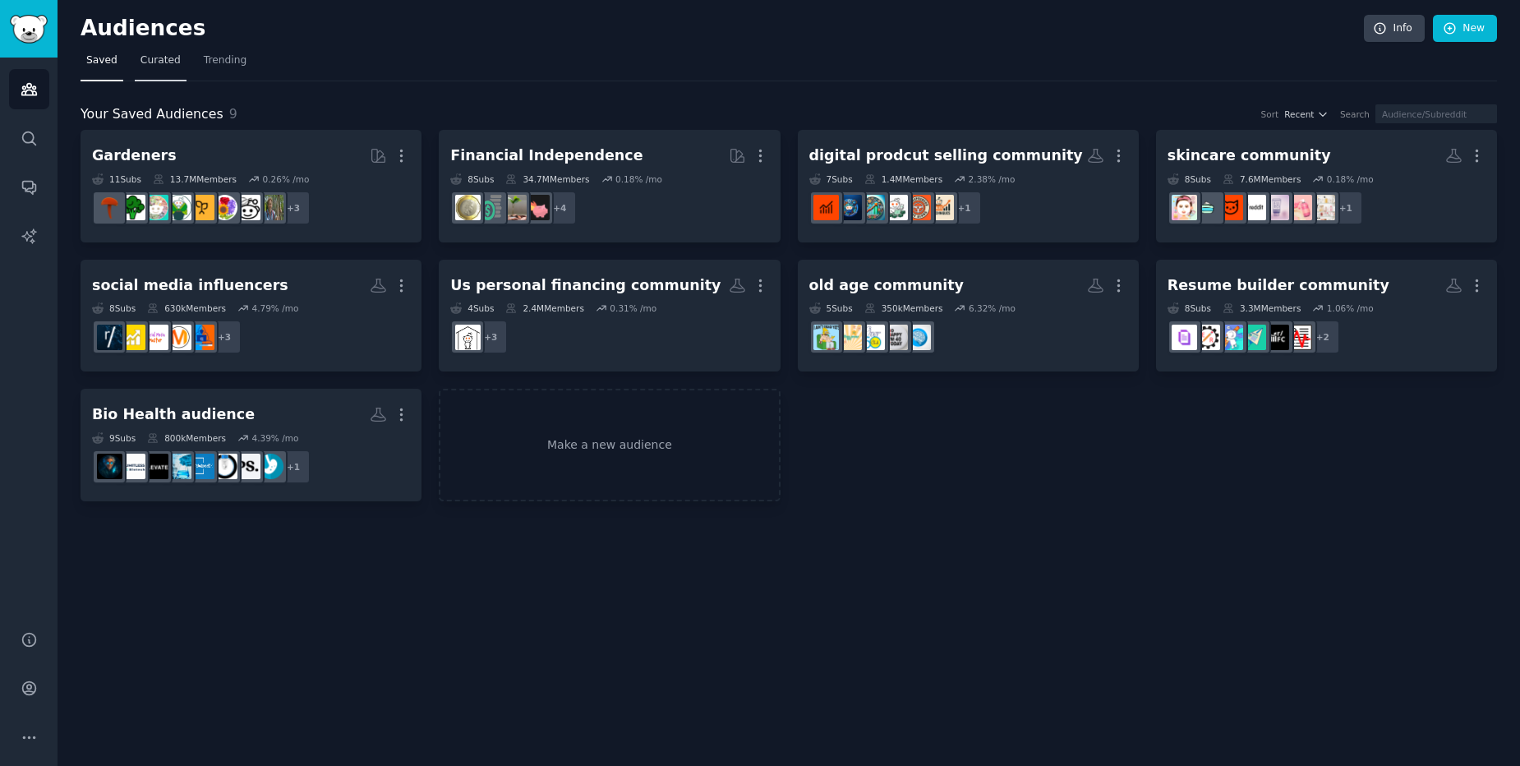
click at [159, 67] on span "Curated" at bounding box center [161, 60] width 40 height 15
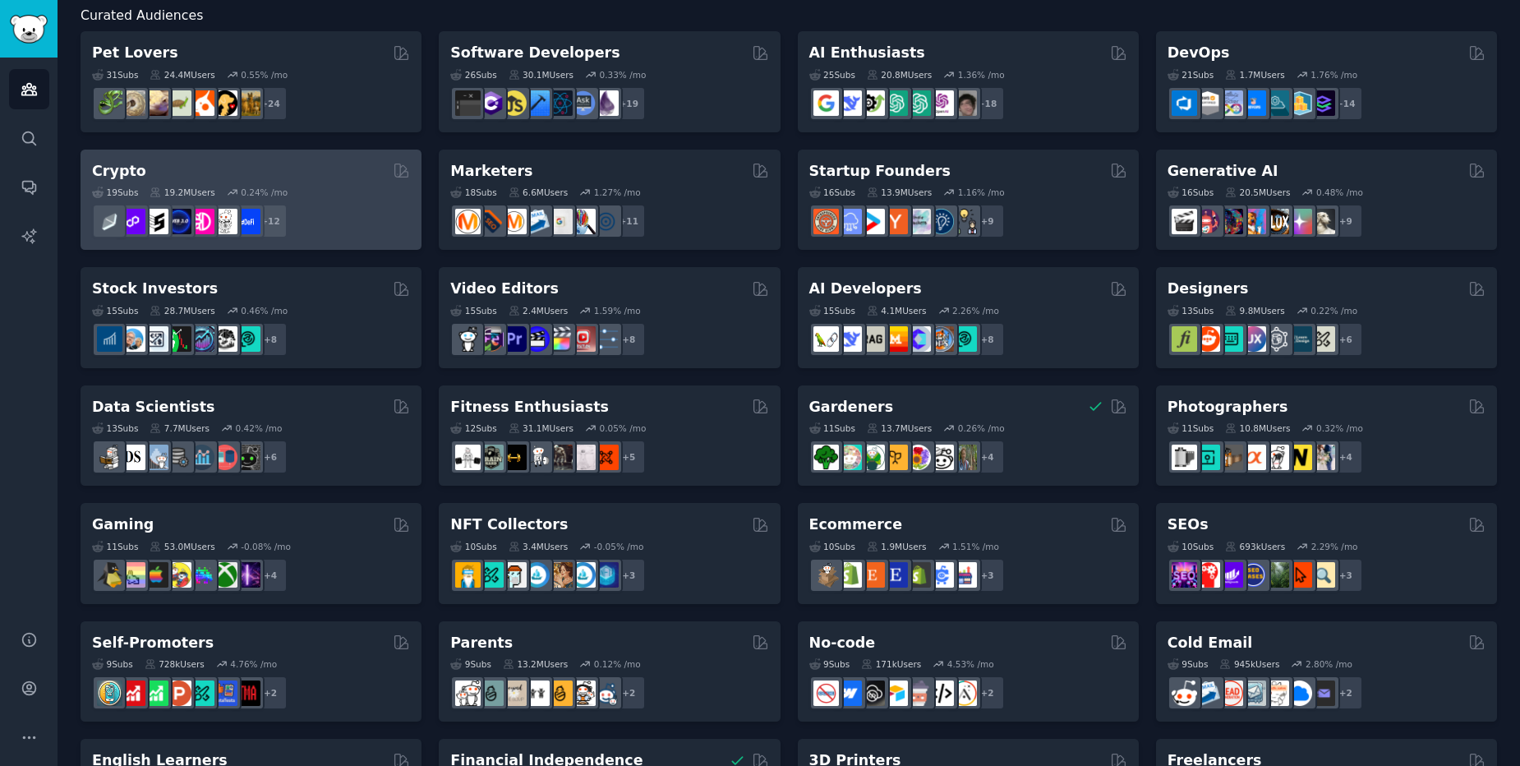
scroll to position [197, 0]
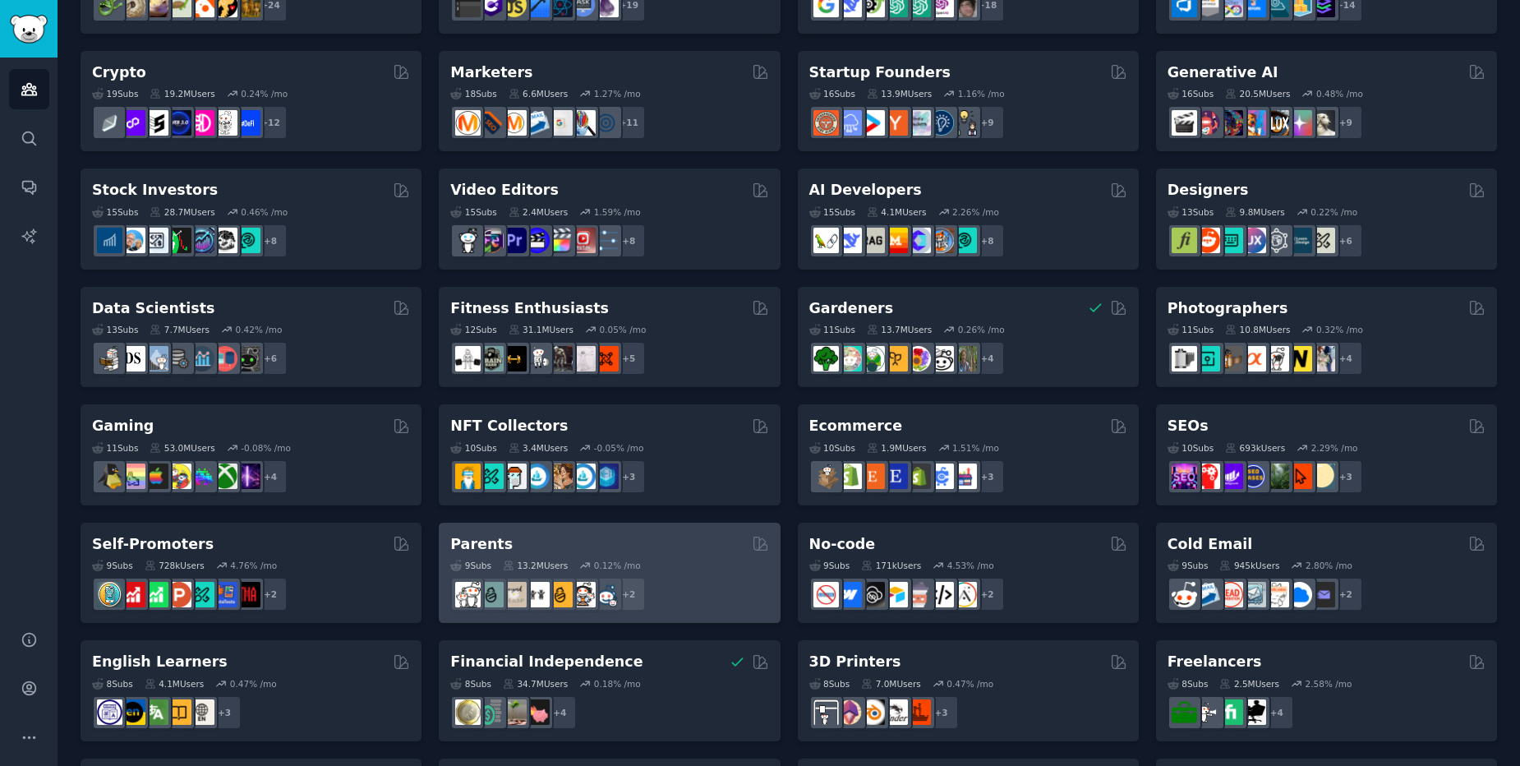
click at [524, 546] on div "Parents" at bounding box center [609, 544] width 318 height 21
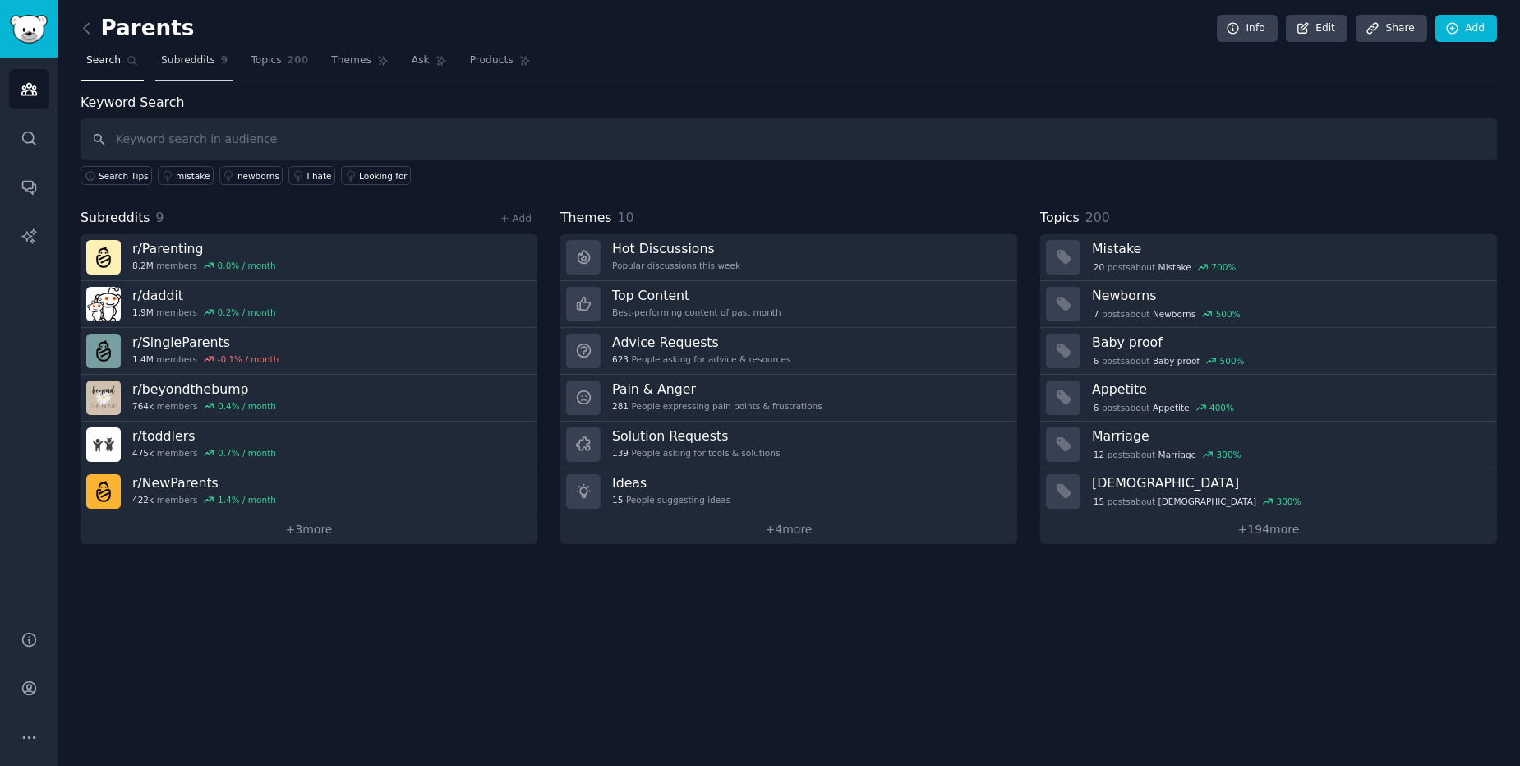
click at [191, 66] on span "Subreddits" at bounding box center [188, 60] width 54 height 15
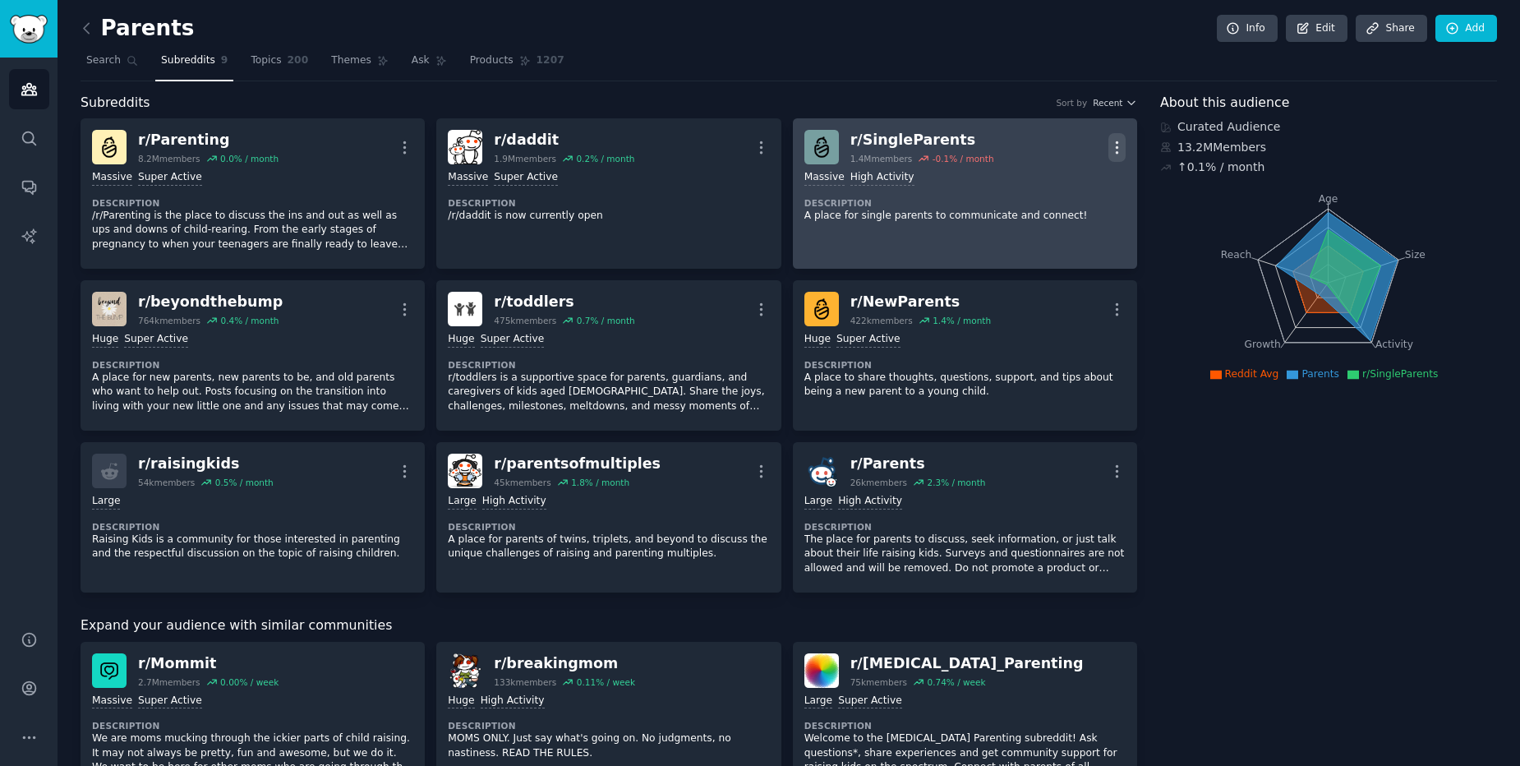
click at [1115, 155] on icon "button" at bounding box center [1117, 147] width 17 height 17
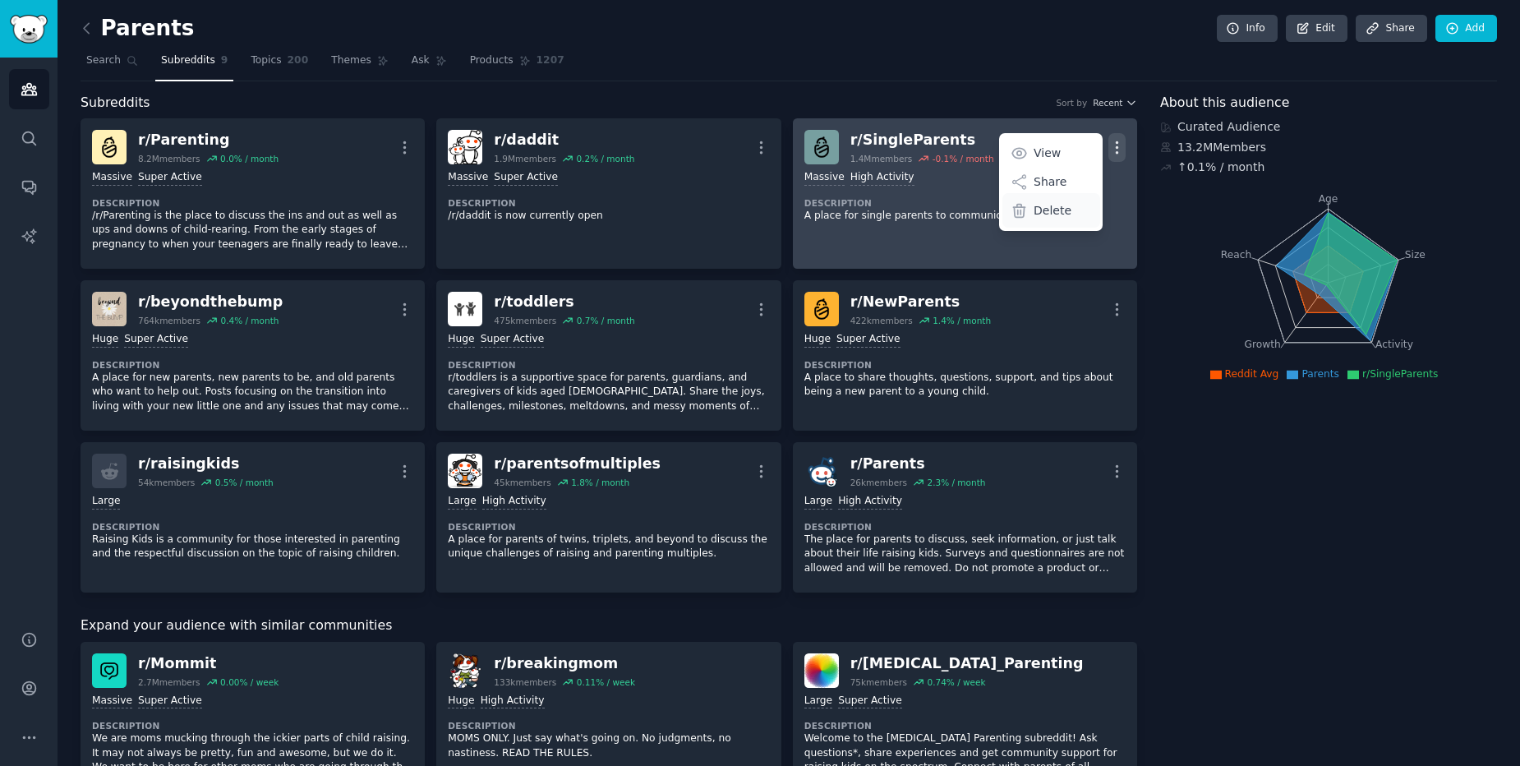
click at [1069, 217] on div "Delete" at bounding box center [1052, 210] width 98 height 35
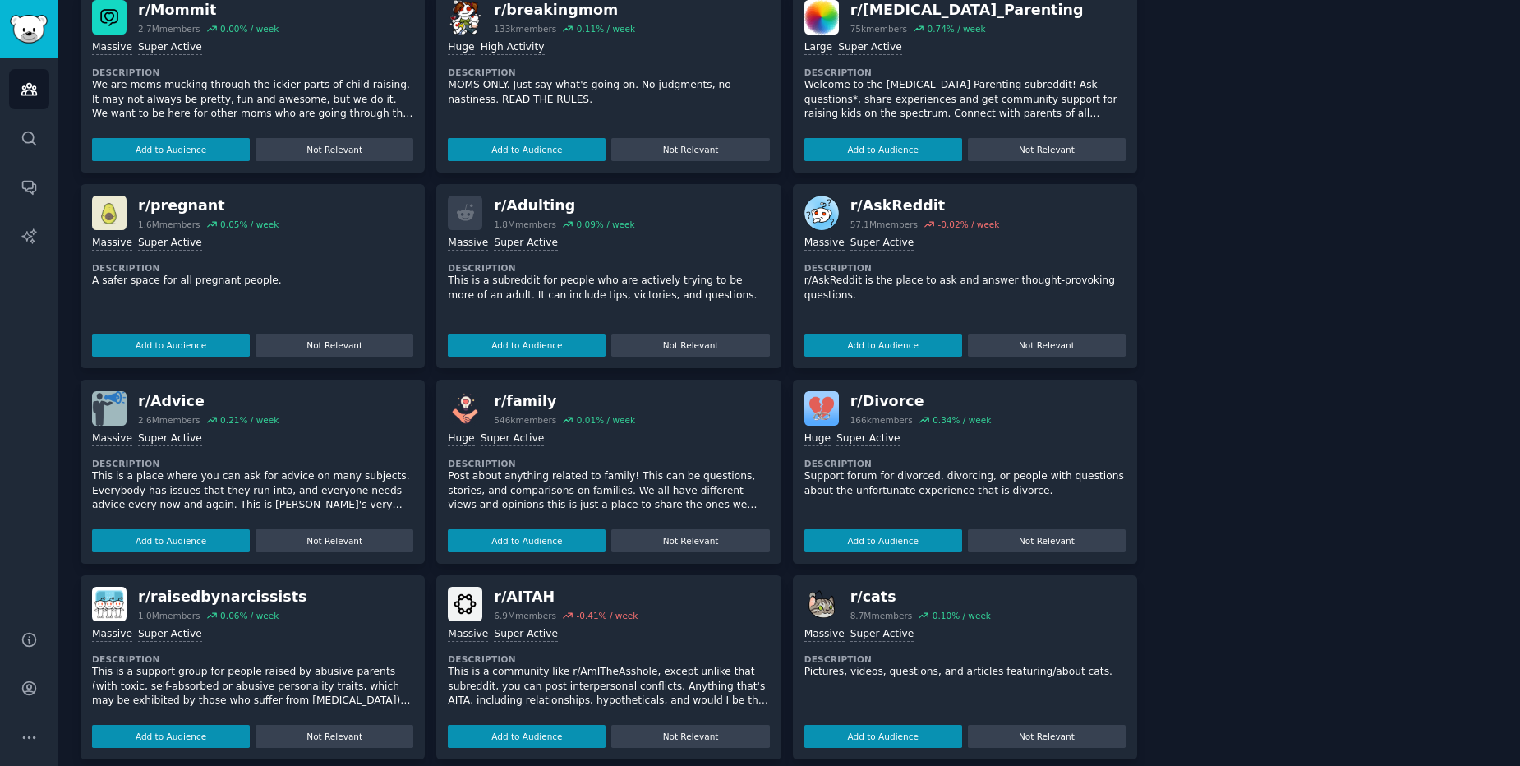
scroll to position [670, 0]
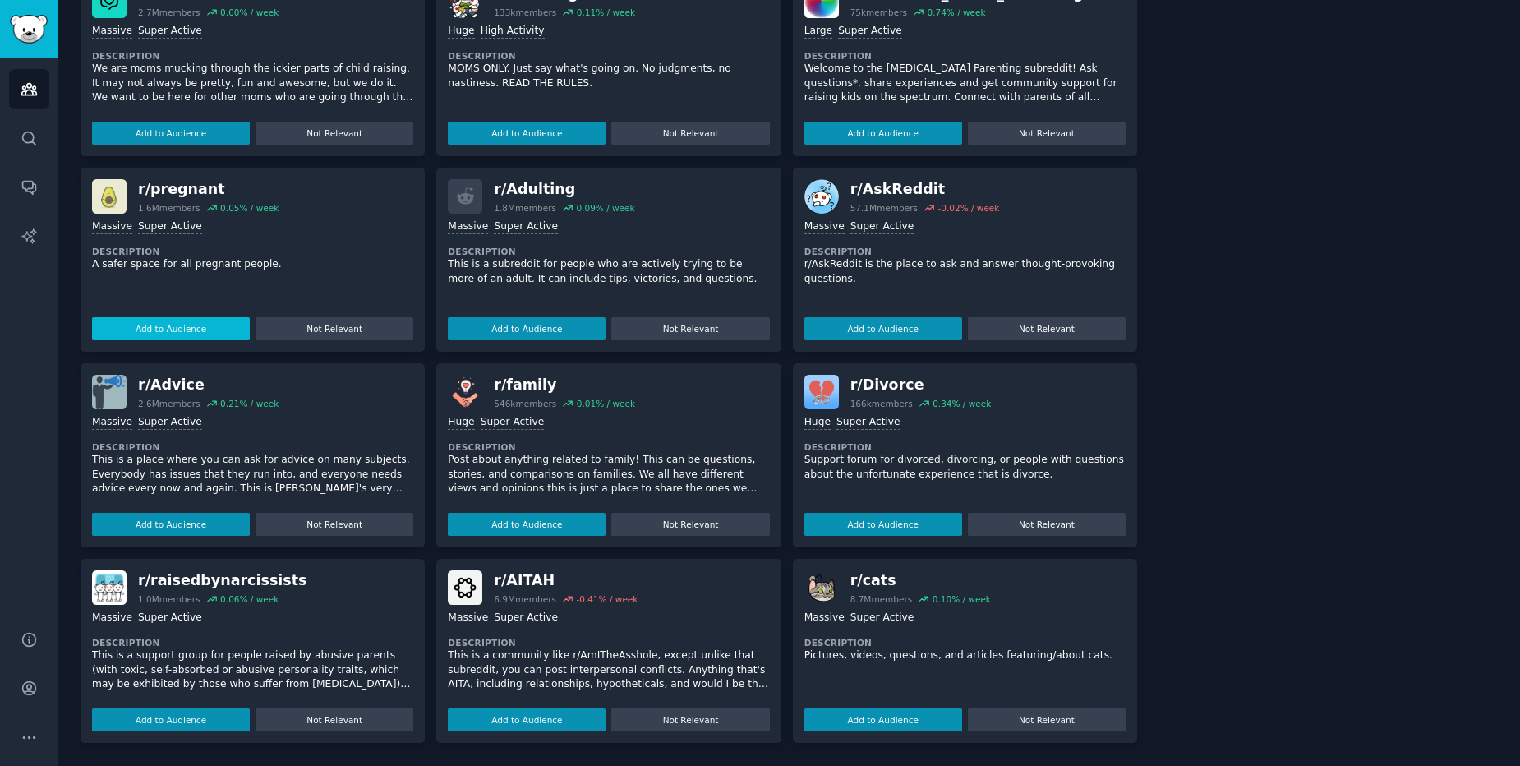
click at [177, 330] on button "Add to Audience" at bounding box center [171, 328] width 158 height 23
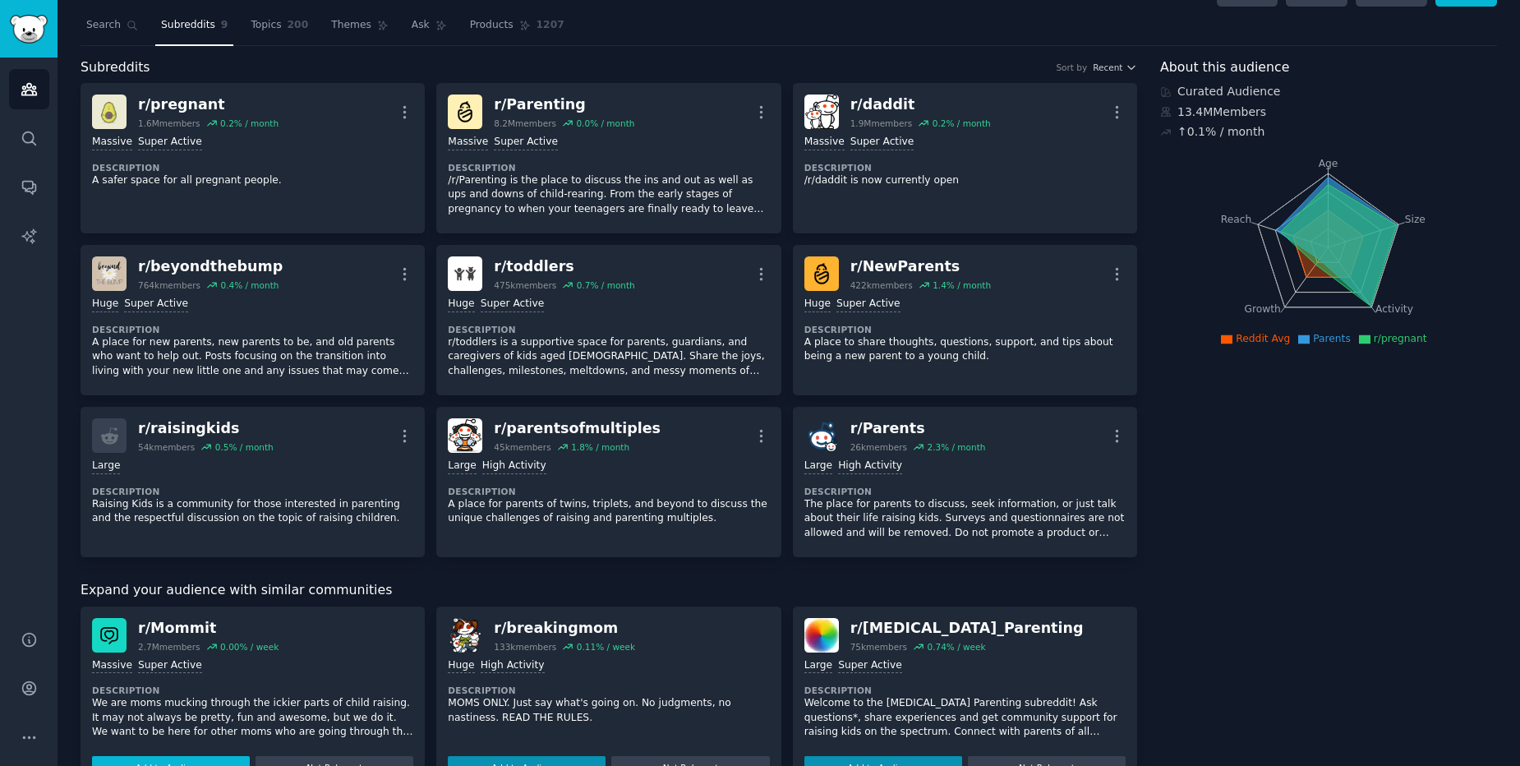
scroll to position [0, 0]
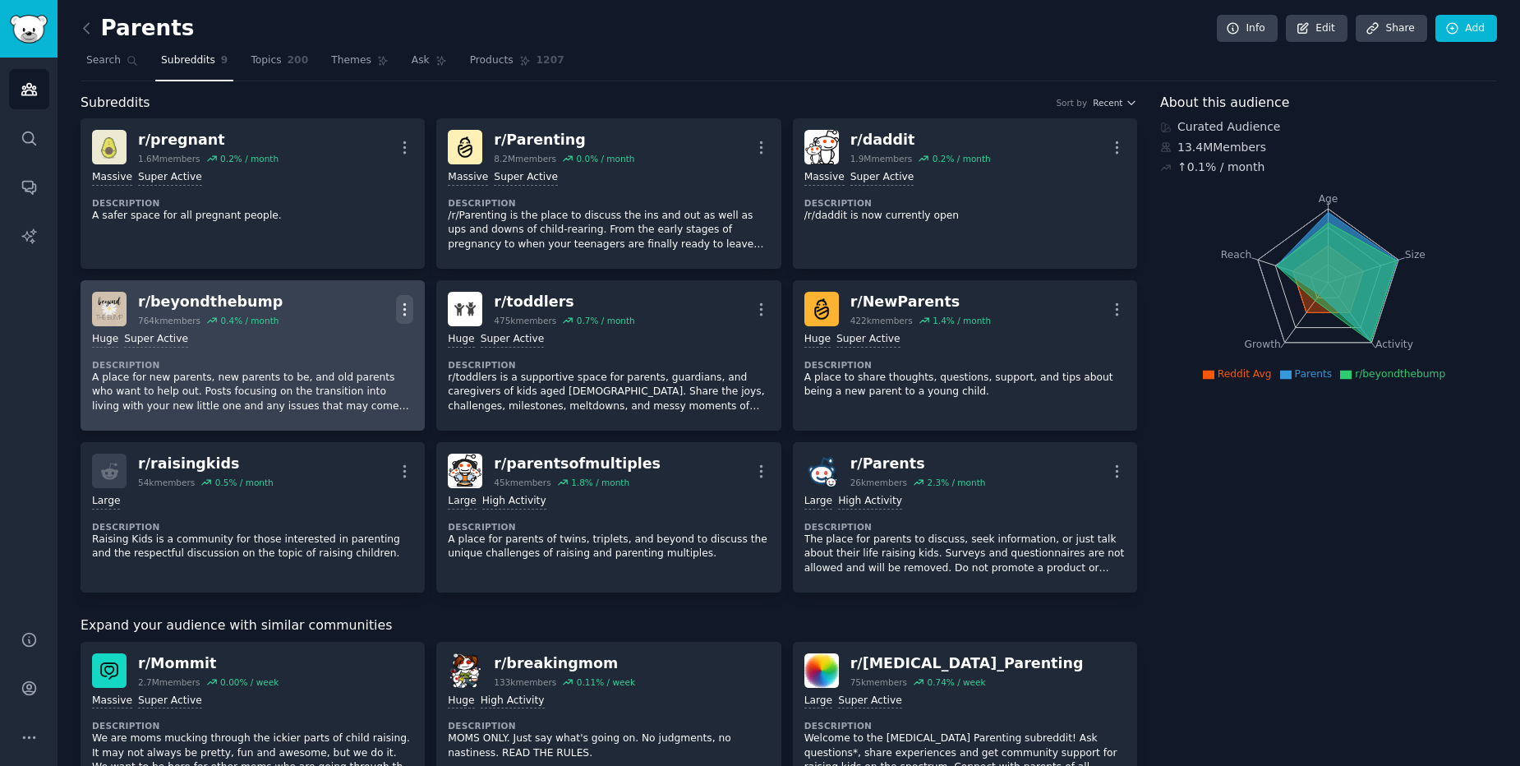
click at [404, 306] on icon "button" at bounding box center [404, 309] width 17 height 17
click at [356, 373] on p "Delete" at bounding box center [340, 372] width 38 height 17
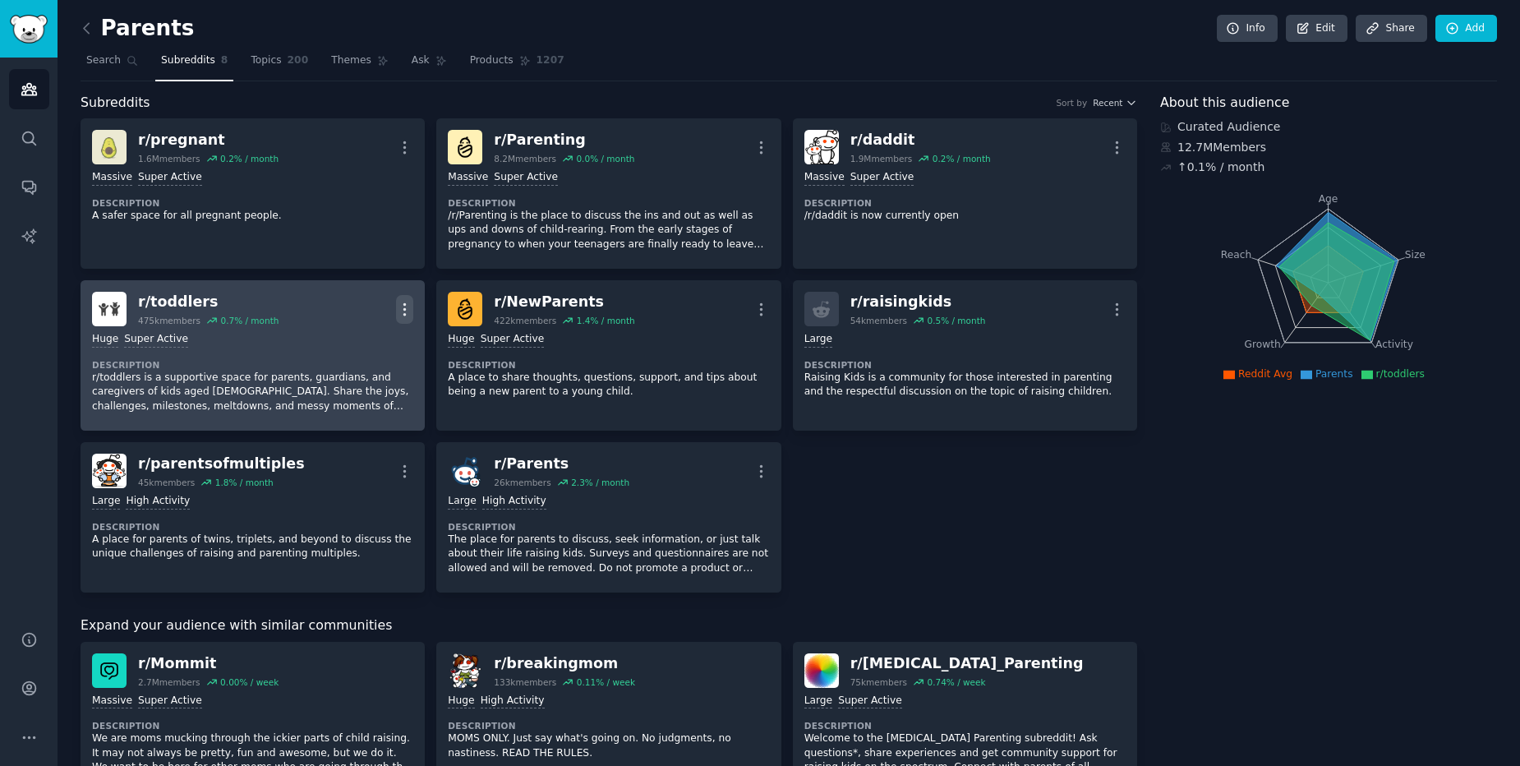
click at [398, 315] on icon "button" at bounding box center [404, 309] width 17 height 17
click at [355, 376] on p "Delete" at bounding box center [340, 372] width 38 height 17
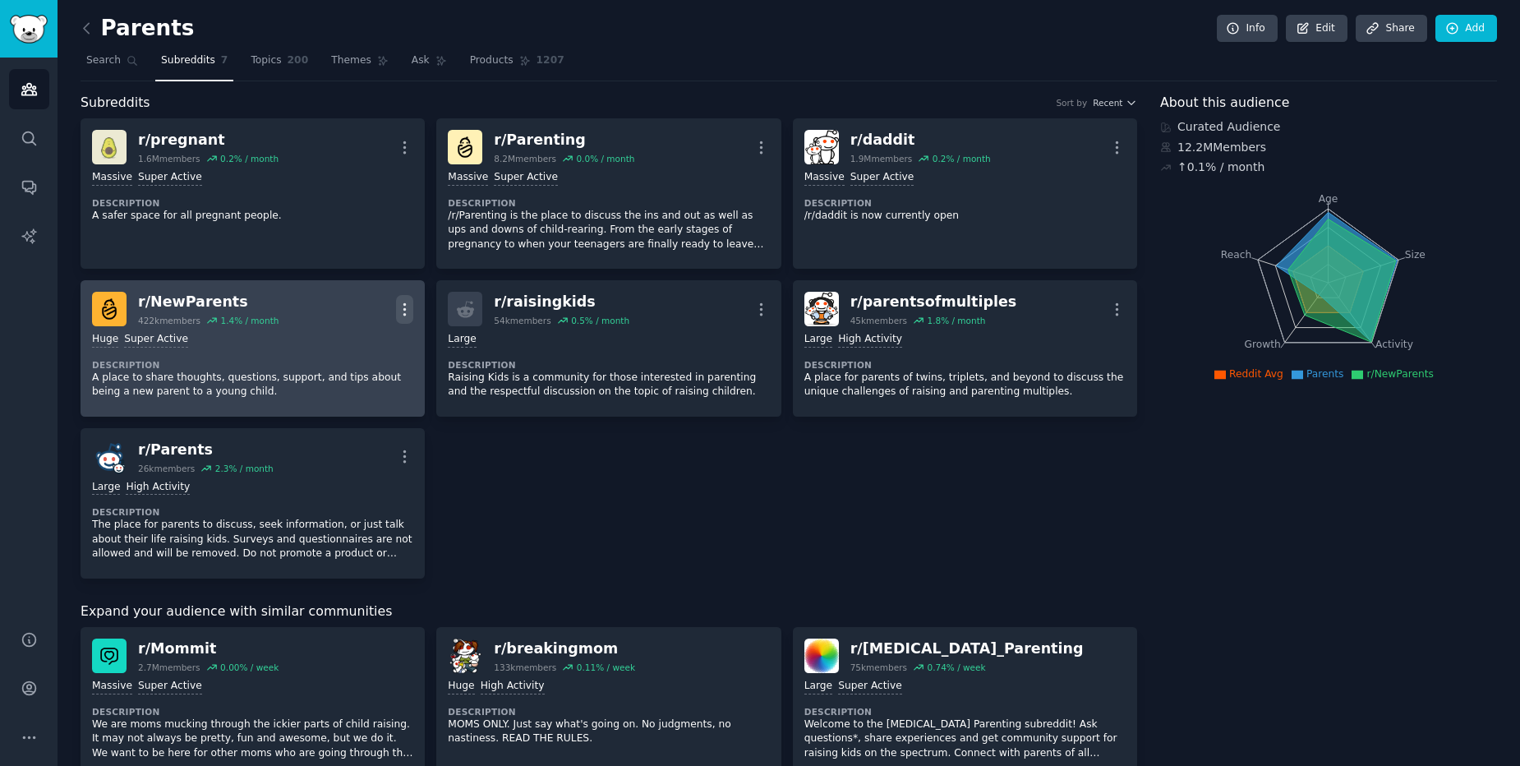
click at [408, 301] on icon "button" at bounding box center [404, 309] width 17 height 17
click at [352, 378] on p "Delete" at bounding box center [340, 372] width 38 height 17
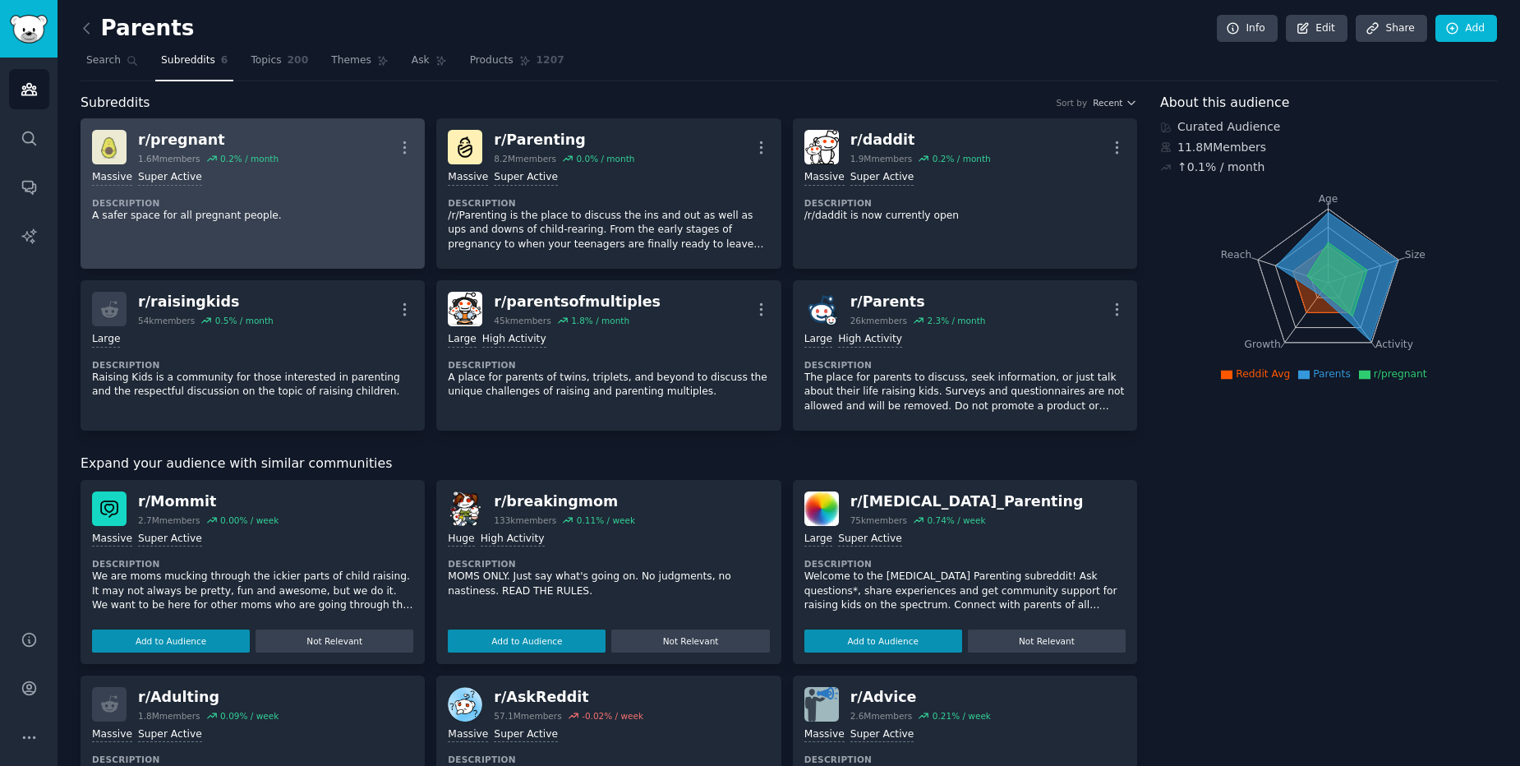
click at [366, 228] on div "Massive Super Active Description A safer space for all pregnant people." at bounding box center [252, 196] width 321 height 64
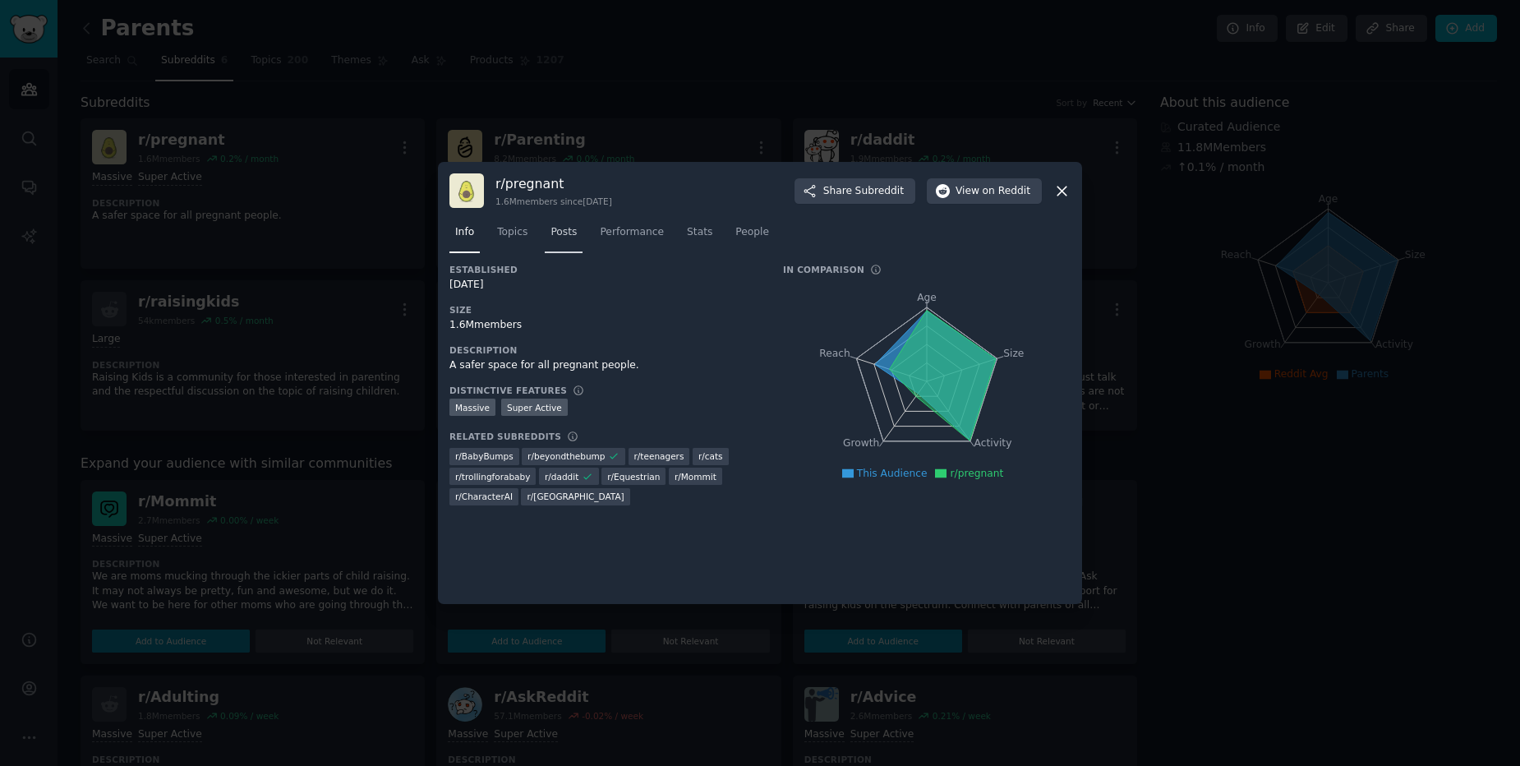
click at [551, 233] on span "Posts" at bounding box center [564, 232] width 26 height 15
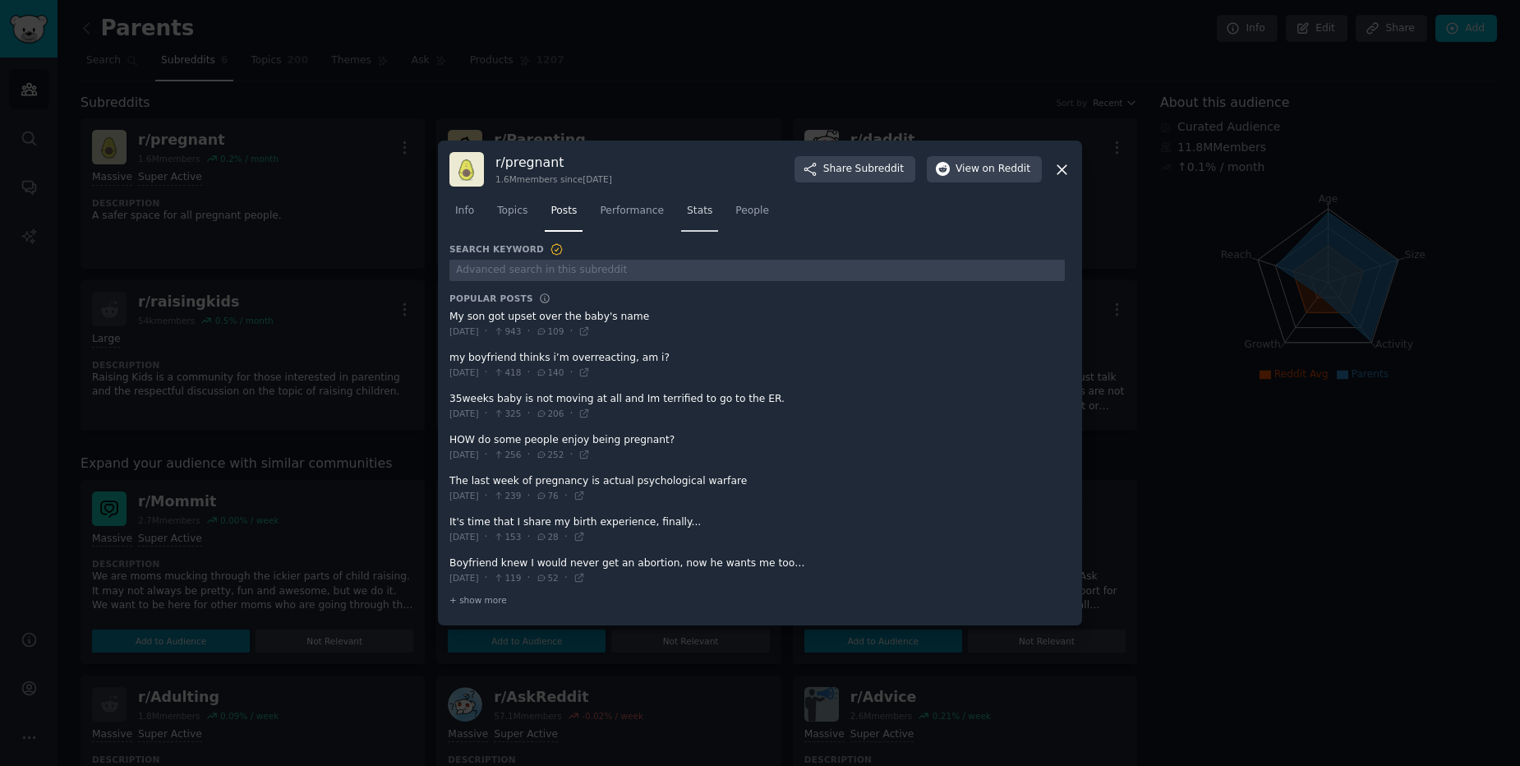
click at [697, 224] on link "Stats" at bounding box center [699, 215] width 37 height 34
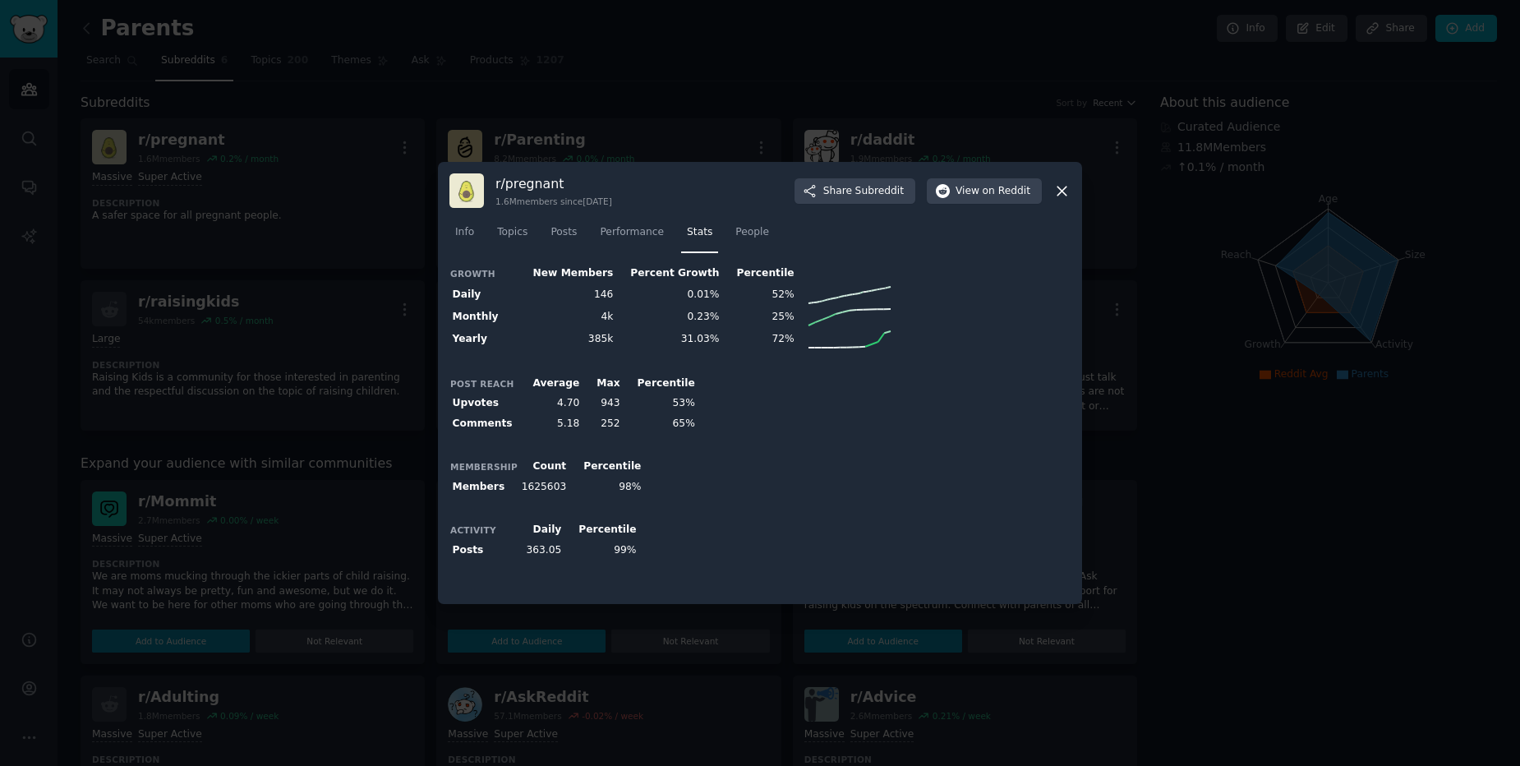
click at [1060, 189] on icon at bounding box center [1062, 191] width 9 height 9
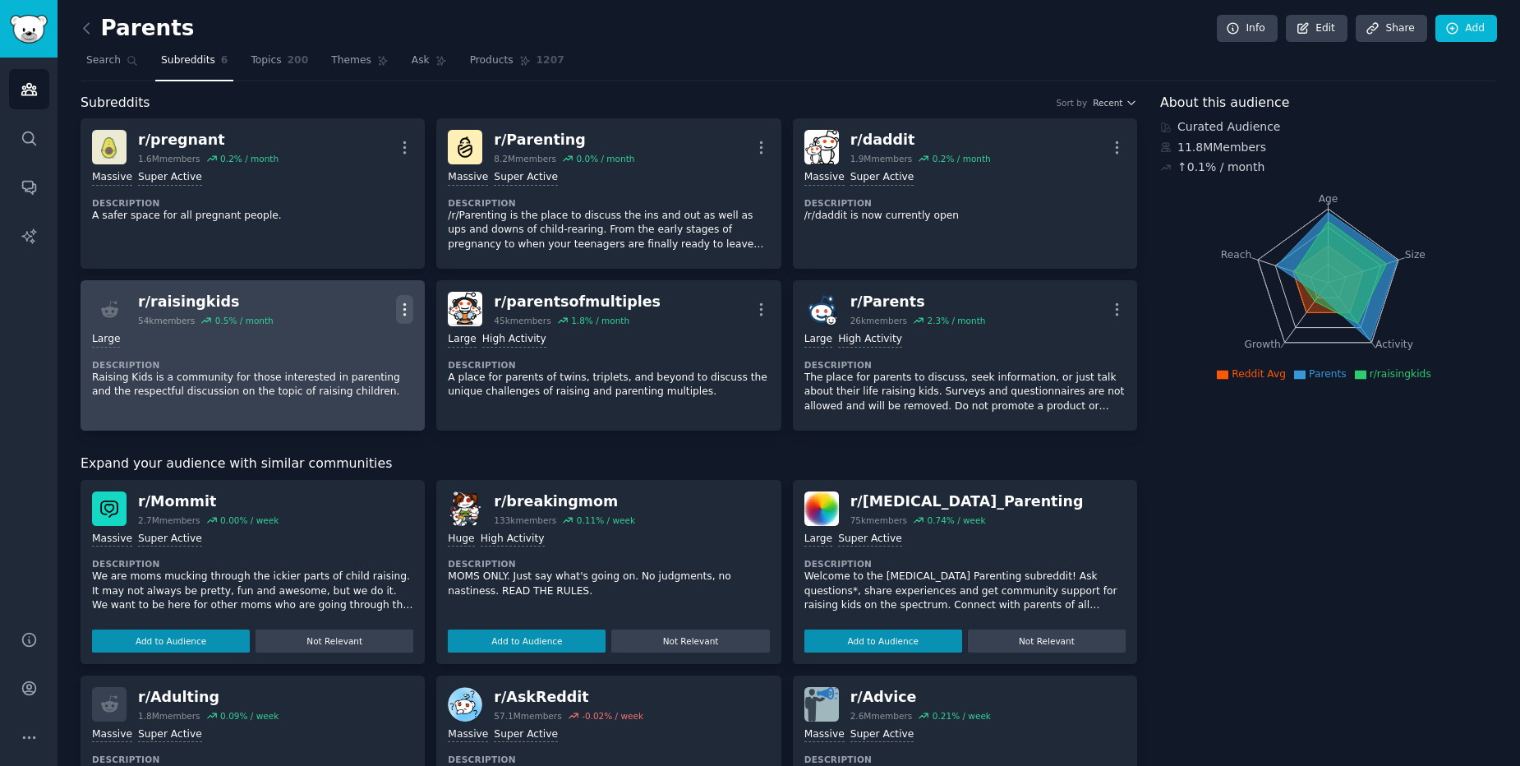
click at [404, 309] on icon "button" at bounding box center [405, 309] width 2 height 12
click at [346, 377] on p "Delete" at bounding box center [340, 372] width 38 height 17
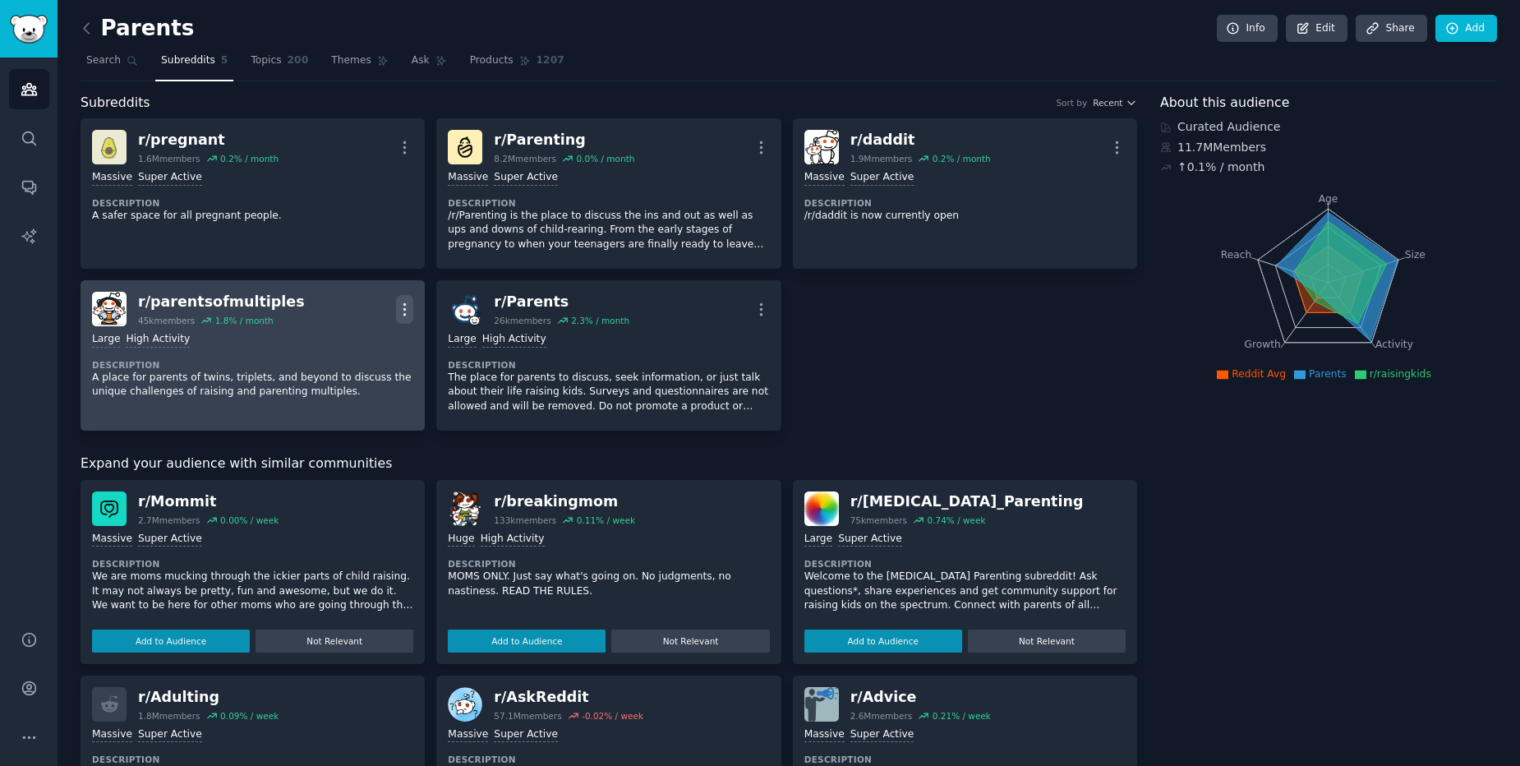
click at [406, 314] on icon "button" at bounding box center [404, 309] width 17 height 17
click at [353, 369] on p "Delete" at bounding box center [340, 372] width 38 height 17
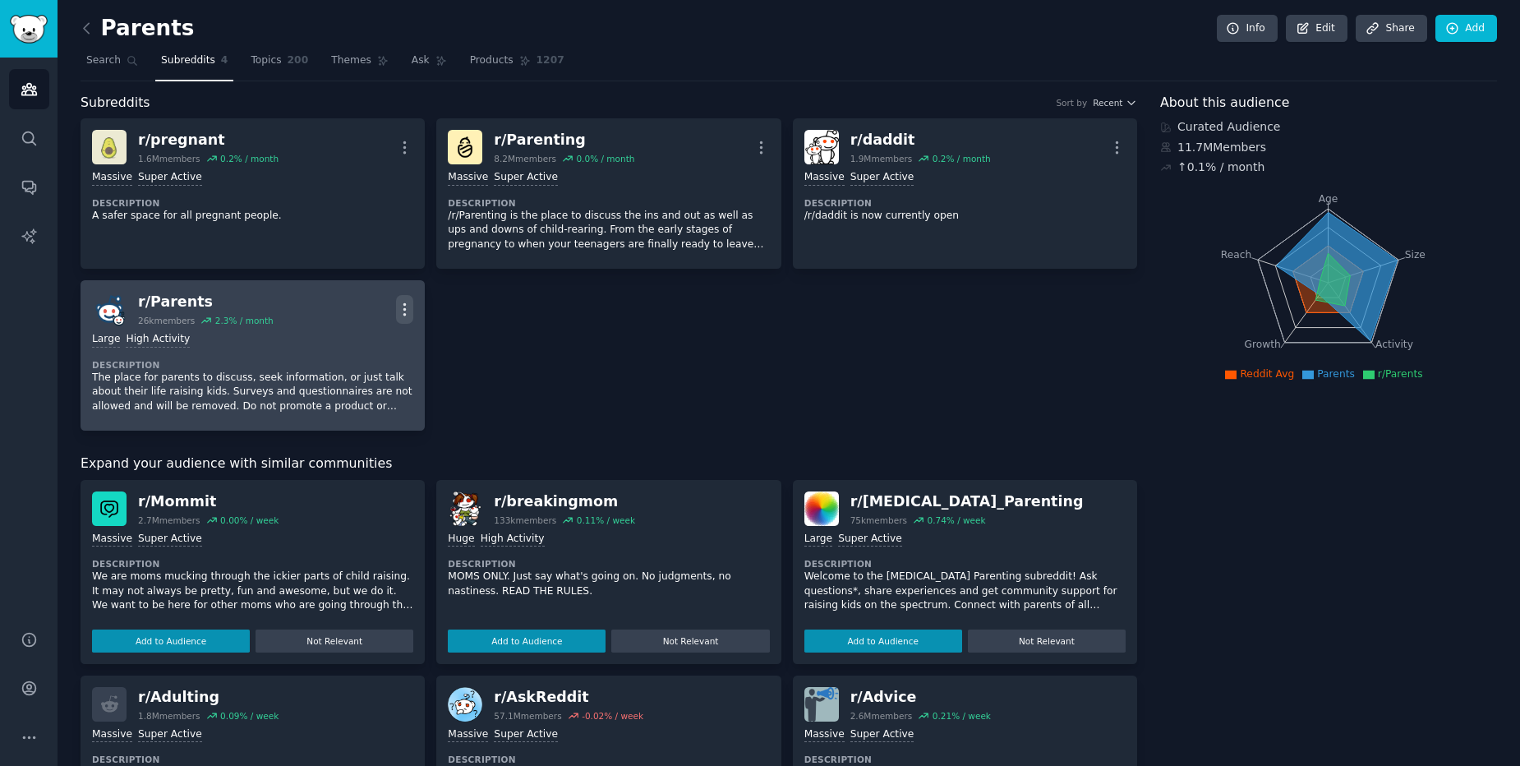
click at [409, 311] on icon "button" at bounding box center [404, 309] width 17 height 17
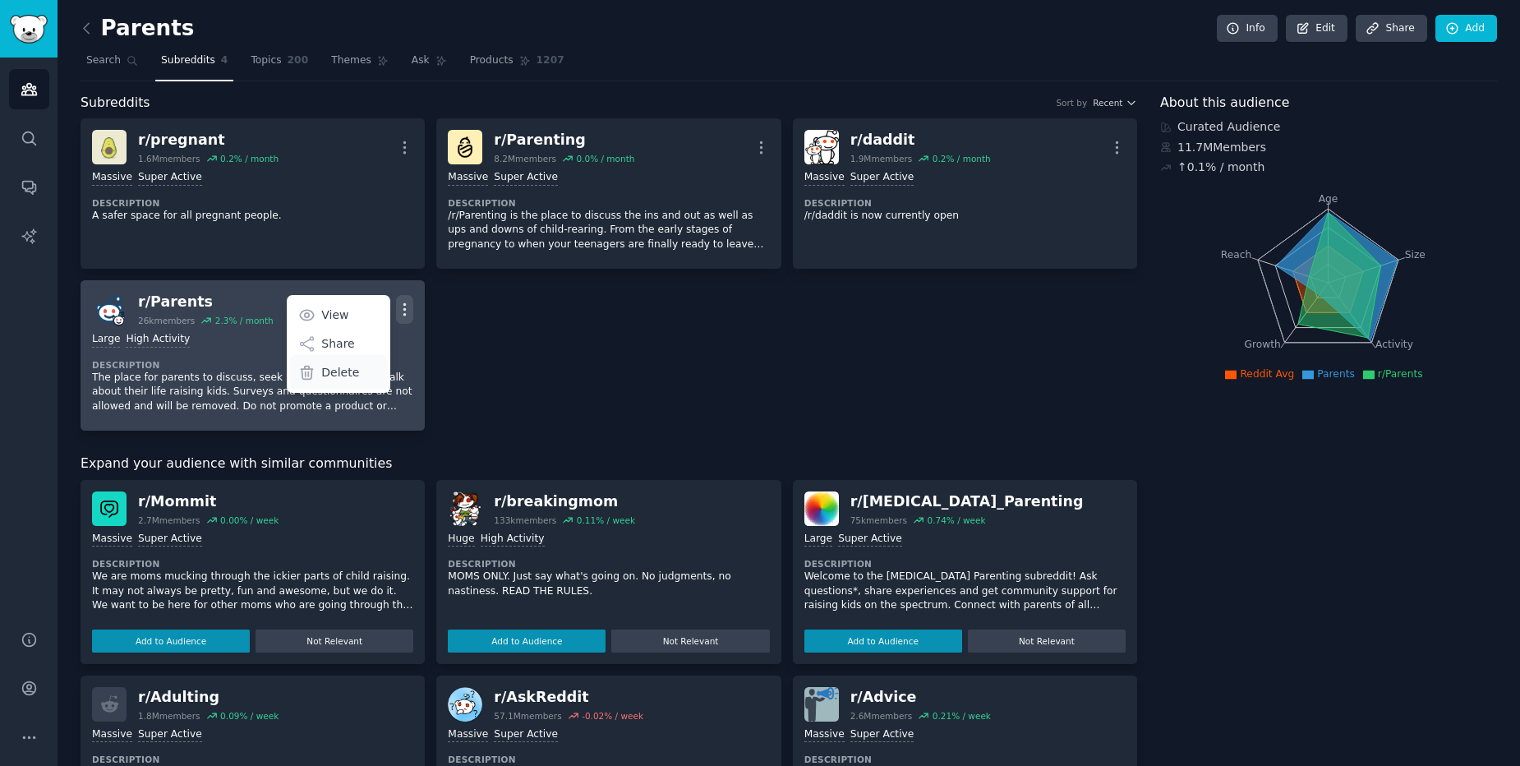
click at [348, 371] on p "Delete" at bounding box center [340, 372] width 38 height 17
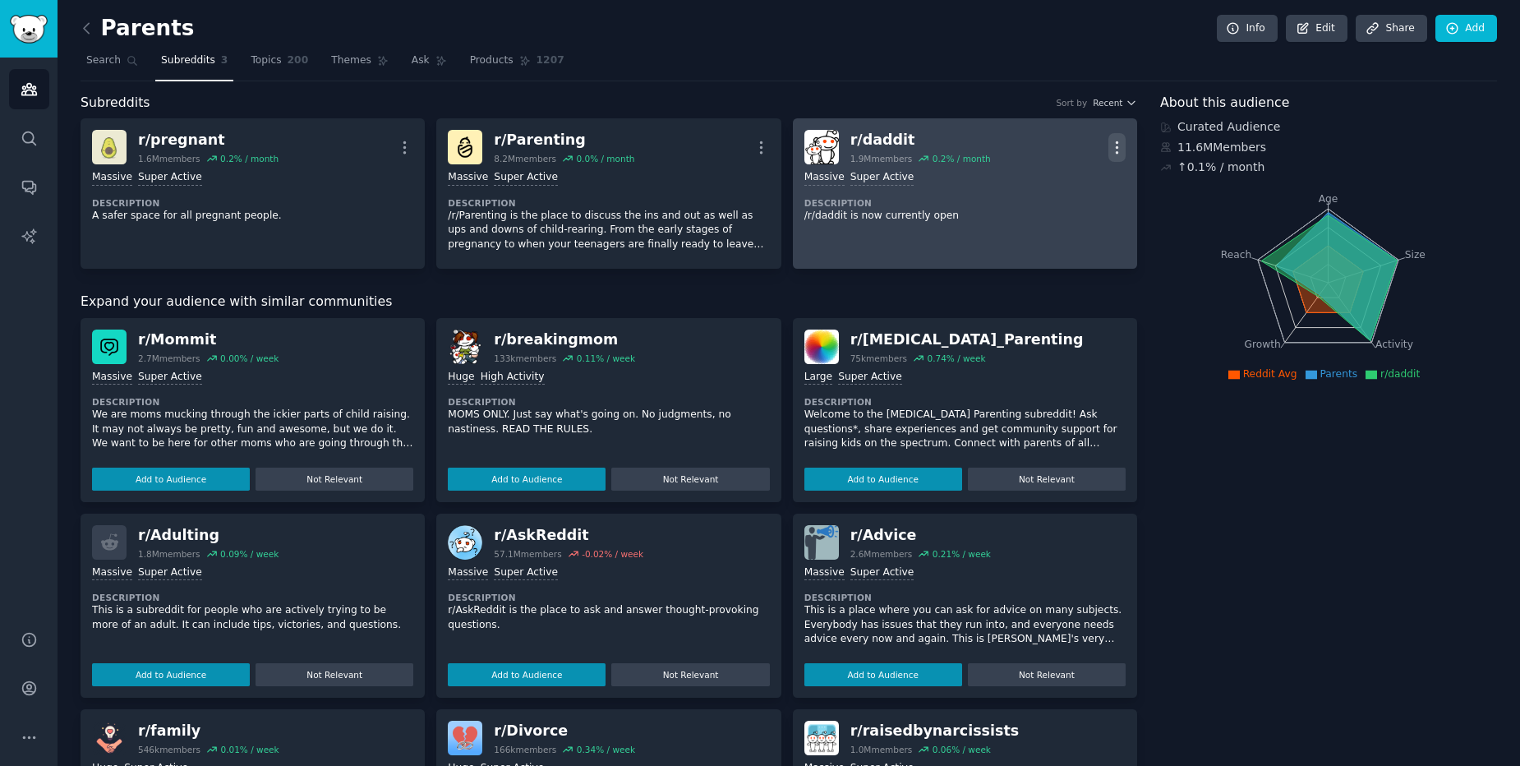
click at [1117, 146] on icon "button" at bounding box center [1117, 147] width 17 height 17
click at [1070, 211] on div "Delete" at bounding box center [1052, 210] width 98 height 35
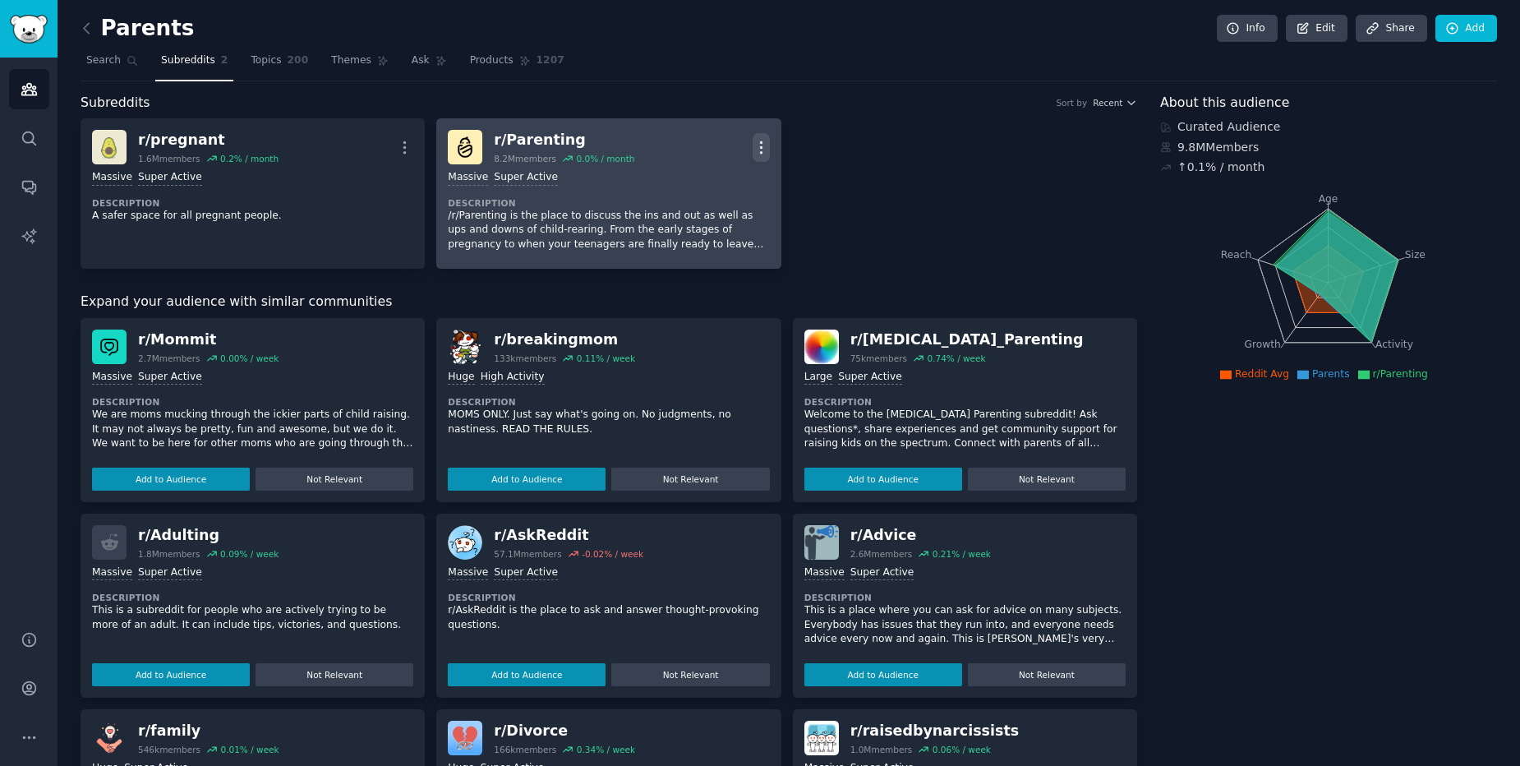
click at [756, 151] on icon "button" at bounding box center [761, 147] width 17 height 17
click at [715, 214] on div "Delete" at bounding box center [695, 210] width 98 height 35
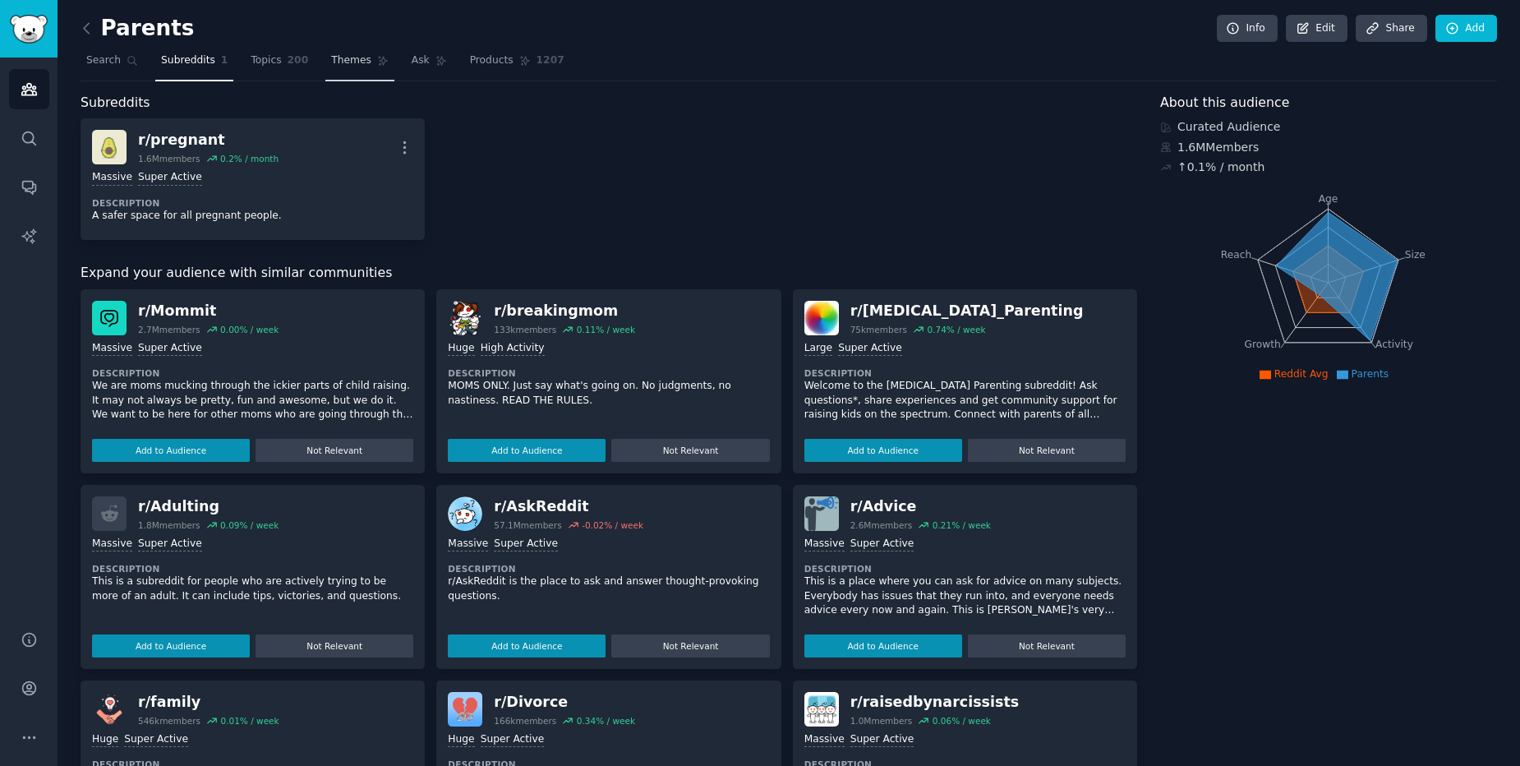
click at [334, 52] on link "Themes" at bounding box center [359, 65] width 69 height 34
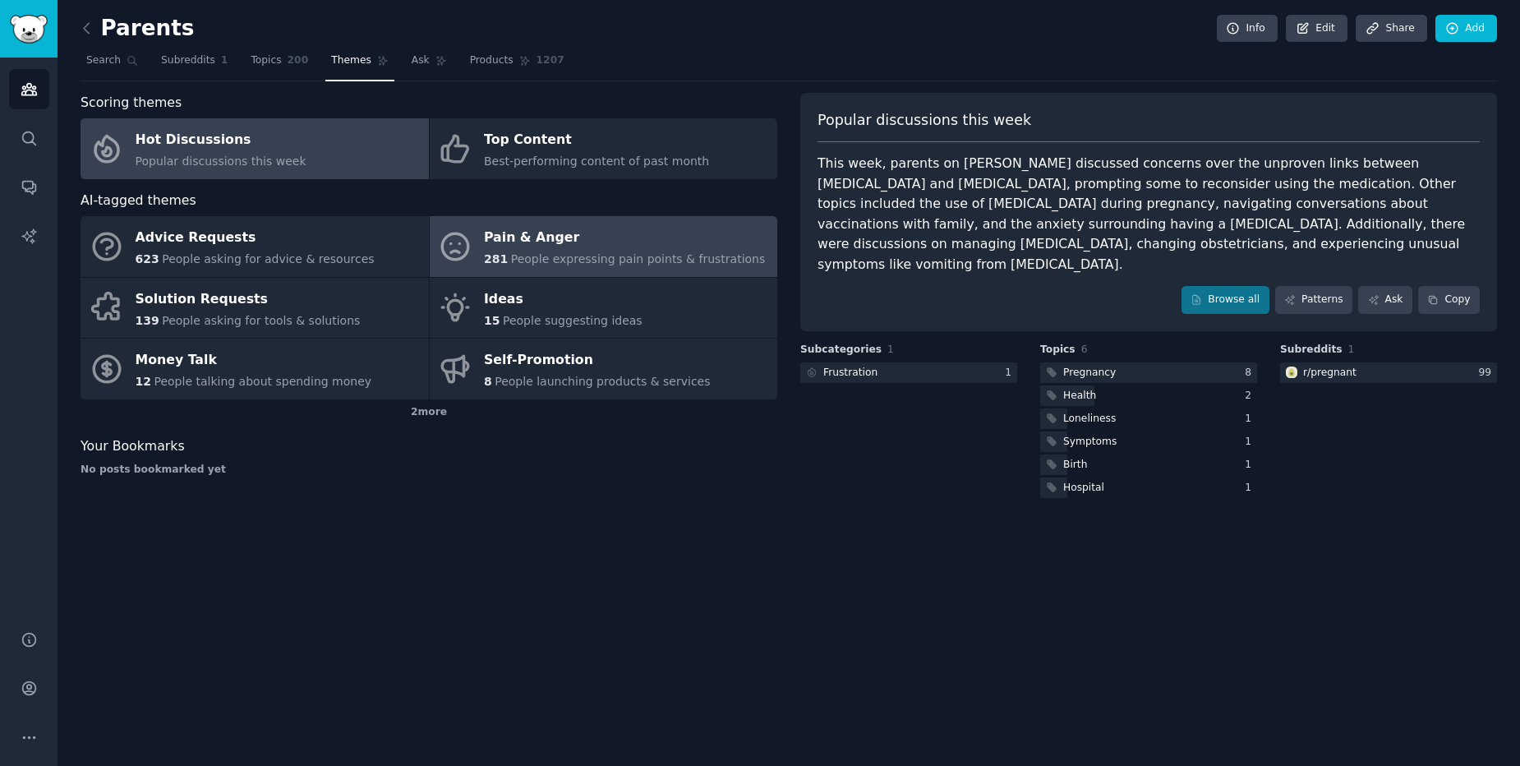
click at [524, 259] on span "People expressing pain points & frustrations" at bounding box center [638, 258] width 255 height 13
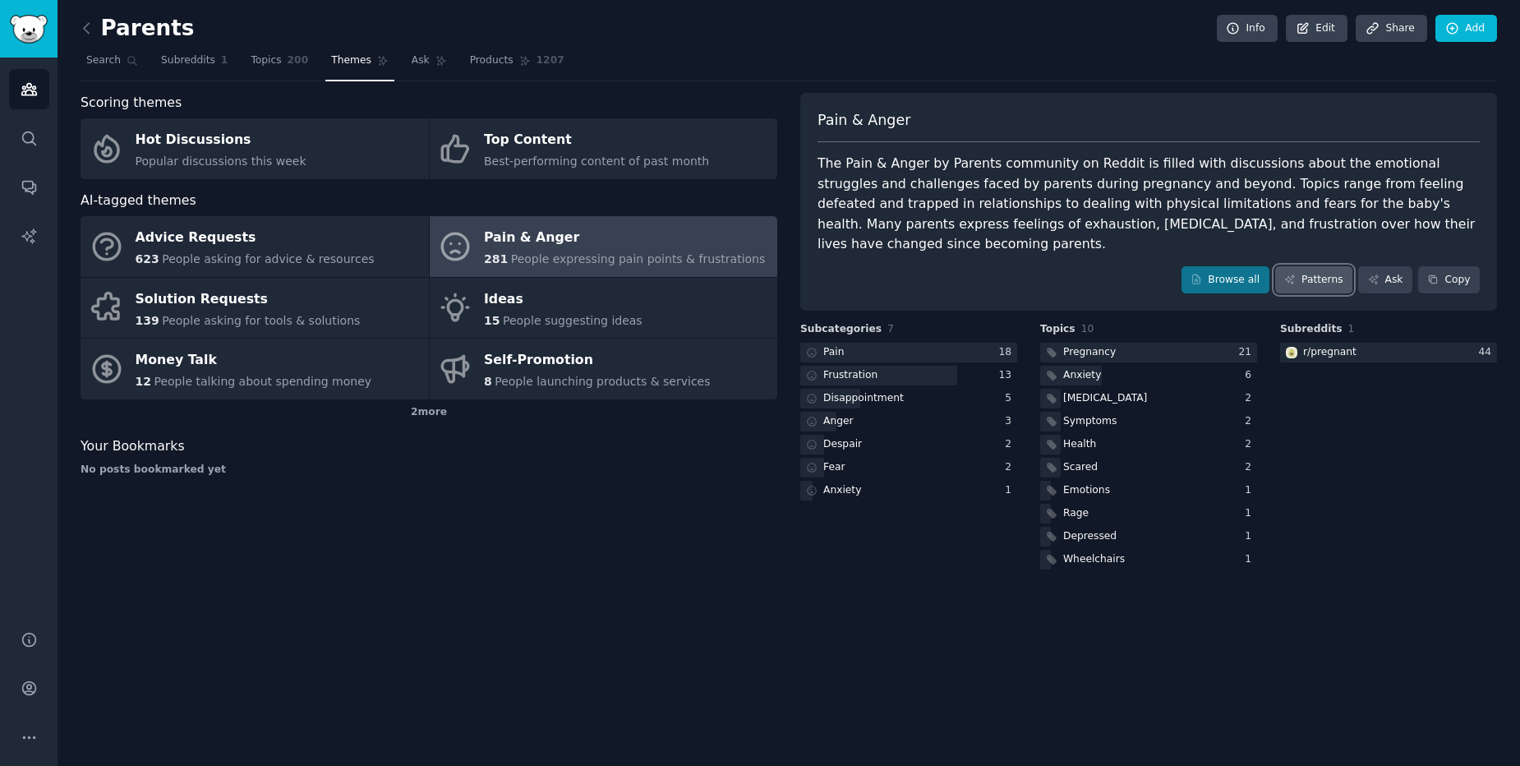
click at [1316, 266] on link "Patterns" at bounding box center [1314, 280] width 77 height 28
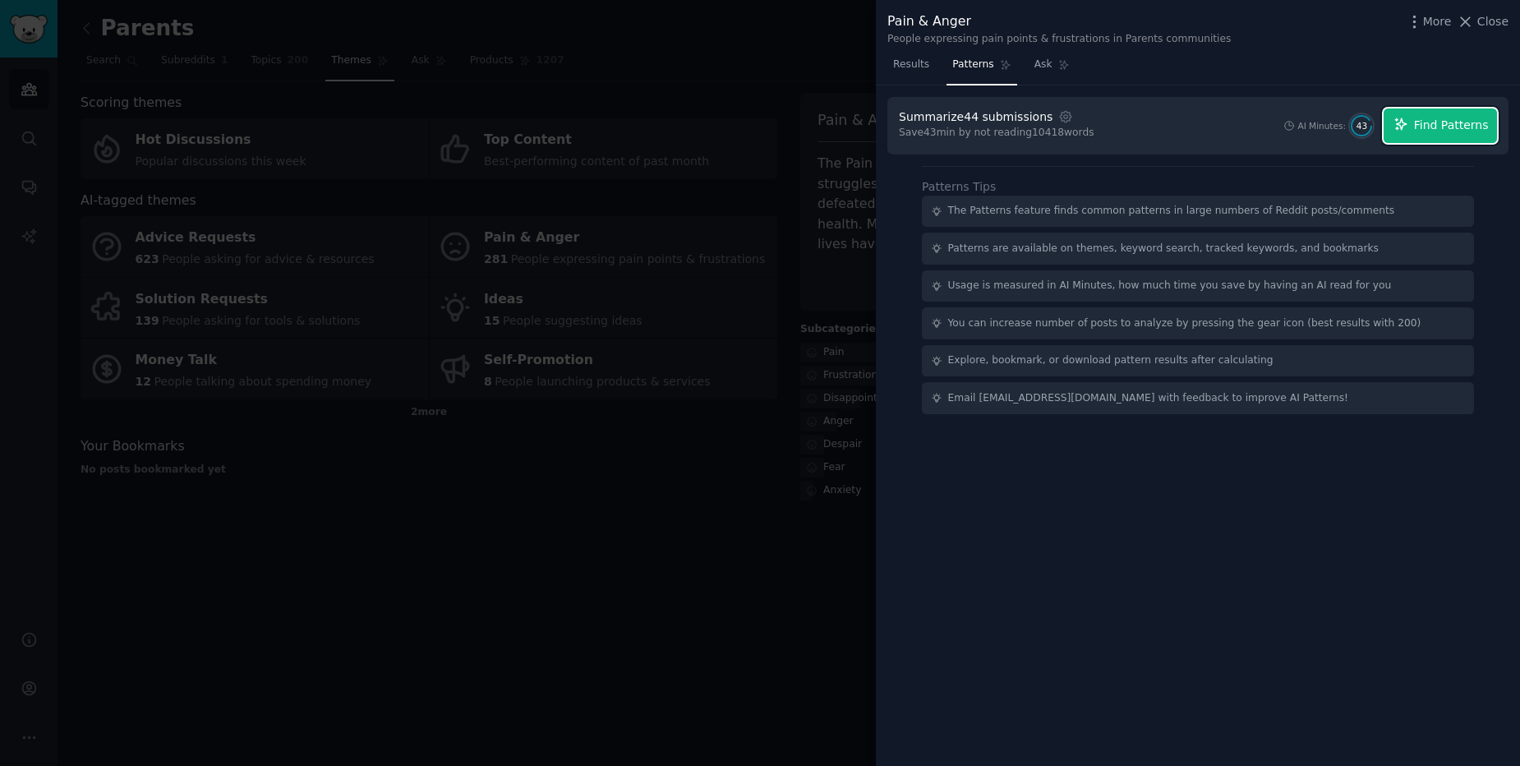
click at [1423, 138] on button "Find Patterns" at bounding box center [1440, 125] width 113 height 35
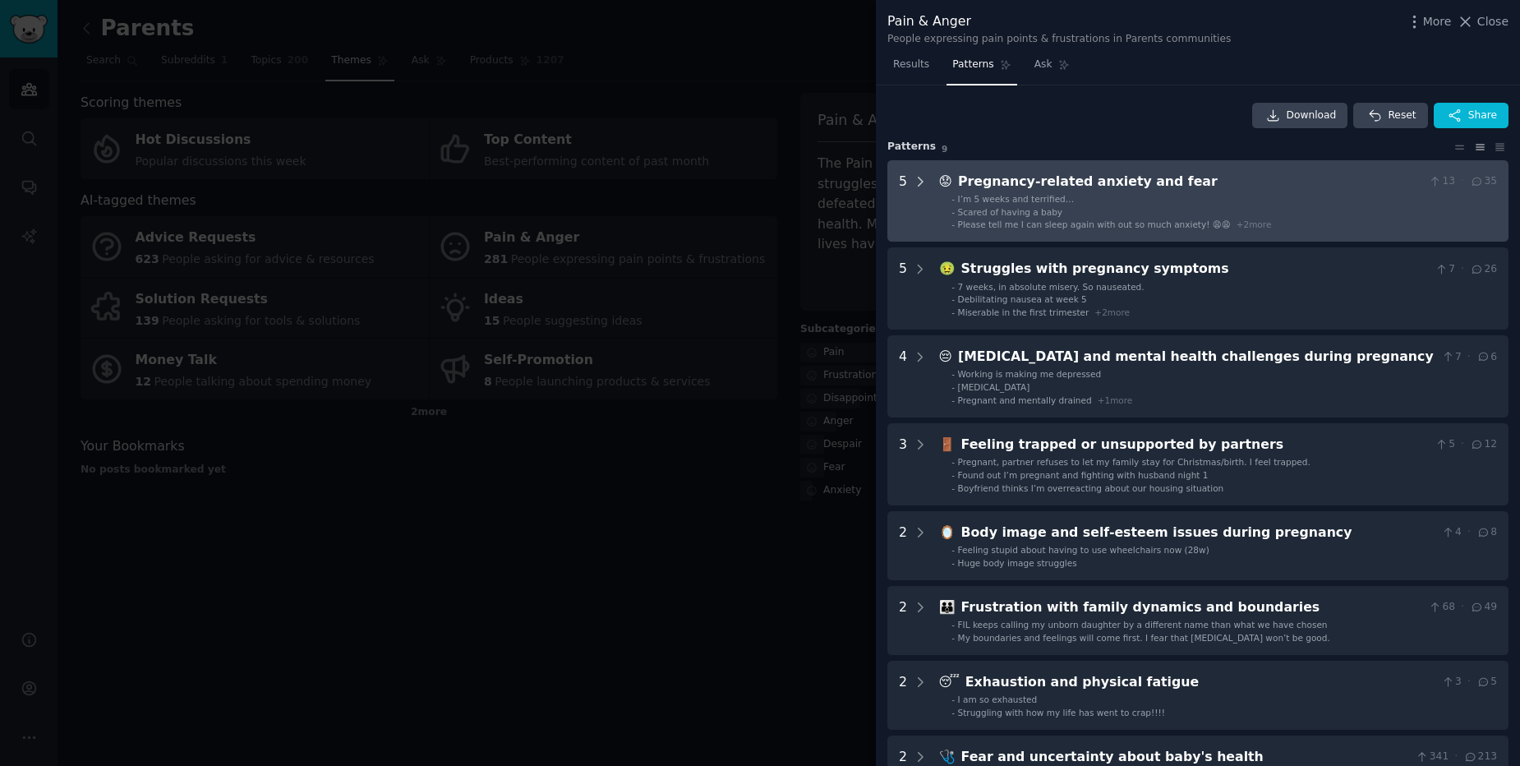
click at [920, 189] on div at bounding box center [920, 201] width 15 height 59
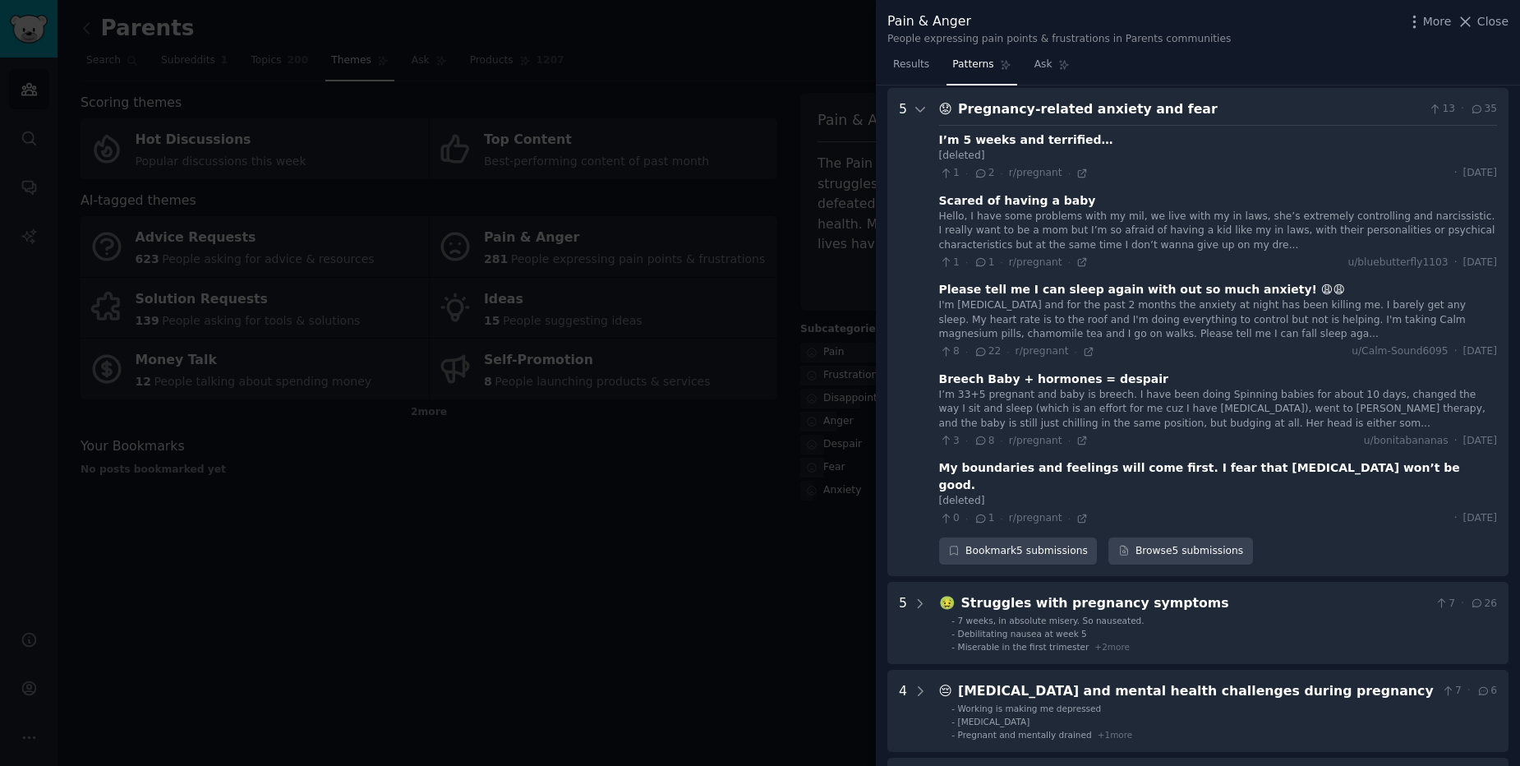
scroll to position [75, 0]
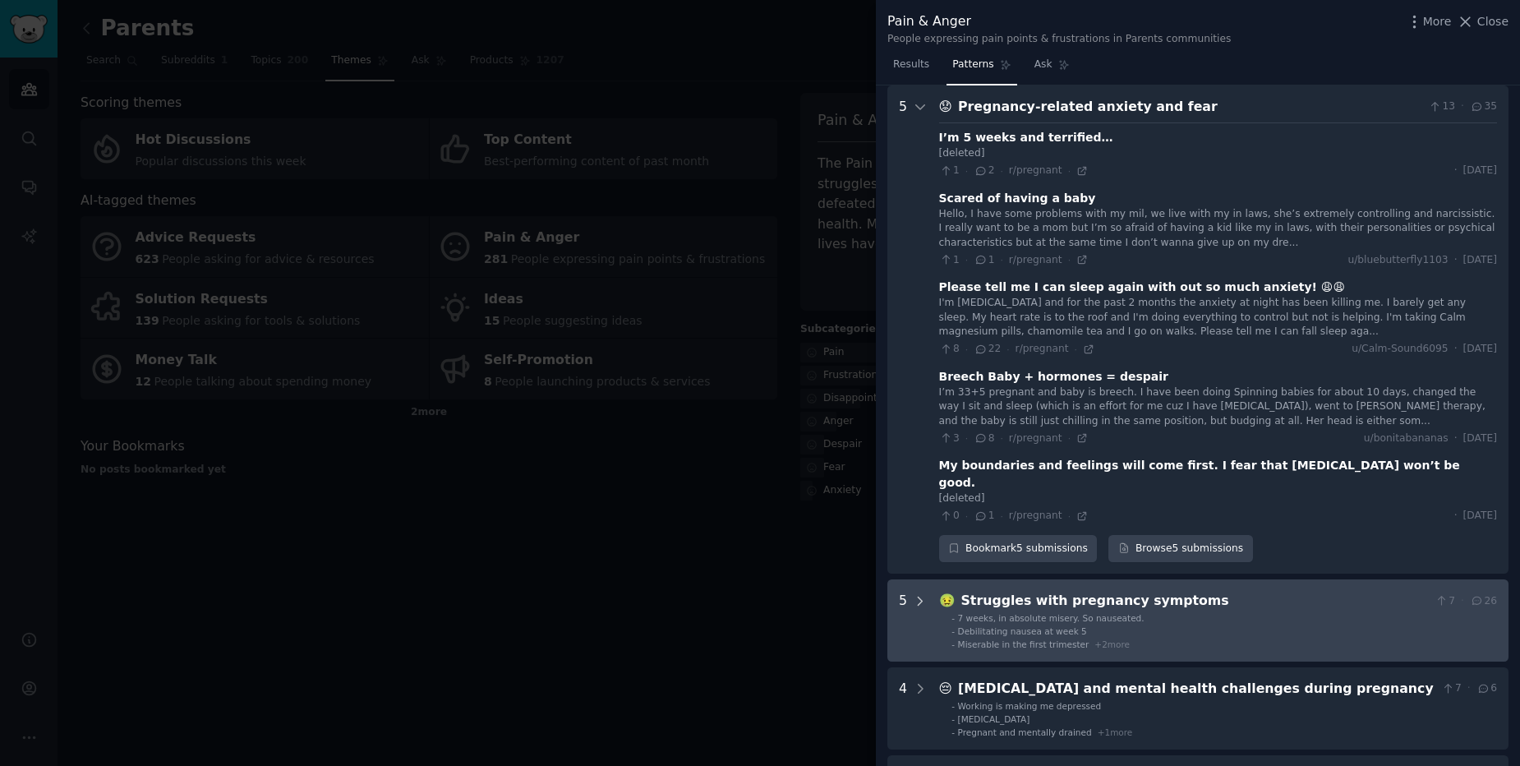
click at [922, 597] on div at bounding box center [920, 620] width 15 height 59
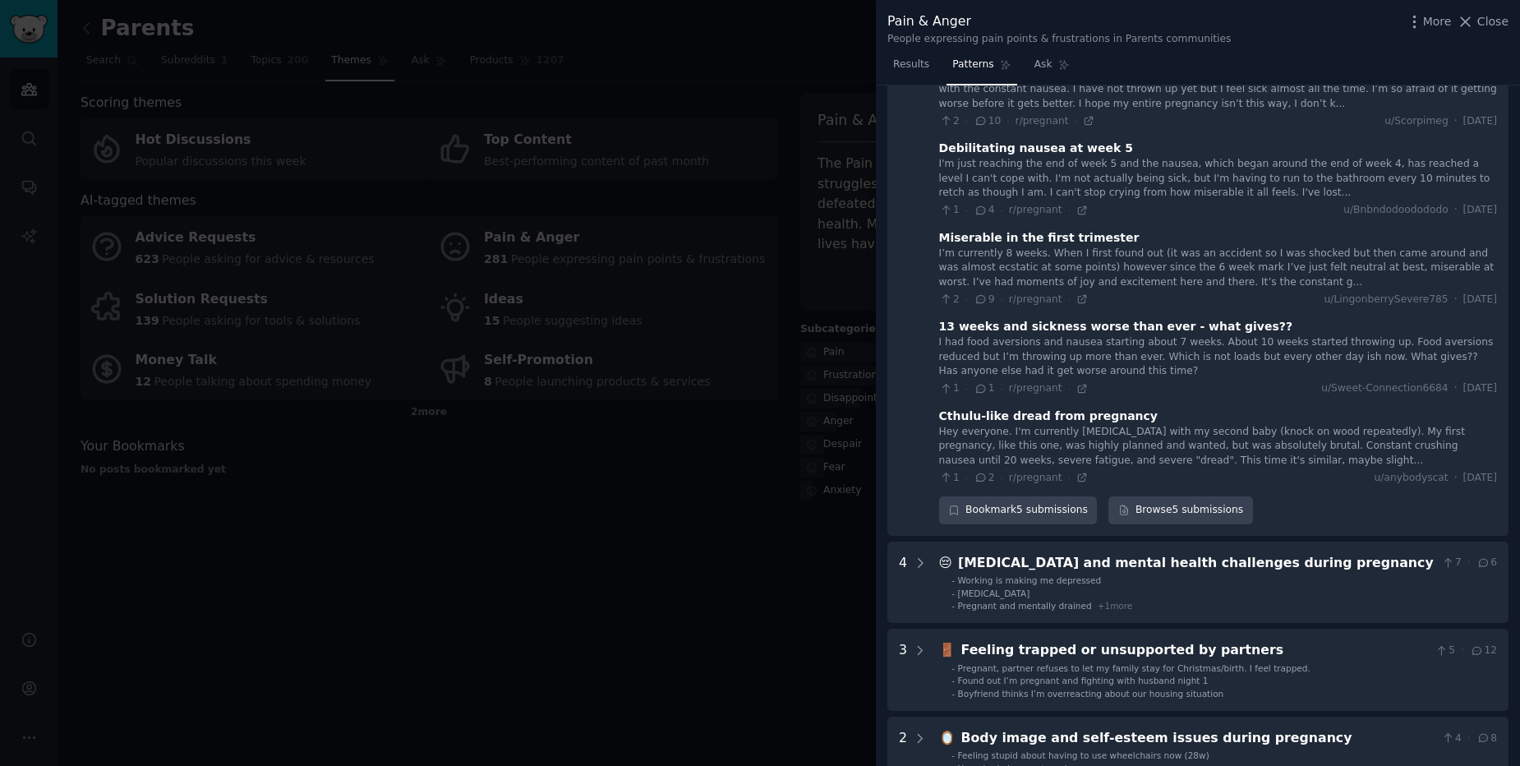
scroll to position [648, 0]
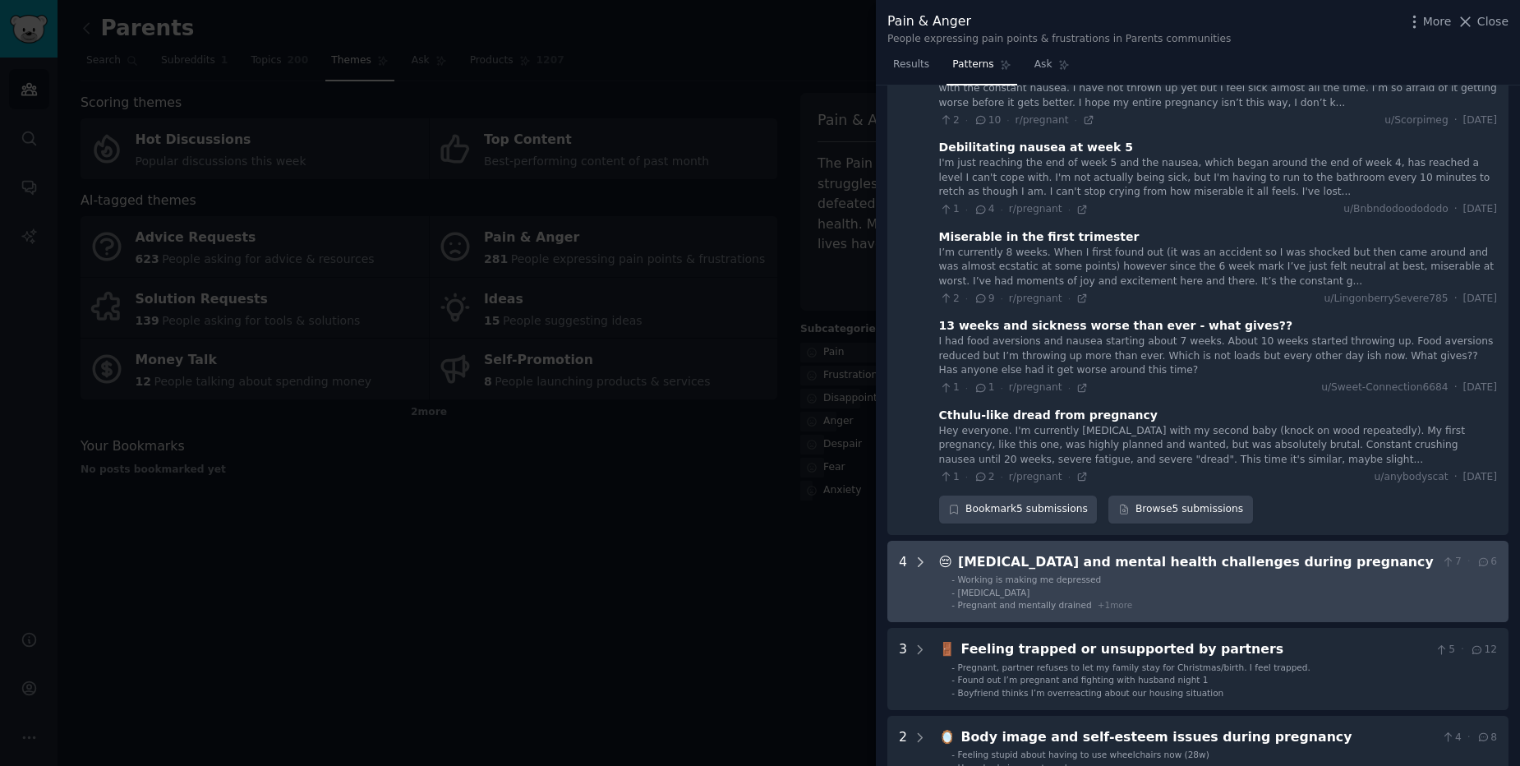
click at [919, 555] on icon at bounding box center [920, 562] width 15 height 15
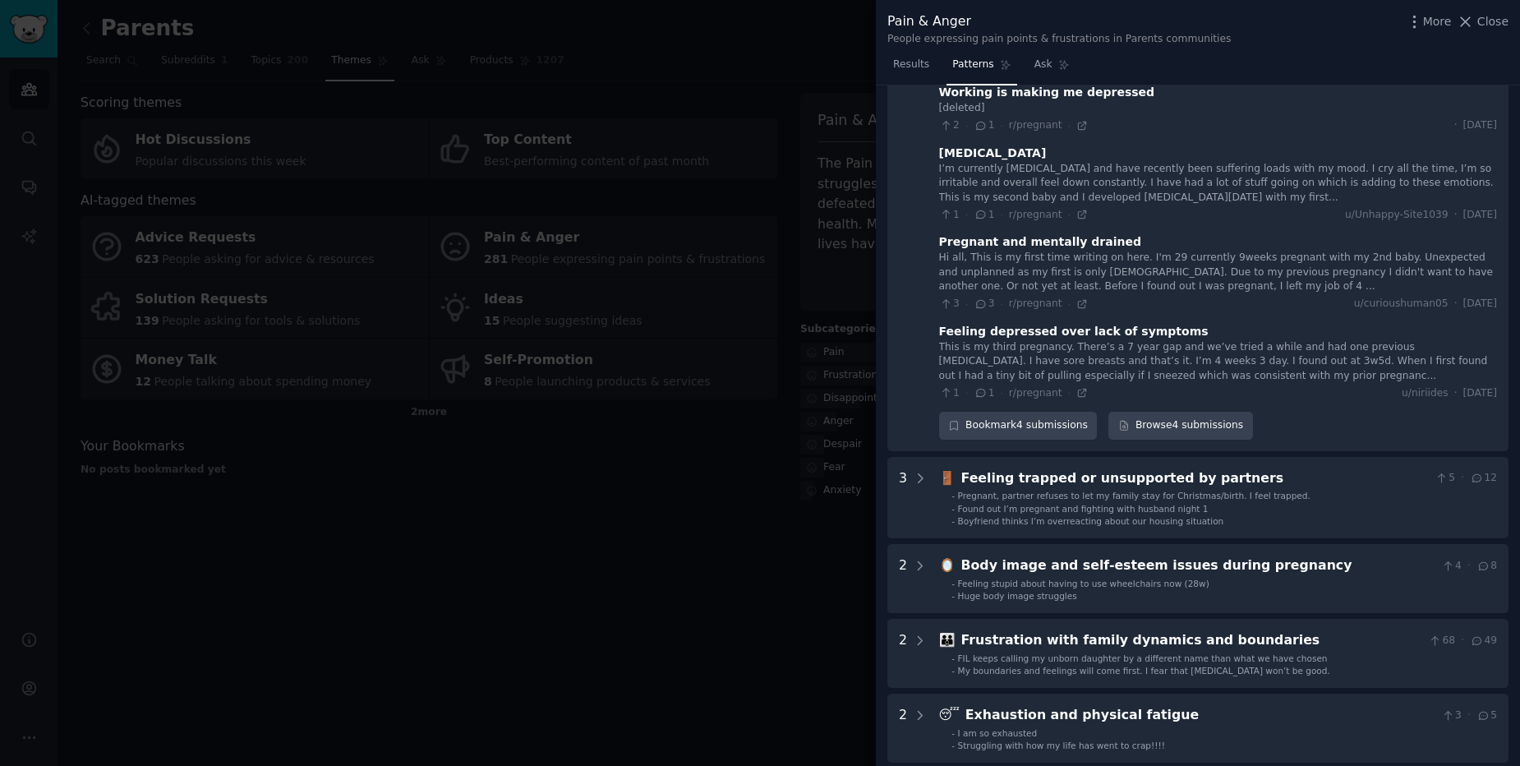
scroll to position [1170, 0]
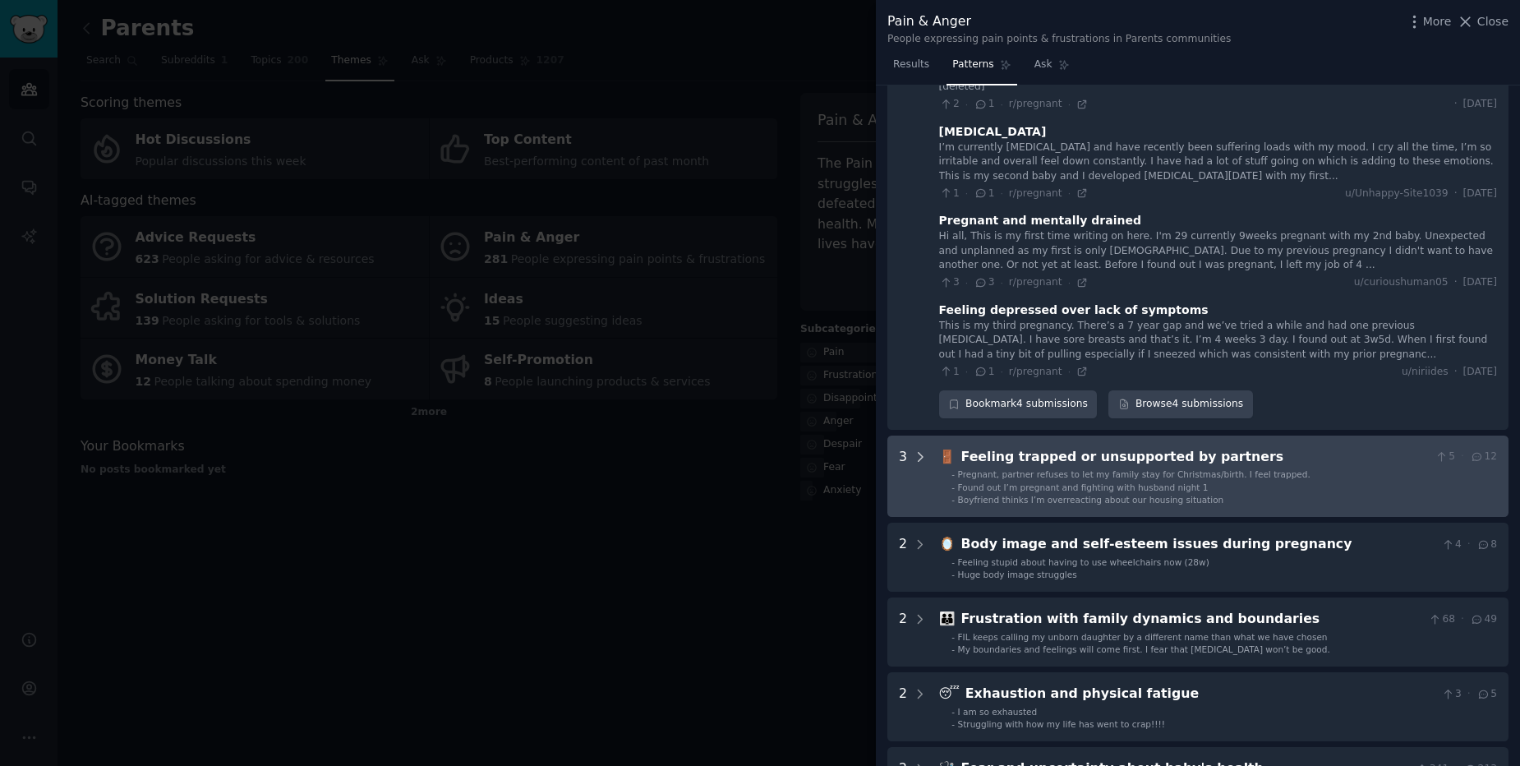
click at [914, 459] on div at bounding box center [920, 476] width 15 height 59
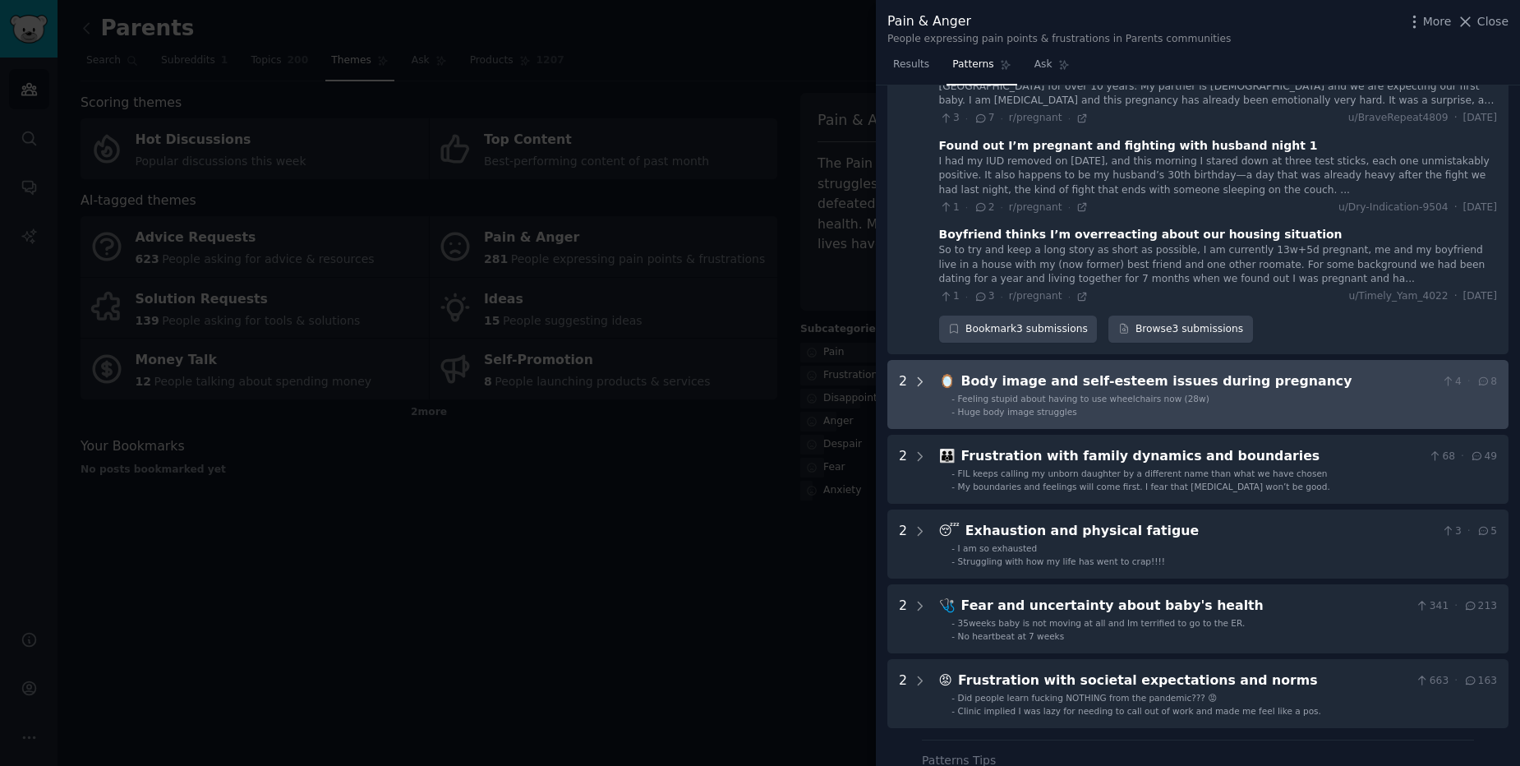
click at [918, 375] on icon at bounding box center [920, 382] width 15 height 15
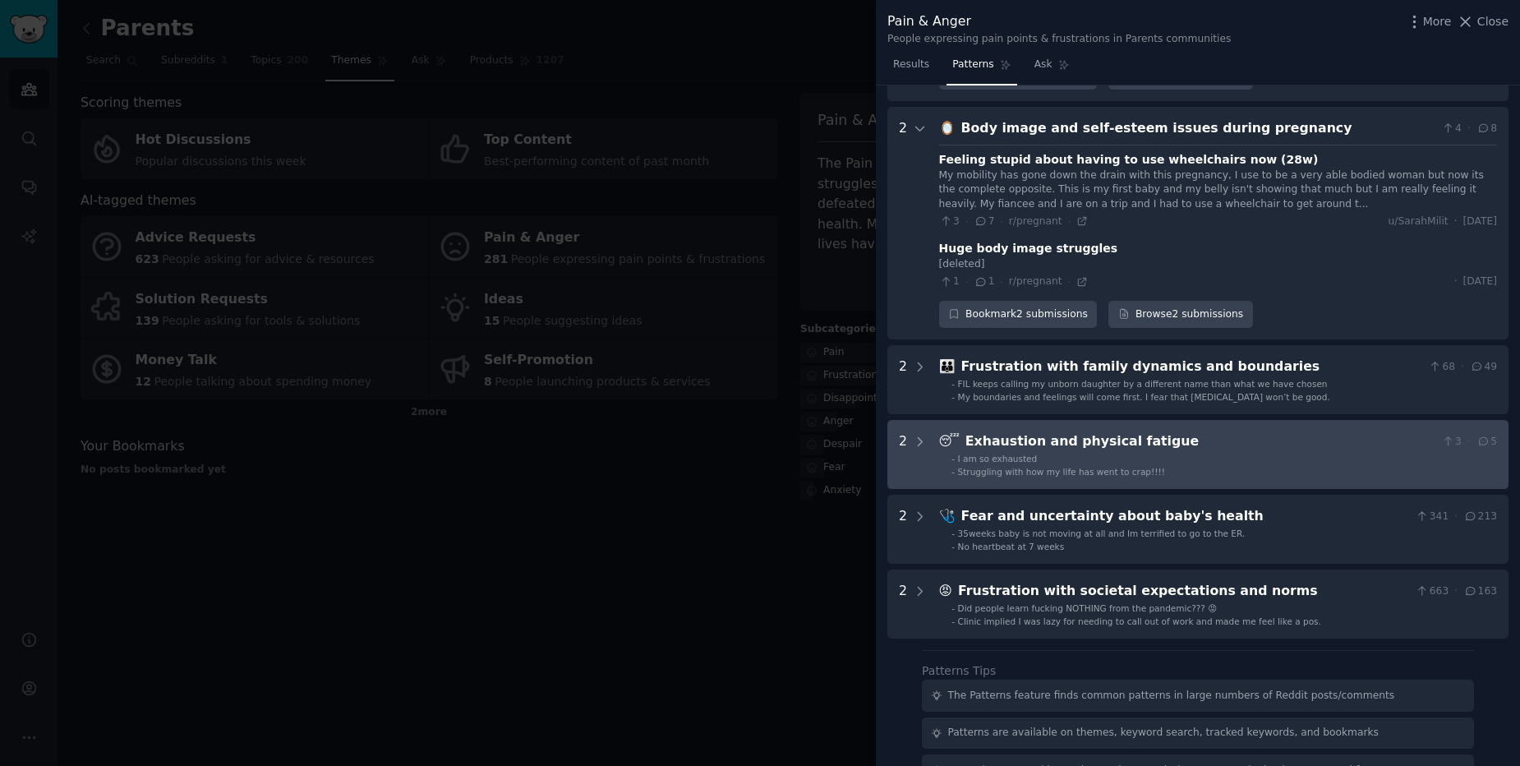
scroll to position [1860, 0]
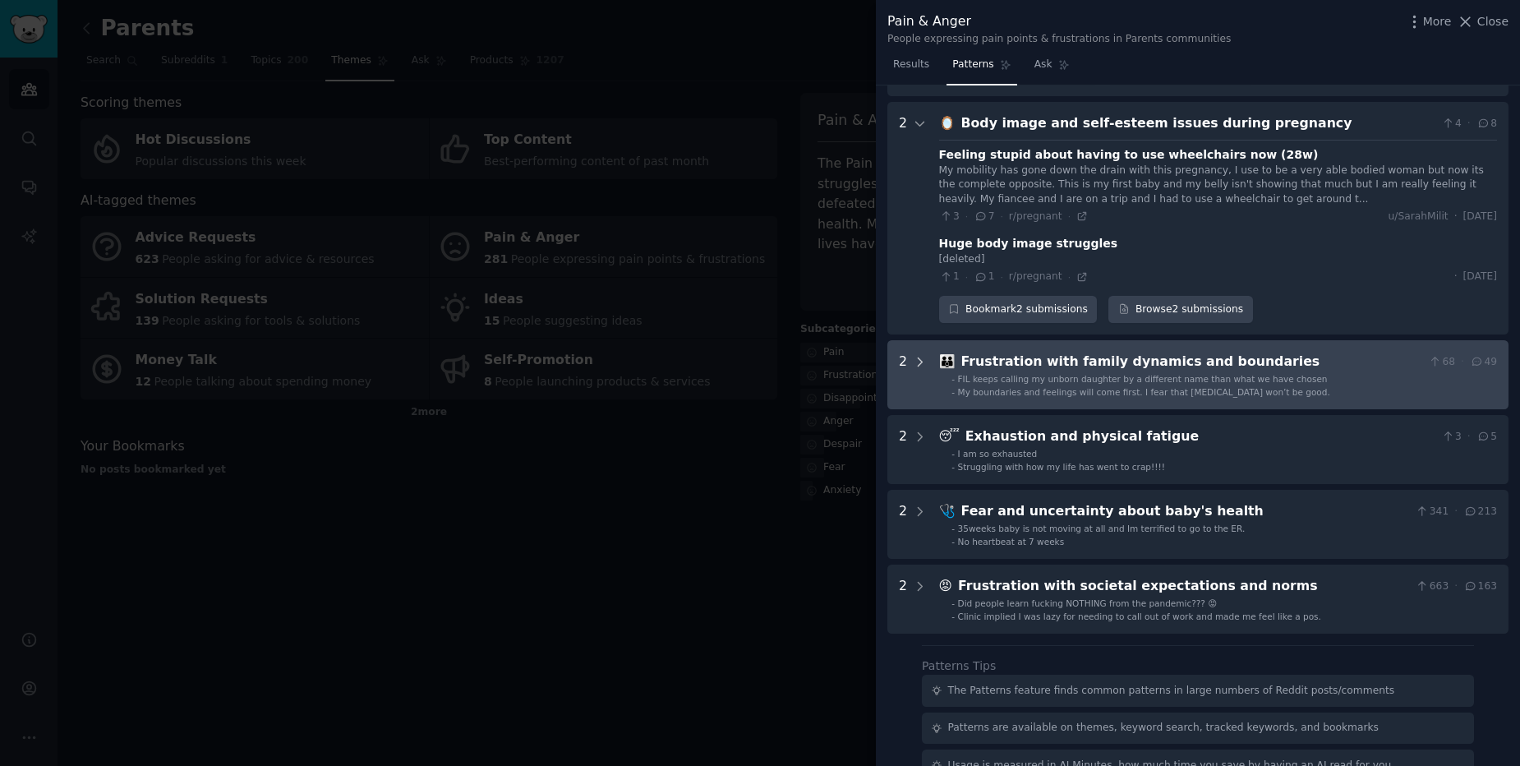
click at [916, 353] on div at bounding box center [920, 375] width 15 height 46
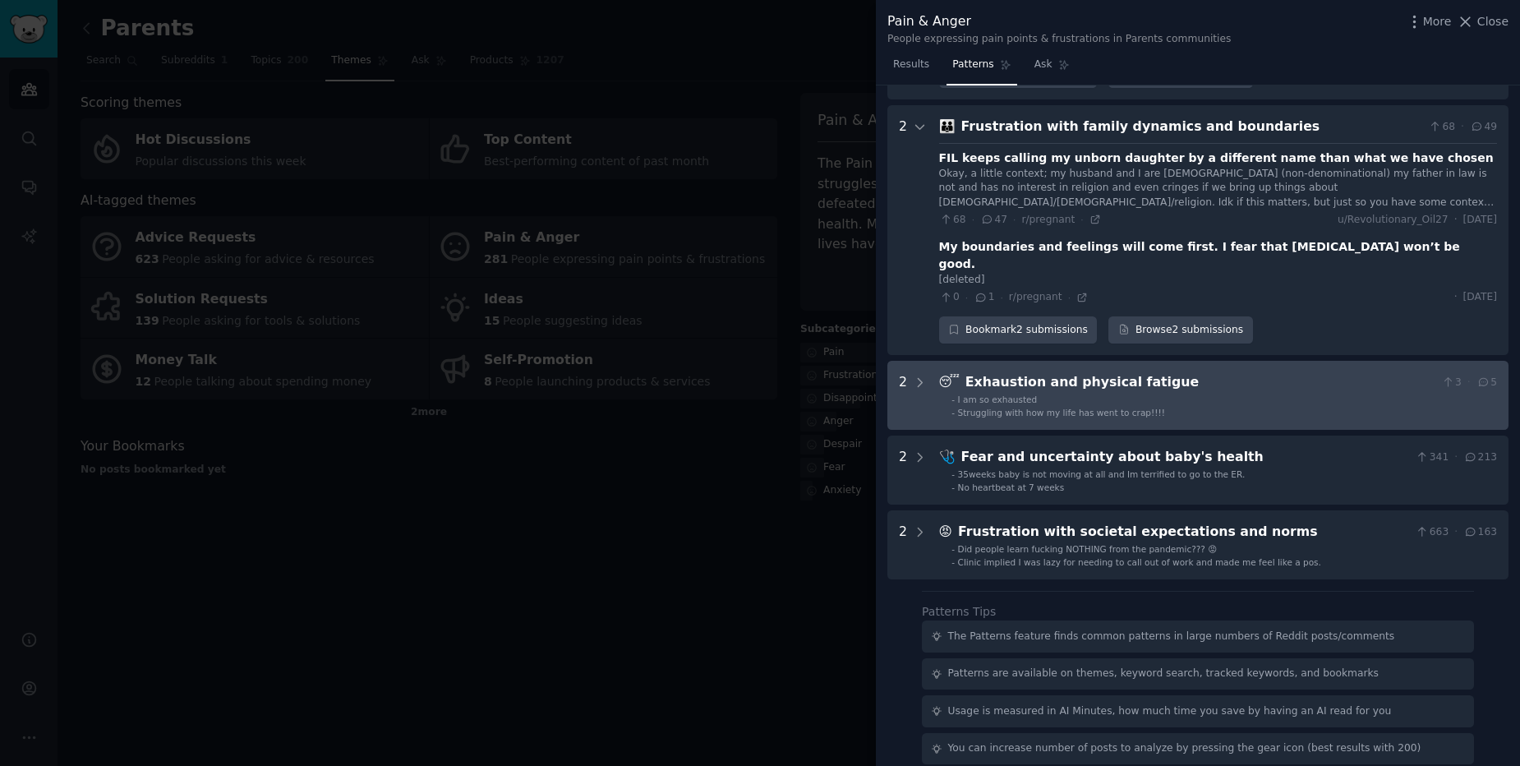
scroll to position [2098, 0]
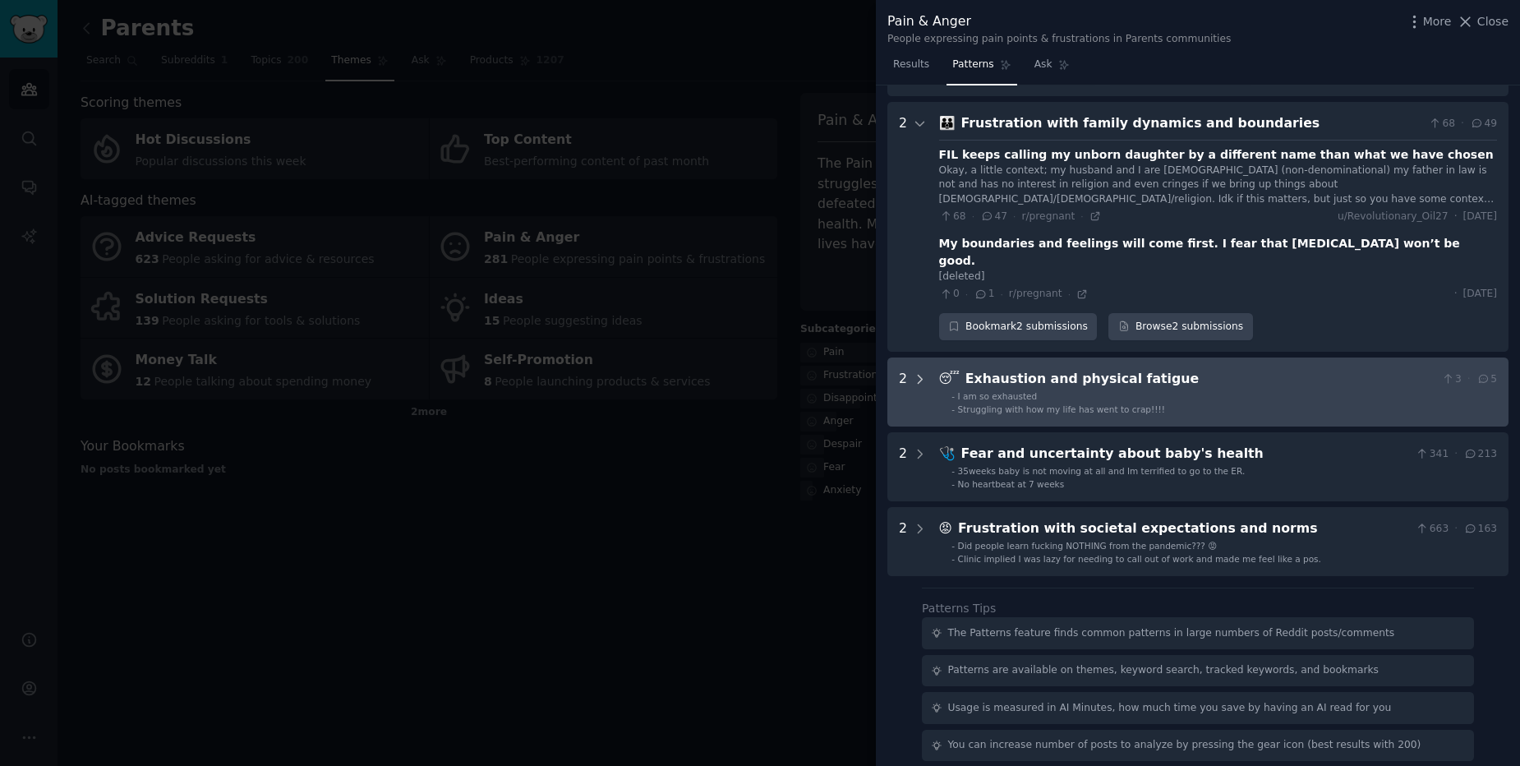
click at [920, 369] on div at bounding box center [920, 392] width 15 height 46
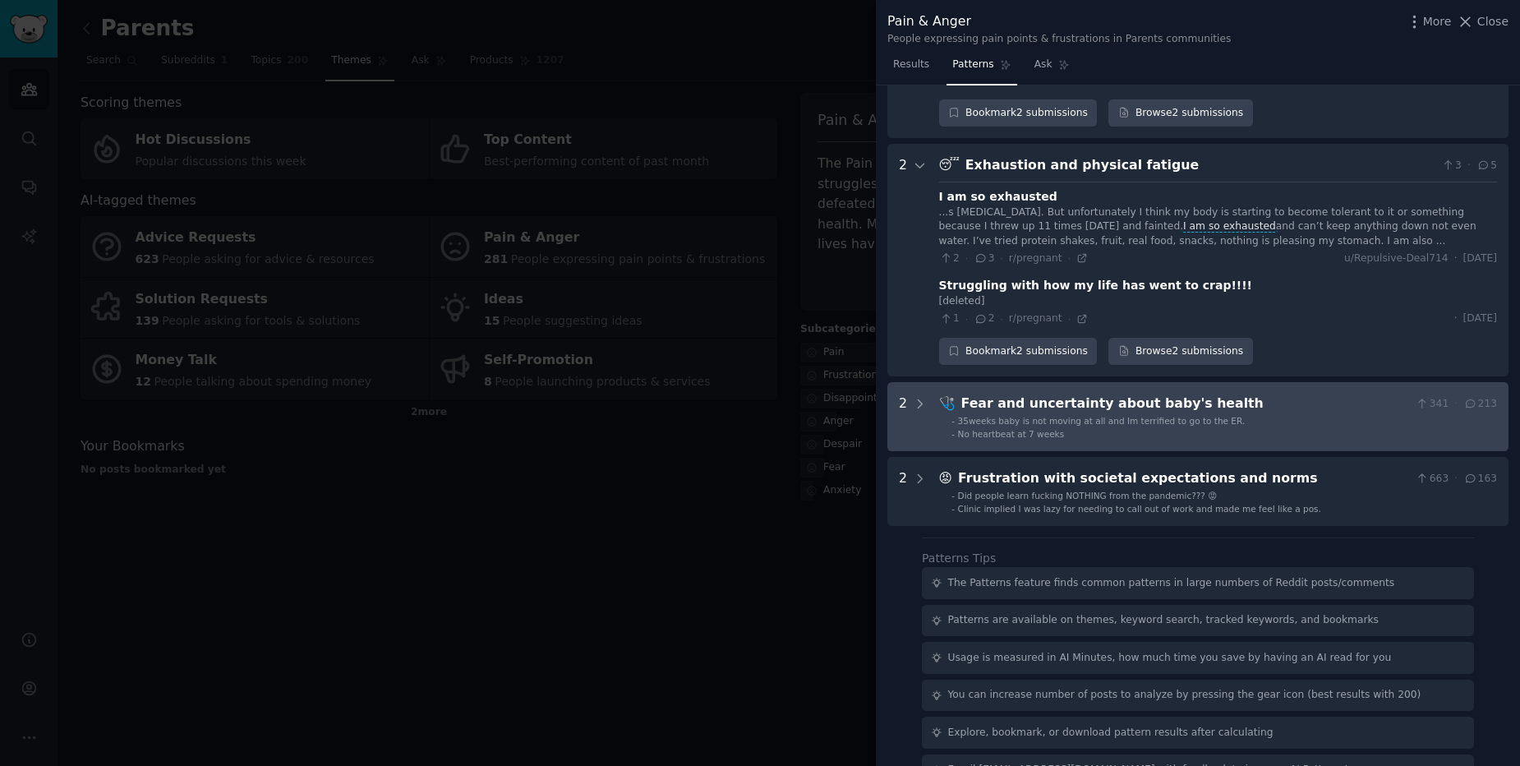
scroll to position [2314, 0]
click at [909, 391] on div "2" at bounding box center [913, 414] width 29 height 46
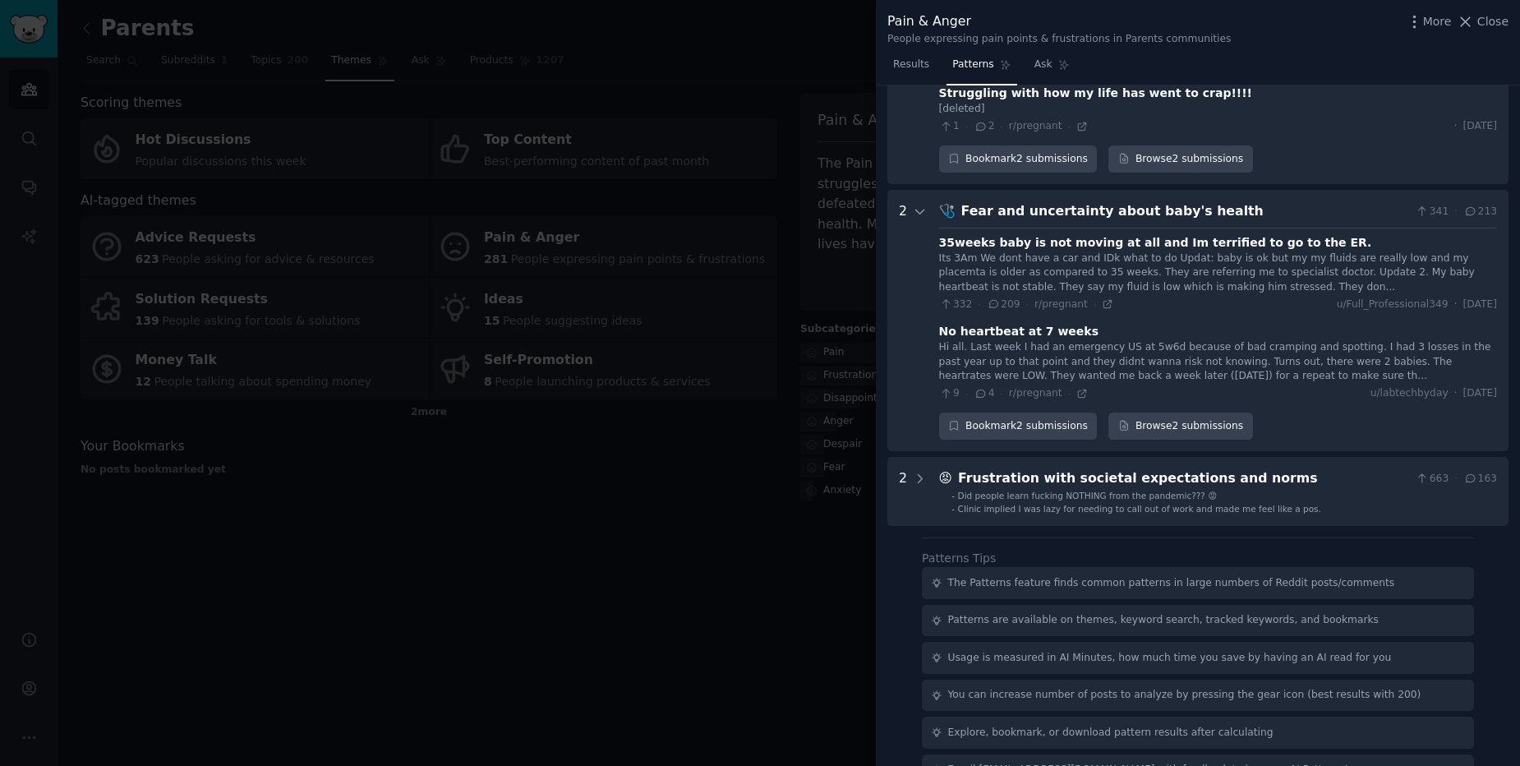
scroll to position [2507, 0]
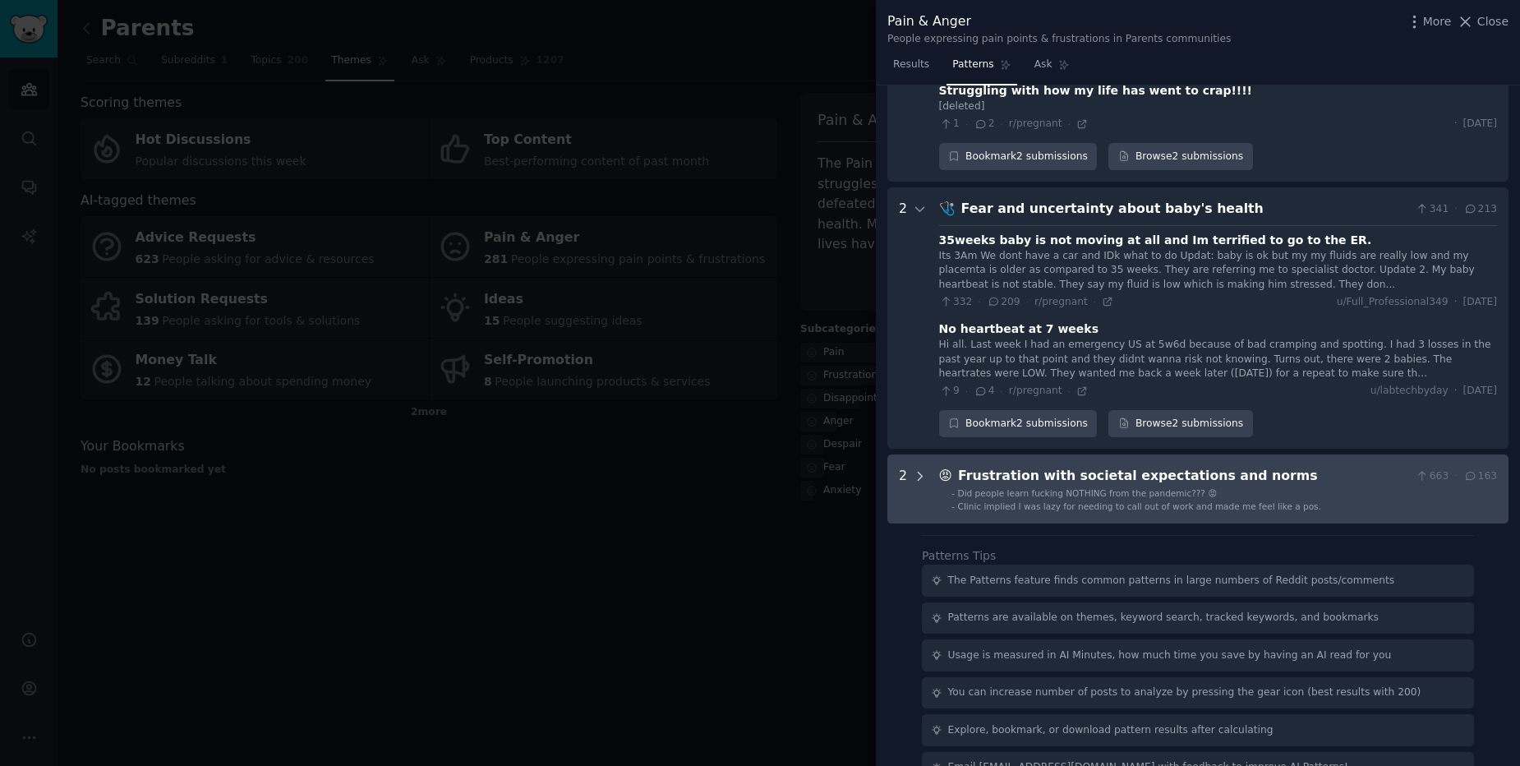
click at [922, 469] on icon at bounding box center [920, 476] width 15 height 15
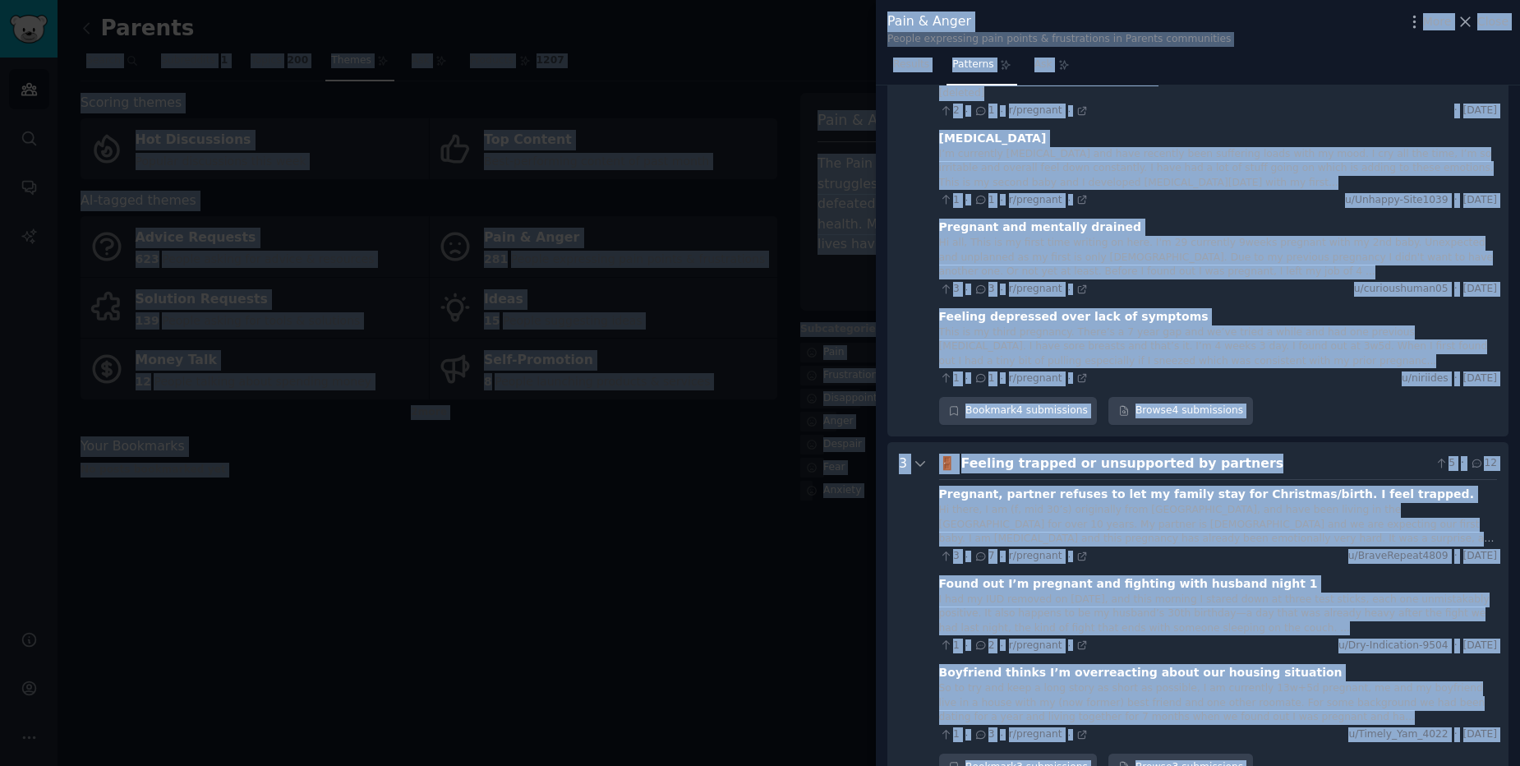
scroll to position [0, 0]
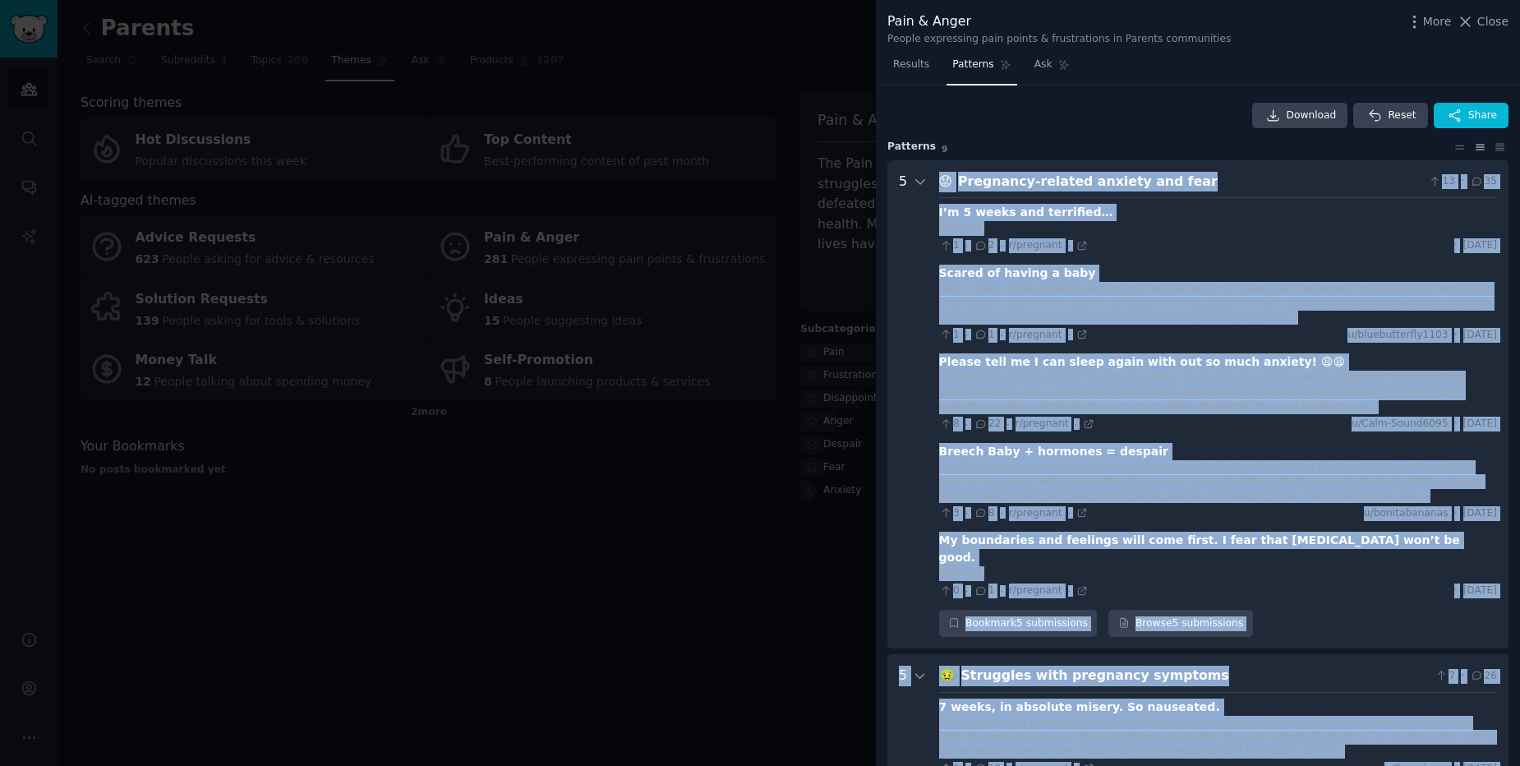
drag, startPoint x: 1292, startPoint y: 463, endPoint x: 893, endPoint y: 216, distance: 468.7
copy div "😟 Loremipsu-dolorsi ametcon adi elit 38 · 28 S’d 7 eiusm tem incididun… [utlabo…"
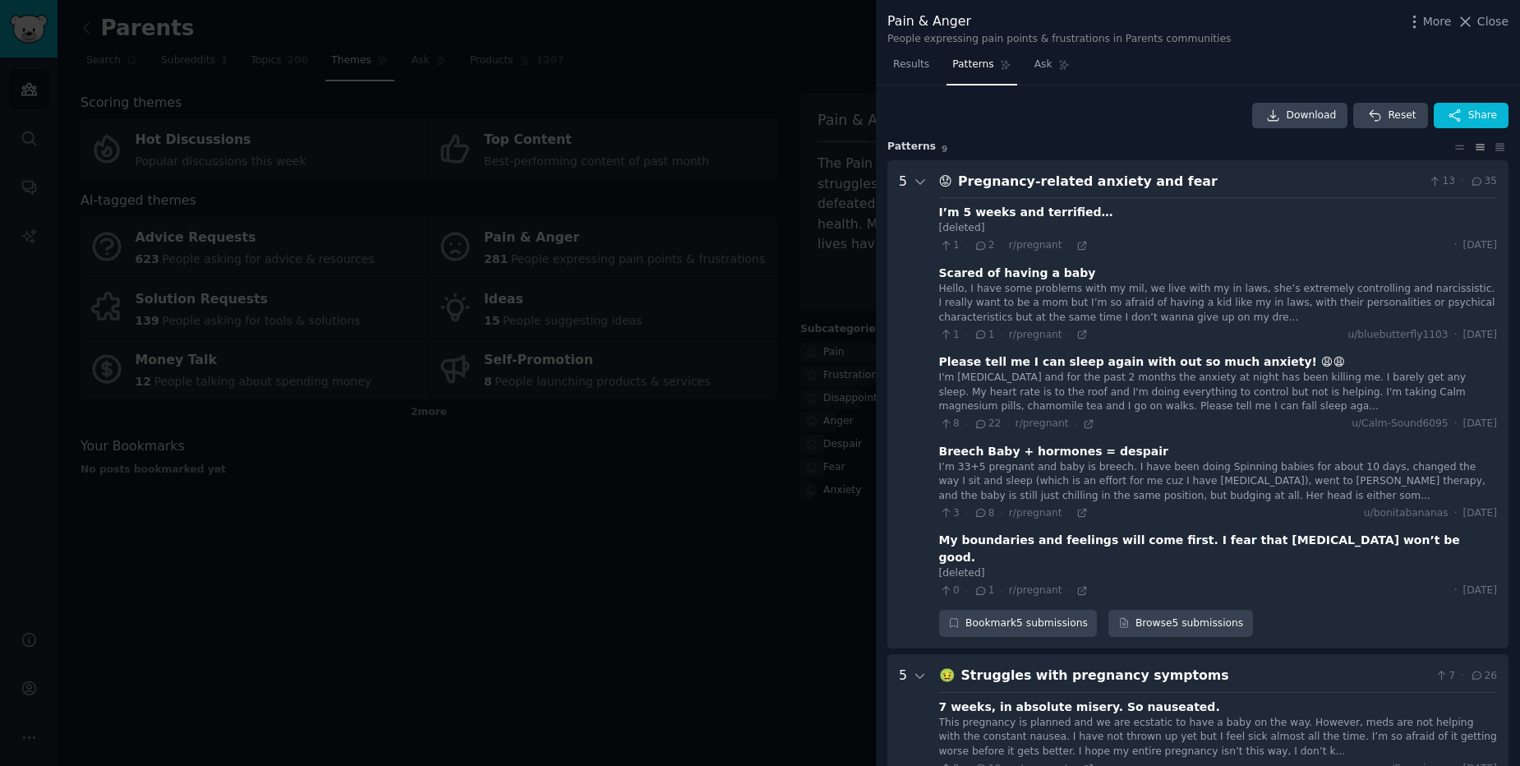
click at [464, 353] on div at bounding box center [760, 383] width 1520 height 766
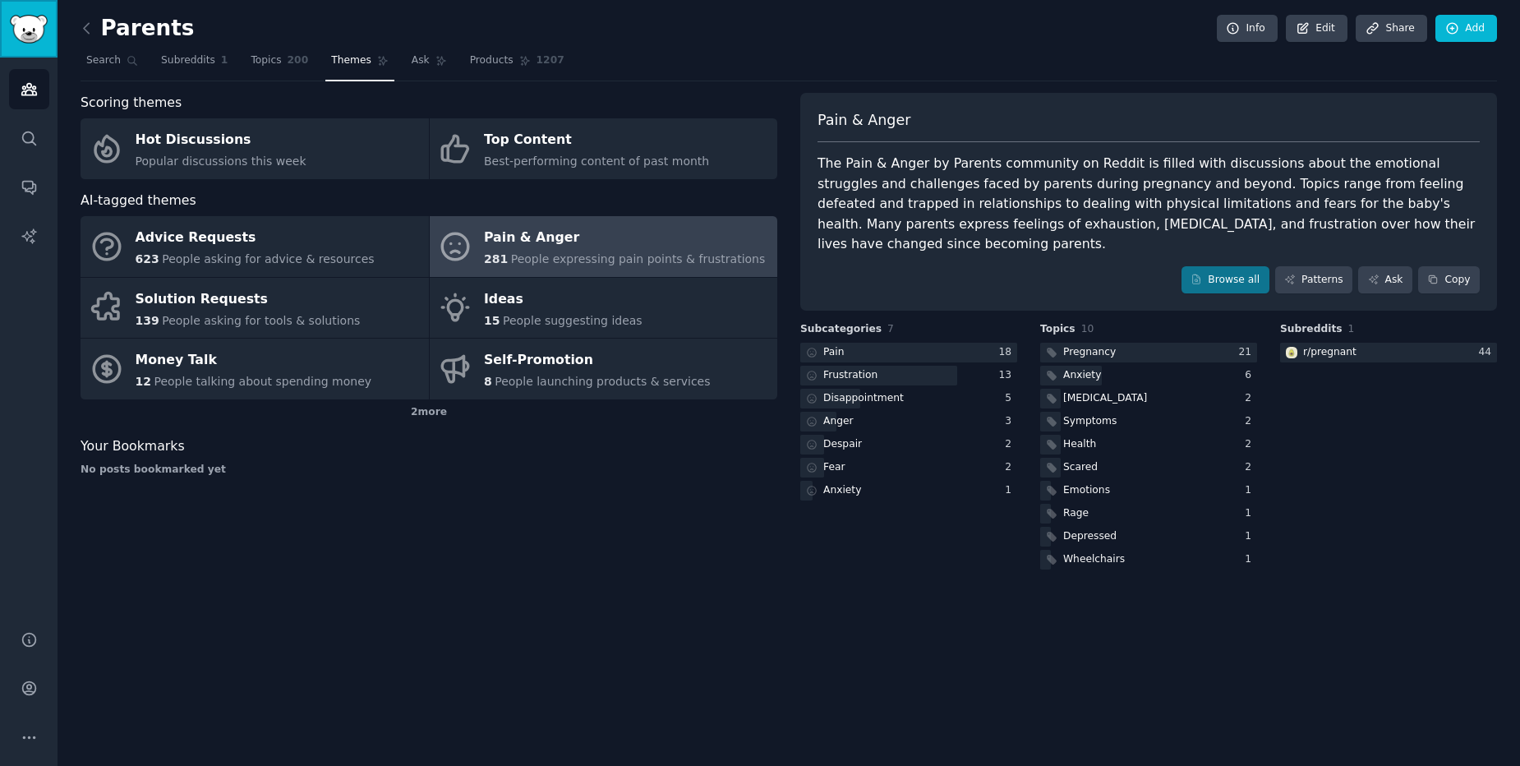
click at [23, 43] on img "Sidebar" at bounding box center [29, 29] width 38 height 29
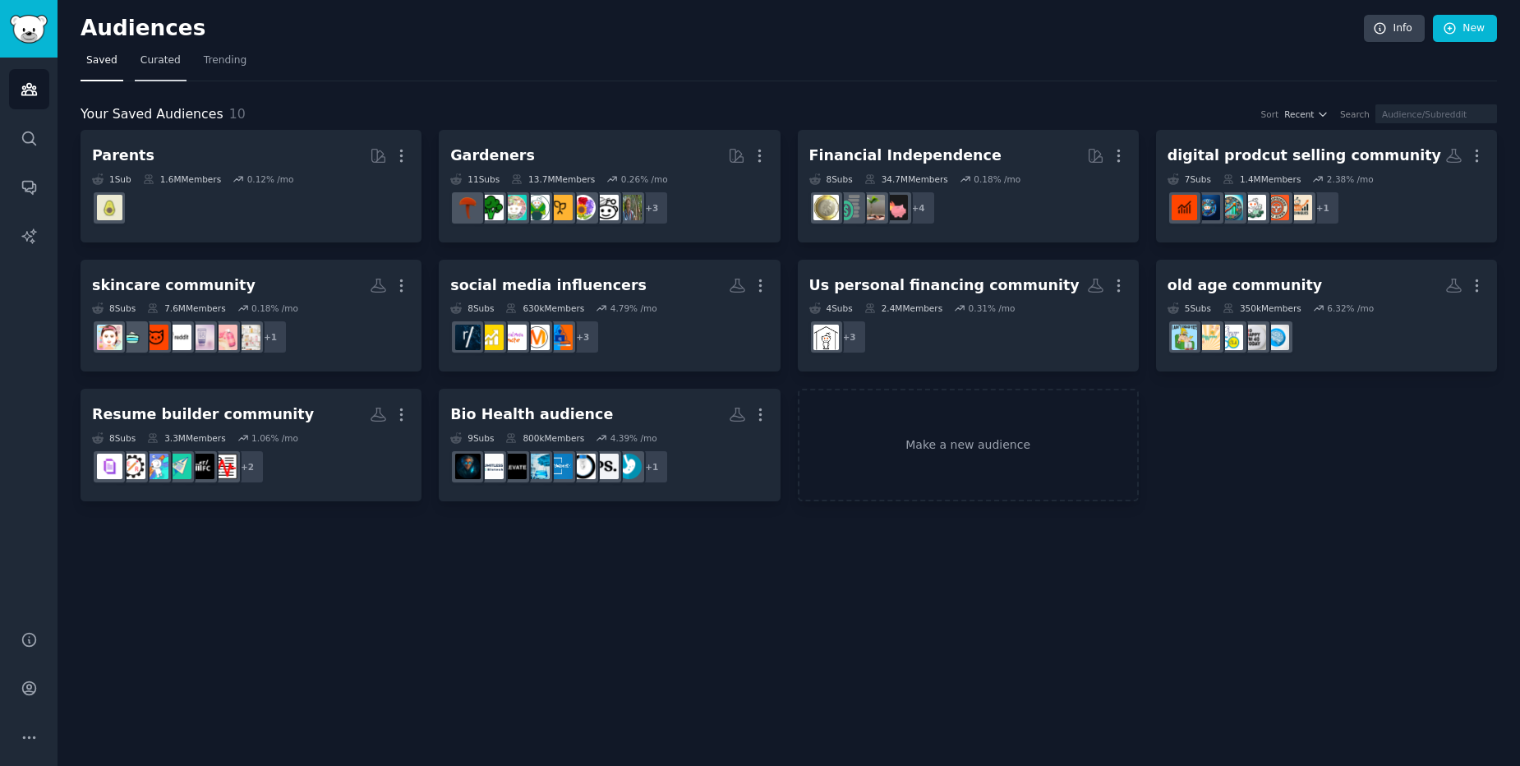
click at [142, 57] on span "Curated" at bounding box center [161, 60] width 40 height 15
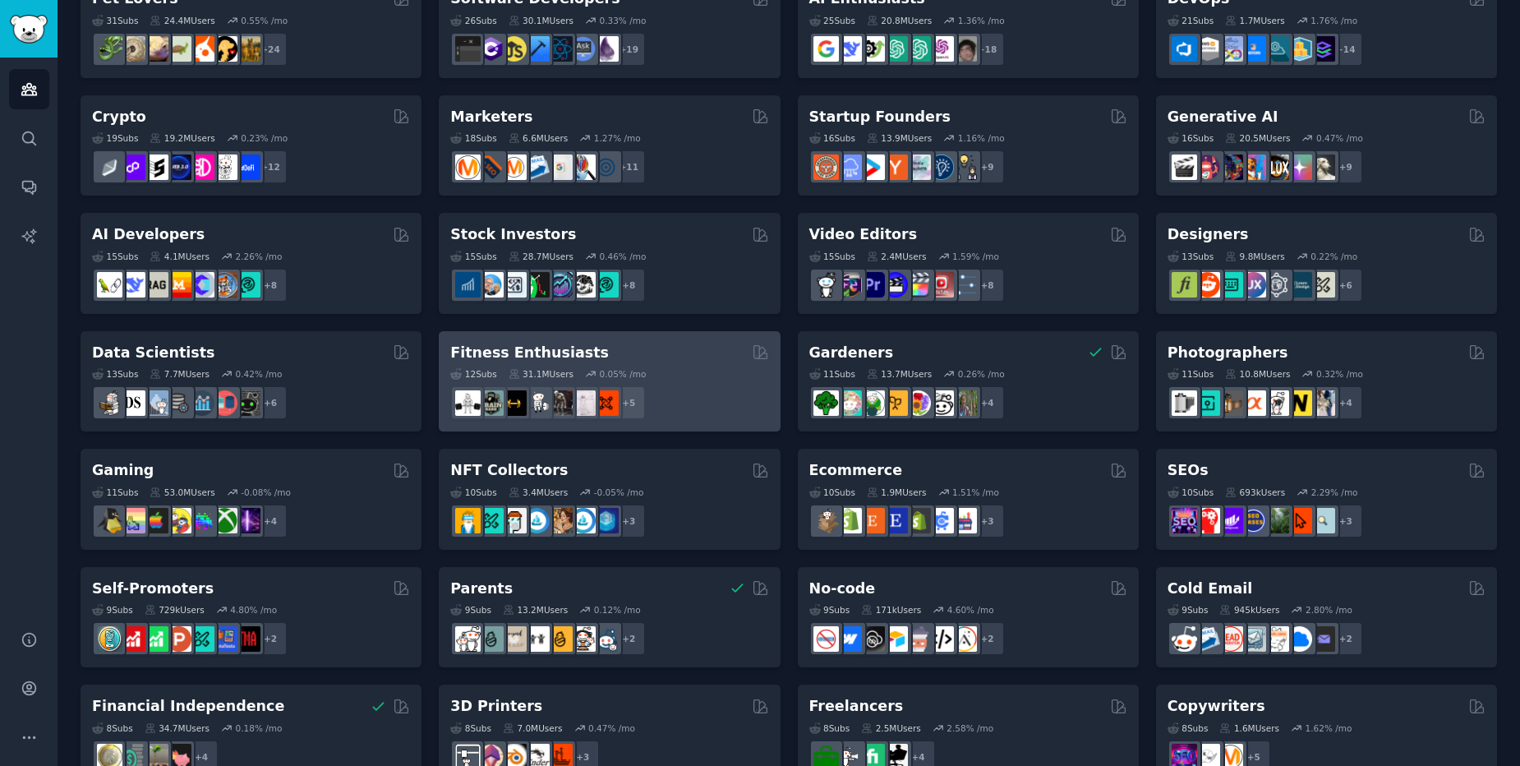
scroll to position [394, 0]
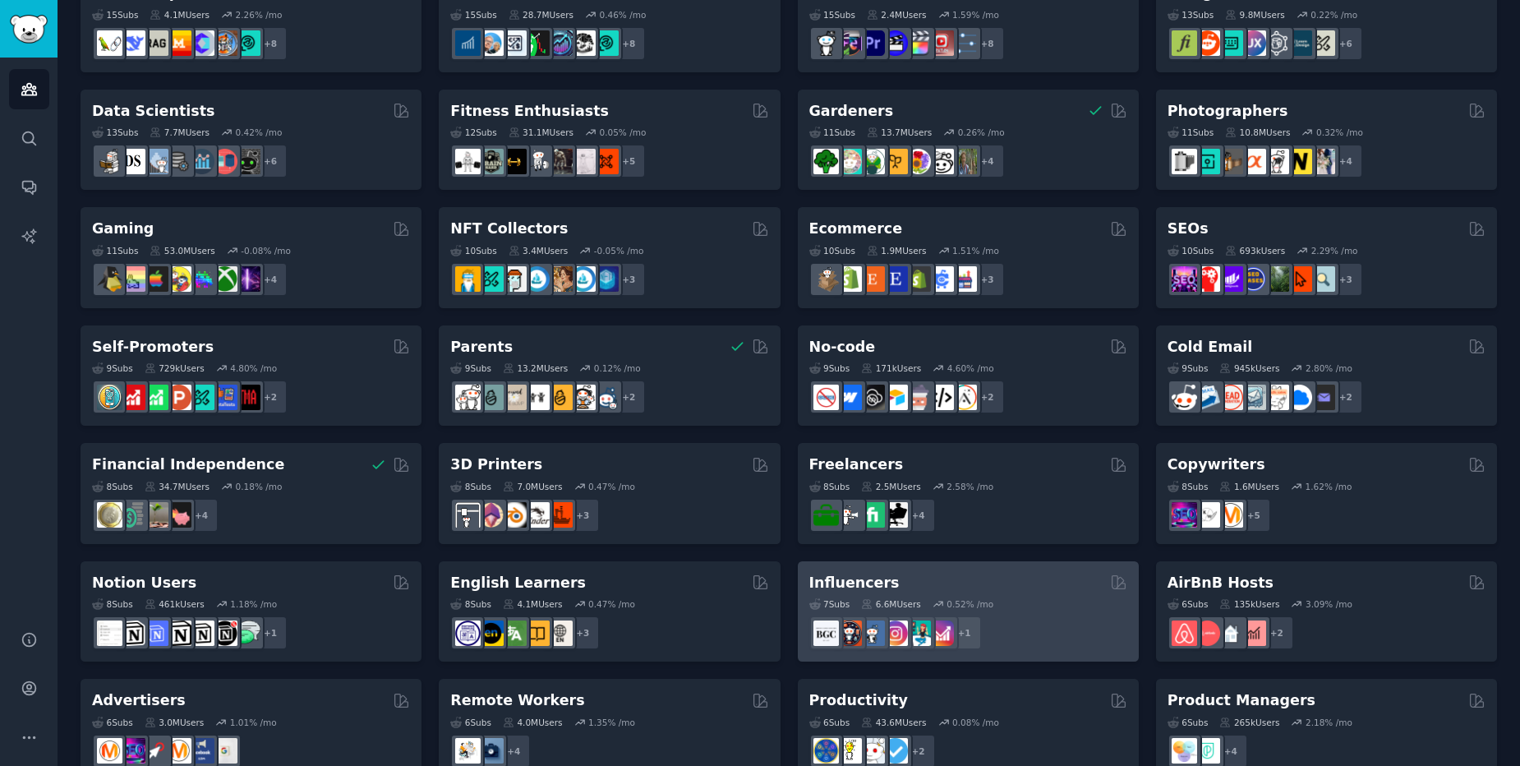
click at [1022, 607] on div "7 Sub s 6.6M Users 0.52 % /mo" at bounding box center [969, 604] width 318 height 12
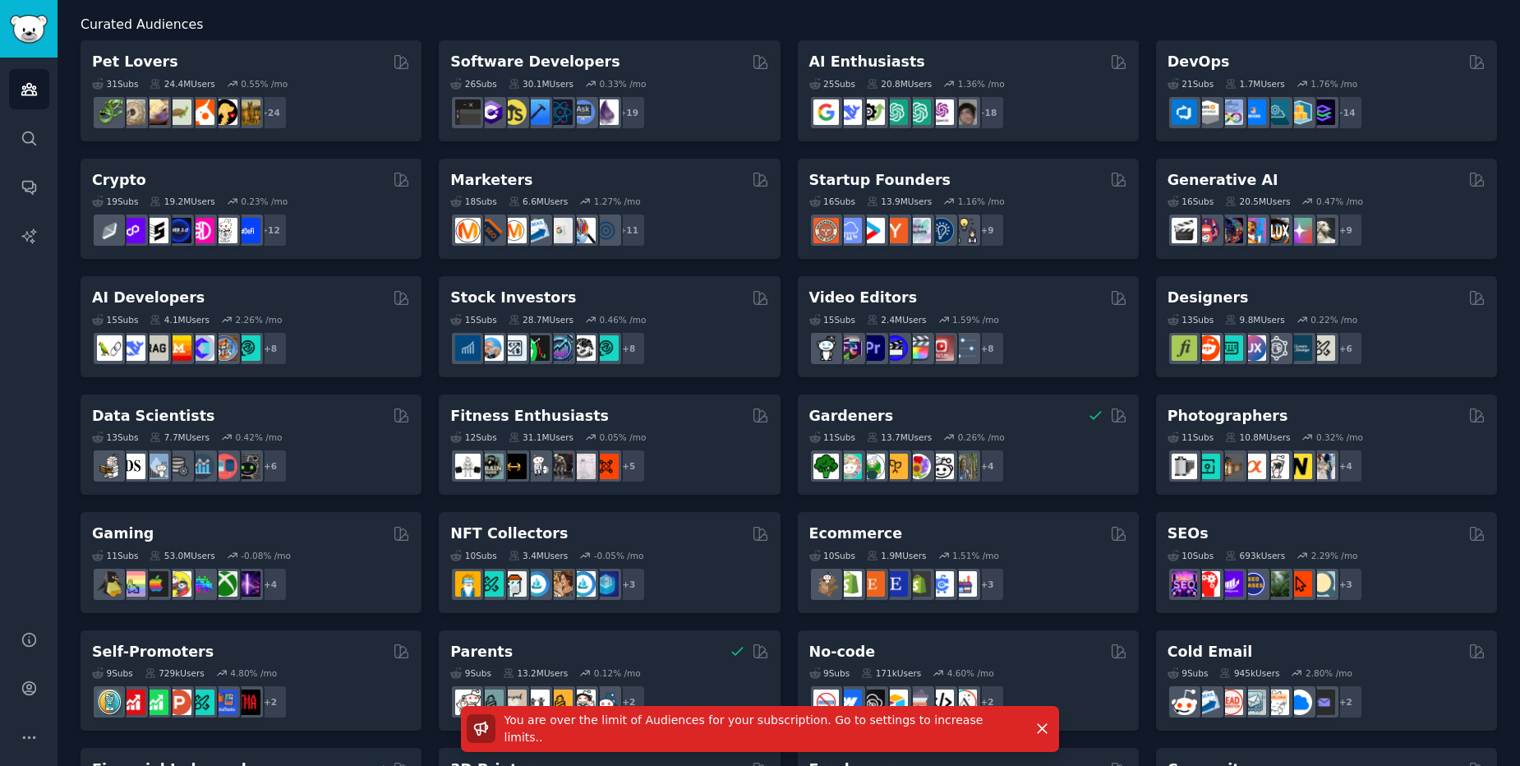
scroll to position [0, 0]
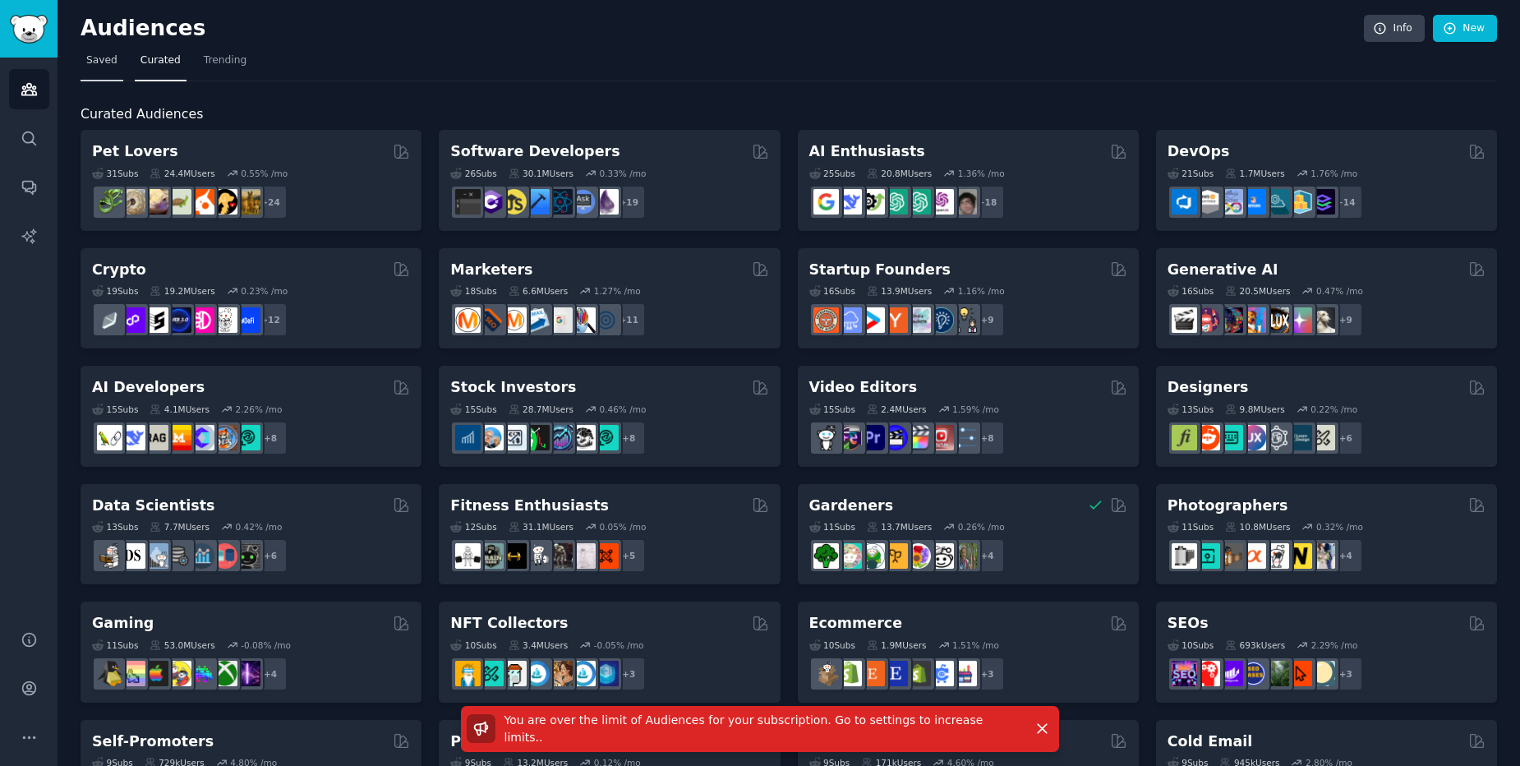
click at [109, 81] on link "Saved" at bounding box center [102, 65] width 43 height 34
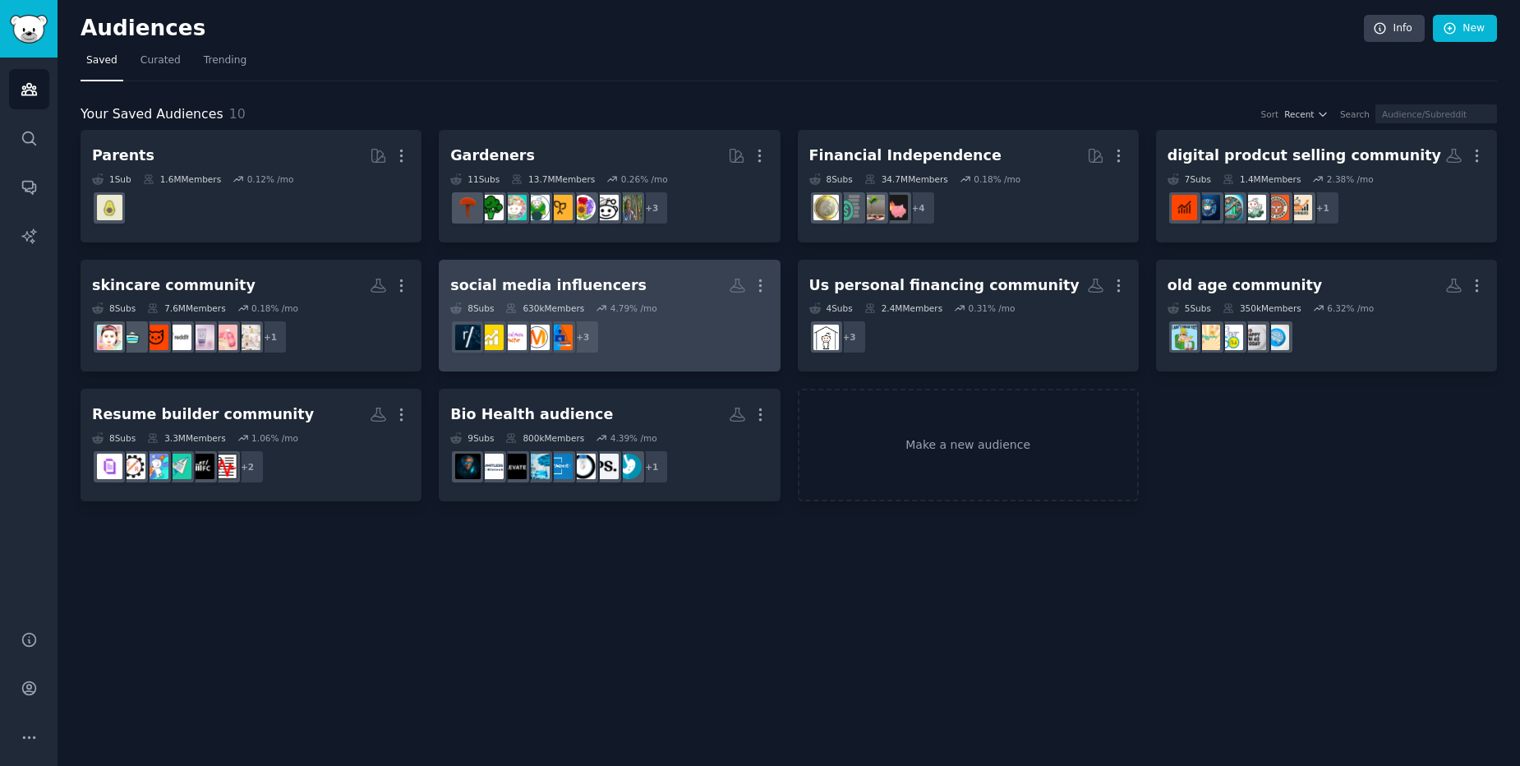
click at [614, 283] on div "social media influencers" at bounding box center [548, 285] width 196 height 21
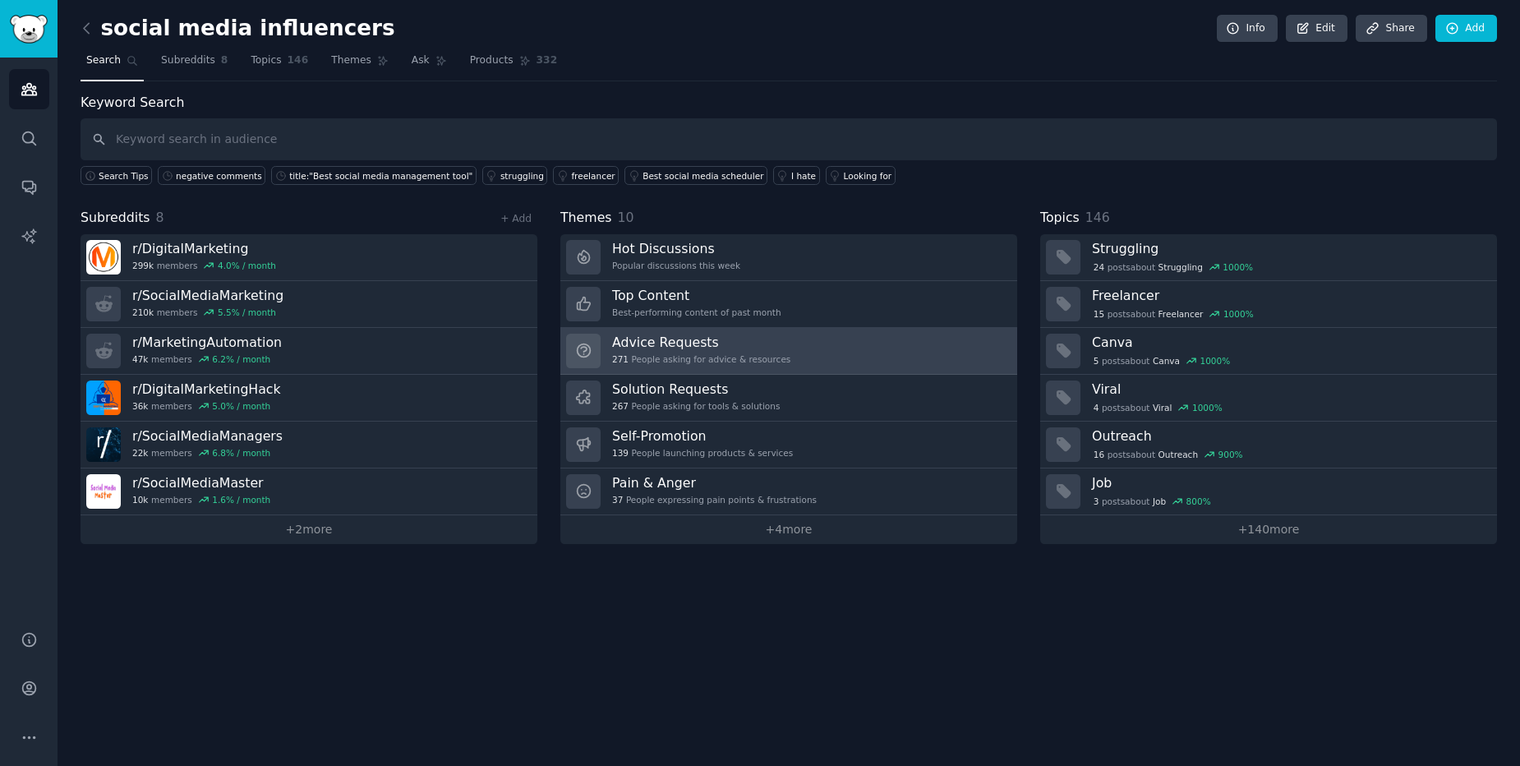
click at [661, 354] on div "271 People asking for advice & resources" at bounding box center [701, 359] width 178 height 12
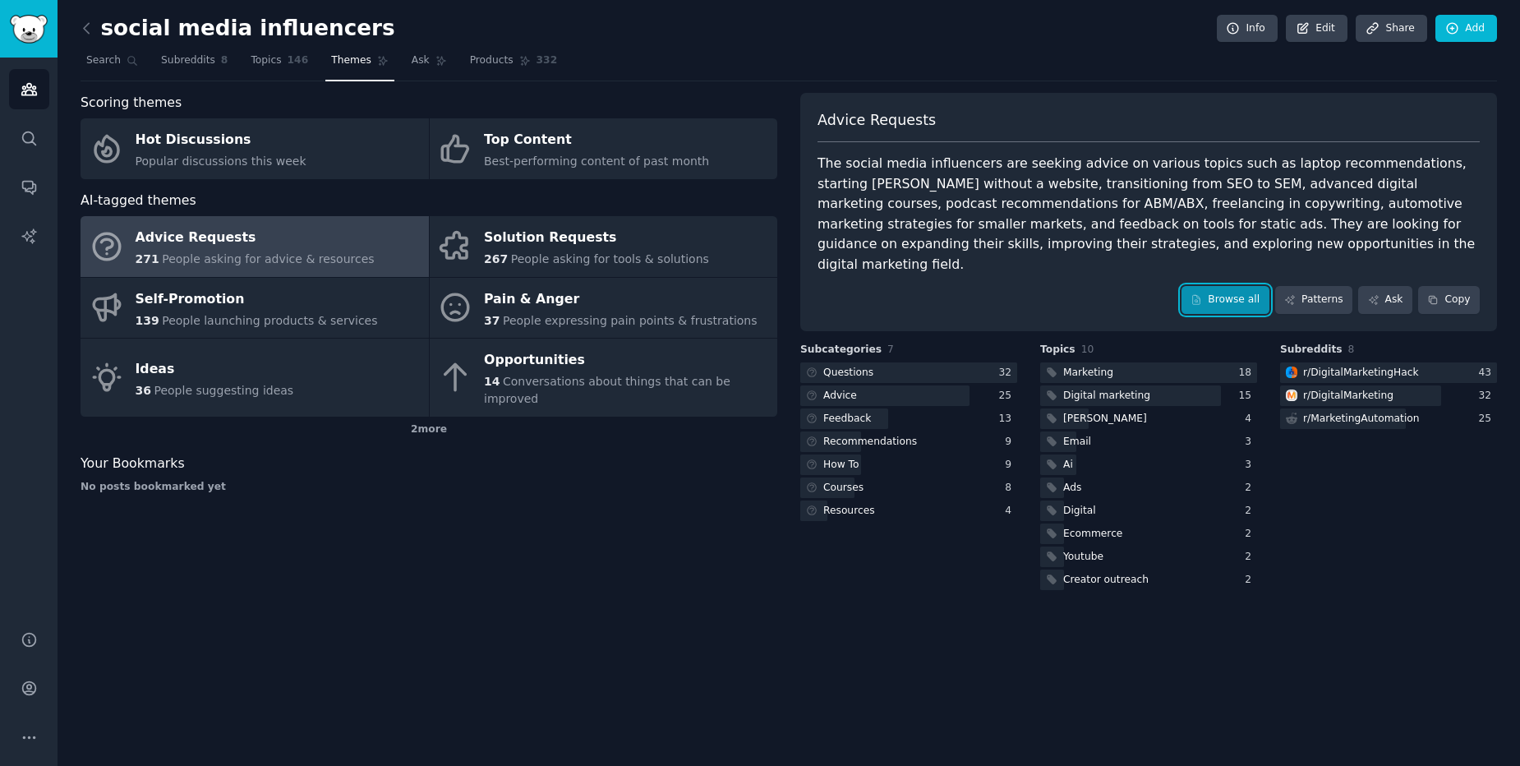
click at [1241, 287] on link "Browse all" at bounding box center [1226, 300] width 88 height 28
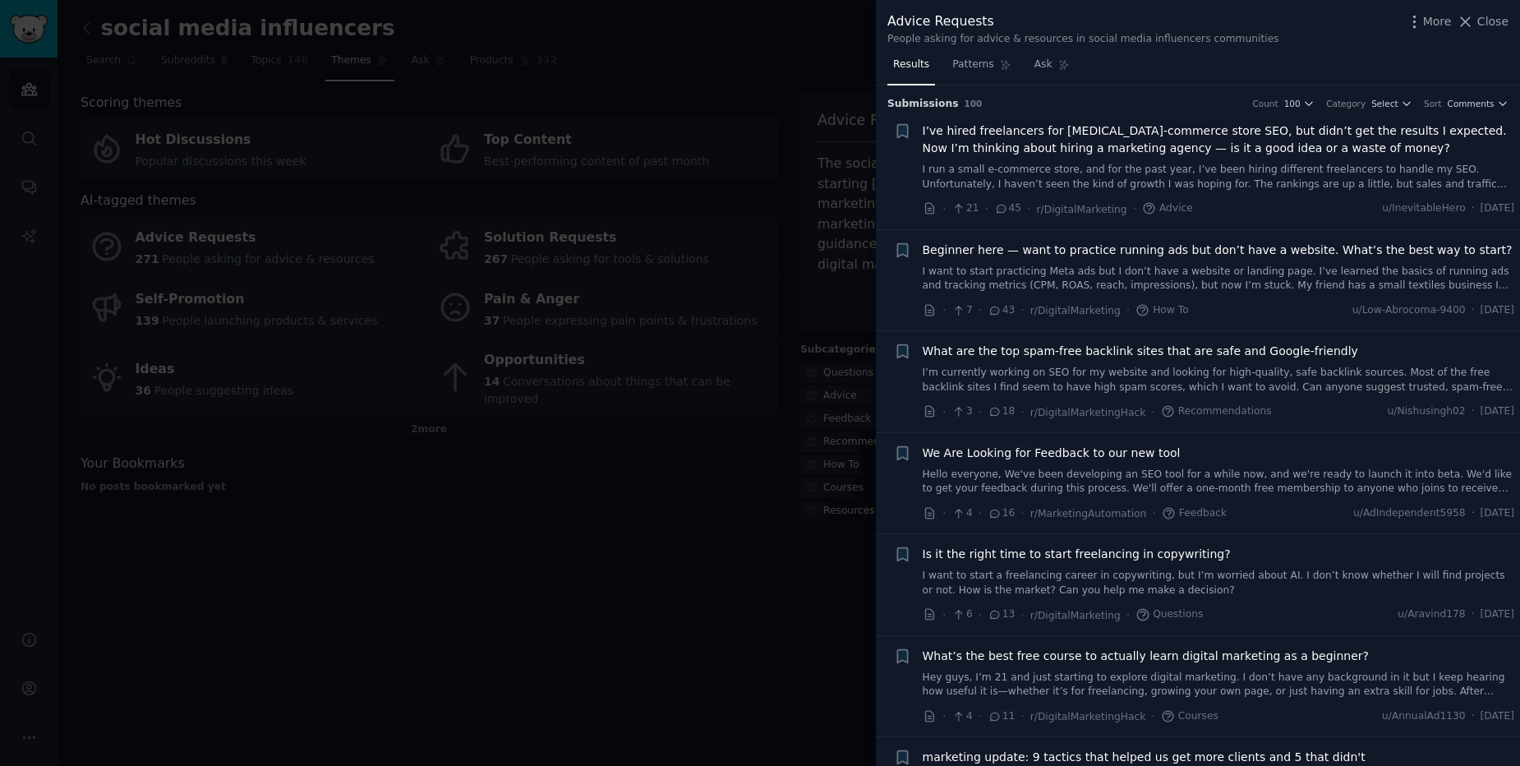
click at [713, 666] on div at bounding box center [760, 383] width 1520 height 766
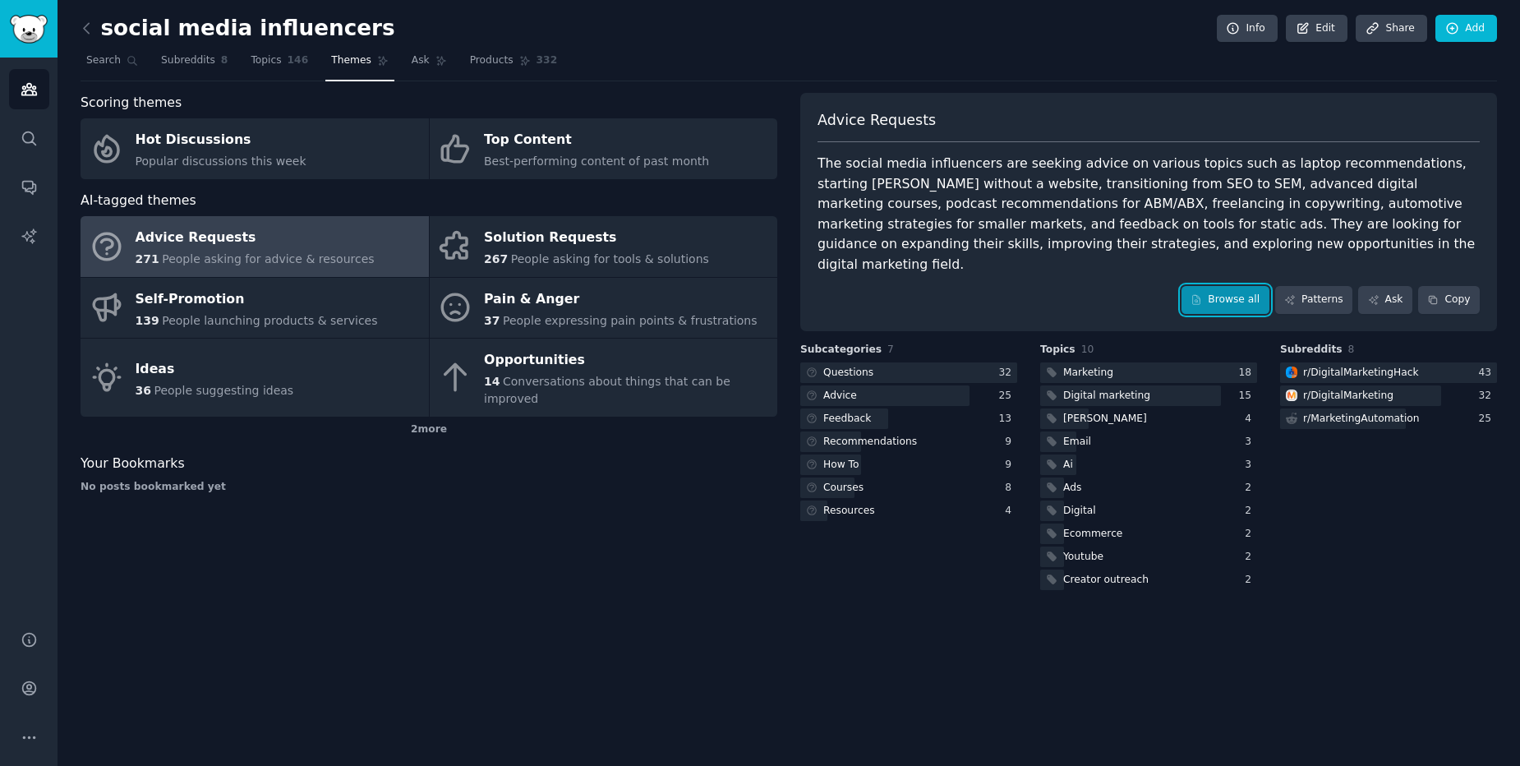
click at [1266, 286] on link "Browse all" at bounding box center [1226, 300] width 88 height 28
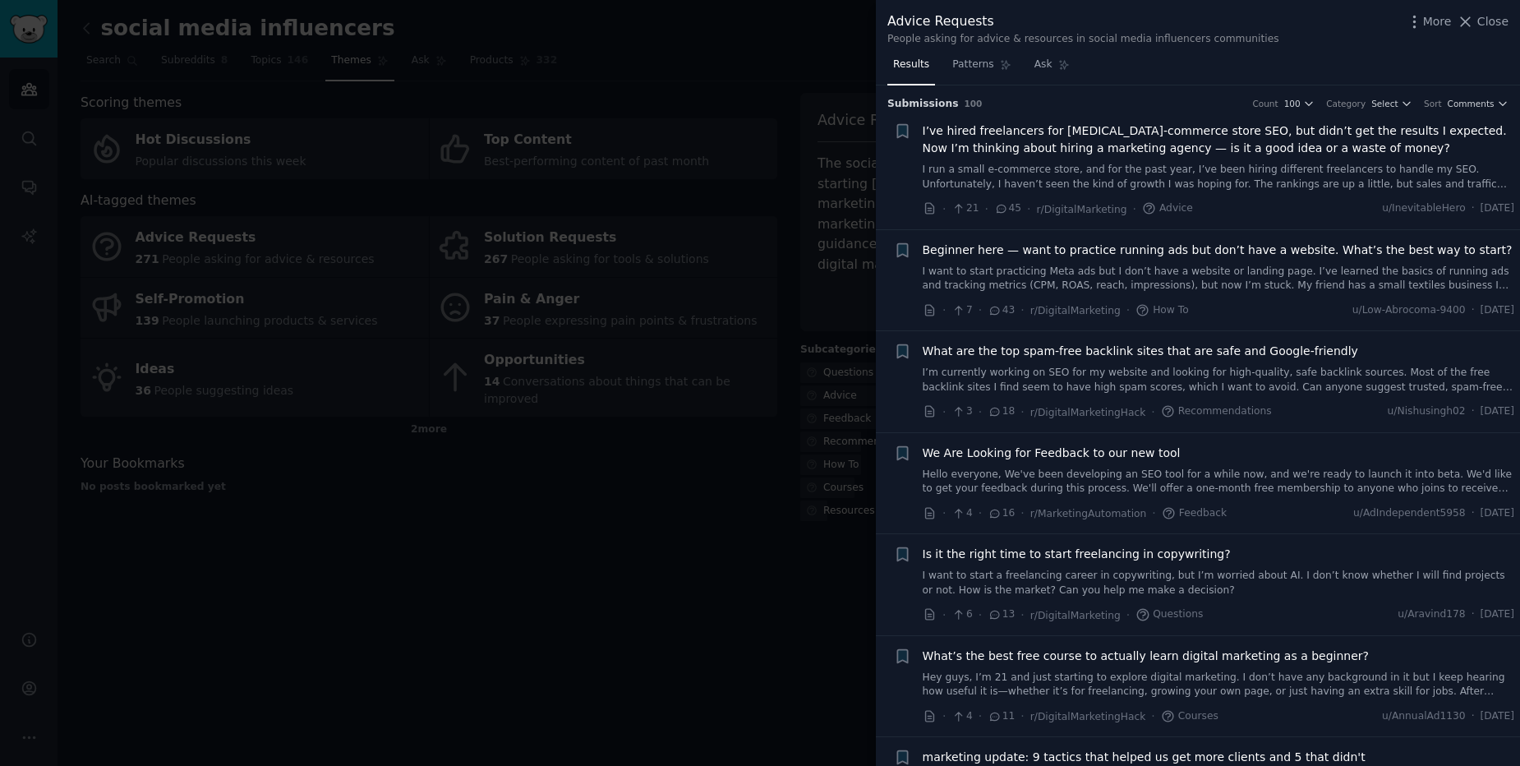
scroll to position [99, 0]
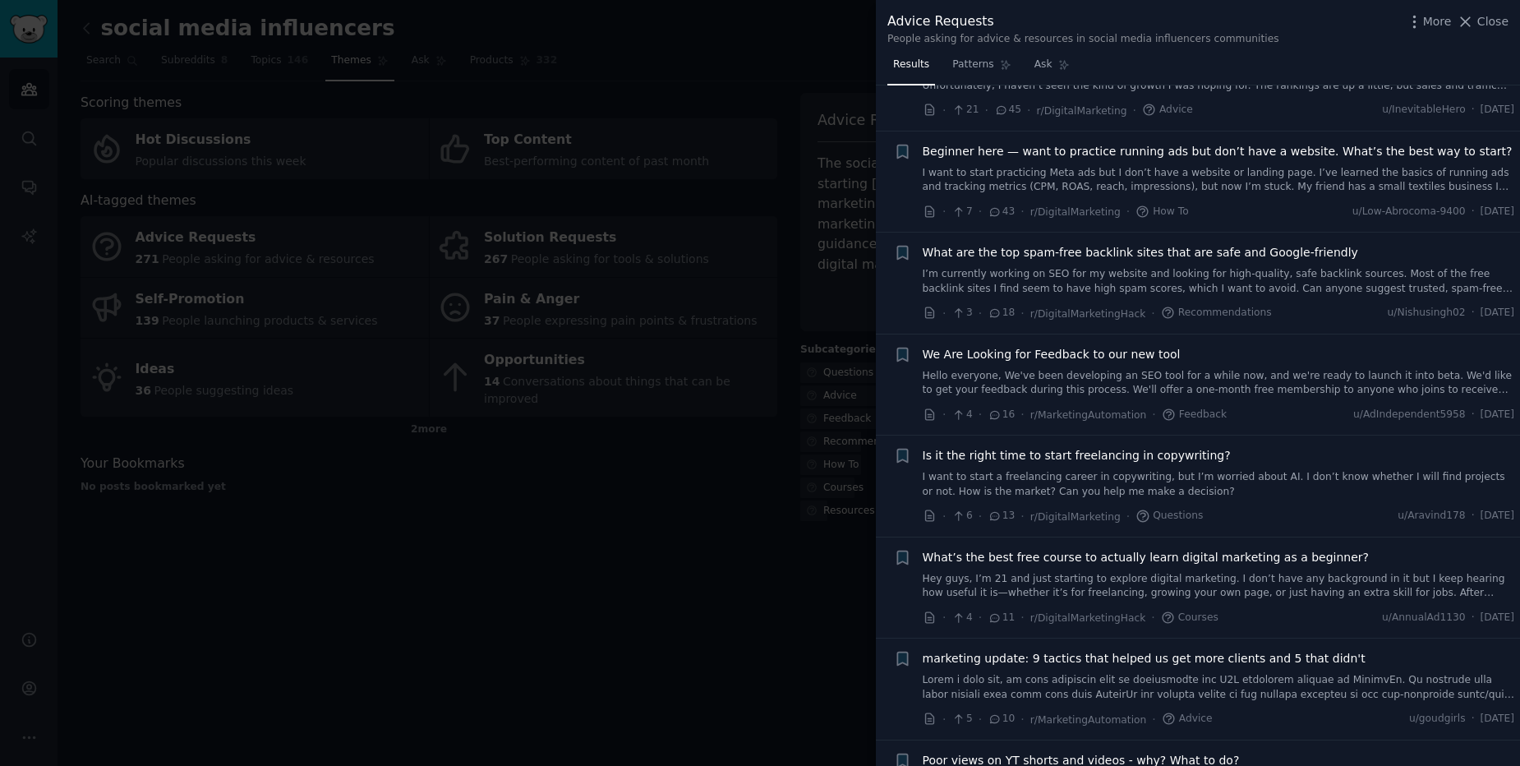
click at [1332, 301] on div "What are the top spam-free backlink sites that are safe and Google-friendly I’m…" at bounding box center [1219, 283] width 593 height 78
click at [1190, 255] on span "What are the top spam-free backlink sites that are safe and Google-friendly" at bounding box center [1141, 252] width 436 height 17
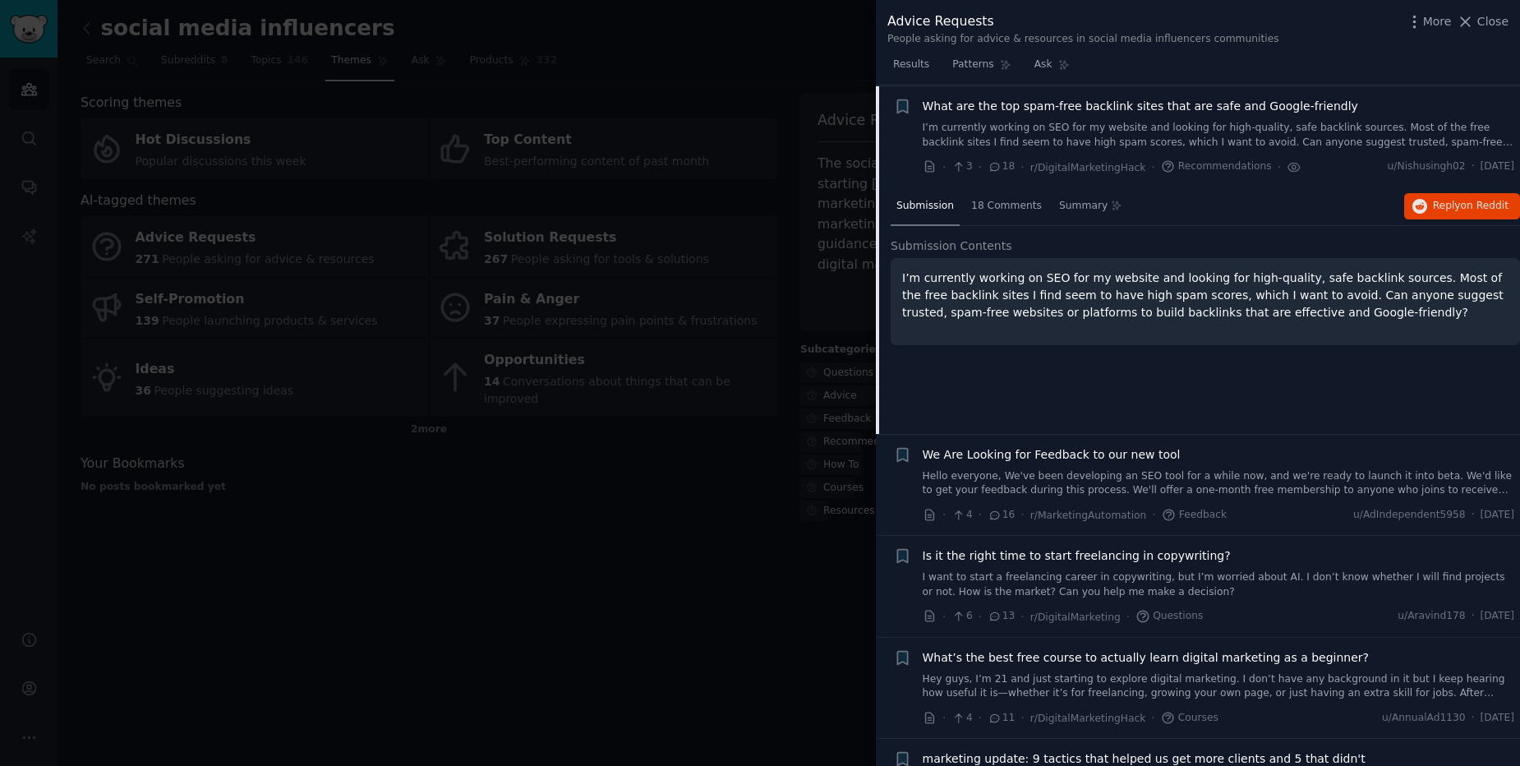
scroll to position [247, 0]
click at [1428, 205] on button "Reply on Reddit" at bounding box center [1463, 204] width 116 height 26
